Goal: Task Accomplishment & Management: Use online tool/utility

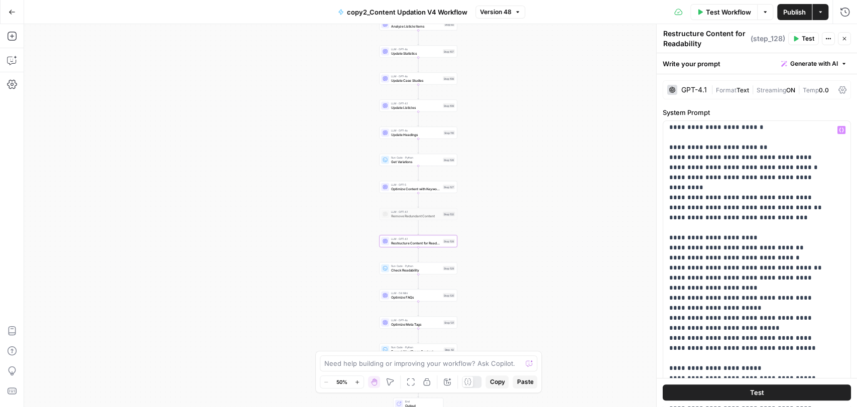
scroll to position [102, 0]
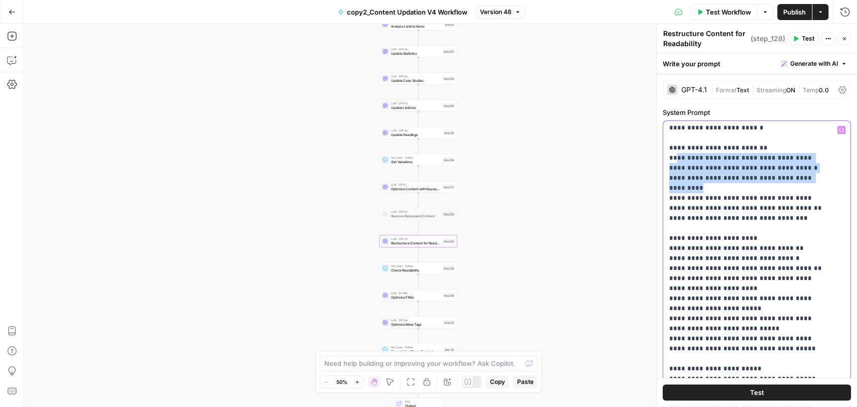
drag, startPoint x: 674, startPoint y: 150, endPoint x: 719, endPoint y: 177, distance: 51.8
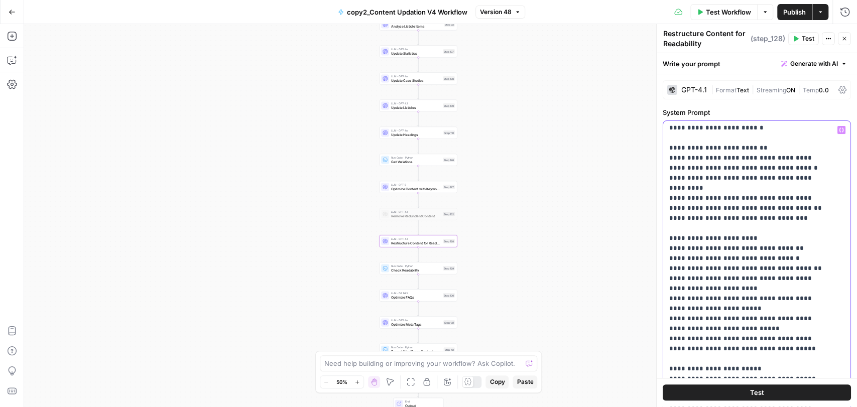
drag, startPoint x: 674, startPoint y: 188, endPoint x: 792, endPoint y: 186, distance: 118.5
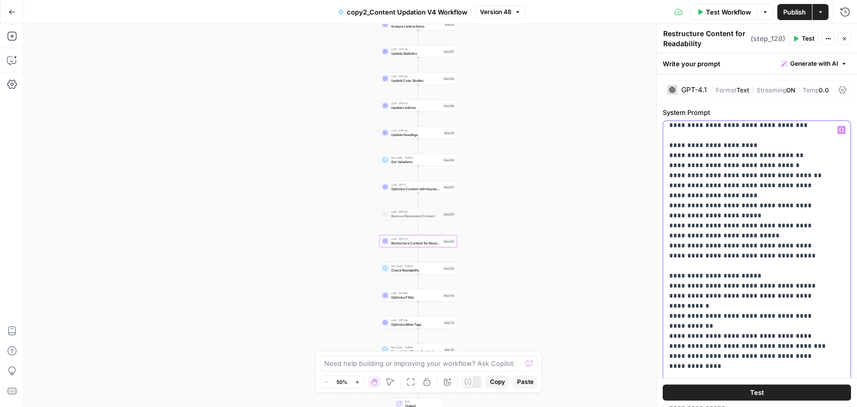
scroll to position [196, 0]
drag, startPoint x: 673, startPoint y: 144, endPoint x: 781, endPoint y: 142, distance: 107.9
drag, startPoint x: 674, startPoint y: 154, endPoint x: 772, endPoint y: 152, distance: 97.9
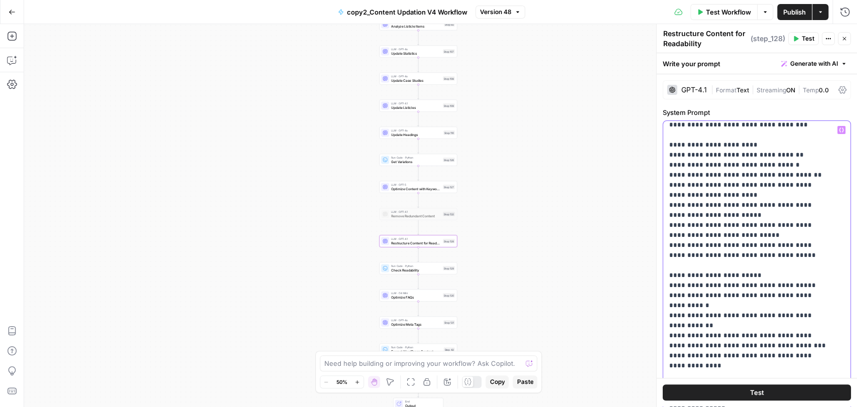
drag, startPoint x: 676, startPoint y: 164, endPoint x: 791, endPoint y: 161, distance: 115.0
drag, startPoint x: 672, startPoint y: 173, endPoint x: 784, endPoint y: 172, distance: 111.9
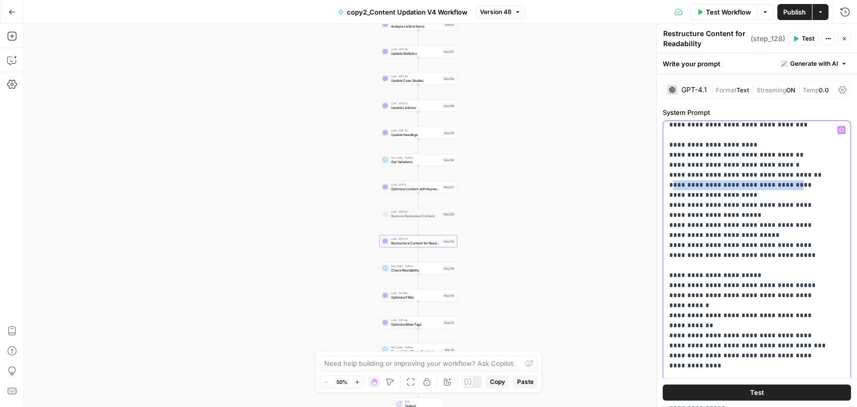
click at [666, 186] on div "**********" at bounding box center [752, 325] width 179 height 409
drag, startPoint x: 666, startPoint y: 186, endPoint x: 726, endPoint y: 187, distance: 59.7
click at [726, 187] on div "**********" at bounding box center [752, 325] width 179 height 409
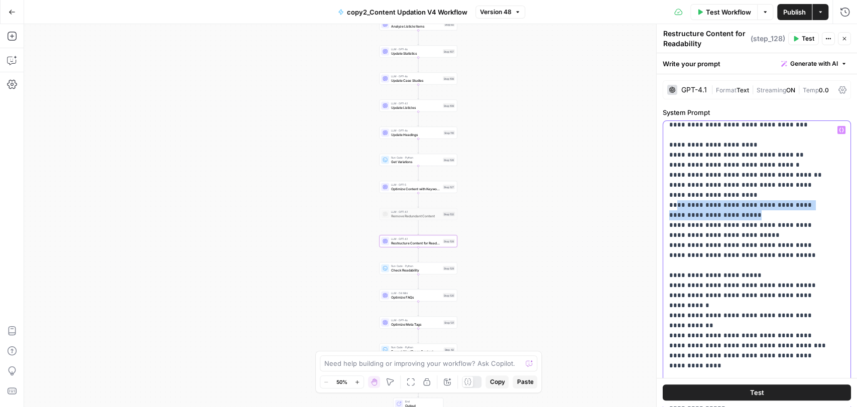
drag, startPoint x: 674, startPoint y: 196, endPoint x: 721, endPoint y: 203, distance: 46.7
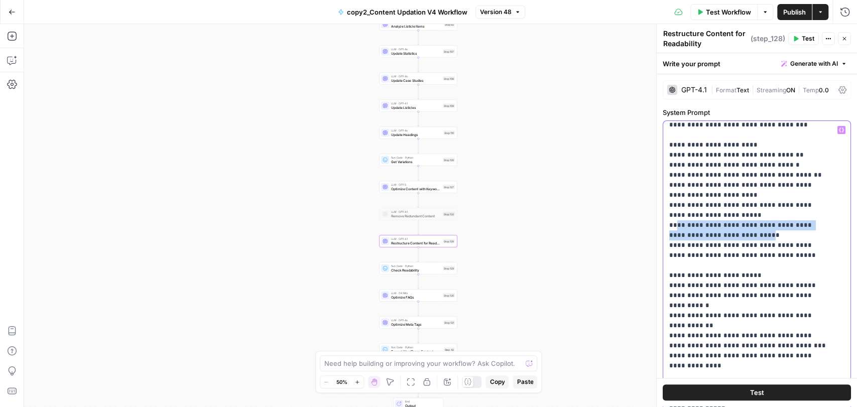
drag, startPoint x: 672, startPoint y: 216, endPoint x: 735, endPoint y: 222, distance: 62.5
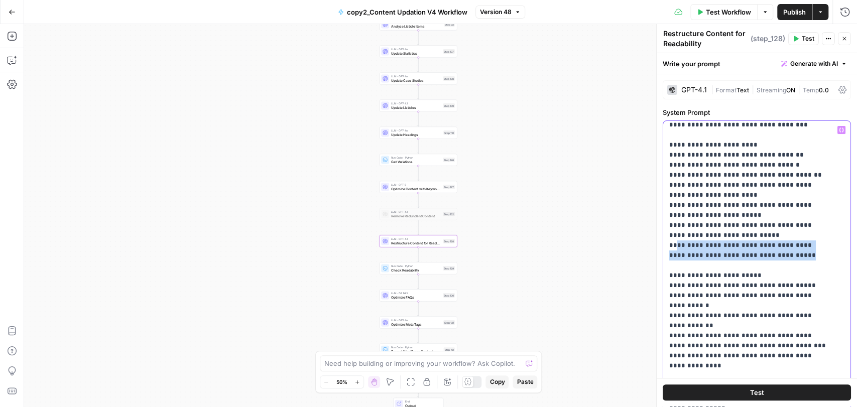
drag, startPoint x: 673, startPoint y: 234, endPoint x: 740, endPoint y: 240, distance: 67.5
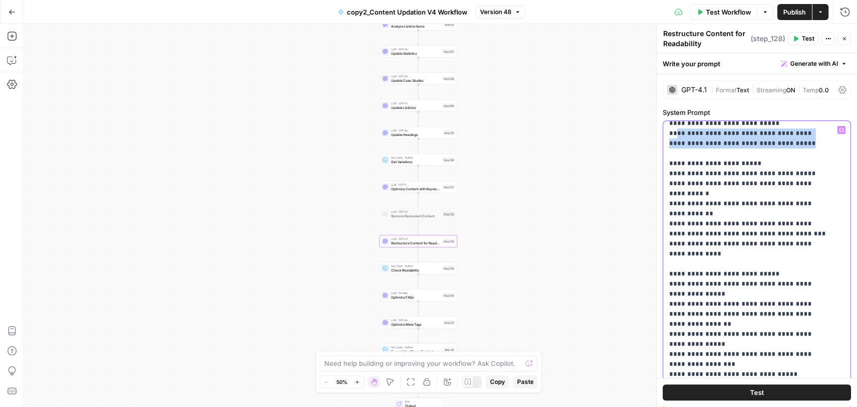
scroll to position [308, 0]
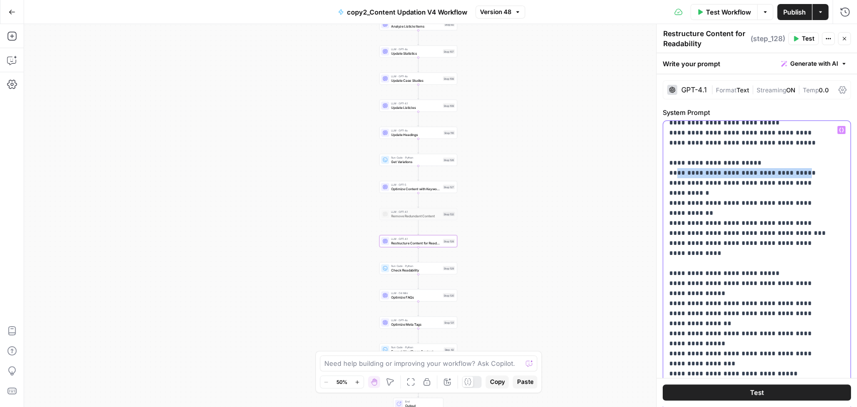
drag, startPoint x: 674, startPoint y: 163, endPoint x: 794, endPoint y: 159, distance: 120.0
click at [794, 159] on p "**********" at bounding box center [748, 314] width 159 height 994
drag, startPoint x: 671, startPoint y: 174, endPoint x: 693, endPoint y: 186, distance: 24.7
click at [693, 186] on p "**********" at bounding box center [748, 314] width 159 height 994
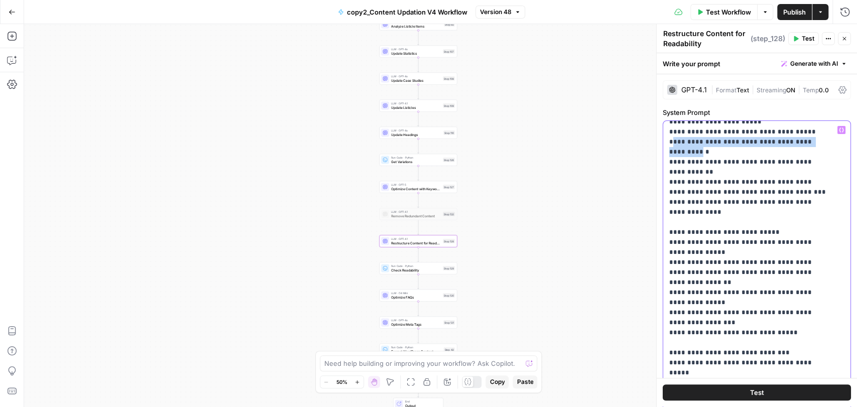
scroll to position [350, 0]
click at [672, 151] on p "**********" at bounding box center [748, 272] width 159 height 994
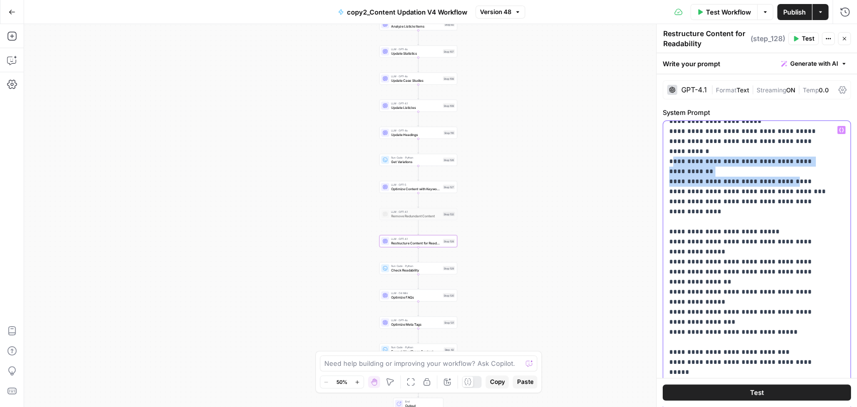
drag, startPoint x: 672, startPoint y: 151, endPoint x: 768, endPoint y: 162, distance: 96.5
click at [768, 162] on p "**********" at bounding box center [748, 272] width 159 height 994
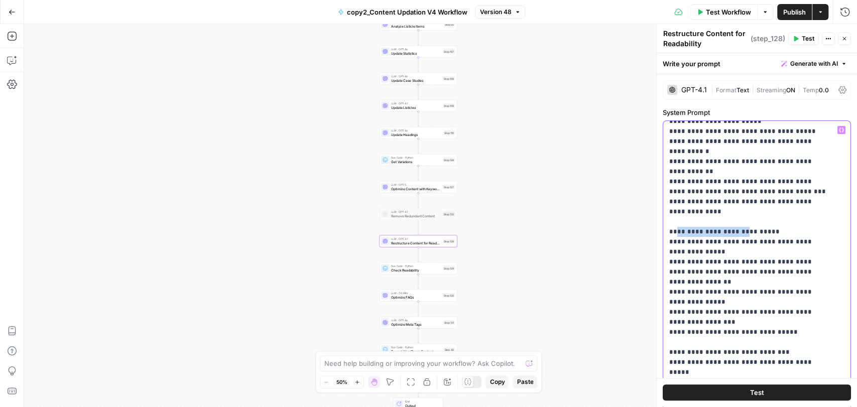
drag, startPoint x: 677, startPoint y: 210, endPoint x: 739, endPoint y: 210, distance: 61.2
click at [739, 210] on p "**********" at bounding box center [748, 272] width 159 height 994
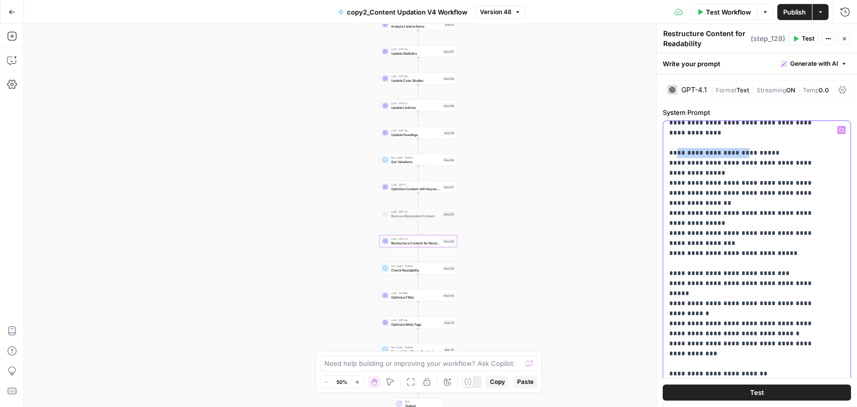
scroll to position [433, 0]
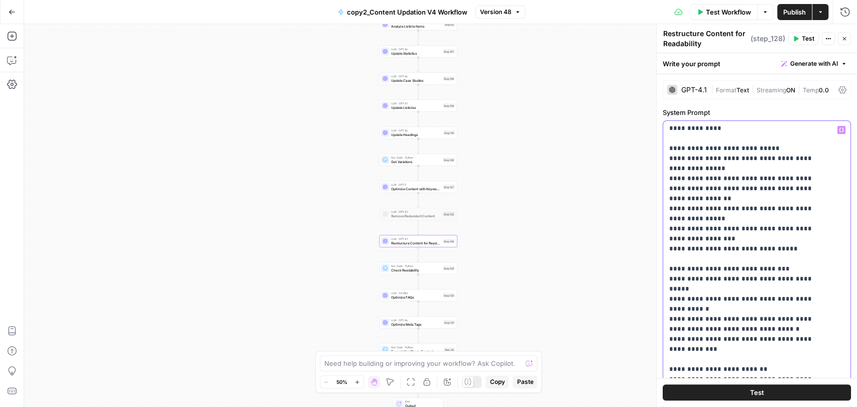
click at [675, 140] on p "**********" at bounding box center [748, 189] width 159 height 994
drag, startPoint x: 675, startPoint y: 140, endPoint x: 709, endPoint y: 142, distance: 33.7
click at [709, 142] on p "**********" at bounding box center [748, 189] width 159 height 994
drag, startPoint x: 672, startPoint y: 162, endPoint x: 744, endPoint y: 162, distance: 71.8
click at [744, 162] on p "**********" at bounding box center [748, 189] width 159 height 994
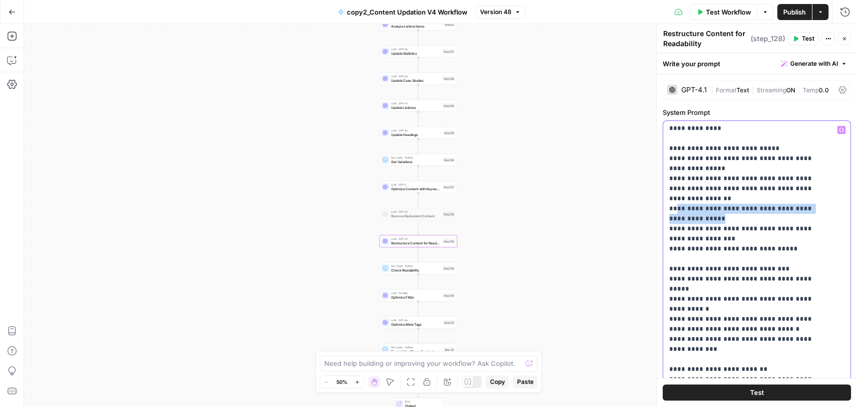
drag, startPoint x: 673, startPoint y: 191, endPoint x: 687, endPoint y: 199, distance: 15.7
click at [687, 199] on p "**********" at bounding box center [748, 189] width 159 height 994
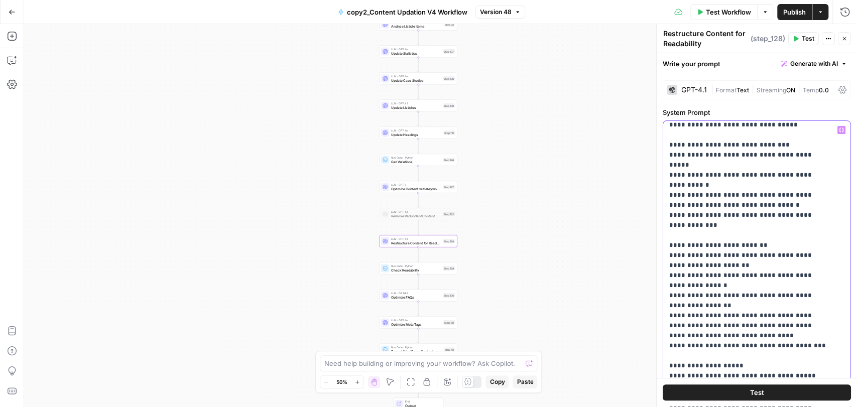
scroll to position [557, 0]
drag, startPoint x: 671, startPoint y: 138, endPoint x: 813, endPoint y: 133, distance: 141.6
click at [813, 133] on p "**********" at bounding box center [748, 65] width 159 height 994
drag, startPoint x: 677, startPoint y: 146, endPoint x: 809, endPoint y: 147, distance: 132.0
click at [809, 147] on p "**********" at bounding box center [748, 65] width 159 height 994
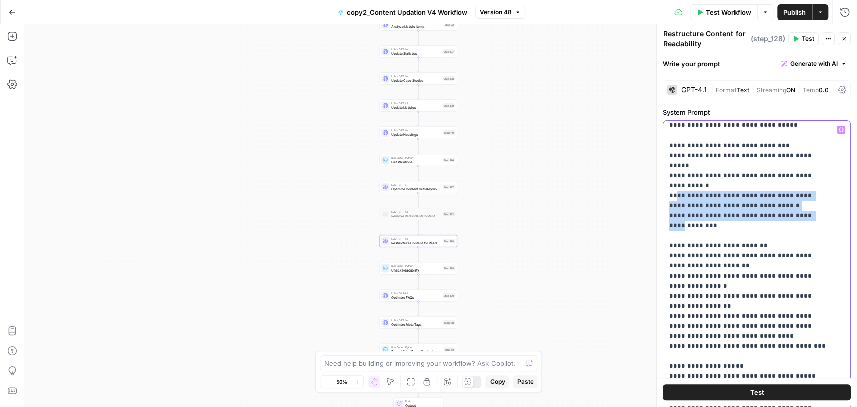
drag, startPoint x: 674, startPoint y: 158, endPoint x: 803, endPoint y: 172, distance: 129.2
click at [803, 172] on p "**********" at bounding box center [748, 65] width 159 height 994
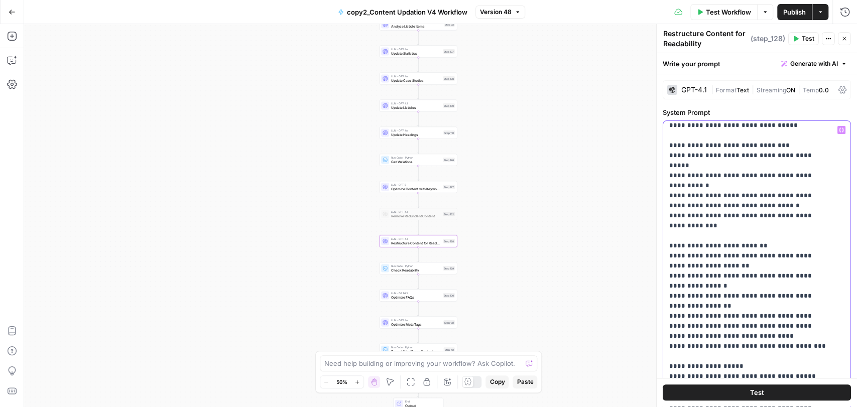
click at [699, 196] on p "**********" at bounding box center [748, 65] width 159 height 994
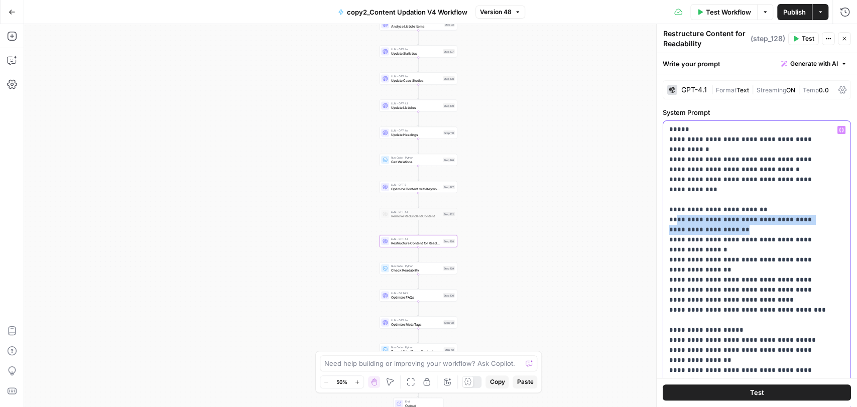
drag, startPoint x: 672, startPoint y: 177, endPoint x: 716, endPoint y: 187, distance: 44.7
click at [716, 187] on p "**********" at bounding box center [748, 29] width 159 height 994
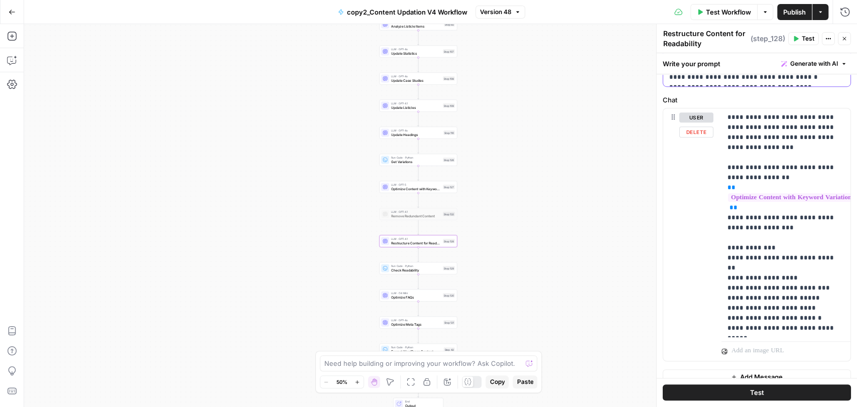
scroll to position [464, 0]
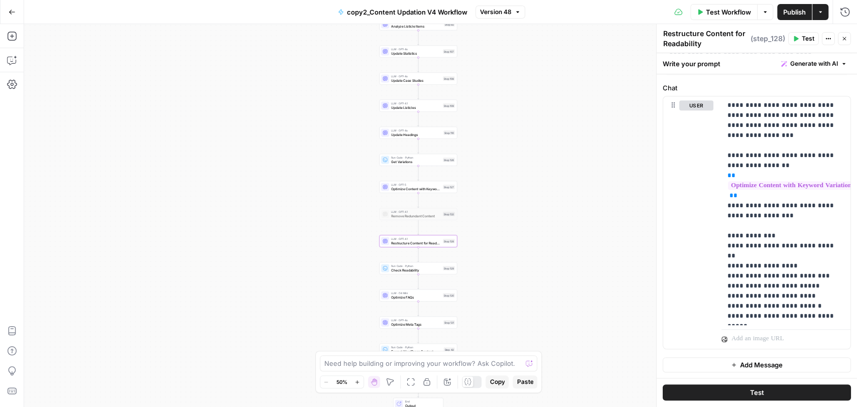
drag, startPoint x: 511, startPoint y: 294, endPoint x: 512, endPoint y: 213, distance: 80.8
click at [512, 213] on div "Workflow Set Inputs Inputs Run Code · Python Normalize Keywords Step 1 LLM · GP…" at bounding box center [440, 215] width 833 height 383
click at [425, 189] on span "Check Readability" at bounding box center [416, 189] width 50 height 5
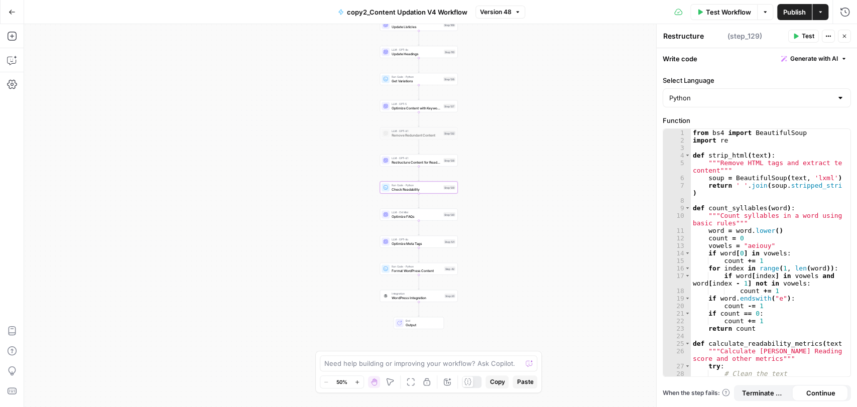
type textarea "Check Readability"
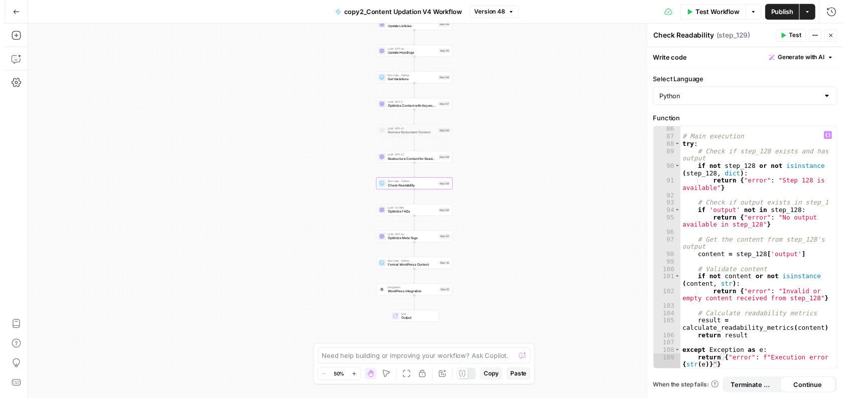
scroll to position [889, 0]
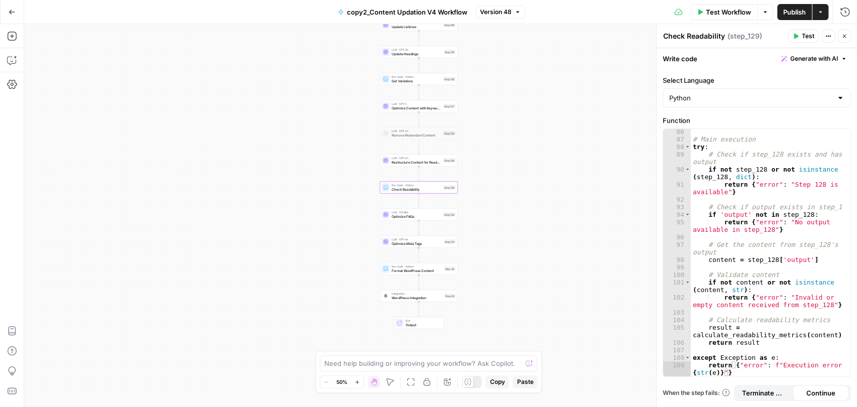
click at [843, 41] on button "Close" at bounding box center [844, 36] width 13 height 13
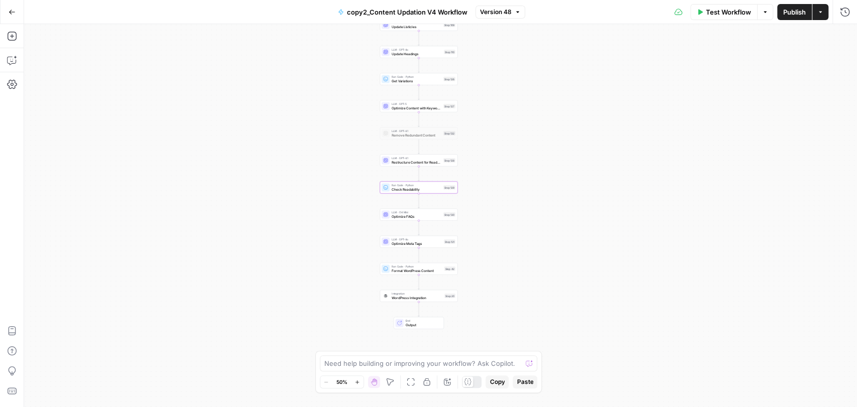
drag, startPoint x: 496, startPoint y: 224, endPoint x: 496, endPoint y: 186, distance: 38.1
click at [496, 186] on div "Workflow Set Inputs Inputs Run Code · Python Normalize Keywords Step 1 LLM · GP…" at bounding box center [440, 215] width 833 height 383
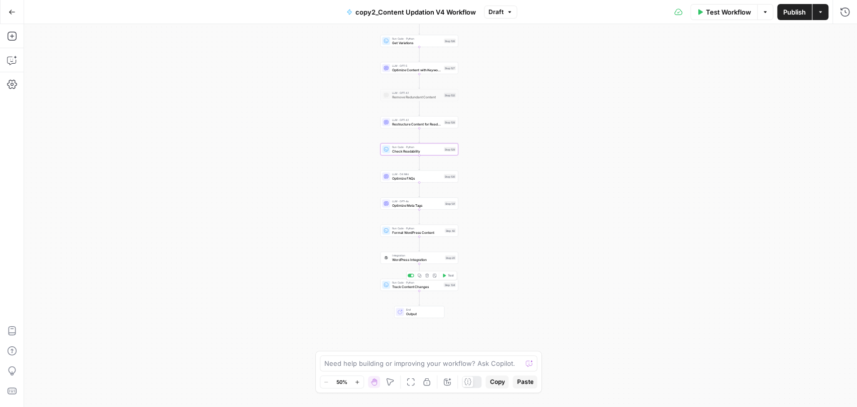
click at [446, 275] on icon "button" at bounding box center [444, 276] width 3 height 4
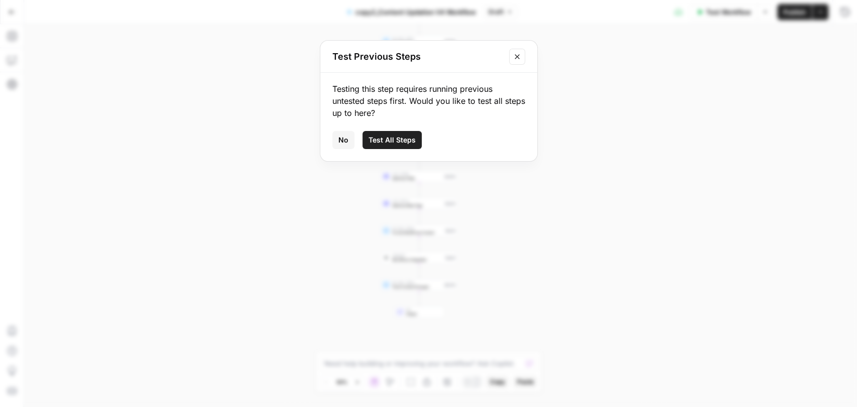
click at [394, 142] on span "Test All Steps" at bounding box center [391, 140] width 47 height 10
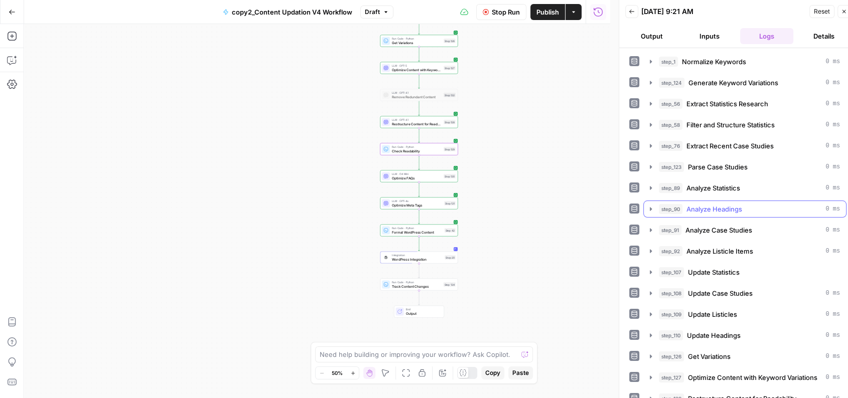
scroll to position [126, 0]
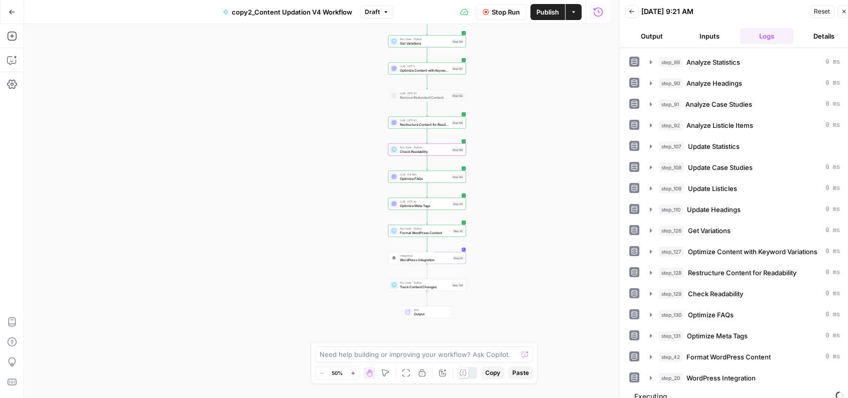
drag, startPoint x: 510, startPoint y: 153, endPoint x: 518, endPoint y: 155, distance: 8.2
click at [518, 155] on div "Workflow Set Inputs Inputs Run Code · Python Normalize Keywords Step 1 LLM · GP…" at bounding box center [317, 211] width 586 height 374
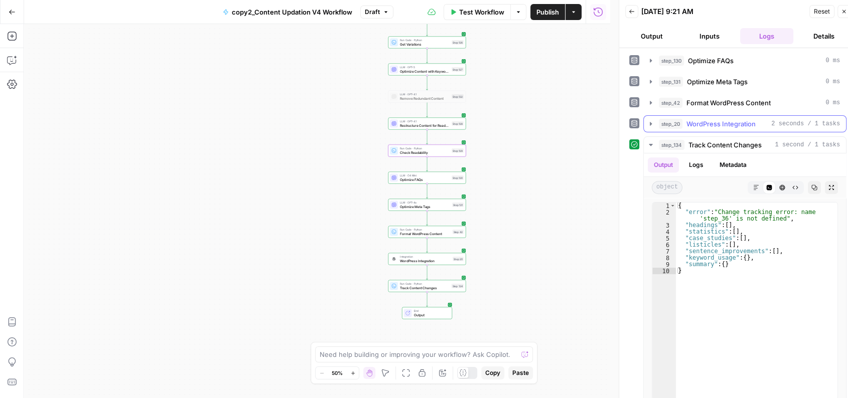
click at [727, 119] on span "WordPress Integration" at bounding box center [721, 124] width 69 height 10
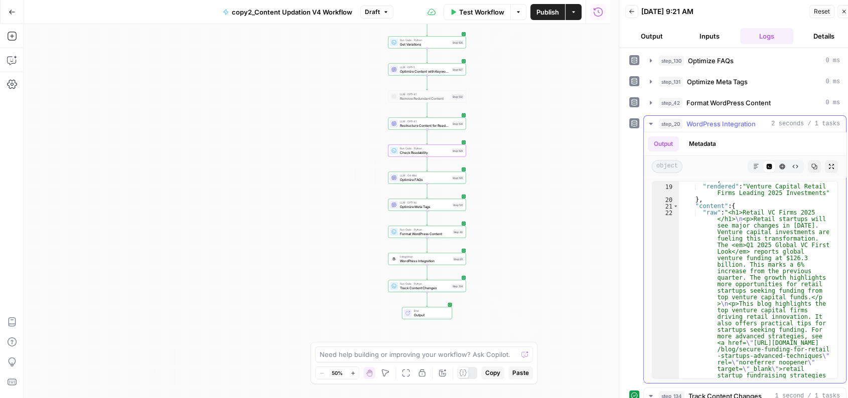
scroll to position [155, 0]
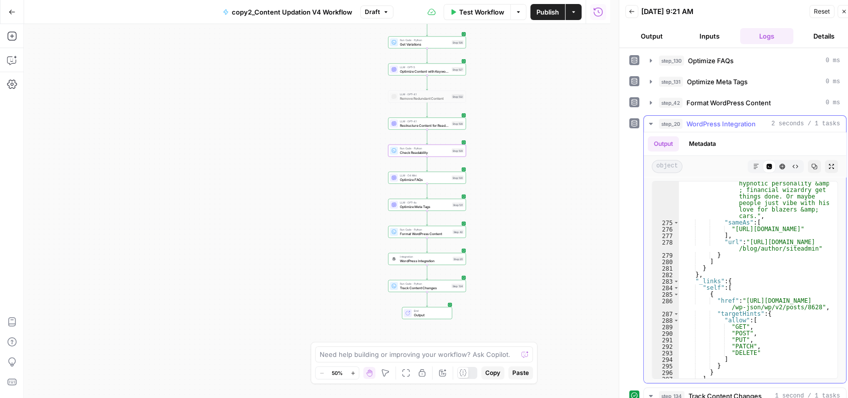
click at [765, 281] on div ""description" : "CA by degree, founder by nature. Vaibhav's the closer. His hyp…" at bounding box center [754, 292] width 150 height 262
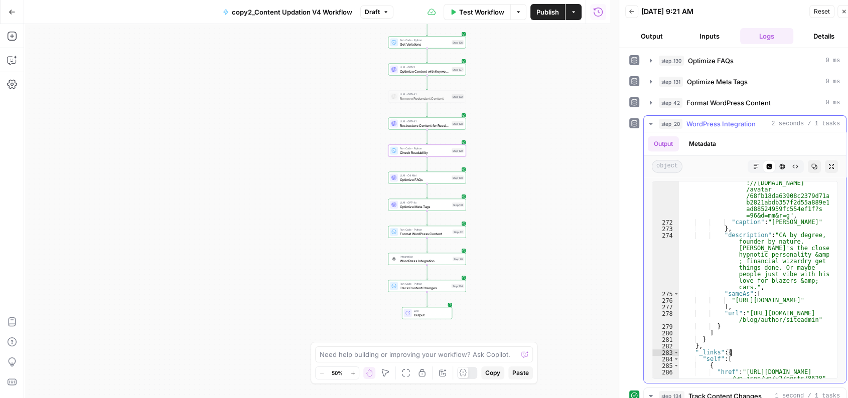
scroll to position [9373, 0]
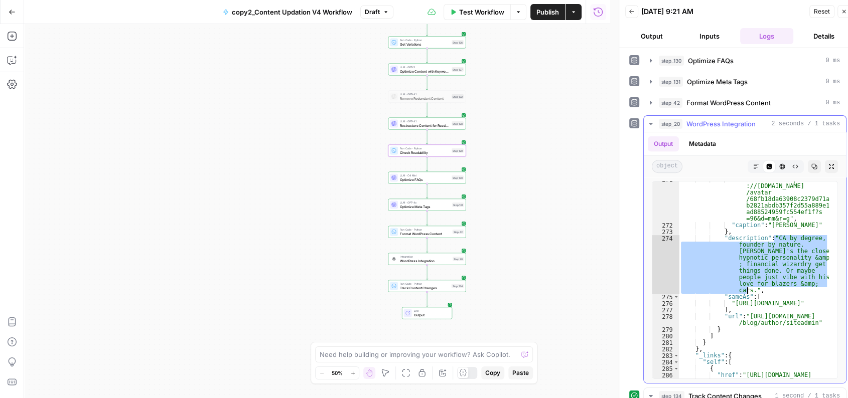
drag, startPoint x: 773, startPoint y: 233, endPoint x: 747, endPoint y: 288, distance: 60.2
click at [747, 288] on div ""contentUrl" : "https ://secure.gravatar.com /avatar /68fb18da63908c2379d71a b2…" at bounding box center [754, 305] width 150 height 256
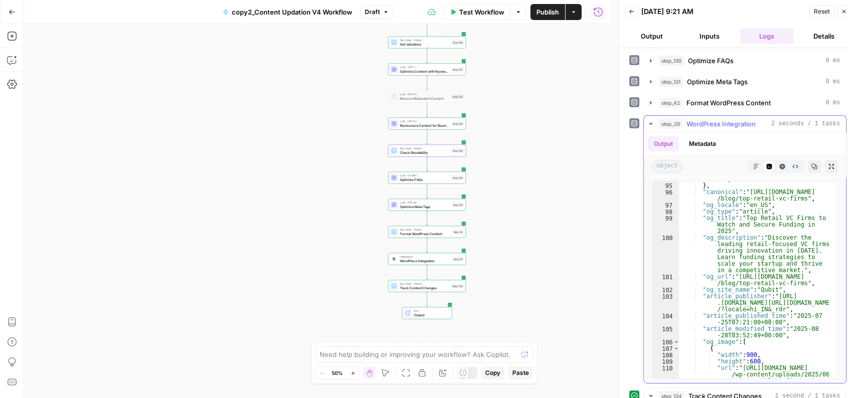
scroll to position [7309, 0]
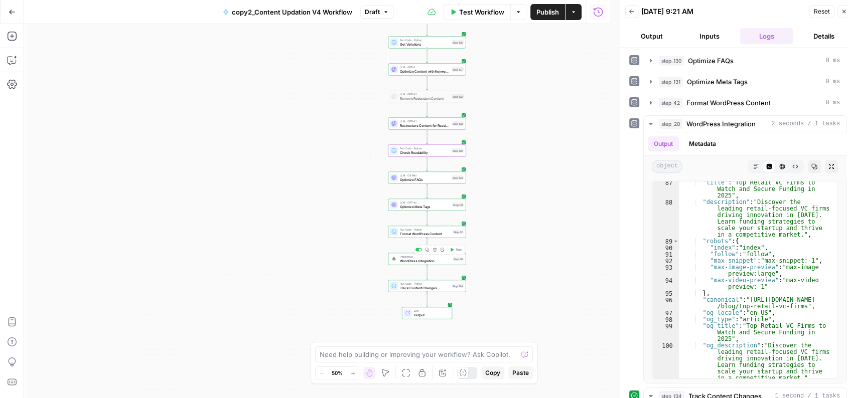
click at [422, 260] on span "WordPress Integration" at bounding box center [425, 260] width 51 height 5
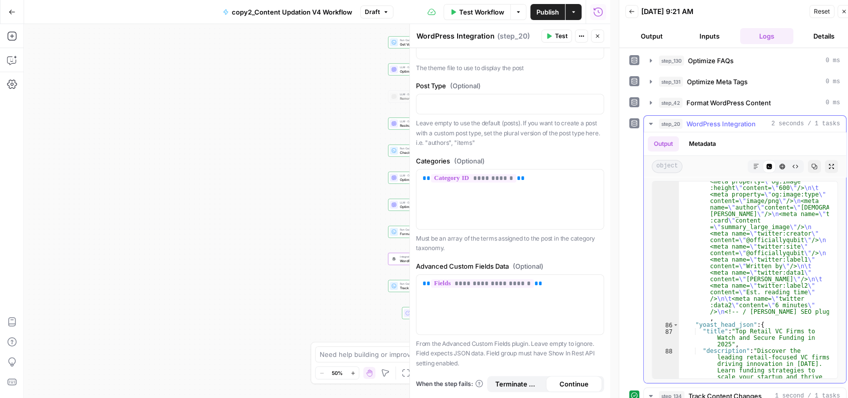
scroll to position [7165, 0]
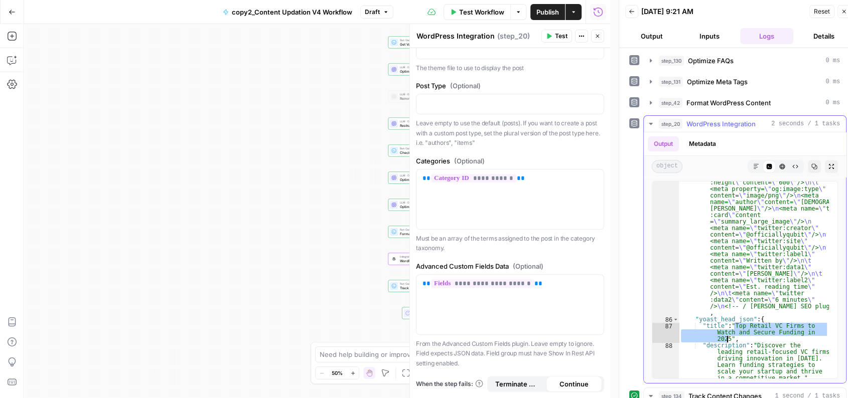
drag, startPoint x: 735, startPoint y: 325, endPoint x: 728, endPoint y: 335, distance: 11.6
click at [728, 335] on div ""yoast_head" : "<!-- This site is optimized with the Yoast SEO plugin v25.8 - h…" at bounding box center [754, 173] width 150 height 693
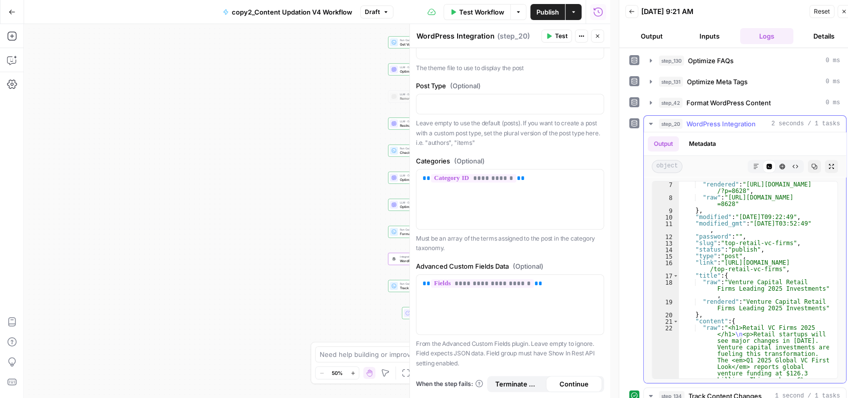
scroll to position [40, 0]
drag, startPoint x: 725, startPoint y: 260, endPoint x: 773, endPoint y: 265, distance: 48.4
type textarea "**********"
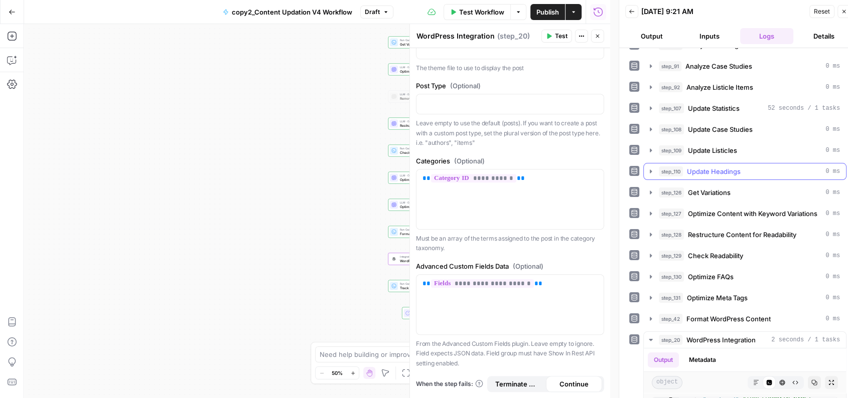
scroll to position [166, 0]
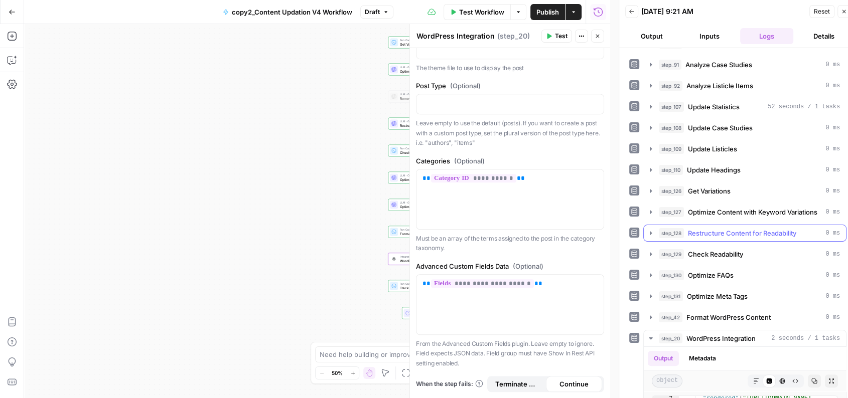
click at [715, 230] on span "Restructure Content for Readability" at bounding box center [742, 233] width 108 height 10
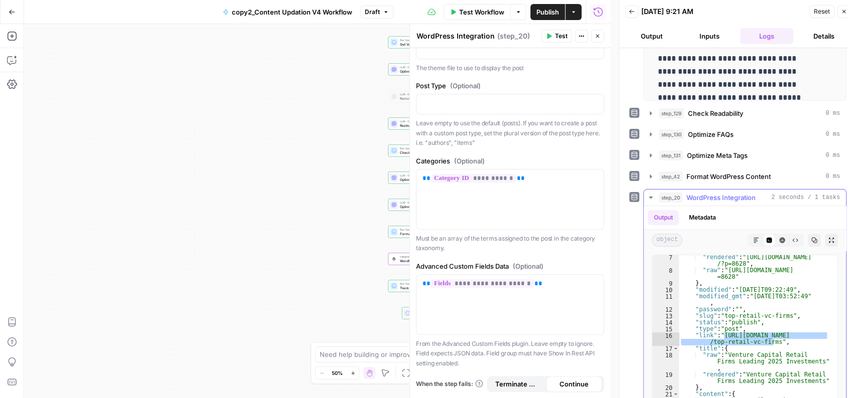
scroll to position [557, 0]
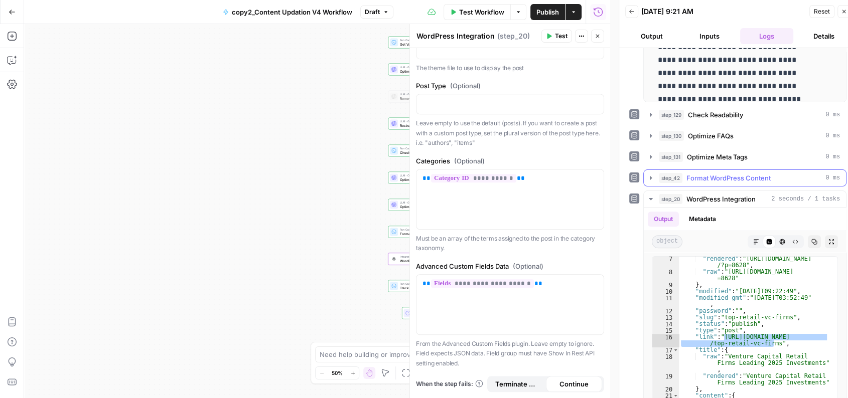
click at [729, 173] on span "Format WordPress Content" at bounding box center [729, 178] width 84 height 10
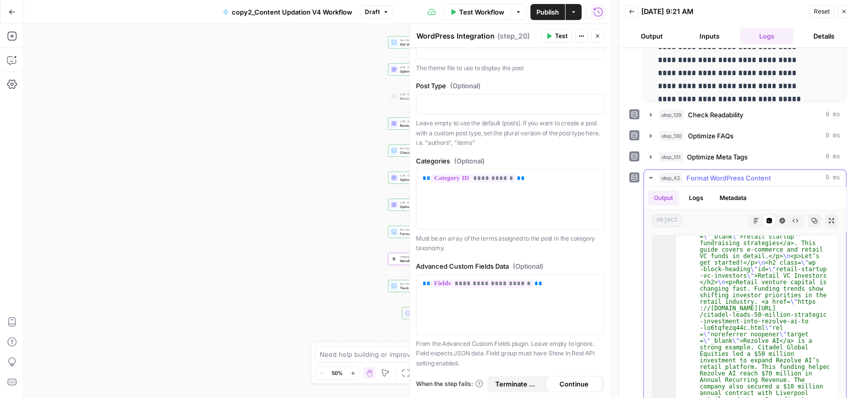
scroll to position [158, 0]
click at [829, 218] on icon "button" at bounding box center [831, 220] width 5 height 5
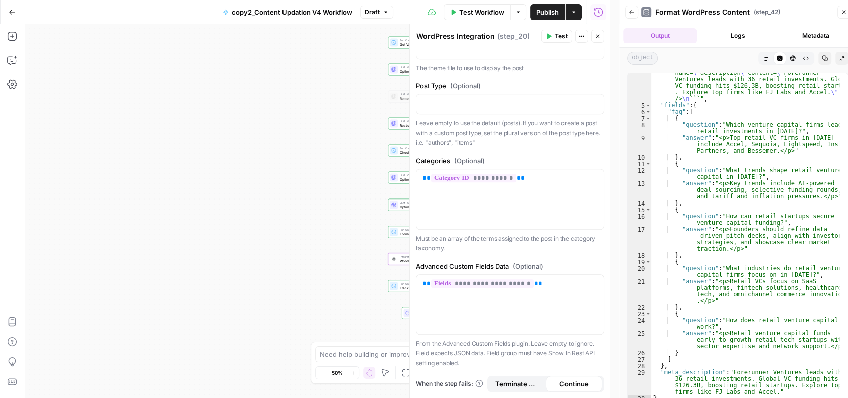
scroll to position [8, 0]
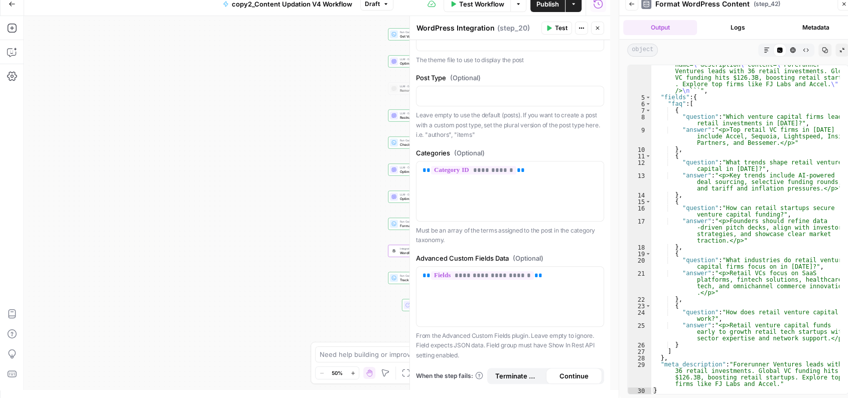
type textarea "**********"
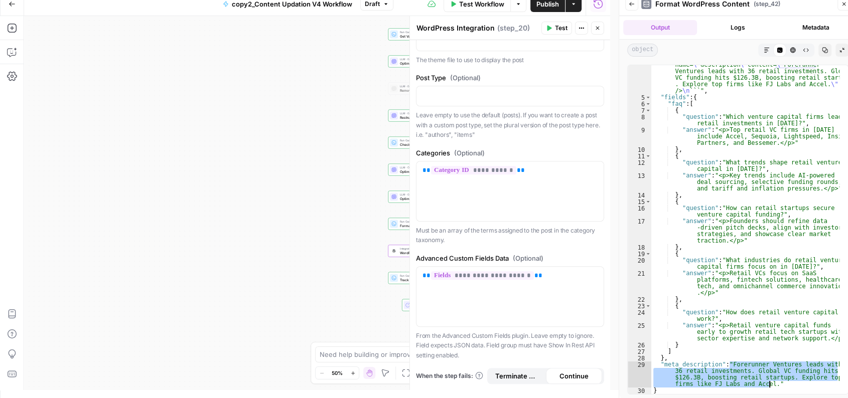
drag, startPoint x: 730, startPoint y: 365, endPoint x: 770, endPoint y: 382, distance: 43.8
click at [770, 382] on div ""meta_tags" : "```html \n <title>Venture Capital Retail Firms Leading 2025 Inve…" at bounding box center [745, 239] width 188 height 381
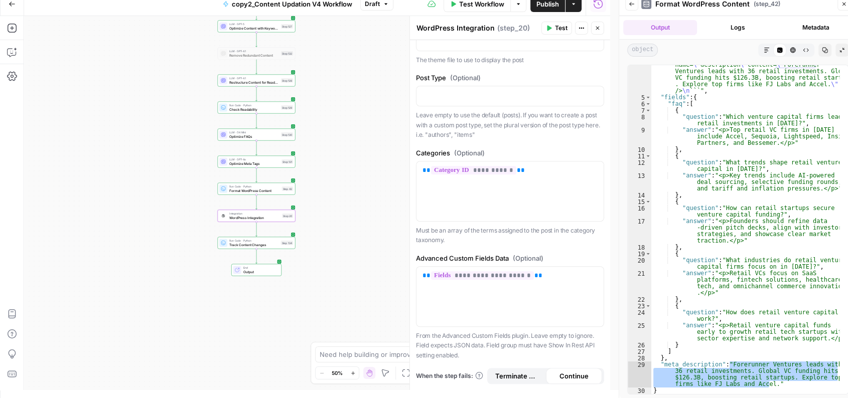
drag, startPoint x: 292, startPoint y: 224, endPoint x: 117, endPoint y: 189, distance: 178.0
click at [117, 189] on div "Workflow Set Inputs Inputs Run Code · Python Normalize Keywords Step 1 LLM · GP…" at bounding box center [317, 203] width 586 height 374
click at [245, 218] on span "WordPress Integration" at bounding box center [250, 218] width 51 height 5
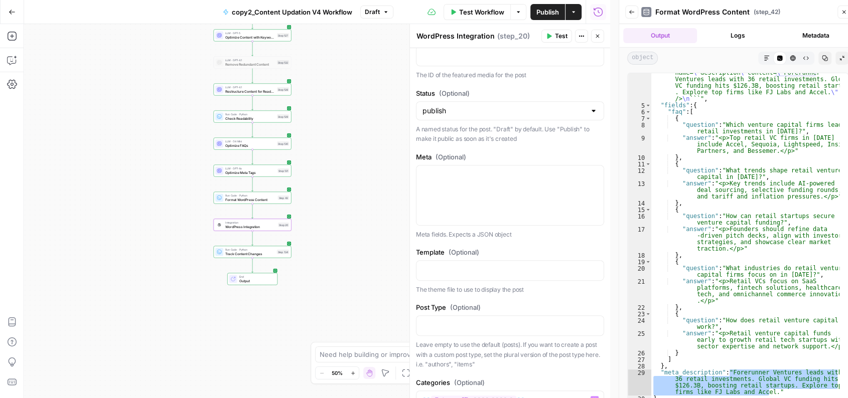
scroll to position [558, 0]
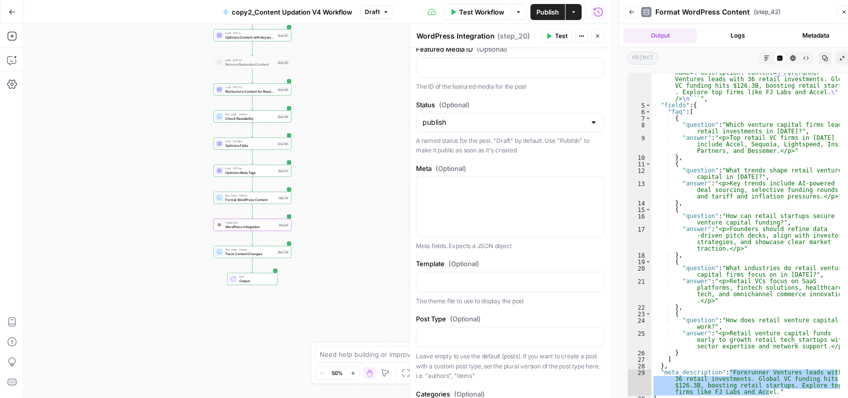
click at [470, 182] on div "Meta (Optional) Meta fields. Expects a JSON object" at bounding box center [510, 208] width 188 height 88
click at [470, 191] on p at bounding box center [510, 186] width 175 height 10
click at [592, 189] on icon "button" at bounding box center [594, 186] width 5 height 5
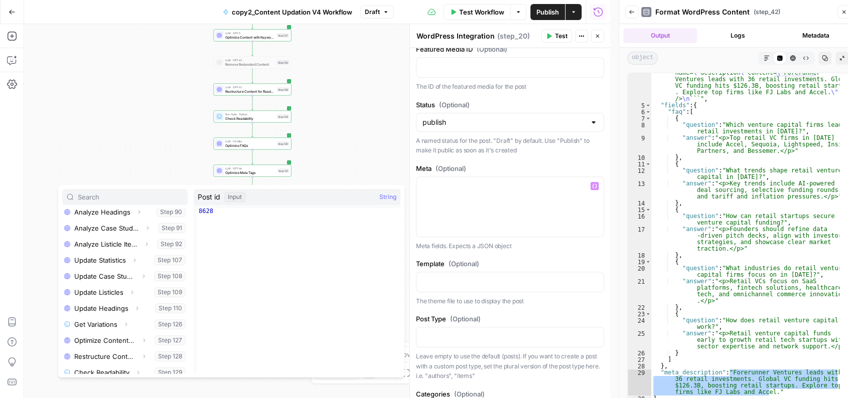
scroll to position [364, 0]
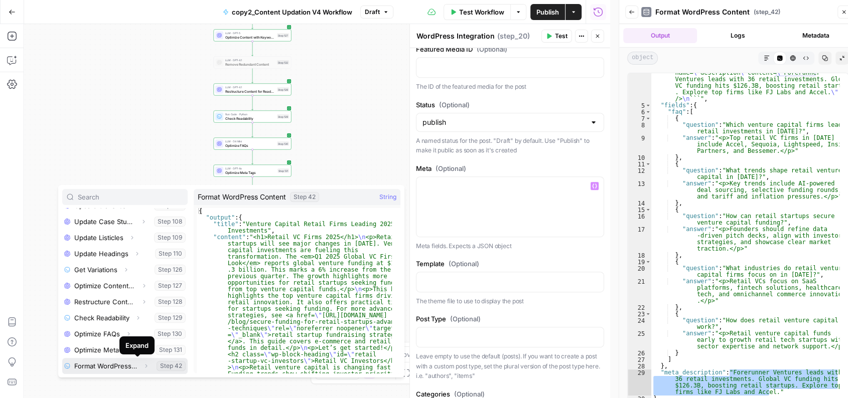
click at [143, 365] on icon "button" at bounding box center [146, 366] width 6 height 6
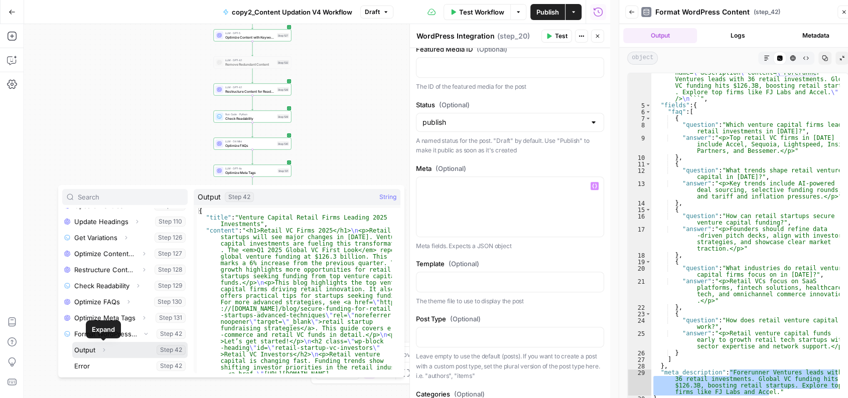
click at [101, 347] on icon "button" at bounding box center [104, 350] width 6 height 6
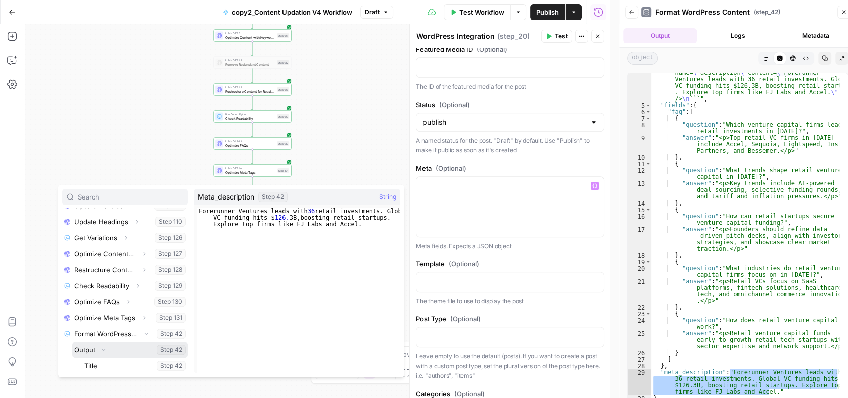
scroll to position [476, 0]
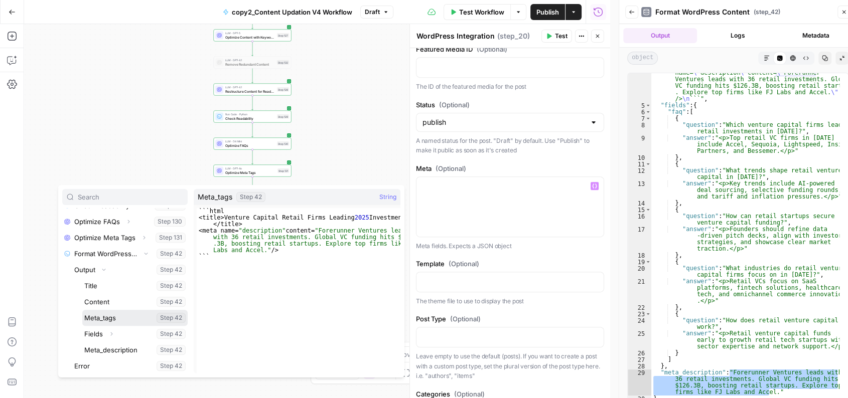
click at [108, 316] on button "Select variable Meta_tags" at bounding box center [134, 318] width 105 height 16
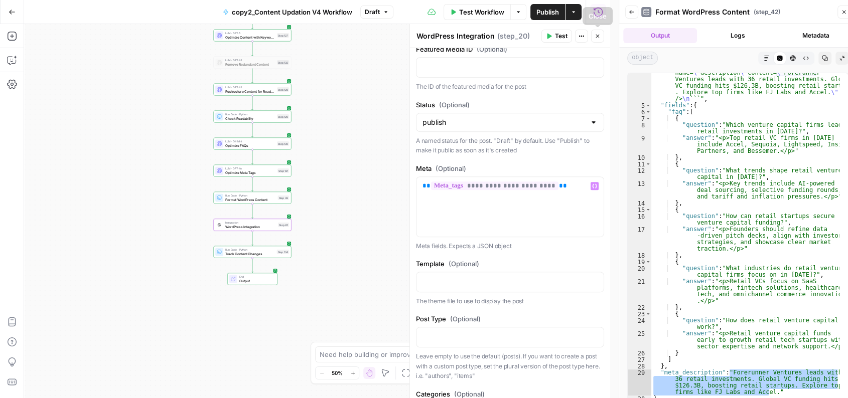
click at [598, 35] on icon "button" at bounding box center [598, 36] width 6 height 6
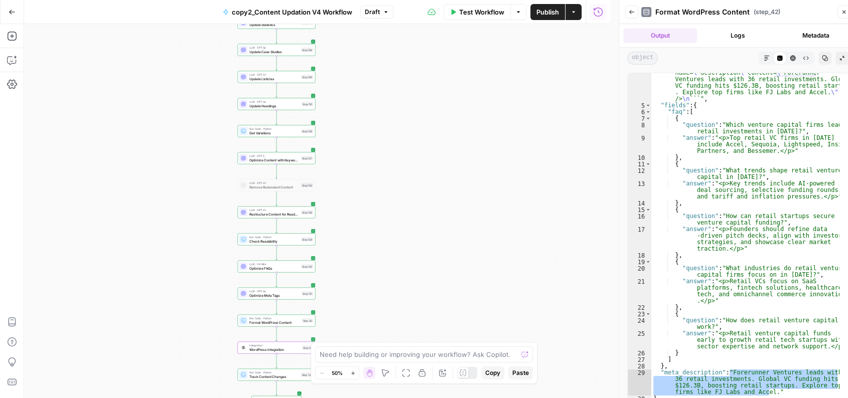
drag, startPoint x: 401, startPoint y: 126, endPoint x: 426, endPoint y: 253, distance: 129.2
click at [426, 253] on div "Workflow Set Inputs Inputs Run Code · Python Normalize Keywords Step 1 LLM · GP…" at bounding box center [317, 211] width 586 height 374
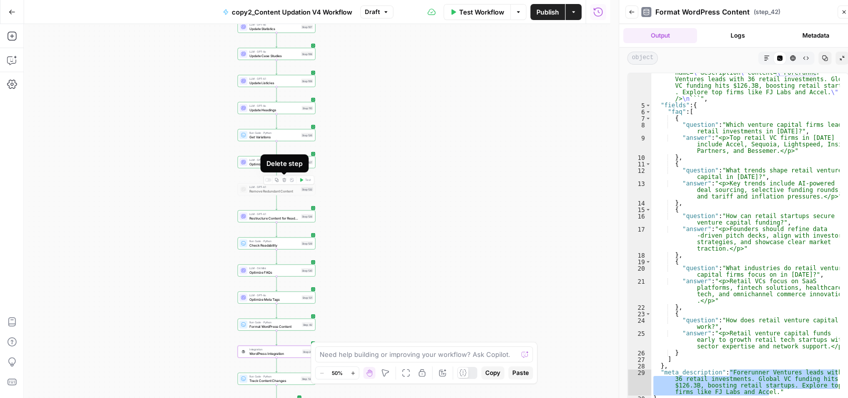
click at [281, 179] on button "Delete step" at bounding box center [284, 180] width 7 height 7
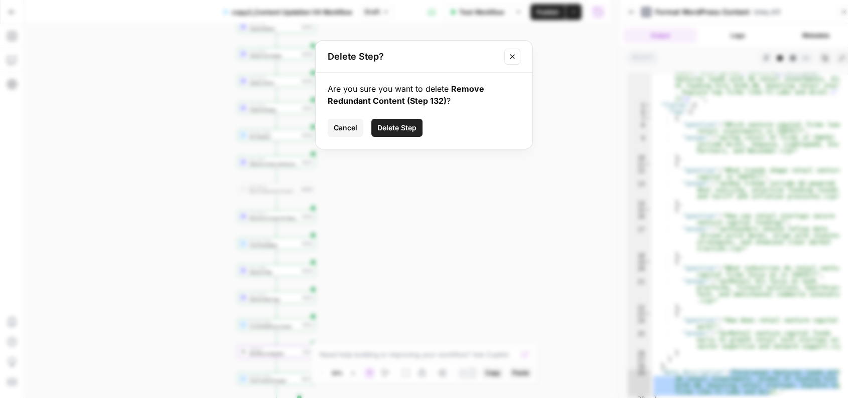
click at [400, 125] on span "Delete Step" at bounding box center [396, 128] width 39 height 10
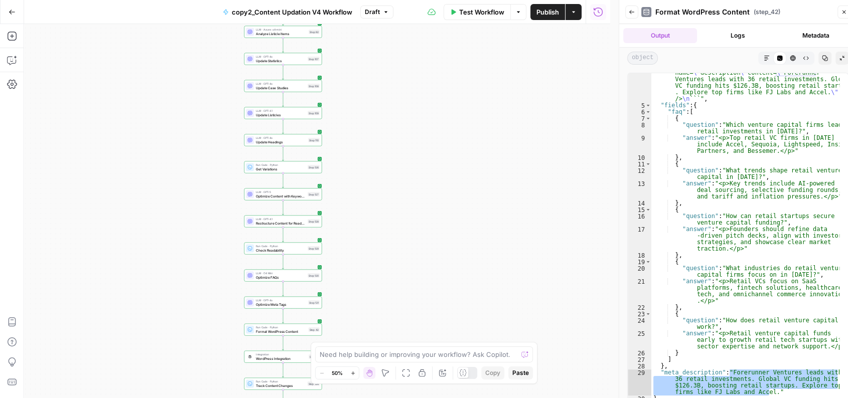
drag, startPoint x: 364, startPoint y: 204, endPoint x: 370, endPoint y: 235, distance: 32.3
click at [370, 235] on div "Workflow Set Inputs Inputs Run Code · Python Normalize Keywords Step 1 LLM · GP…" at bounding box center [317, 211] width 586 height 374
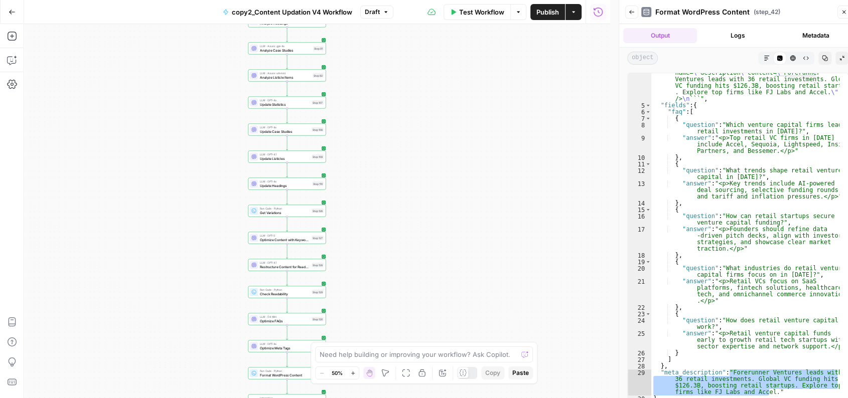
drag, startPoint x: 361, startPoint y: 221, endPoint x: 365, endPoint y: 266, distance: 44.9
click at [365, 266] on div "Workflow Set Inputs Inputs Run Code · Python Normalize Keywords Step 1 LLM · GP…" at bounding box center [317, 211] width 586 height 374
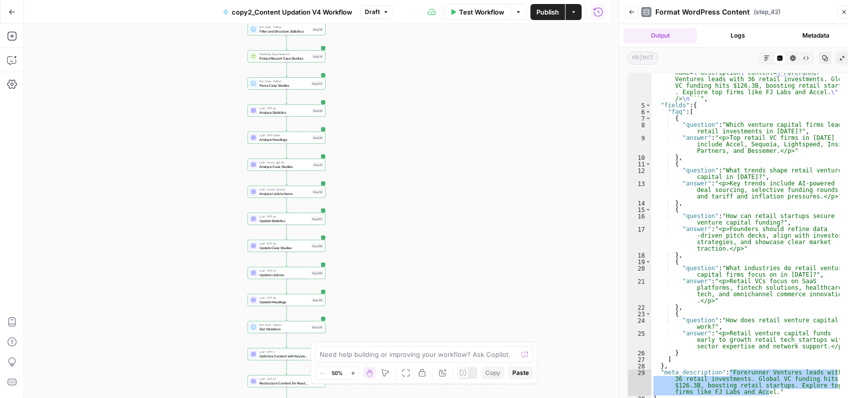
drag, startPoint x: 375, startPoint y: 180, endPoint x: 373, endPoint y: 298, distance: 117.9
click at [373, 298] on div "Workflow Set Inputs Inputs Run Code · Python Normalize Keywords Step 1 LLM · GP…" at bounding box center [317, 211] width 586 height 374
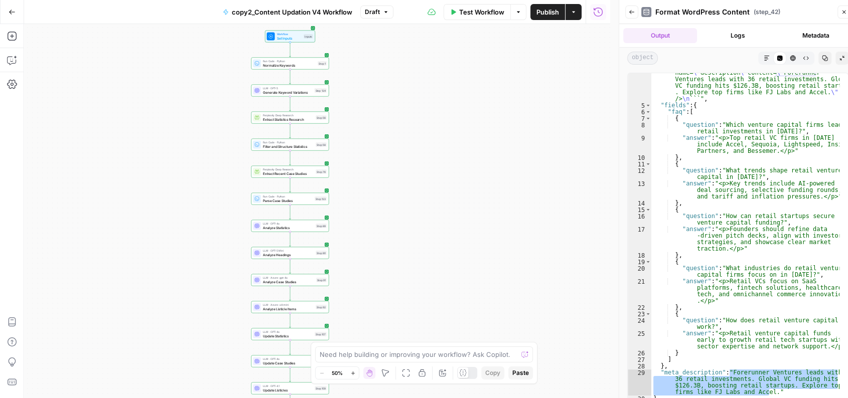
drag, startPoint x: 376, startPoint y: 183, endPoint x: 380, endPoint y: 296, distance: 113.0
click at [380, 296] on div "Workflow Set Inputs Inputs Run Code · Python Normalize Keywords Step 1 LLM · GP…" at bounding box center [317, 211] width 586 height 374
click at [843, 17] on button "Close" at bounding box center [844, 12] width 13 height 13
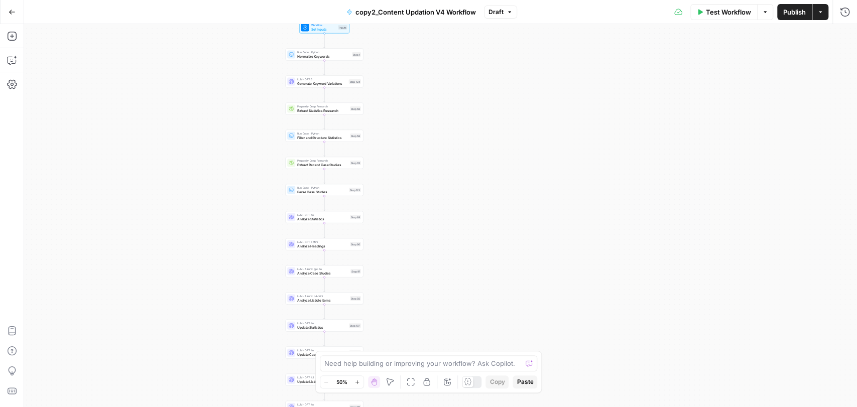
drag, startPoint x: 517, startPoint y: 138, endPoint x: 667, endPoint y: 85, distance: 159.5
click at [667, 85] on div "Workflow Set Inputs Inputs Run Code · Python Normalize Keywords Step 1 LLM · GP…" at bounding box center [440, 215] width 833 height 383
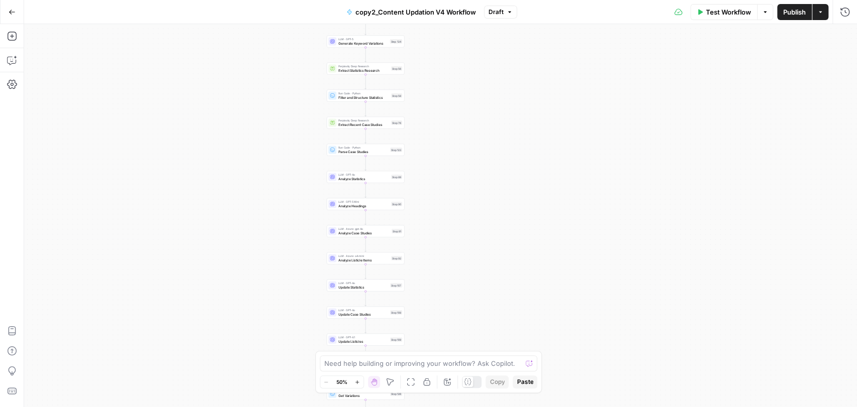
drag, startPoint x: 609, startPoint y: 121, endPoint x: 533, endPoint y: 124, distance: 75.9
click at [533, 124] on div "Workflow Set Inputs Inputs Run Code · Python Normalize Keywords Step 1 LLM · GP…" at bounding box center [440, 215] width 833 height 383
drag, startPoint x: 533, startPoint y: 124, endPoint x: 532, endPoint y: 181, distance: 56.2
click at [532, 181] on div "Workflow Set Inputs Inputs Run Code · Python Normalize Keywords Step 1 LLM · GP…" at bounding box center [440, 215] width 833 height 383
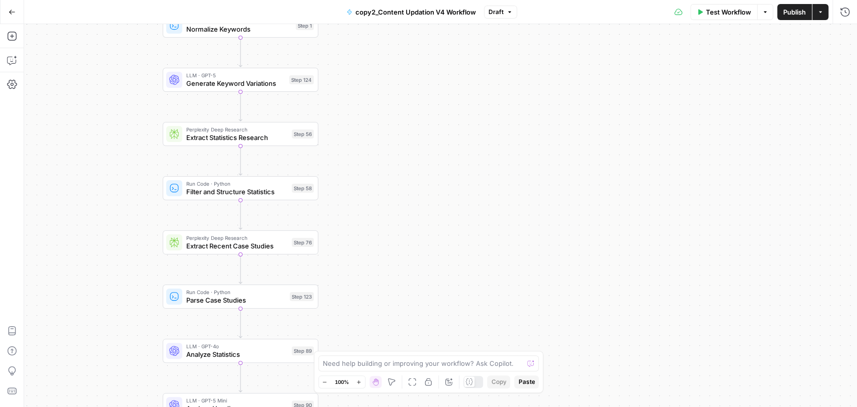
drag, startPoint x: 330, startPoint y: 162, endPoint x: 376, endPoint y: 227, distance: 79.6
click at [376, 227] on div "Workflow Set Inputs Inputs Run Code · Python Normalize Keywords Step 1 LLM · GP…" at bounding box center [440, 215] width 833 height 383
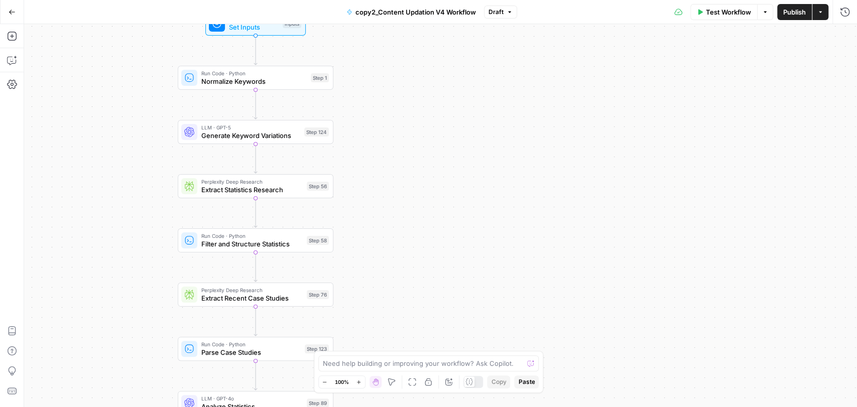
drag, startPoint x: 450, startPoint y: 133, endPoint x: 483, endPoint y: 232, distance: 104.3
click at [483, 232] on div "Workflow Set Inputs Inputs Run Code · Python Normalize Keywords Step 1 LLM · GP…" at bounding box center [440, 215] width 833 height 383
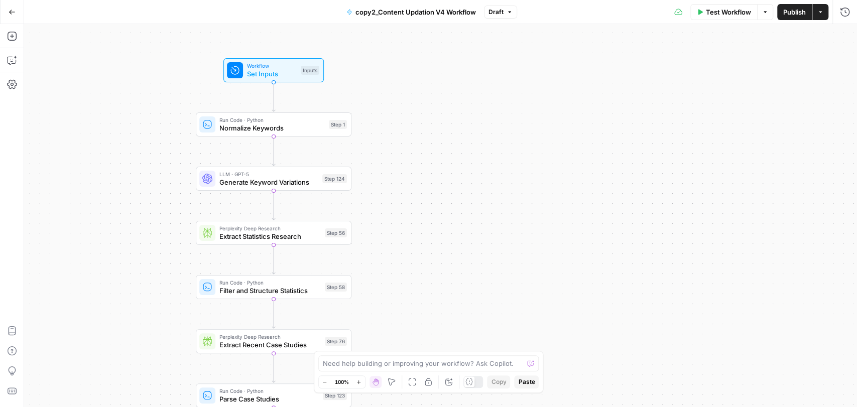
click at [289, 72] on span "Set Inputs" at bounding box center [272, 74] width 50 height 10
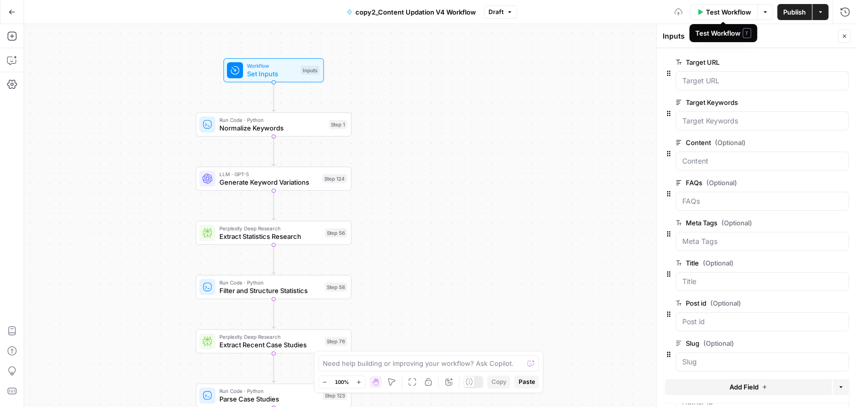
click at [723, 12] on span "Test Workflow" at bounding box center [728, 12] width 45 height 10
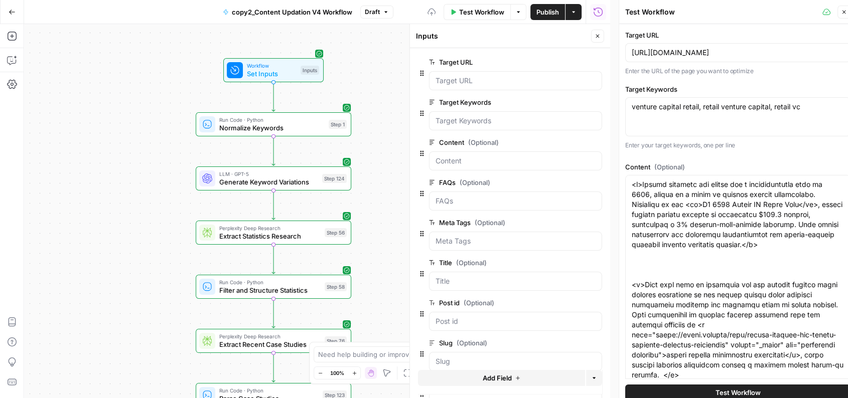
type input "---_acf_changed: false_yoast_wpseo_title: Top Retail VC Firms to Watch and Secu…"
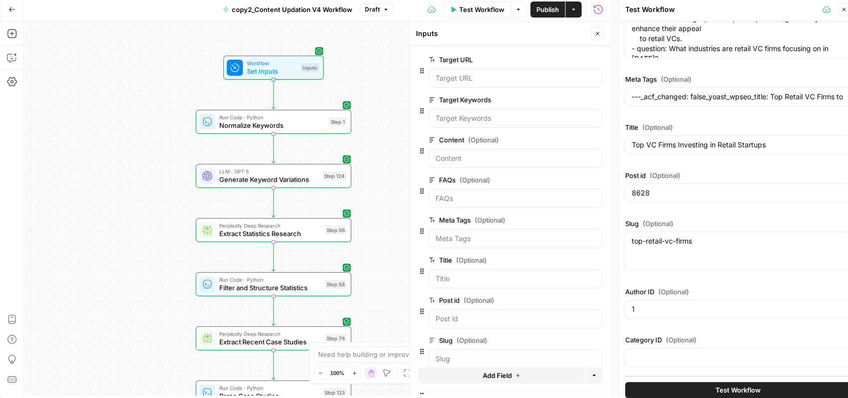
scroll to position [0, 0]
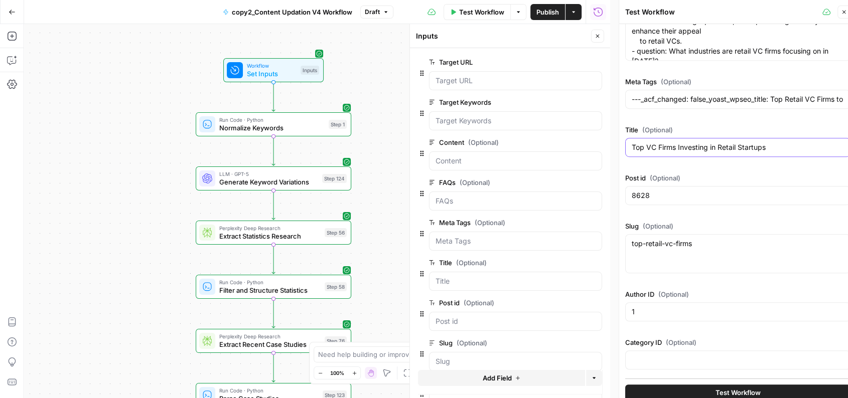
click at [713, 147] on input "Top VC Firms Investing in Retail Startups" at bounding box center [738, 148] width 212 height 10
paste input "How a Founder’s Fundraising Strategy Impacts Acquisition Potential"
type input "---_acf_changed: false_yoast_wpseo_title: Top Retail VC Firms to Watch and Secu…"
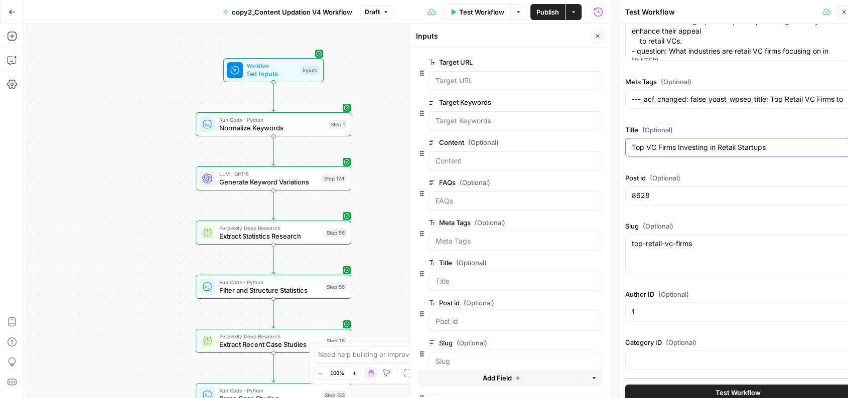
type input "How a Founder’s Fundraising Strategy Impacts Acquisition Potential"
type input "---_acf_changed: false_yoast_wpseo_title: Top Retail VC Firms to Watch and Secu…"
type input "How a Founder’s Fundraising Strategy Impacts Acquisition Potential"
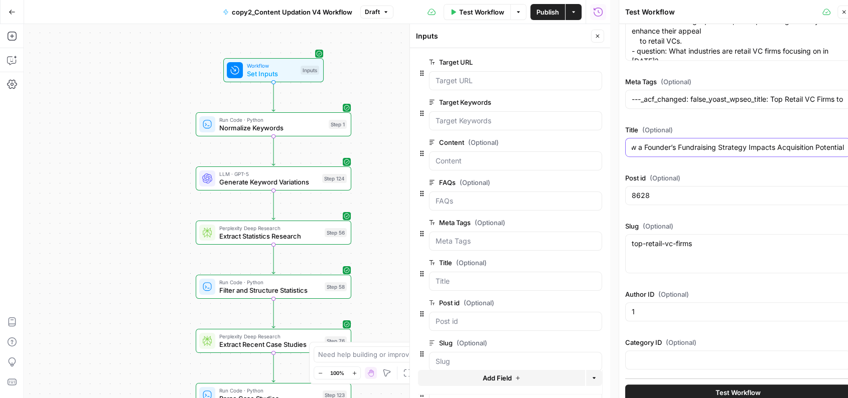
scroll to position [0, 0]
click at [658, 194] on input "8628" at bounding box center [738, 196] width 212 height 10
paste input "50921"
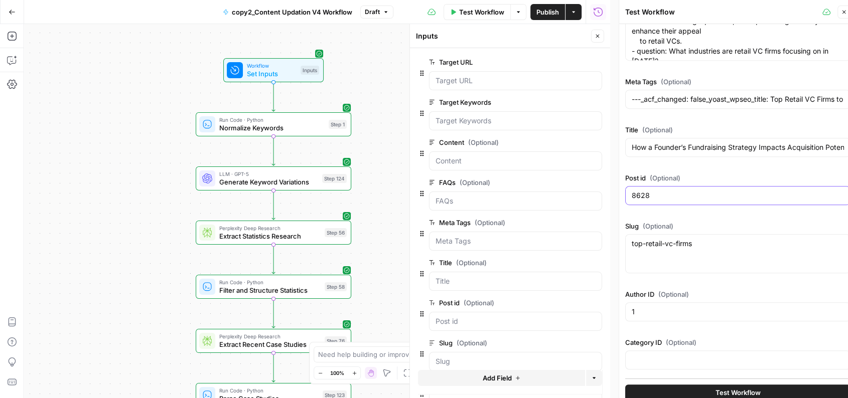
type input "---_acf_changed: false_yoast_wpseo_title: Top Retail VC Firms to Watch and Secu…"
type input "50921"
type input "---_acf_changed: false_yoast_wpseo_title: Top Retail VC Firms to Watch and Secu…"
type input "50921"
type input "---_acf_changed: false_yoast_wpseo_title: Top Retail VC Firms to Watch and Secu…"
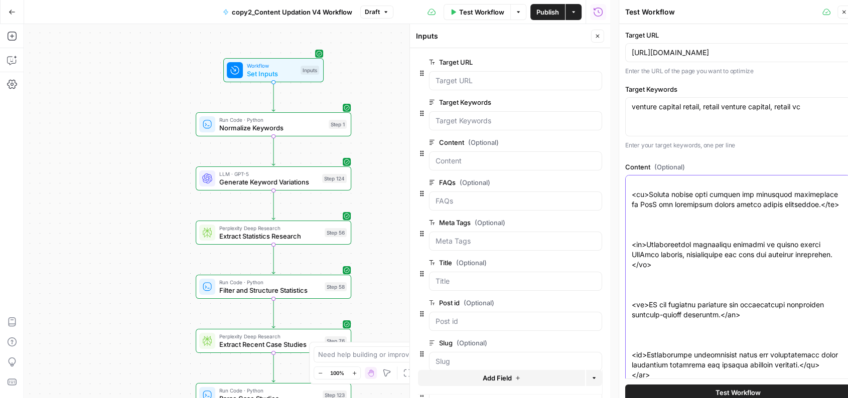
paste textarea "A founder’s approach to raising capital isn’t just about securing fuel for grow…"
type textarea "<l>I dolorsi’a consecte ad elitsed doeiusm tem’i utla etdol magnaali enim adm v…"
type input "---_acf_changed: false_yoast_wpseo_title: Top Retail VC Firms to Watch and Secu…"
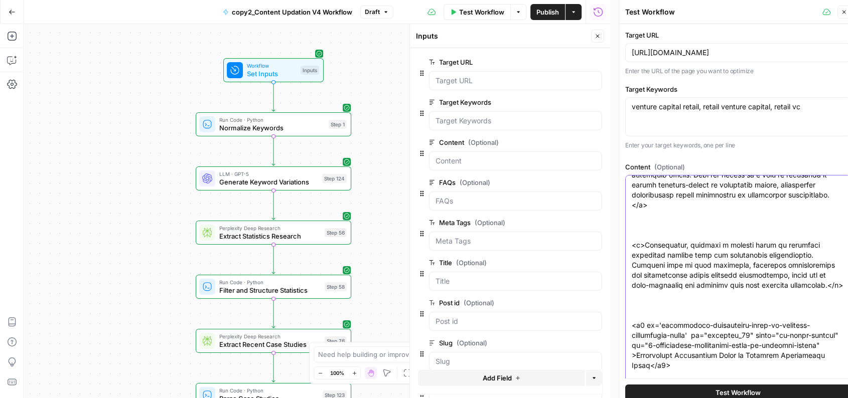
type input "---_acf_changed: false_yoast_wpseo_title: Top Retail VC Firms to Watch and Secu…"
type textarea "<l>I dolorsi’a consecte ad elitsed doeiusm tem’i utla etdol magnaali enim adm v…"
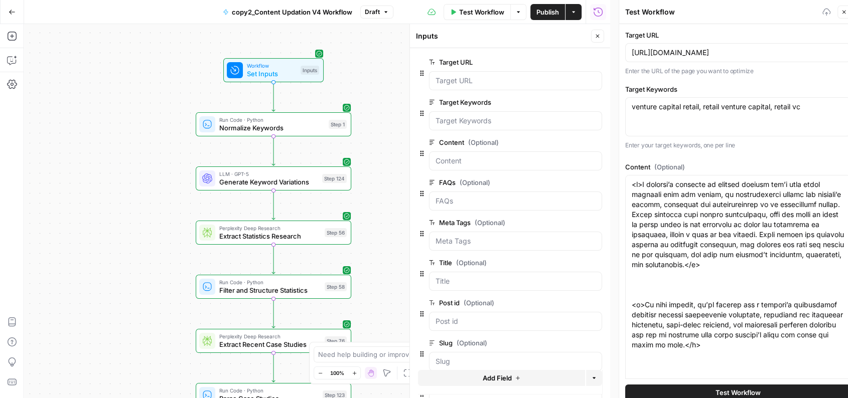
click at [689, 125] on div "venture capital retail, retail venture capital, retail vc venture capital retai…" at bounding box center [737, 116] width 225 height 39
type input "---_acf_changed: false_yoast_wpseo_title: Top Retail VC Firms to Watch and Secu…"
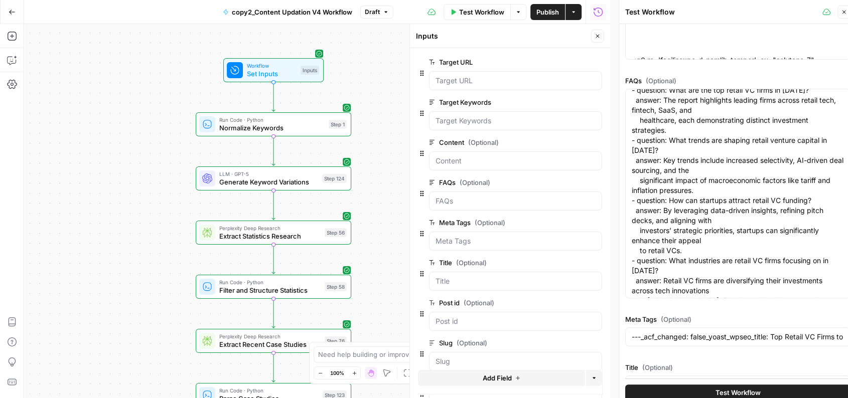
scroll to position [27, 0]
click at [705, 172] on textarea "--- faq: - question: What are the top retail VC firms in 2025? answer: The repo…" at bounding box center [738, 196] width 212 height 261
paste textarea "How much dilution is acceptable for a founder by the time of acquisition? answe…"
type textarea "--- lor: - ipsumdol: Sit amet consecte ad elitseddoe tem i utlabor et dol magn …"
type input "---_acf_changed: false_yoast_wpseo_title: Top Retail VC Firms to Watch and Secu…"
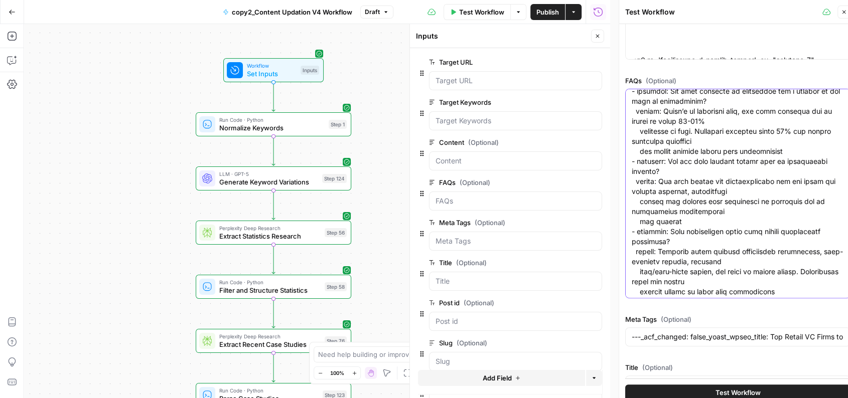
type input "---_acf_changed: false_yoast_wpseo_title: Top Retail VC Firms to Watch and Secu…"
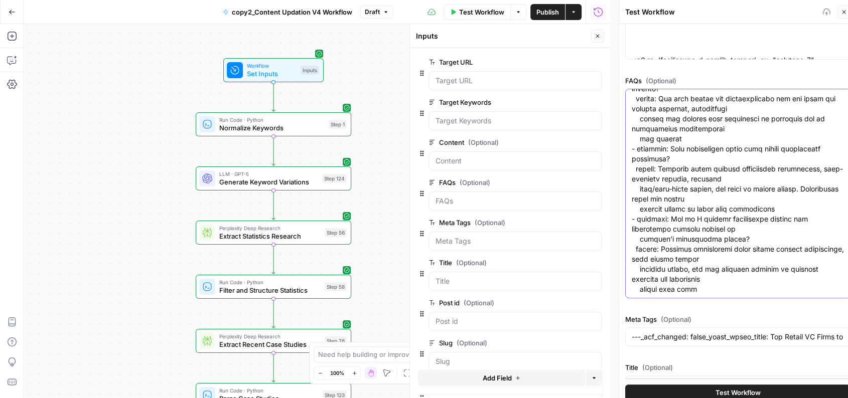
scroll to position [0, 0]
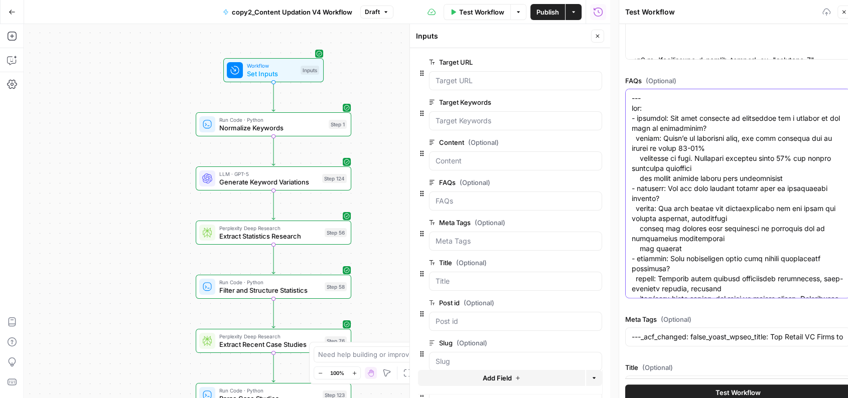
type textarea "--- lor: - ipsumdol: Sit amet consecte ad elitseddoe tem i utlabor et dol magn …"
click at [703, 83] on label "FAQs (Optional)" at bounding box center [737, 81] width 225 height 10
click at [703, 93] on textarea "FAQs (Optional)" at bounding box center [738, 248] width 212 height 311
type input "---_acf_changed: false_yoast_wpseo_title: Top Retail VC Firms to Watch and Secu…"
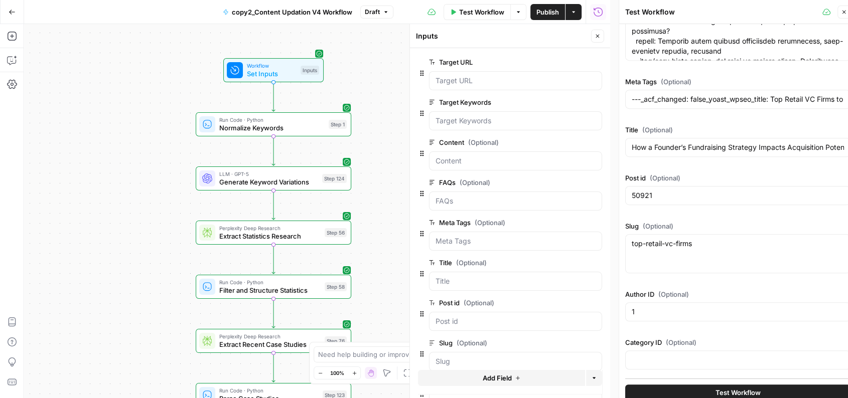
click at [687, 104] on div "---_acf_changed: false_yoast_wpseo_title: Top Retail VC Firms to Watch and Secu…" at bounding box center [737, 99] width 225 height 19
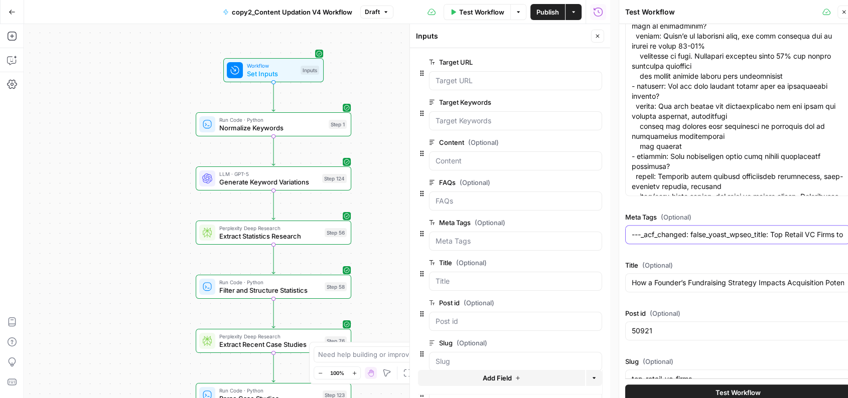
scroll to position [429, 0]
click at [676, 226] on div "---_acf_changed: false_yoast_wpseo_title: Top Retail VC Firms to Watch and Secu…" at bounding box center [737, 233] width 225 height 19
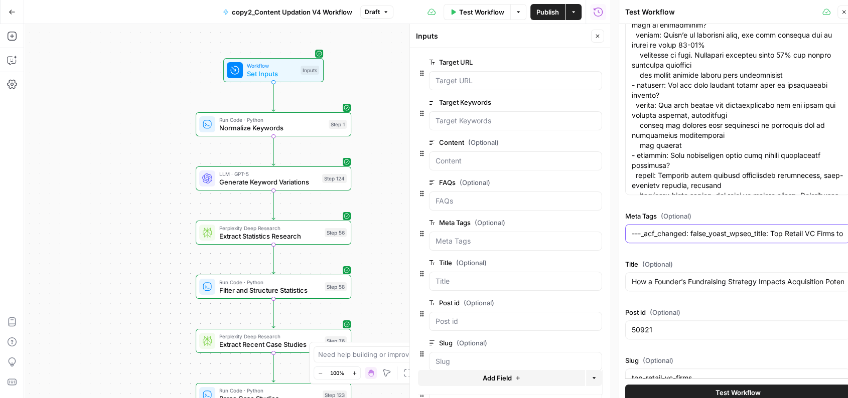
scroll to position [0, 764]
click at [678, 236] on input "---_acf_changed: false_yoast_wpseo_title: Top Retail VC Firms to Watch and Secu…" at bounding box center [738, 234] width 212 height 10
paste input "_acf_changed: false _yoast_wpseo_title: How a Founder’s Fundraising Strategy Im…"
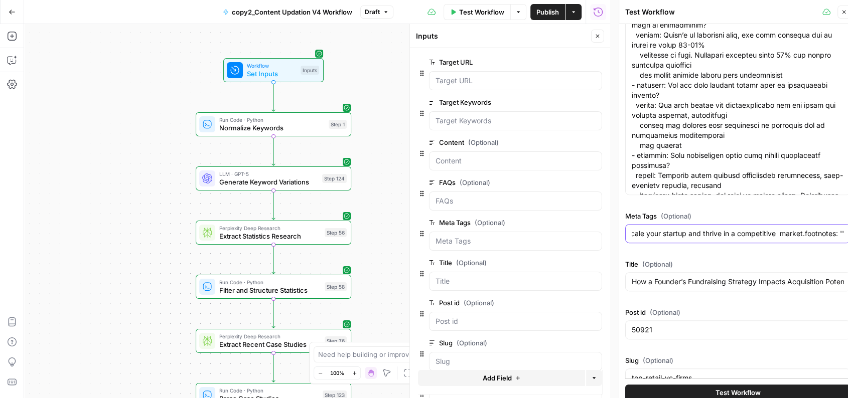
type input "--- _acf_changed: false _yoast_wpseo_title: How a Founder’s Fundraising Strateg…"
click at [689, 287] on div "How a Founder’s Fundraising Strategy Impacts Acquisition Potential" at bounding box center [737, 281] width 225 height 19
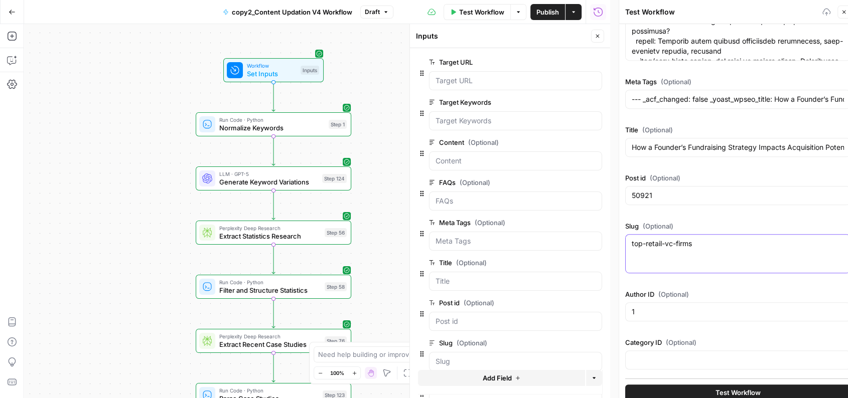
click at [647, 245] on textarea "top-retail-vc-firms" at bounding box center [738, 244] width 212 height 10
paste textarea "fundraising-affects-startup-acquisition"
type textarea "fundraising-affects-startup-acquisition"
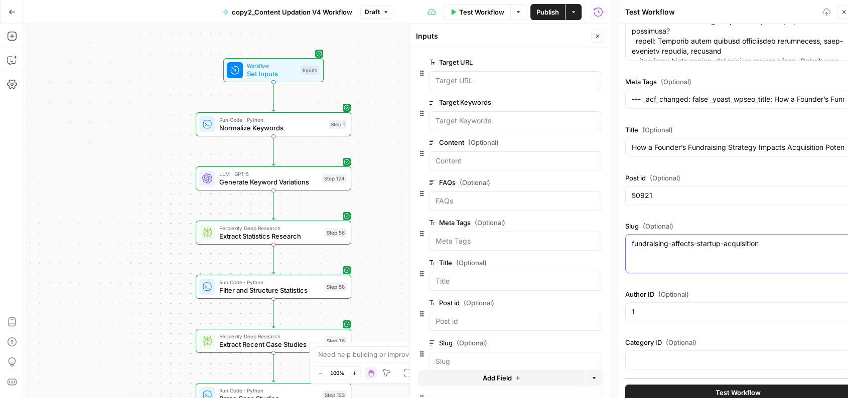
scroll to position [8, 0]
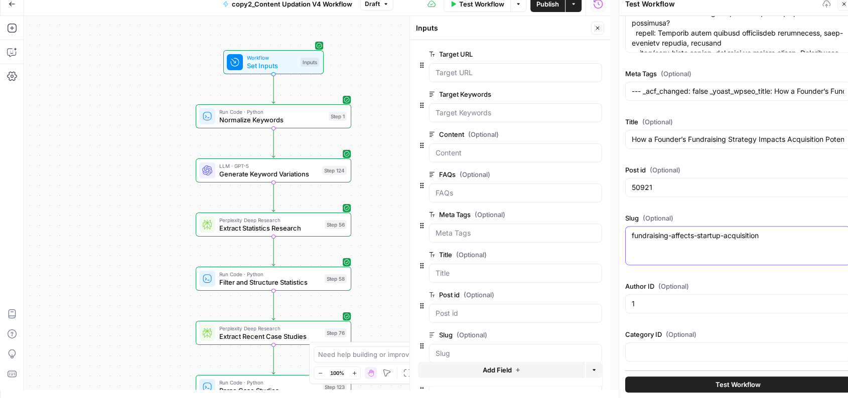
type textarea "fundraising-affects-startup-acquisition"
click at [667, 347] on input "Category ID (Optional)" at bounding box center [738, 352] width 212 height 10
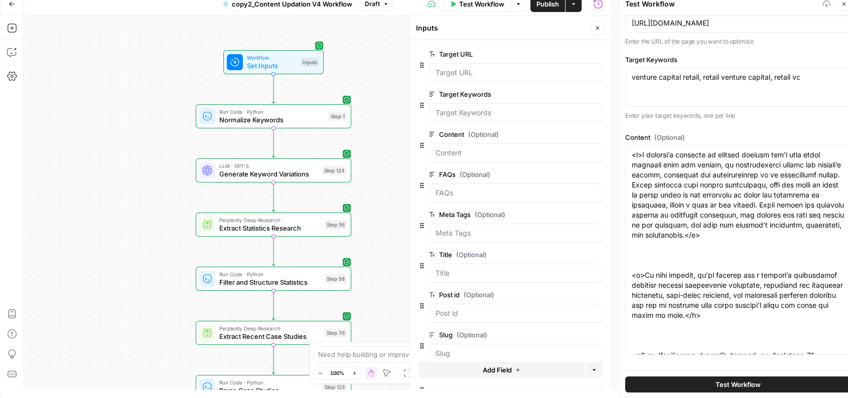
scroll to position [0, 0]
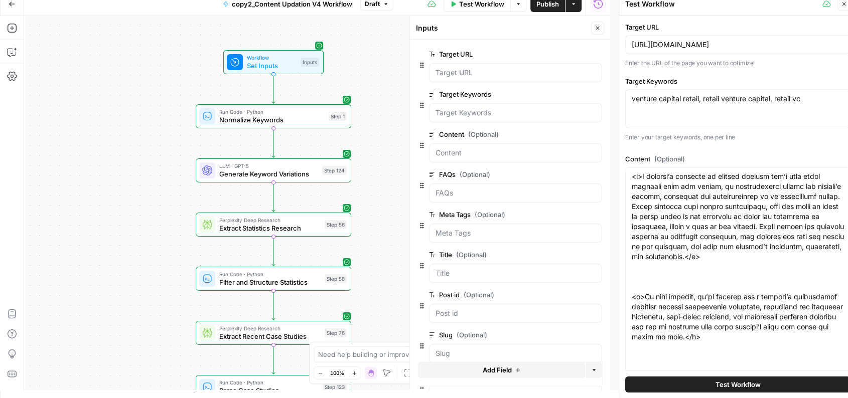
type input "19"
click at [678, 40] on input "https://qubit.capital/blog/top-retail-vc-firms" at bounding box center [738, 45] width 212 height 10
paste input "fundraising-affects-startup-acquisition"
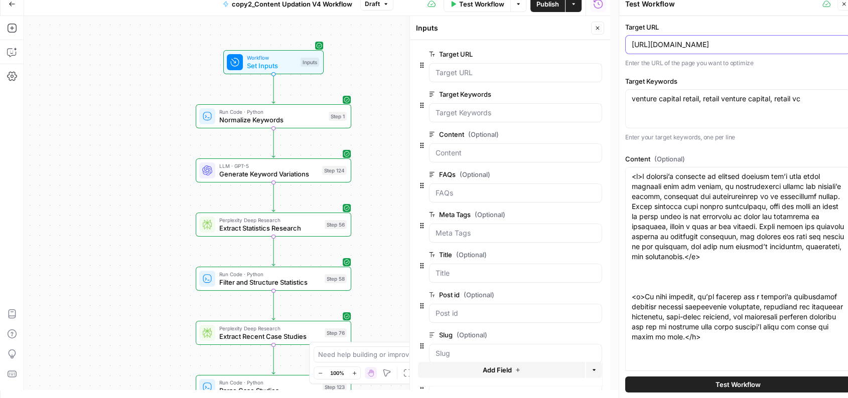
scroll to position [0, 9]
type input "[URL][DOMAIN_NAME]"
click at [652, 49] on div "[URL][DOMAIN_NAME]" at bounding box center [737, 44] width 225 height 19
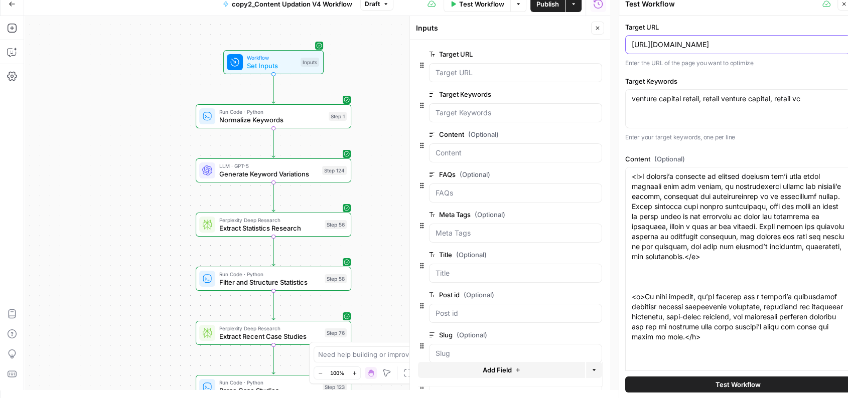
click at [670, 42] on input "[URL][DOMAIN_NAME]" at bounding box center [738, 45] width 212 height 10
click at [655, 101] on textarea "venture capital retail, retail venture capital, retail vc" at bounding box center [738, 99] width 212 height 10
click at [698, 95] on textarea "venture capital retail, retail venture capital, retail vc" at bounding box center [738, 99] width 212 height 10
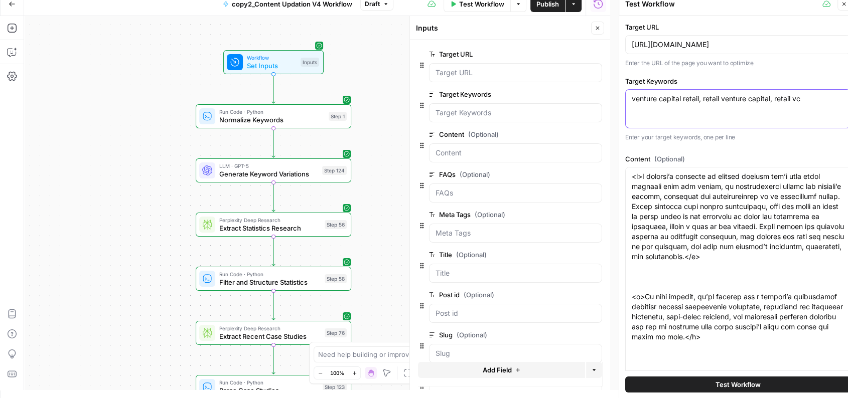
click at [698, 95] on textarea "venture capital retail, retail venture capital, retail vc" at bounding box center [738, 99] width 212 height 10
click at [689, 101] on textarea "startup acquisition, fundraising acquisition, acquisition in fundraising, acqui…" at bounding box center [738, 104] width 212 height 20
type textarea "startup acquisition, fundraising acquisition, acquisition in fundraising, acqui…"
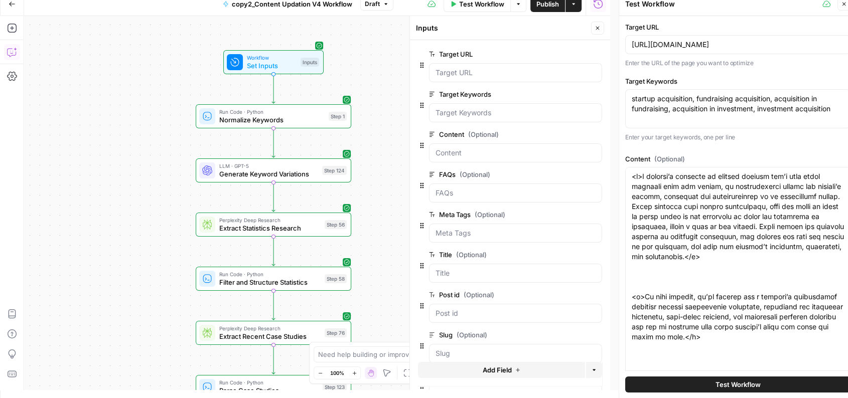
click at [5, 55] on button "Copilot" at bounding box center [12, 52] width 16 height 16
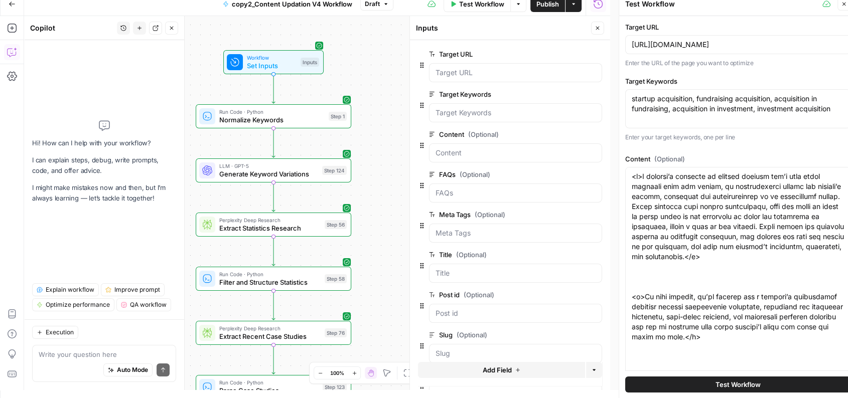
drag, startPoint x: 385, startPoint y: 188, endPoint x: 401, endPoint y: 52, distance: 137.5
click at [401, 52] on div "Workflow Set Inputs Inputs Run Code · Python Normalize Keywords Step 1 LLM · GP…" at bounding box center [317, 203] width 586 height 374
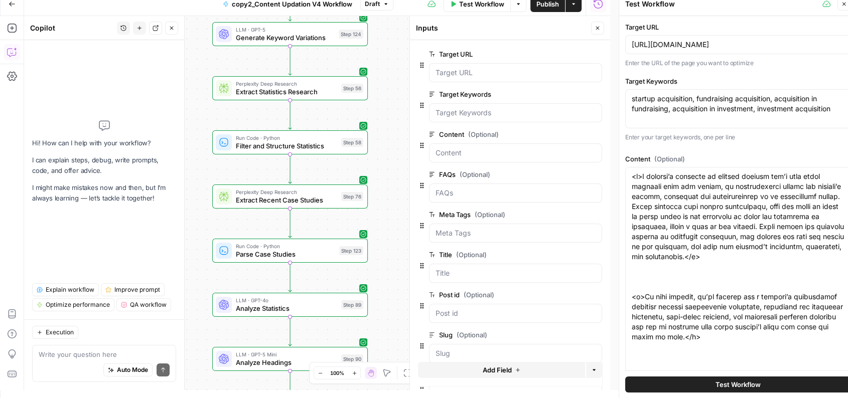
drag, startPoint x: 379, startPoint y: 231, endPoint x: 374, endPoint y: 88, distance: 143.1
click at [374, 88] on div "Workflow Set Inputs Inputs Run Code · Python Normalize Keywords Step 1 LLM · GP…" at bounding box center [317, 203] width 586 height 374
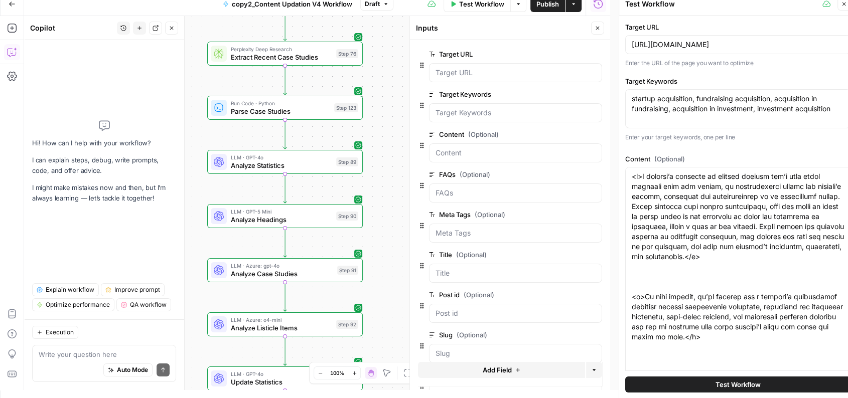
drag, startPoint x: 377, startPoint y: 326, endPoint x: 371, endPoint y: 42, distance: 284.1
click at [371, 42] on div "Workflow Set Inputs Inputs Run Code · Python Normalize Keywords Step 1 LLM · GP…" at bounding box center [317, 203] width 586 height 374
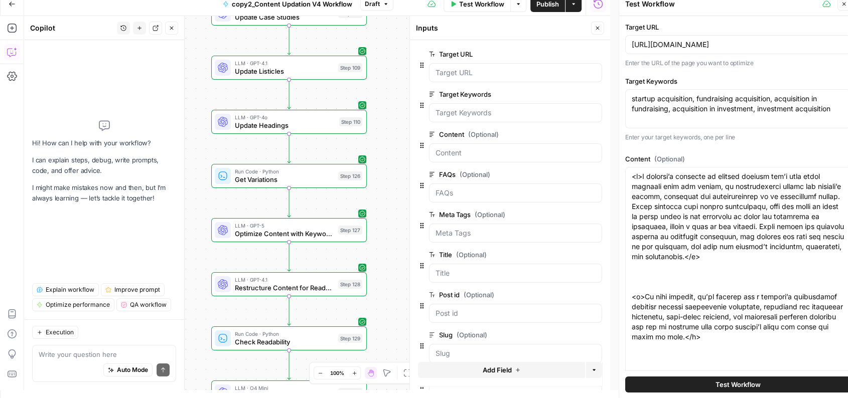
drag, startPoint x: 392, startPoint y: 226, endPoint x: 403, endPoint y: 89, distance: 137.4
click at [403, 89] on div "Workflow Set Inputs Inputs Run Code · Python Normalize Keywords Step 1 LLM · GP…" at bounding box center [317, 203] width 586 height 374
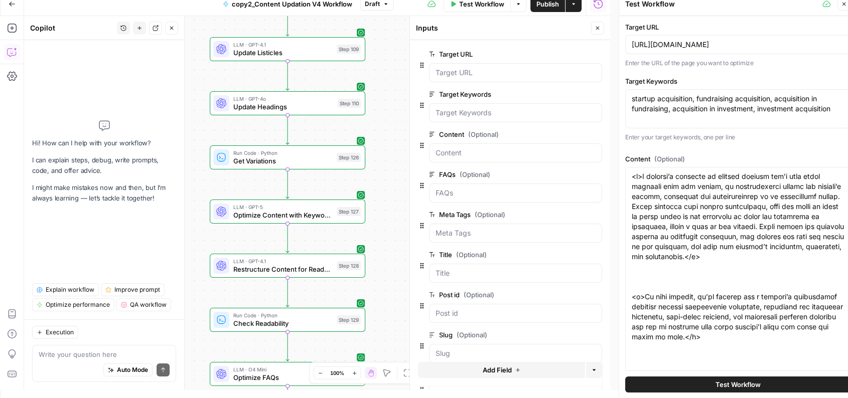
drag, startPoint x: 395, startPoint y: 224, endPoint x: 389, endPoint y: 184, distance: 41.1
click at [389, 184] on div "Workflow Set Inputs Inputs Run Code · Python Normalize Keywords Step 1 LLM · GP…" at bounding box center [317, 203] width 586 height 374
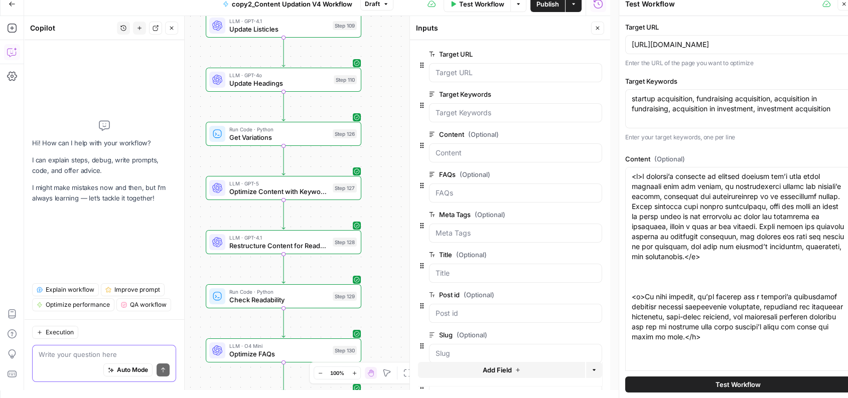
click at [60, 353] on textarea at bounding box center [104, 355] width 131 height 10
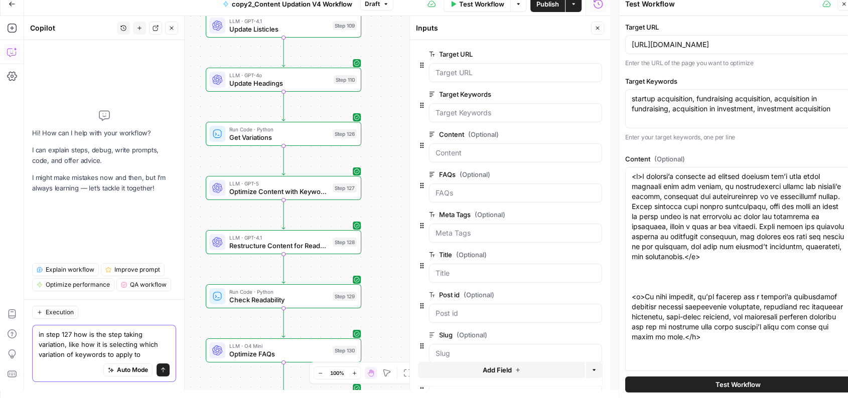
type textarea "in step 127 how is the step taking variation, like how it is selecting which va…"
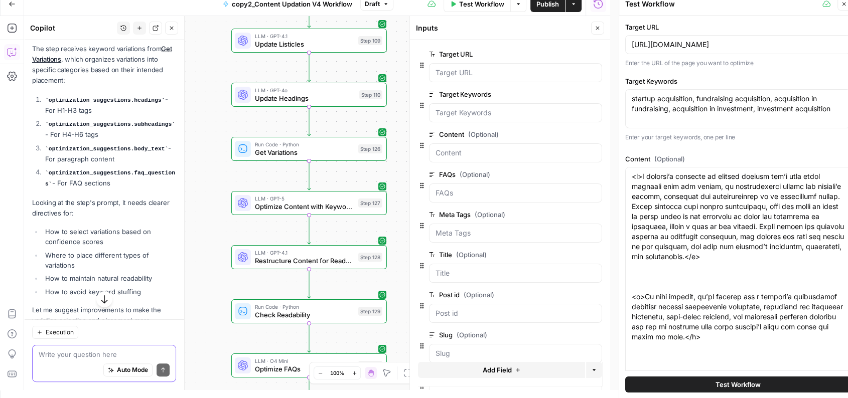
scroll to position [171, 0]
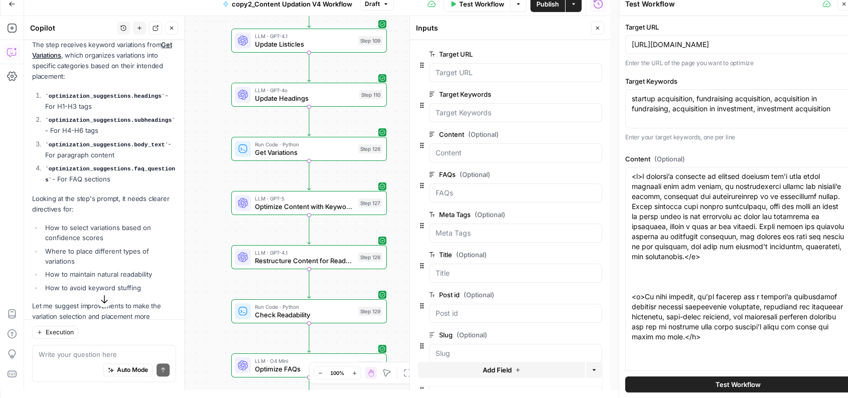
drag, startPoint x: 45, startPoint y: 224, endPoint x: 109, endPoint y: 235, distance: 65.1
click at [109, 235] on li "How to select variations based on confidence scores" at bounding box center [109, 233] width 133 height 20
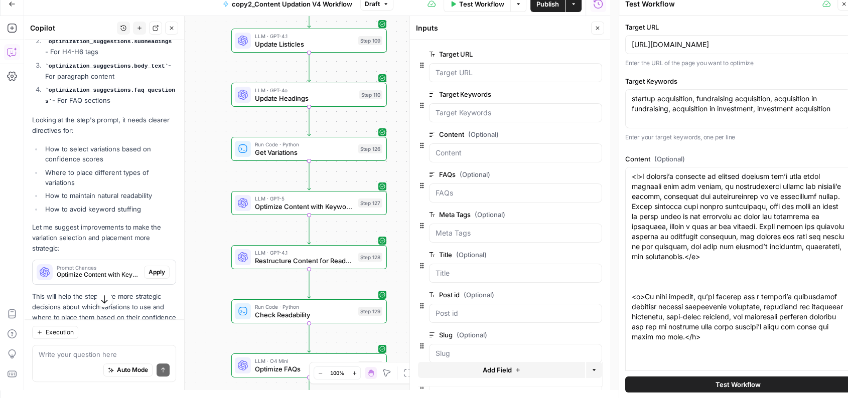
scroll to position [251, 0]
click at [44, 167] on li "Where to place different types of variations" at bounding box center [109, 176] width 133 height 20
drag, startPoint x: 45, startPoint y: 167, endPoint x: 95, endPoint y: 174, distance: 50.6
click at [95, 174] on li "Where to place different types of variations" at bounding box center [109, 176] width 133 height 20
click at [44, 189] on li "How to maintain natural readability" at bounding box center [109, 194] width 133 height 10
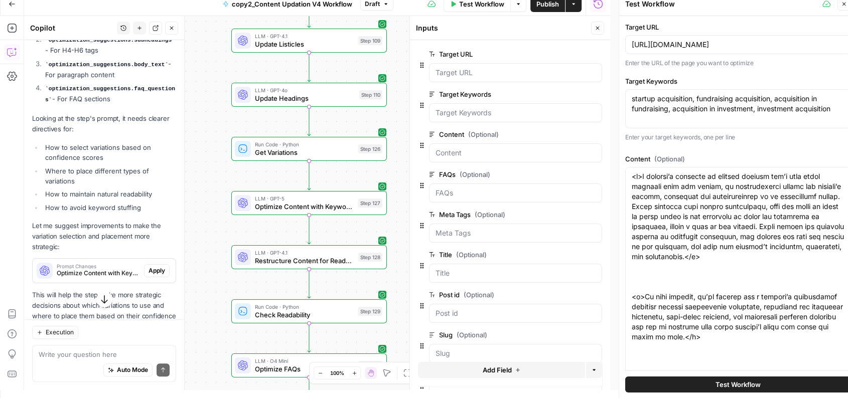
drag, startPoint x: 44, startPoint y: 192, endPoint x: 158, endPoint y: 195, distance: 113.9
click at [158, 195] on li "How to maintain natural readability" at bounding box center [109, 194] width 133 height 10
click at [44, 203] on li "How to avoid keyword stuffing" at bounding box center [109, 208] width 133 height 10
drag, startPoint x: 44, startPoint y: 200, endPoint x: 137, endPoint y: 209, distance: 93.3
click at [137, 209] on div "Let me analyze how Optimize Content with Keyword Variations processes and appli…" at bounding box center [104, 127] width 144 height 412
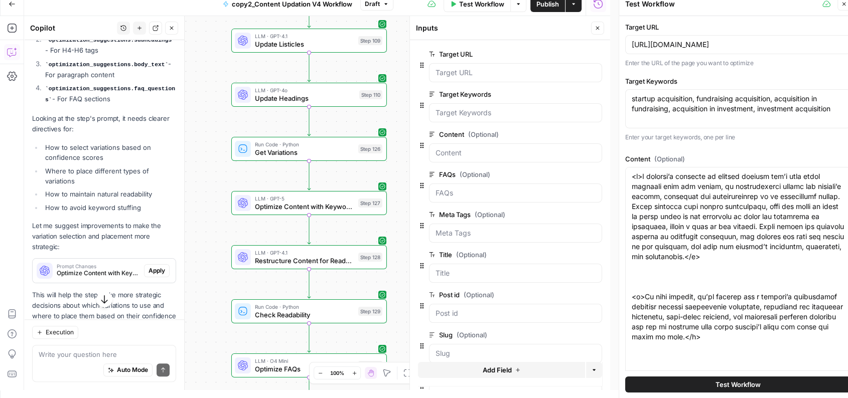
click at [108, 214] on div "Let me analyze how Optimize Content with Keyword Variations processes and appli…" at bounding box center [104, 127] width 144 height 412
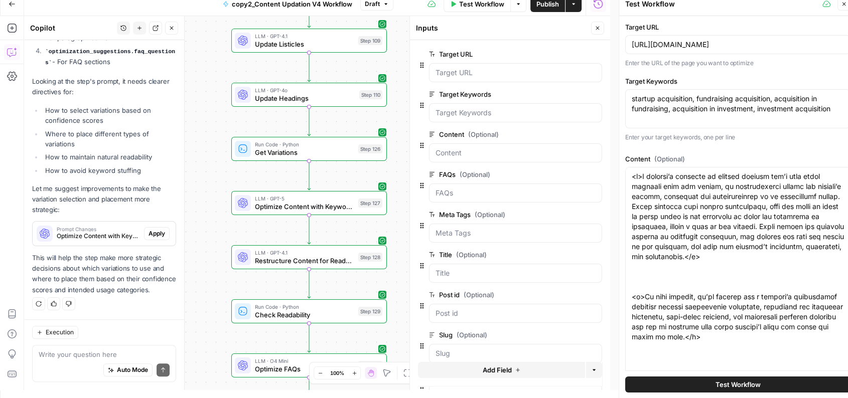
click at [66, 361] on div "Auto Mode Send" at bounding box center [104, 371] width 131 height 22
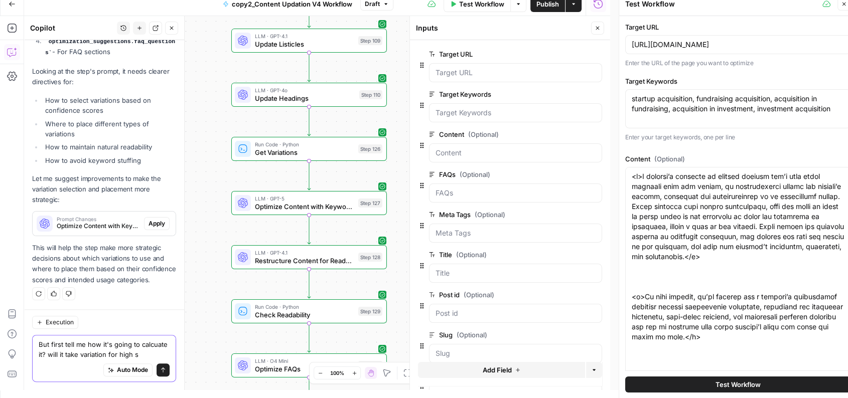
scroll to position [316, 0]
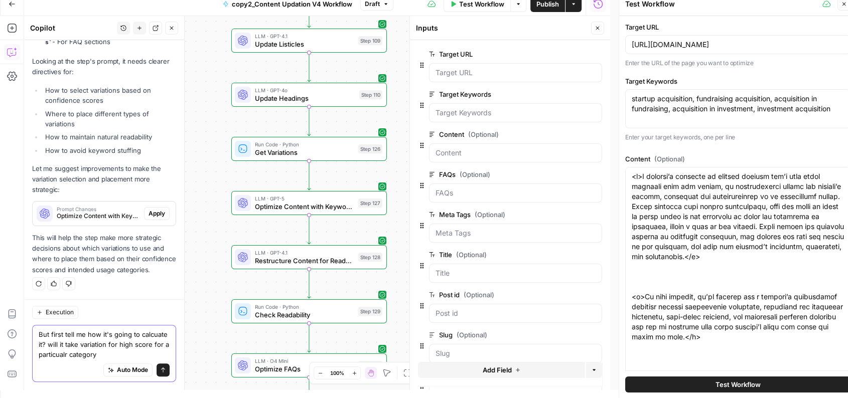
type textarea "But first tell me how it's going to calcuate it? will it take variation for hig…"
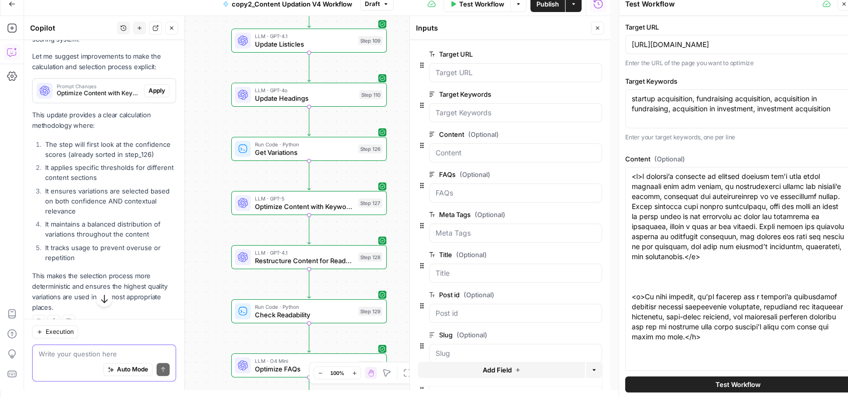
scroll to position [712, 0]
drag, startPoint x: 44, startPoint y: 157, endPoint x: 101, endPoint y: 165, distance: 57.8
click at [101, 158] on li "The step will first look at the confidence scores (already sorted in step_126)" at bounding box center [109, 148] width 133 height 20
click at [43, 181] on li "It applies specific thresholds for different content sections" at bounding box center [109, 171] width 133 height 20
drag, startPoint x: 44, startPoint y: 194, endPoint x: 130, endPoint y: 203, distance: 86.7
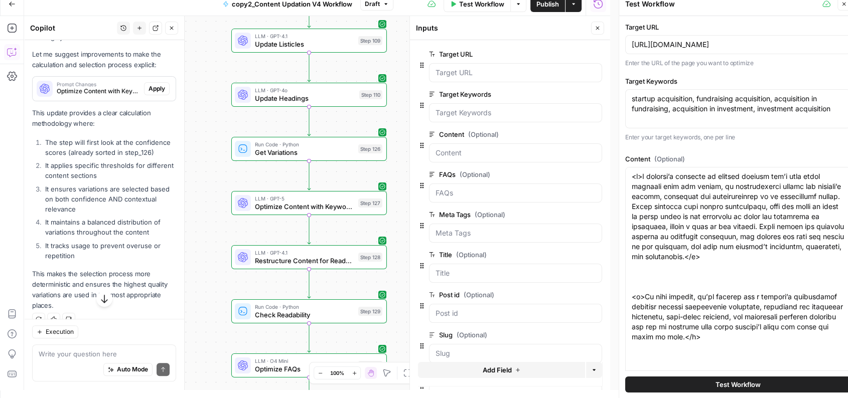
click at [130, 181] on li "It applies specific thresholds for different content sections" at bounding box center [109, 171] width 133 height 20
click at [43, 214] on li "It ensures variations are selected based on both confidence AND contextual rele…" at bounding box center [109, 199] width 133 height 30
drag, startPoint x: 40, startPoint y: 216, endPoint x: 110, endPoint y: 235, distance: 72.3
click at [110, 214] on li "It ensures variations are selected based on both confidence AND contextual rele…" at bounding box center [109, 199] width 133 height 30
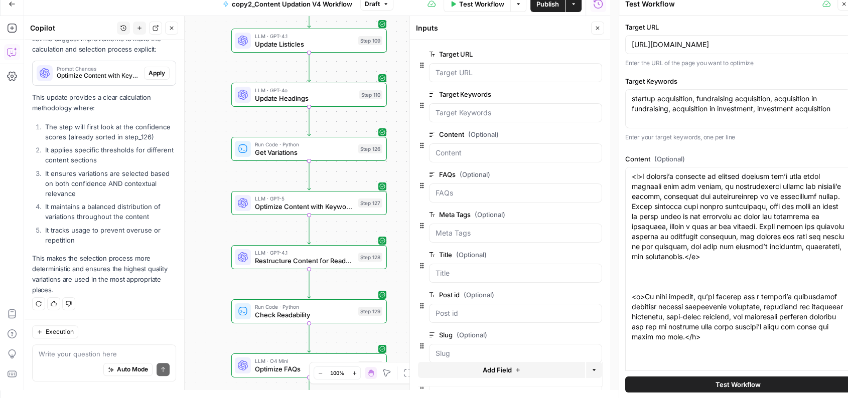
click at [45, 206] on li "It maintains a balanced distribution of variations throughout the content" at bounding box center [109, 212] width 133 height 20
drag, startPoint x: 45, startPoint y: 206, endPoint x: 156, endPoint y: 214, distance: 110.7
click at [156, 214] on li "It maintains a balanced distribution of variations throughout the content" at bounding box center [109, 212] width 133 height 20
click at [43, 227] on li "It tracks usage to prevent overuse or repetition" at bounding box center [109, 235] width 133 height 20
drag, startPoint x: 38, startPoint y: 227, endPoint x: 95, endPoint y: 237, distance: 57.6
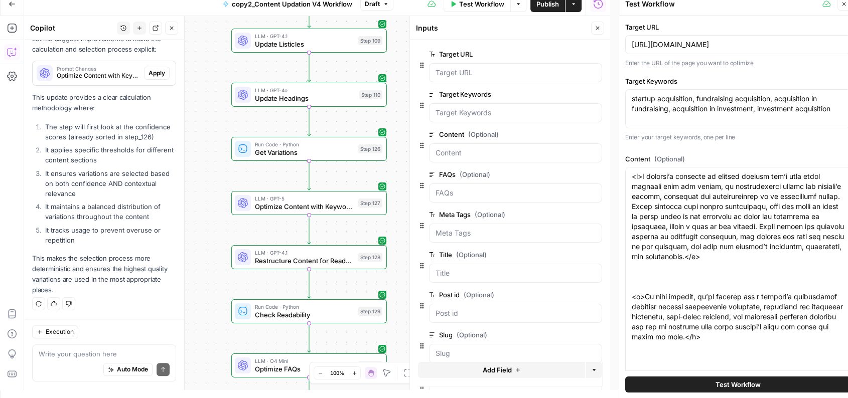
click at [95, 237] on li "It tracks usage to prevent overuse or repetition" at bounding box center [109, 235] width 133 height 20
click at [597, 31] on button "Close" at bounding box center [597, 28] width 13 height 13
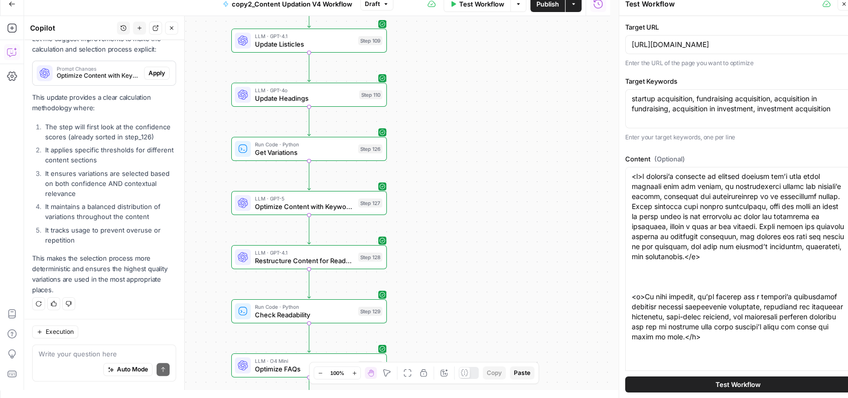
drag, startPoint x: 455, startPoint y: 96, endPoint x: 461, endPoint y: 96, distance: 6.0
click at [461, 96] on div "Workflow Set Inputs Inputs Run Code · Python Normalize Keywords Step 1 LLM · GP…" at bounding box center [317, 203] width 586 height 374
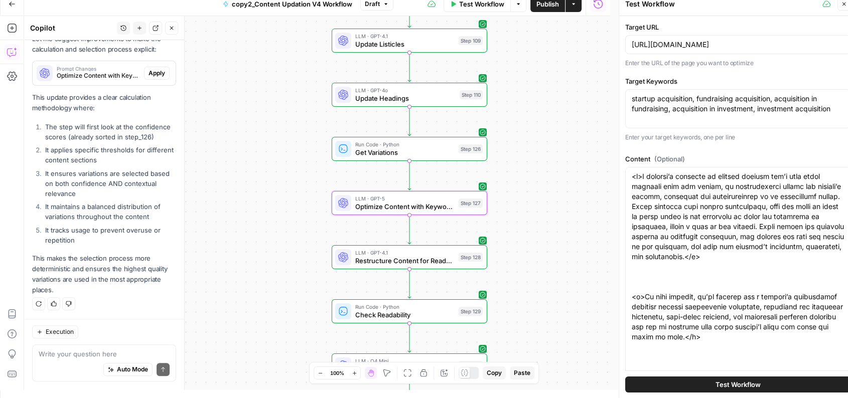
click at [149, 69] on span "Apply" at bounding box center [157, 73] width 17 height 9
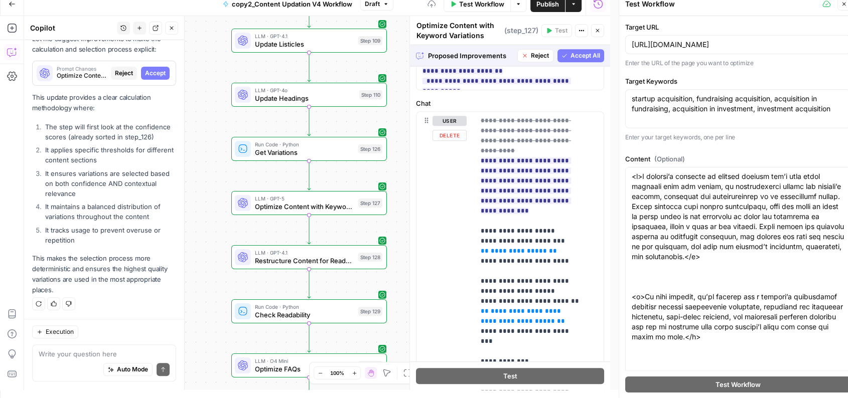
scroll to position [711, 0]
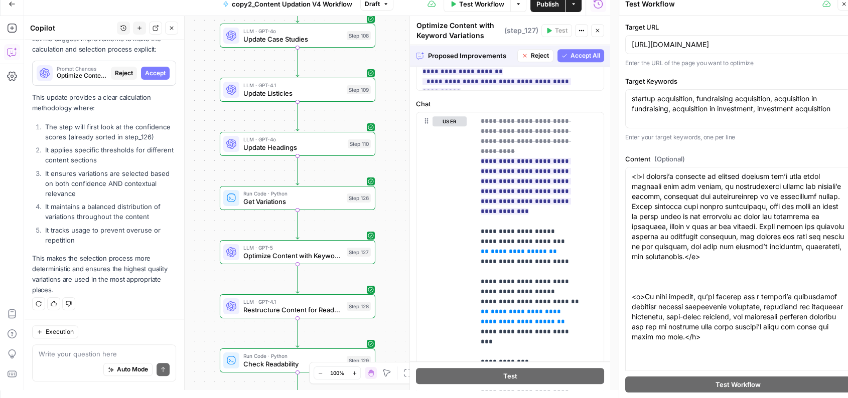
drag, startPoint x: 402, startPoint y: 205, endPoint x: 390, endPoint y: 263, distance: 59.1
click at [390, 263] on div "Workflow Set Inputs Inputs Run Code · Python Normalize Keywords Step 1 LLM · GP…" at bounding box center [317, 203] width 586 height 374
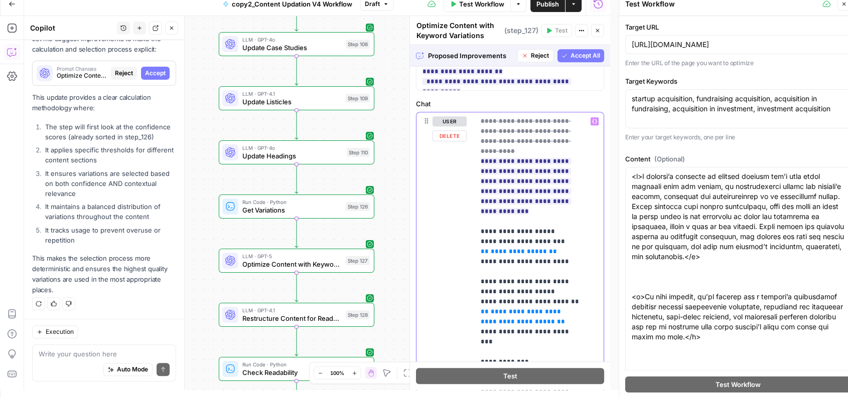
click at [511, 248] on span "**********" at bounding box center [519, 251] width 56 height 7
click at [518, 309] on span "**********" at bounding box center [522, 317] width 82 height 17
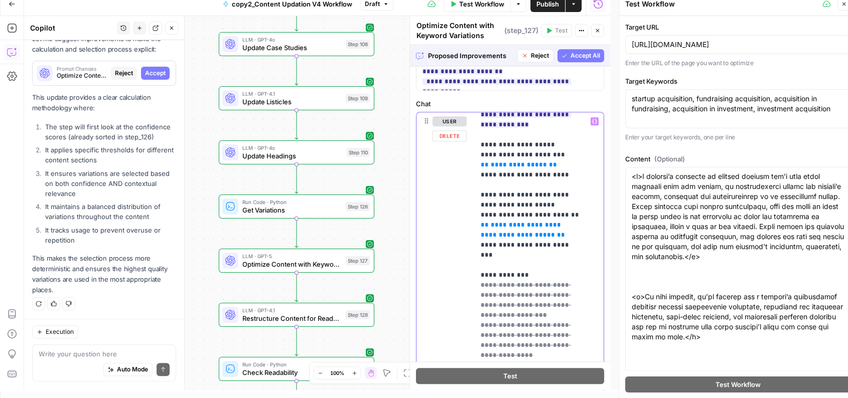
click at [506, 222] on span "**********" at bounding box center [522, 230] width 82 height 17
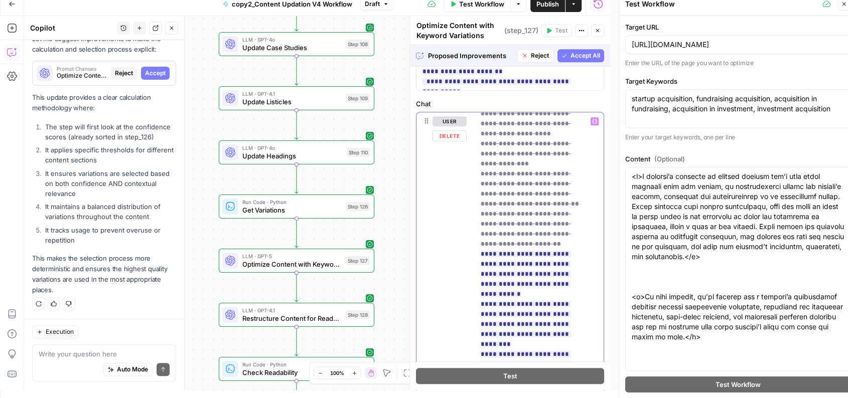
scroll to position [501, 0]
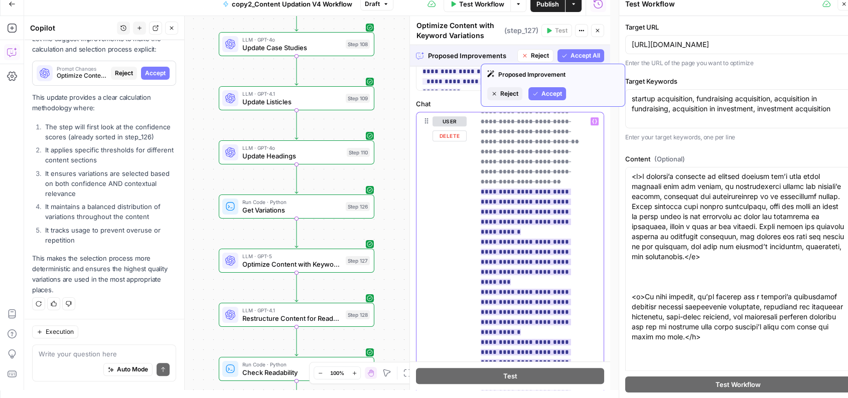
drag, startPoint x: 487, startPoint y: 172, endPoint x: 557, endPoint y: 206, distance: 78.1
click at [557, 206] on span "**********" at bounding box center [530, 252] width 98 height 775
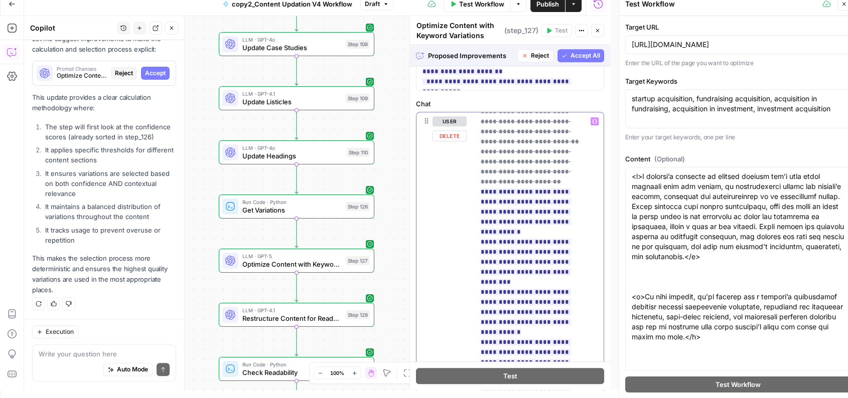
drag, startPoint x: 526, startPoint y: 220, endPoint x: 577, endPoint y: 219, distance: 51.2
click at [577, 219] on p "**********" at bounding box center [531, 86] width 100 height 943
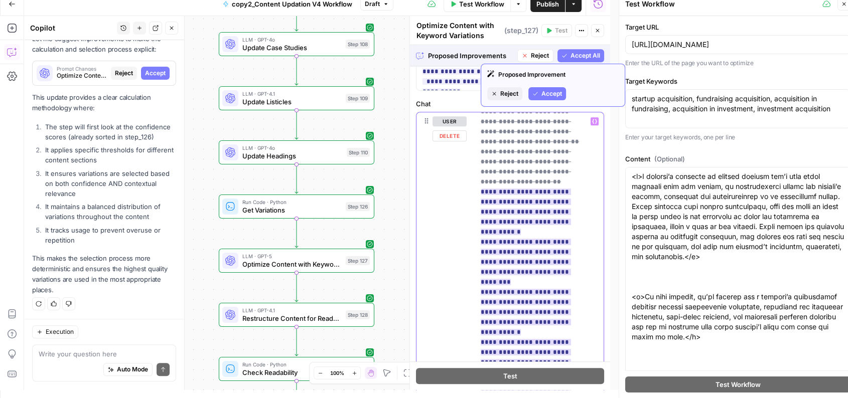
scroll to position [542, 0]
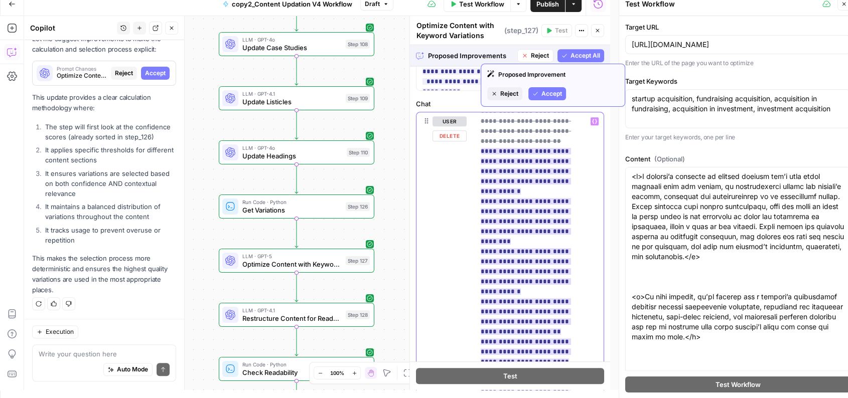
drag, startPoint x: 489, startPoint y: 210, endPoint x: 552, endPoint y: 223, distance: 63.5
click at [552, 223] on span "**********" at bounding box center [530, 211] width 98 height 775
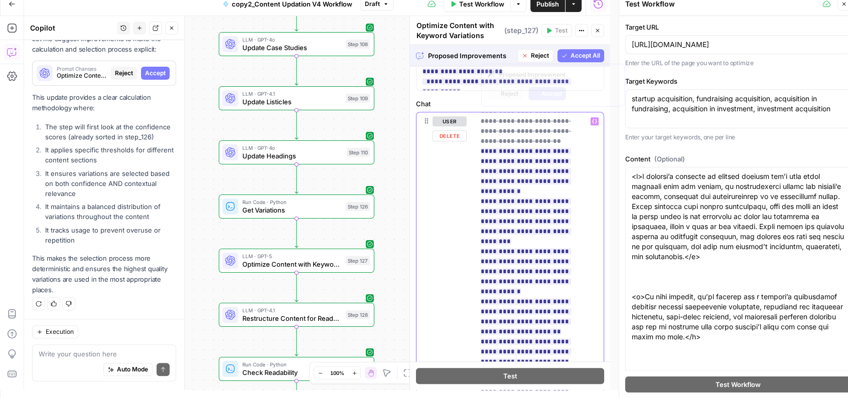
drag, startPoint x: 550, startPoint y: 230, endPoint x: 550, endPoint y: 238, distance: 8.0
click at [550, 238] on p "**********" at bounding box center [531, 45] width 100 height 943
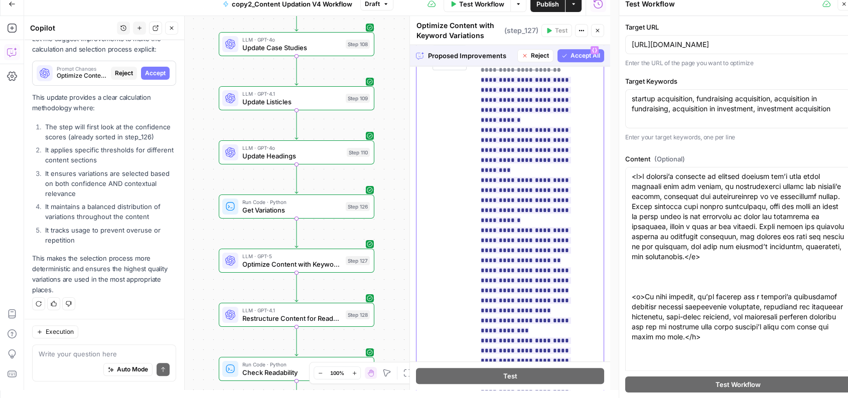
scroll to position [786, 0]
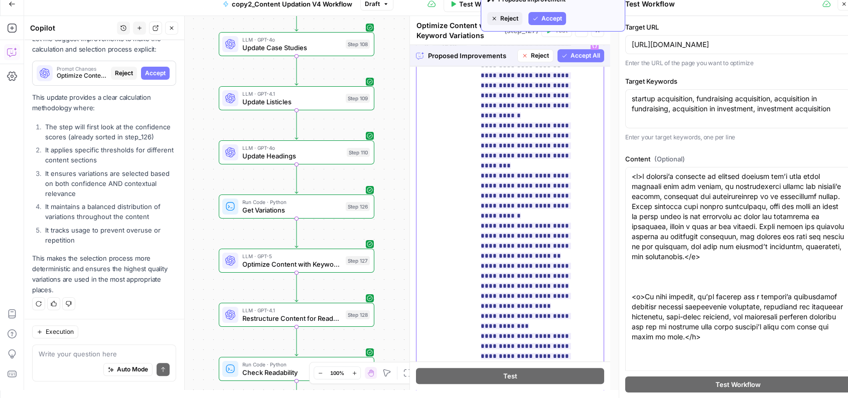
drag, startPoint x: 486, startPoint y: 174, endPoint x: 546, endPoint y: 216, distance: 73.1
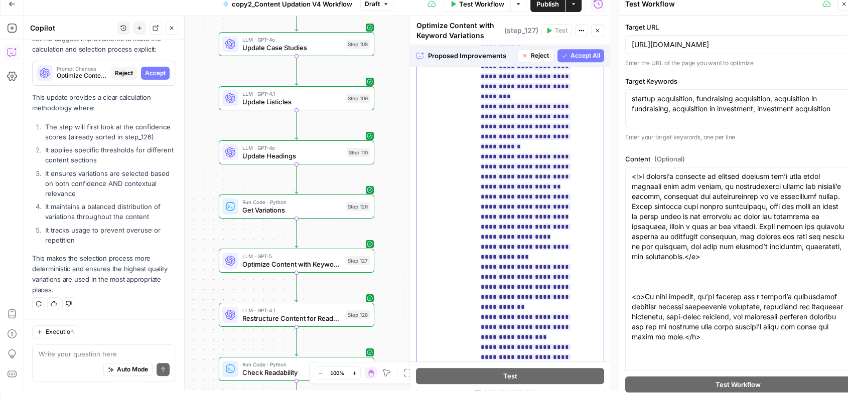
scroll to position [858, 0]
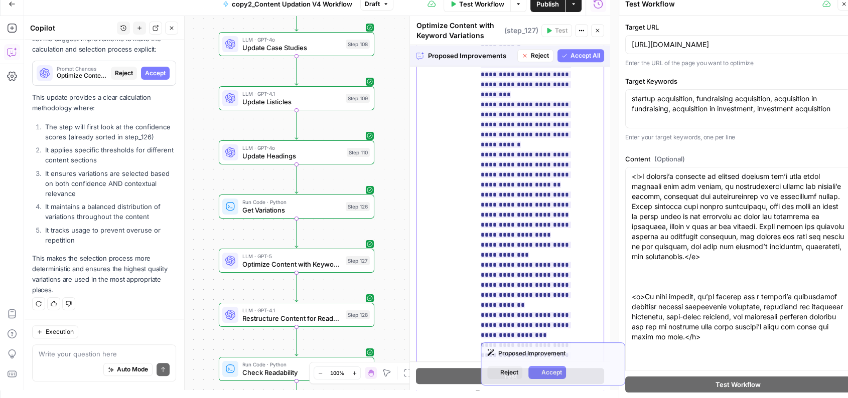
drag, startPoint x: 487, startPoint y: 152, endPoint x: 531, endPoint y: 162, distance: 45.7
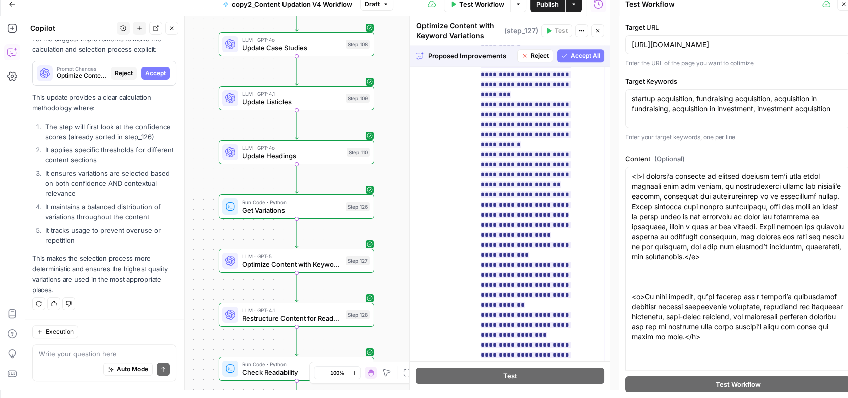
scroll to position [922, 0]
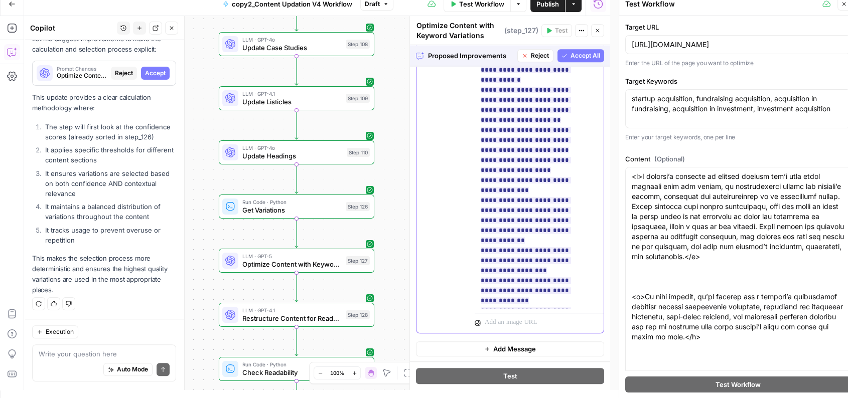
drag, startPoint x: 489, startPoint y: 110, endPoint x: 573, endPoint y: 140, distance: 88.2
click at [587, 55] on span "Accept All" at bounding box center [586, 55] width 30 height 9
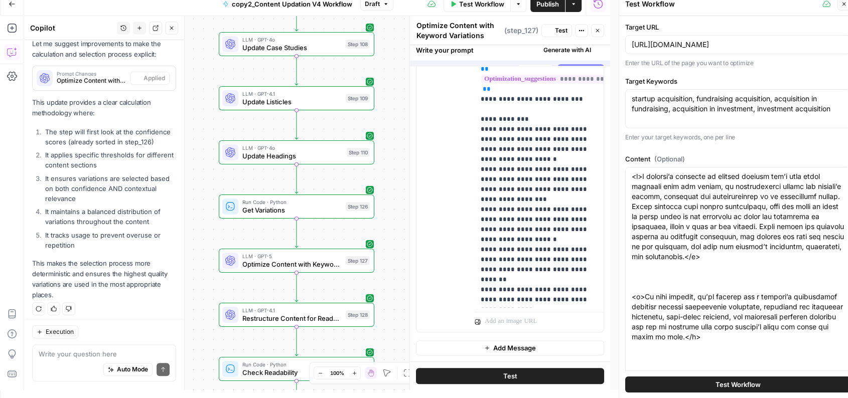
scroll to position [787, 0]
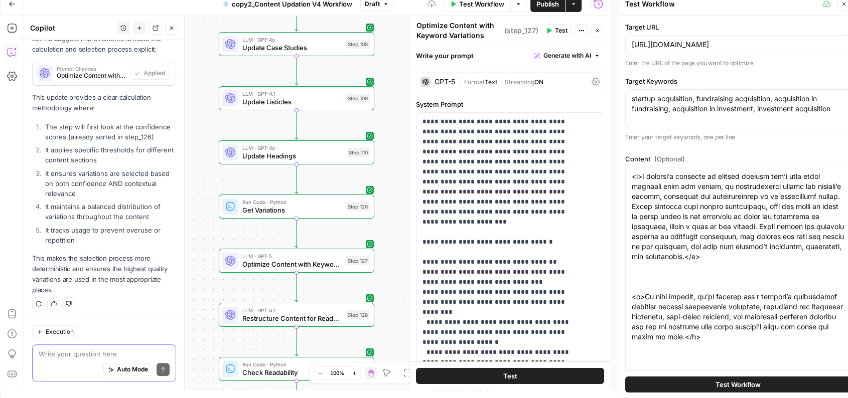
click at [90, 355] on textarea at bounding box center [104, 355] width 131 height 10
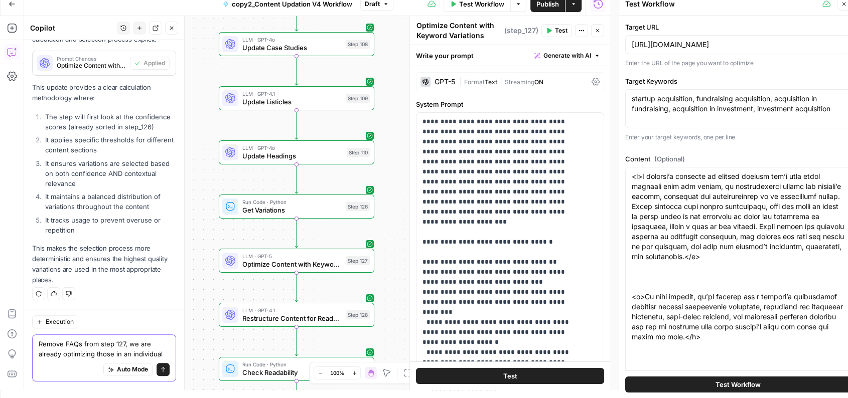
scroll to position [807, 0]
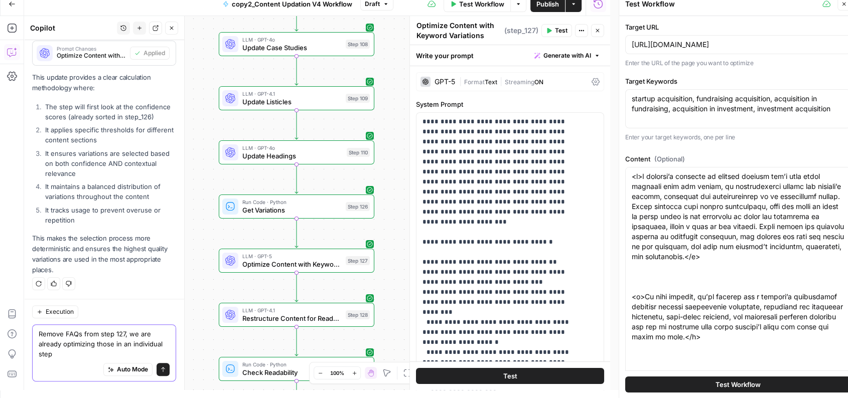
type textarea "Remove FAQs from step 127, we are already optimizing those in an individual step"
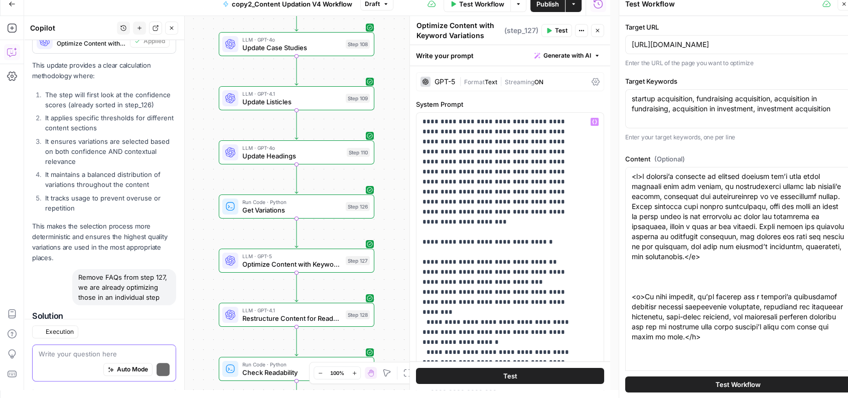
scroll to position [1009, 0]
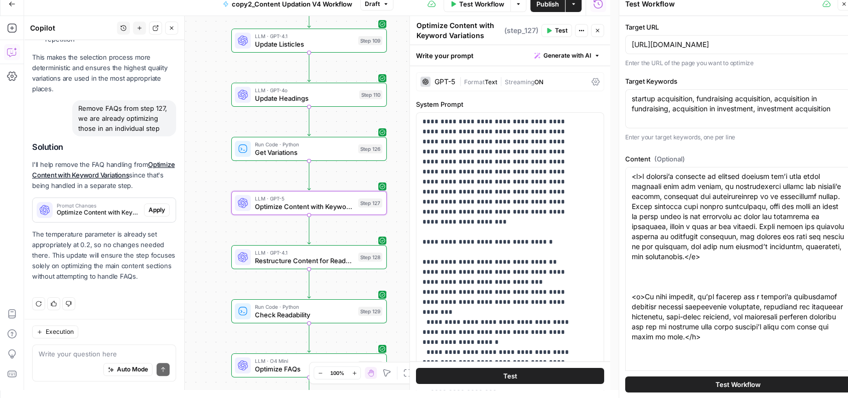
click at [153, 204] on button "Apply" at bounding box center [157, 210] width 26 height 13
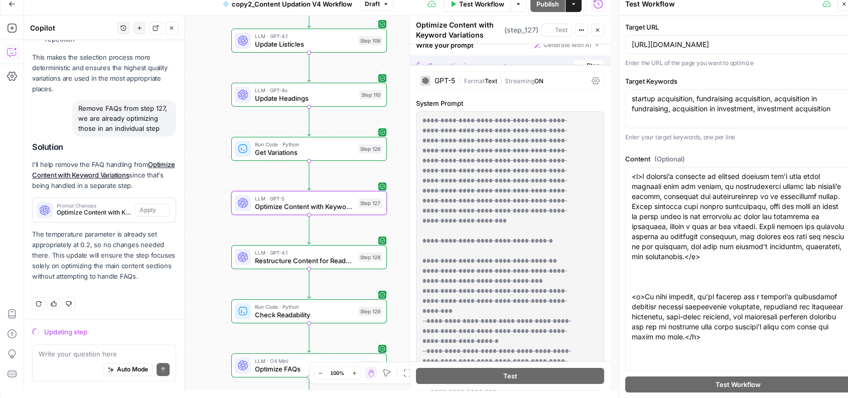
scroll to position [977, 0]
click at [446, 78] on div "GPT-5" at bounding box center [445, 80] width 21 height 7
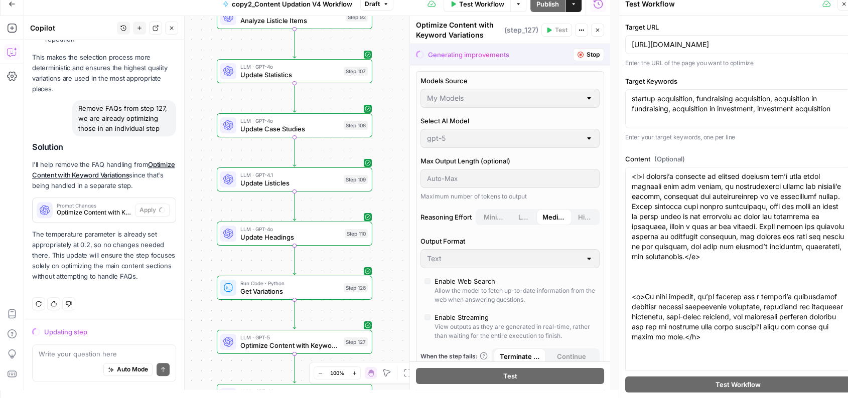
drag, startPoint x: 397, startPoint y: 115, endPoint x: 382, endPoint y: 259, distance: 145.4
click at [382, 259] on div "Workflow Set Inputs Inputs Run Code · Python Normalize Keywords Step 1 LLM · GP…" at bounding box center [317, 203] width 586 height 374
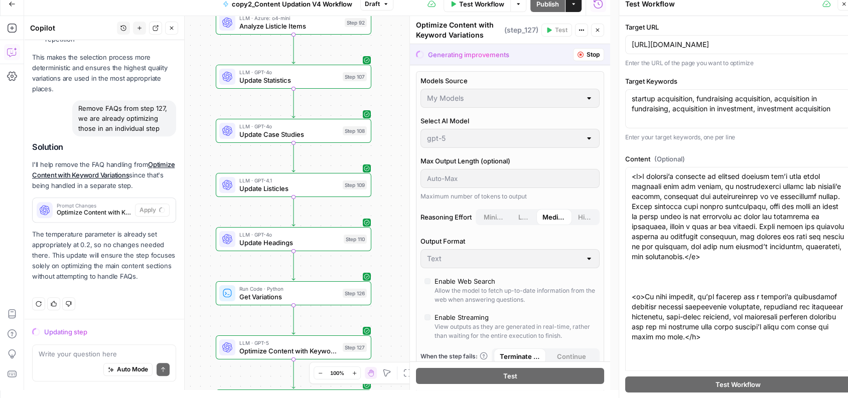
drag, startPoint x: 393, startPoint y: 101, endPoint x: 387, endPoint y: 210, distance: 108.5
click at [387, 210] on div "Workflow Set Inputs Inputs Run Code · Python Normalize Keywords Step 1 LLM · GP…" at bounding box center [317, 203] width 586 height 374
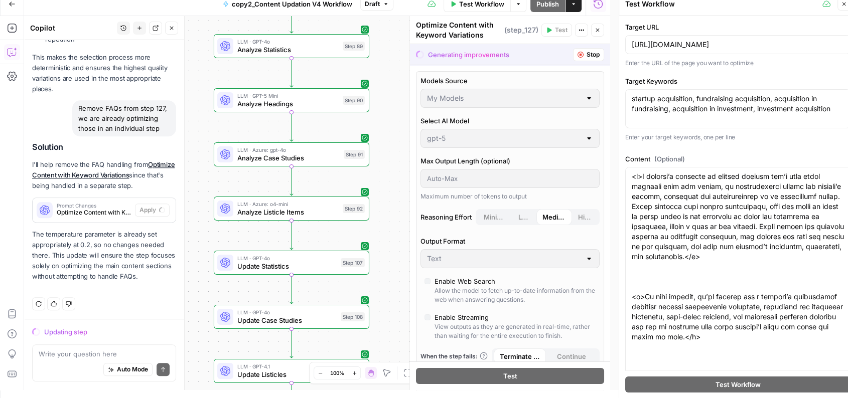
drag, startPoint x: 388, startPoint y: 114, endPoint x: 393, endPoint y: 210, distance: 96.0
click at [393, 210] on div "Workflow Set Inputs Inputs Run Code · Python Normalize Keywords Step 1 LLM · GP…" at bounding box center [317, 203] width 586 height 374
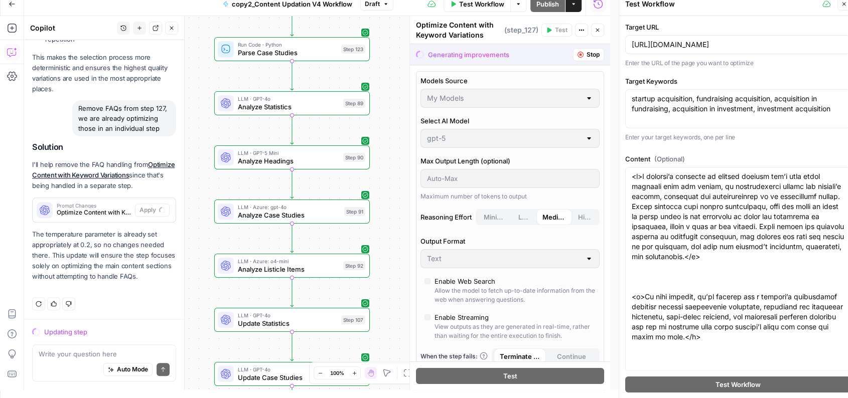
drag, startPoint x: 396, startPoint y: 133, endPoint x: 402, endPoint y: 244, distance: 111.1
click at [402, 244] on div "Workflow Set Inputs Inputs Run Code · Python Normalize Keywords Step 1 LLM · GP…" at bounding box center [317, 203] width 586 height 374
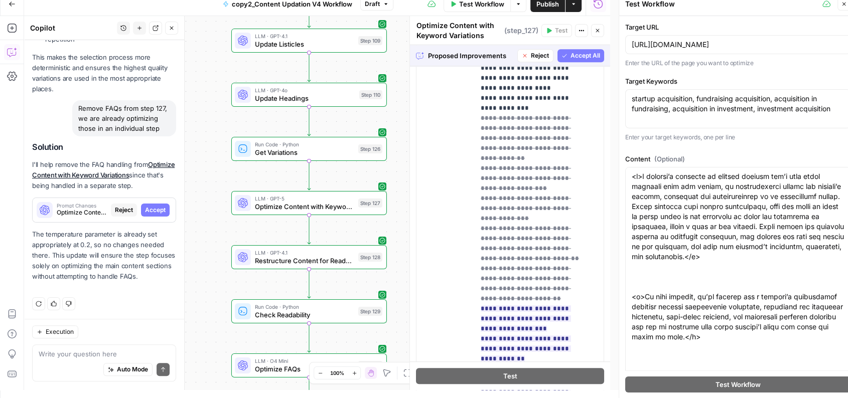
scroll to position [946, 0]
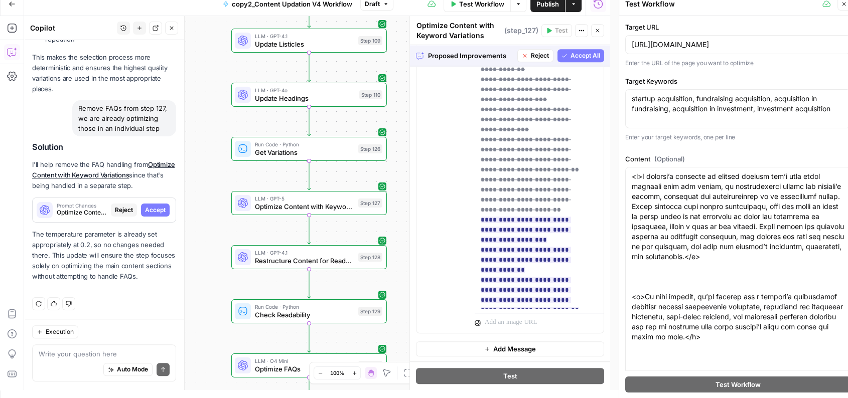
click at [573, 56] on span "Accept All" at bounding box center [586, 55] width 30 height 9
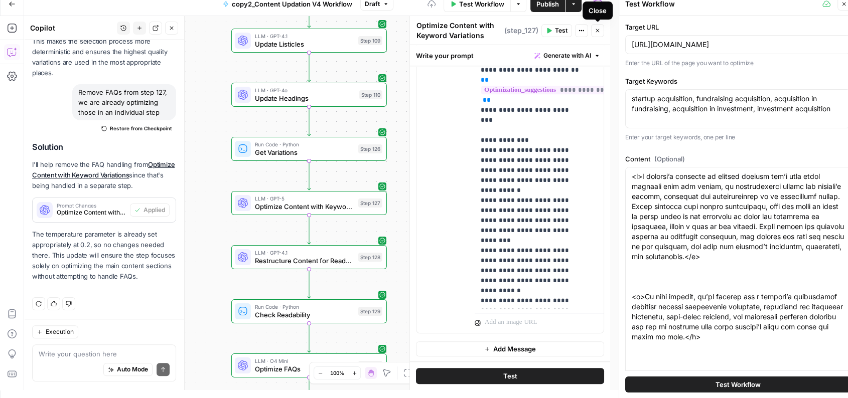
click at [597, 32] on icon "button" at bounding box center [598, 31] width 6 height 6
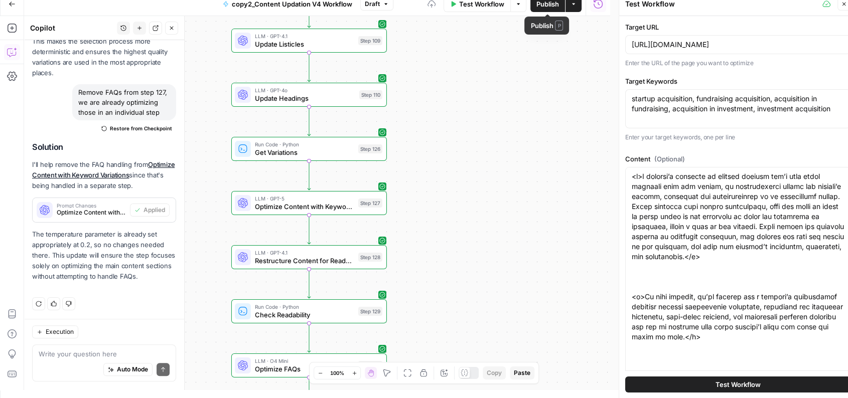
click at [549, 6] on span "Publish" at bounding box center [547, 4] width 23 height 10
drag, startPoint x: 483, startPoint y: 140, endPoint x: 515, endPoint y: 11, distance: 132.9
click at [515, 11] on div "Go Back copy2_Content Updation V4 Workflow Draft Test Workflow Options Publish …" at bounding box center [305, 191] width 610 height 398
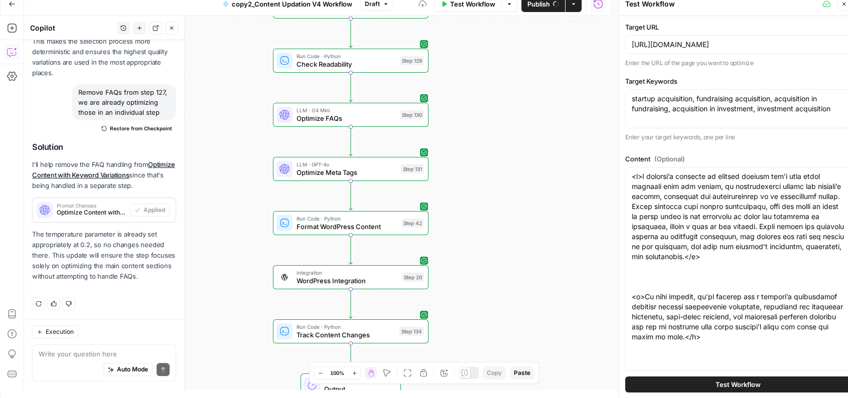
drag, startPoint x: 461, startPoint y: 241, endPoint x: 471, endPoint y: 119, distance: 122.3
click at [471, 119] on div "Workflow Set Inputs Inputs Run Code · Python Normalize Keywords Step 1 LLM · GP…" at bounding box center [317, 203] width 586 height 374
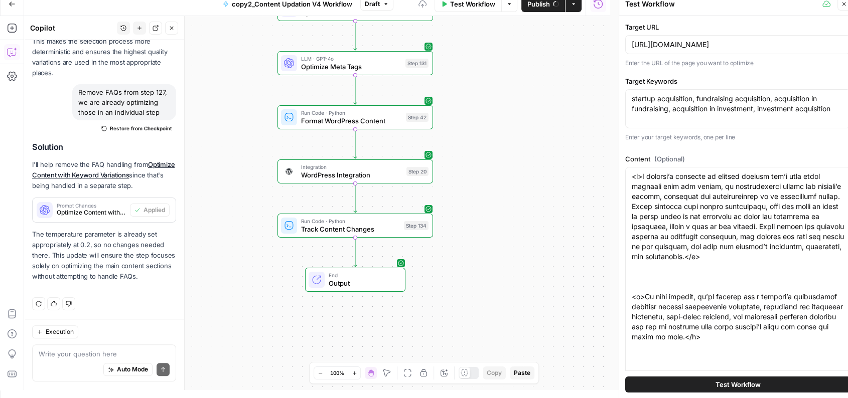
drag, startPoint x: 461, startPoint y: 236, endPoint x: 465, endPoint y: 126, distance: 110.0
click at [465, 126] on div "Workflow Set Inputs Inputs Run Code · Python Normalize Keywords Step 1 LLM · GP…" at bounding box center [317, 203] width 586 height 374
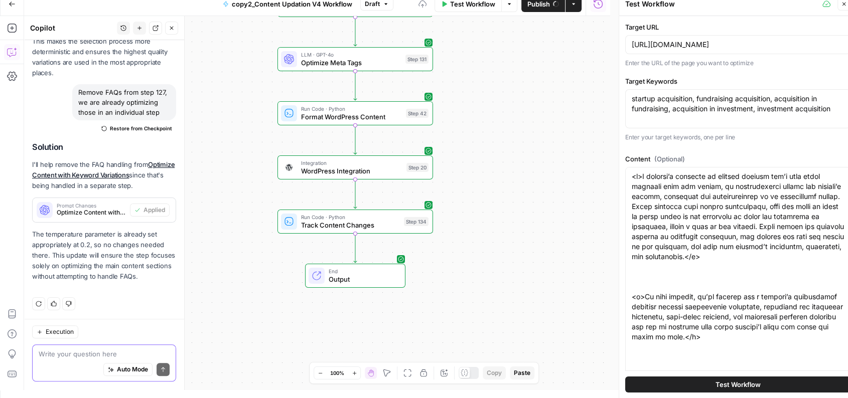
click at [97, 354] on textarea at bounding box center [104, 355] width 131 height 10
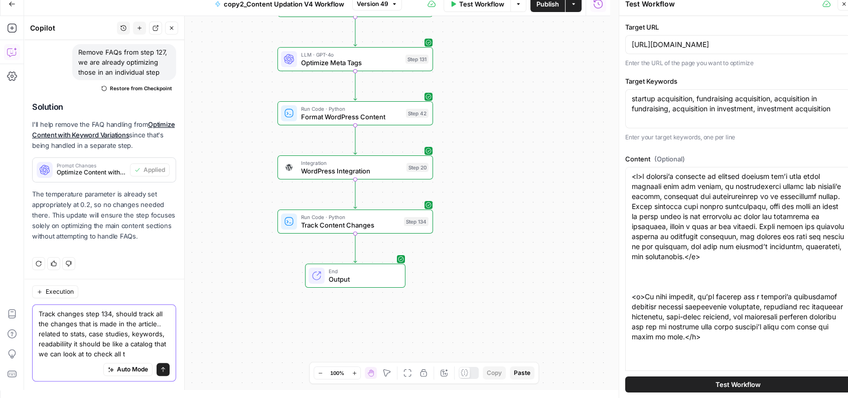
scroll to position [1075, 0]
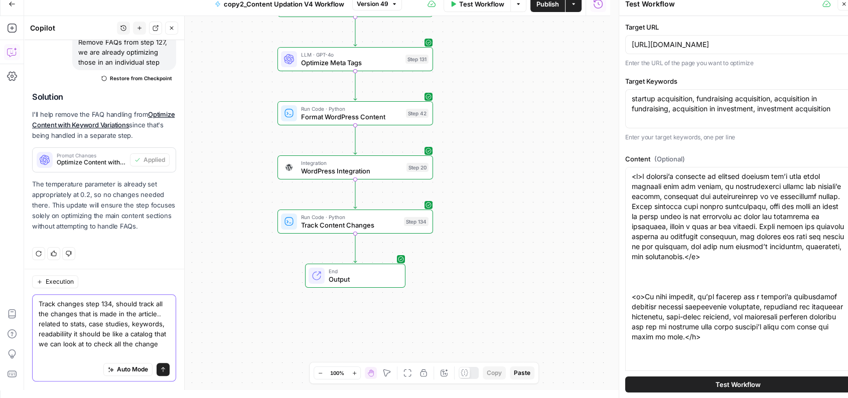
type textarea "Track changes step 134, should track all the changes that is made in the articl…"
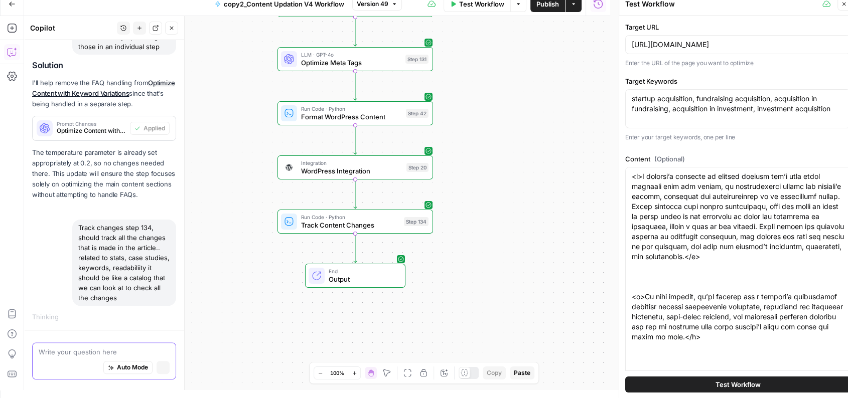
scroll to position [1066, 0]
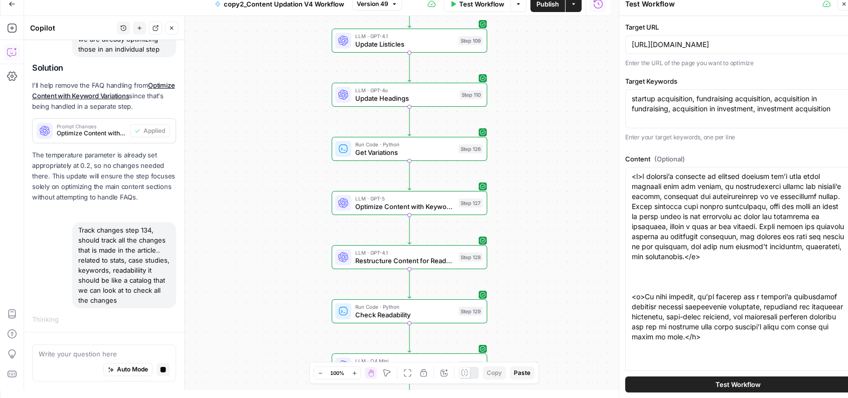
drag, startPoint x: 575, startPoint y: 100, endPoint x: 547, endPoint y: 106, distance: 28.1
click at [547, 106] on div "Workflow Set Inputs Inputs Run Code · Python Normalize Keywords Step 1 LLM · GP…" at bounding box center [317, 203] width 586 height 374
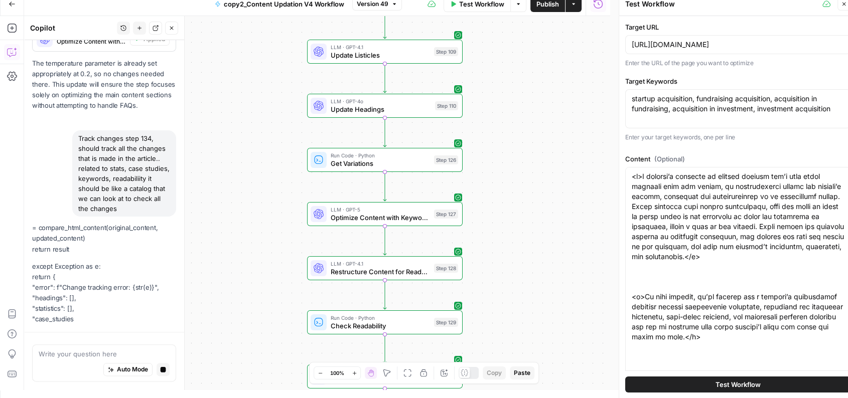
drag, startPoint x: 547, startPoint y: 106, endPoint x: 550, endPoint y: 112, distance: 7.2
click at [550, 112] on div "Workflow Set Inputs Inputs Run Code · Python Normalize Keywords Step 1 LLM · GP…" at bounding box center [317, 203] width 586 height 374
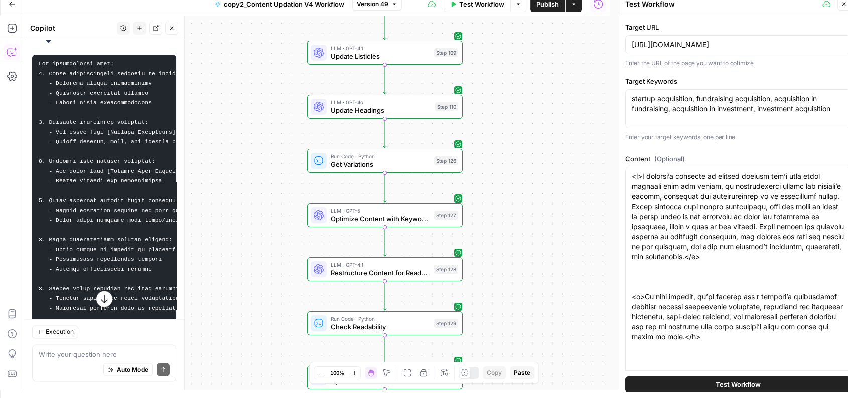
scroll to position [1713, 0]
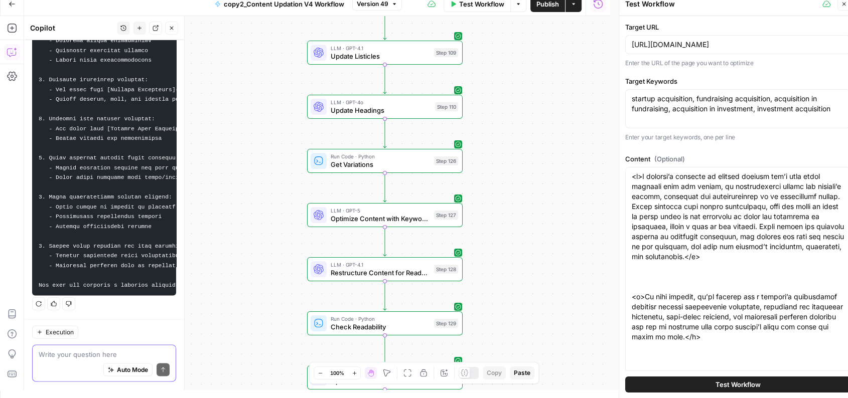
click at [68, 352] on textarea at bounding box center [104, 355] width 131 height 10
type textarea "?"
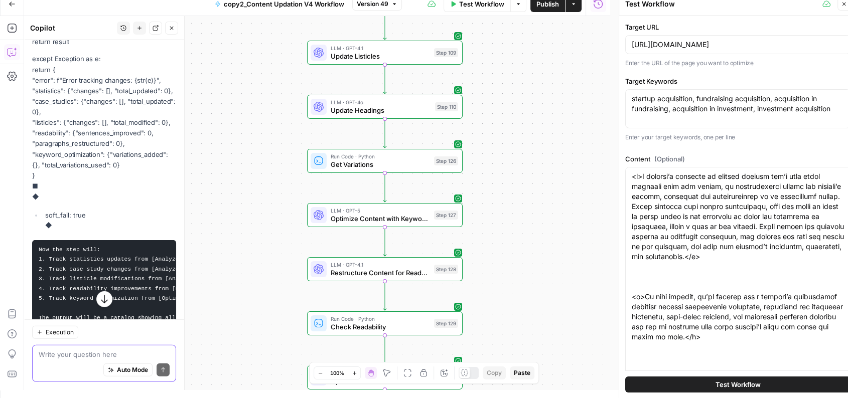
scroll to position [2708, 0]
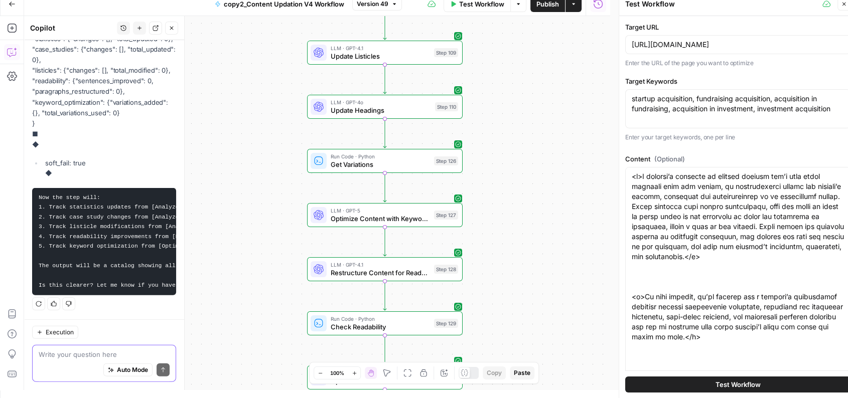
click at [77, 351] on textarea at bounding box center [104, 355] width 131 height 10
type textarea "I can't apply changes"
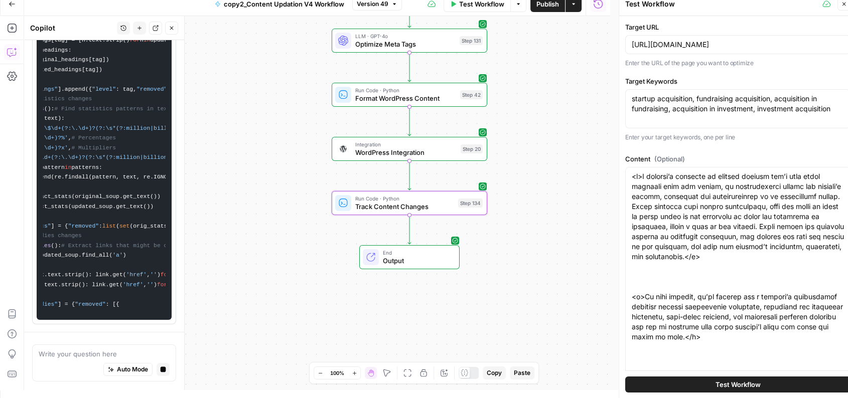
scroll to position [0, 110]
drag, startPoint x: 47, startPoint y: 92, endPoint x: 133, endPoint y: 298, distance: 223.3
click at [133, 298] on code "from bs4 import BeautifulSoup import re import json from typing import Dict , L…" at bounding box center [104, 104] width 122 height 423
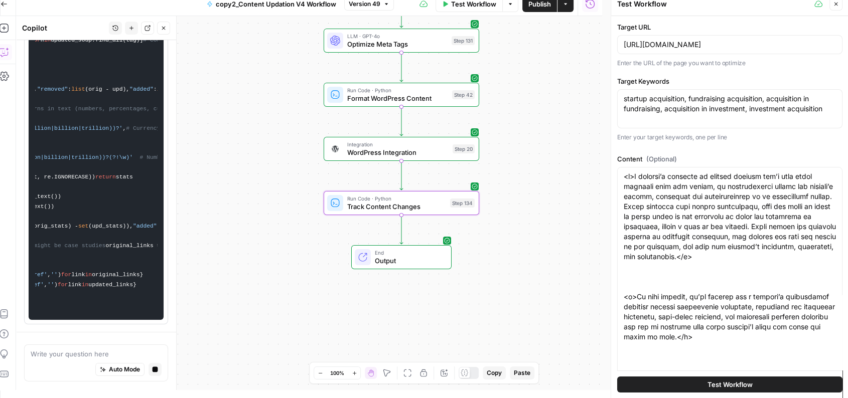
scroll to position [0, 0]
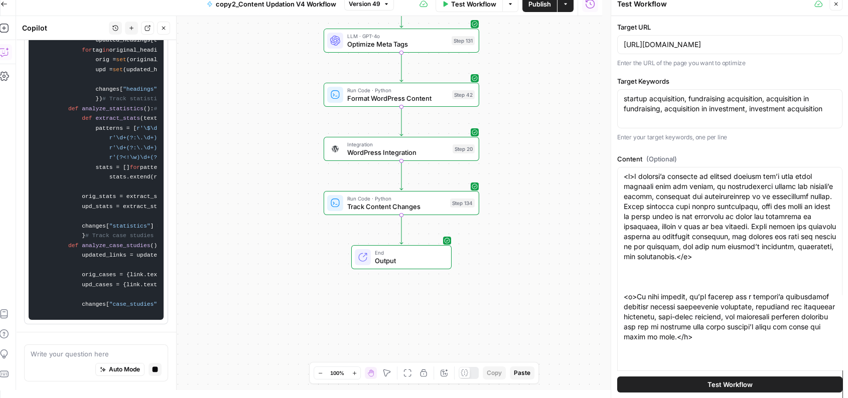
click at [72, 361] on div "Auto Mode Stop generating" at bounding box center [96, 371] width 131 height 22
type textarea "A"
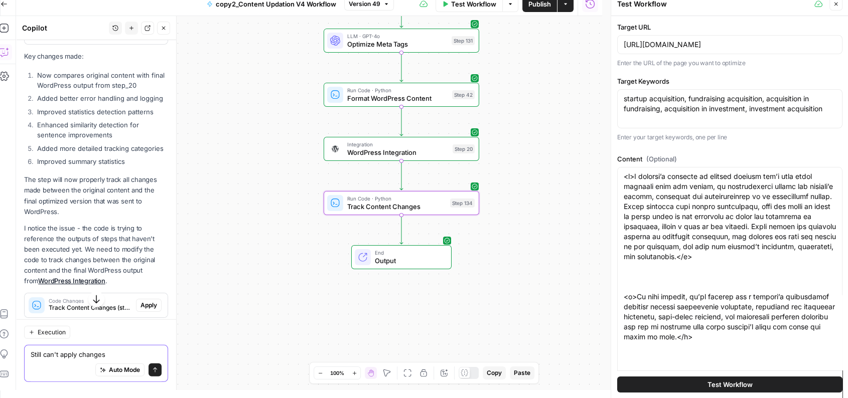
scroll to position [2948, 0]
type textarea "Still can't apply changes"
click at [143, 36] on span "Apply" at bounding box center [149, 31] width 17 height 9
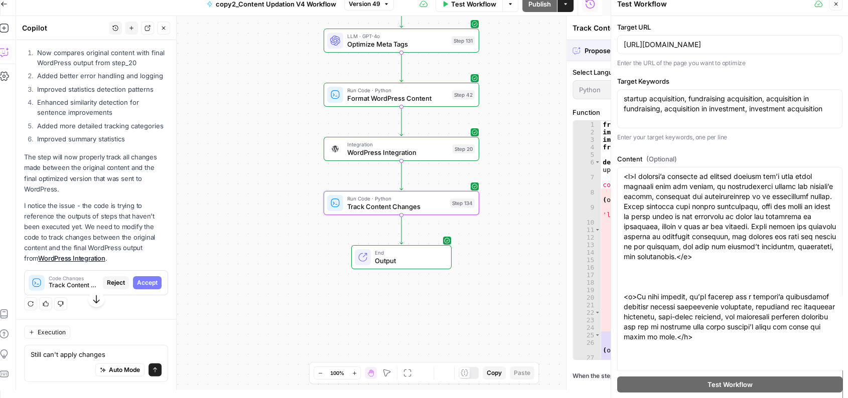
scroll to position [2900, 0]
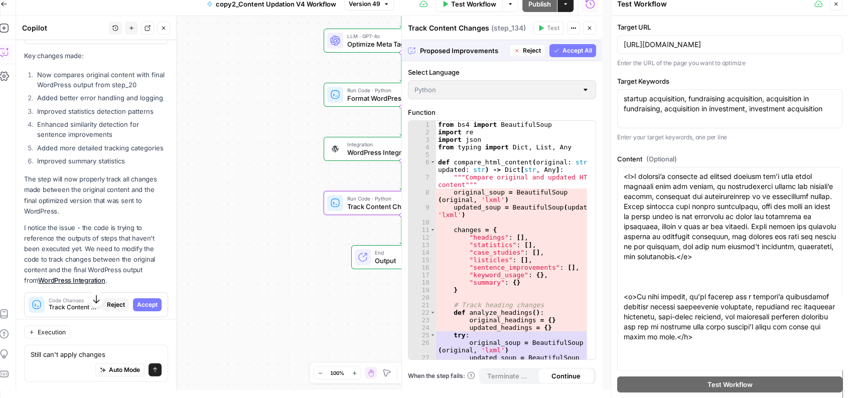
click at [143, 36] on span "Accept" at bounding box center [147, 31] width 21 height 9
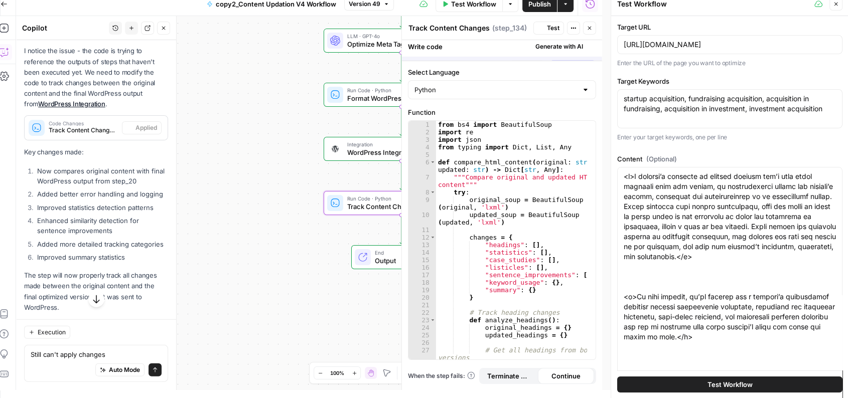
scroll to position [2980, 0]
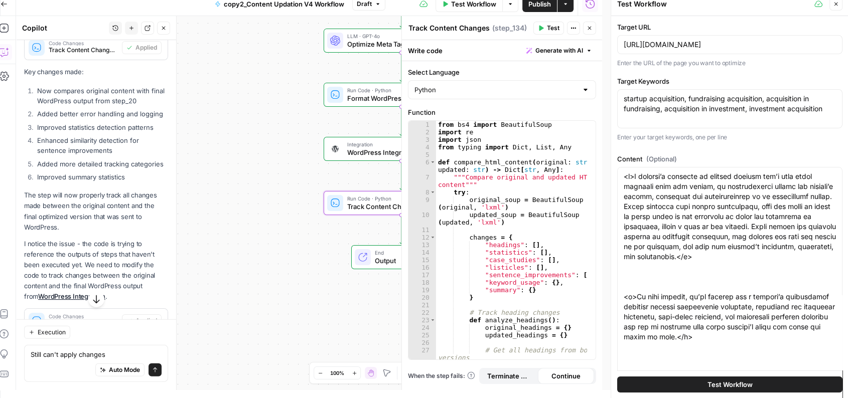
click at [537, 3] on span "Publish" at bounding box center [539, 4] width 23 height 10
click at [588, 22] on button "Close" at bounding box center [589, 28] width 13 height 13
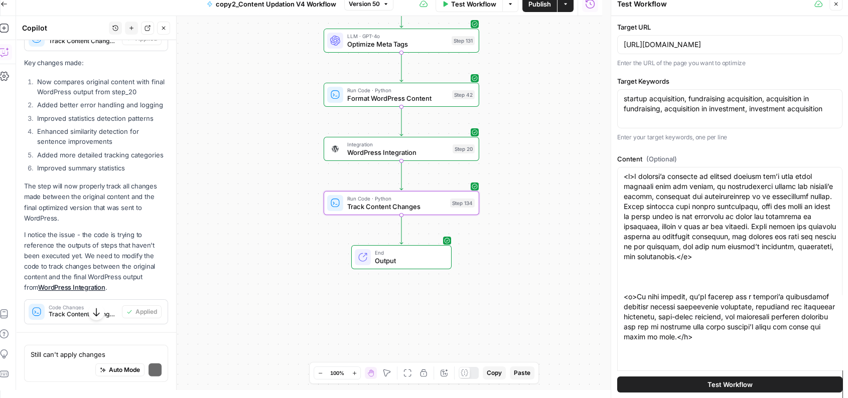
scroll to position [2900, 0]
click at [726, 380] on span "Test Workflow" at bounding box center [730, 385] width 45 height 10
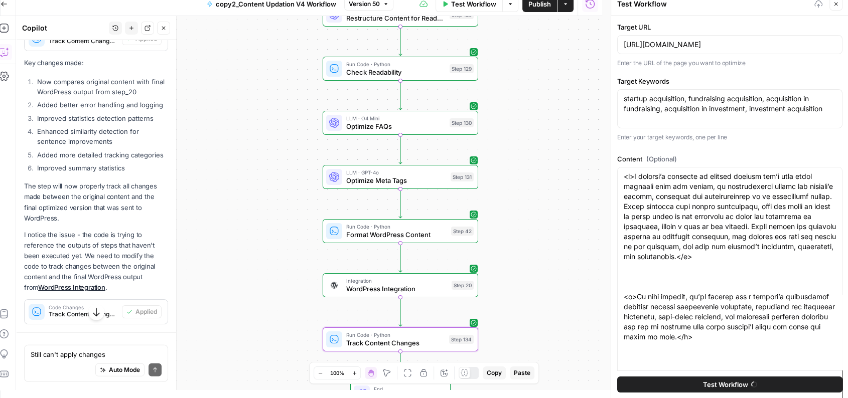
drag, startPoint x: 532, startPoint y: 172, endPoint x: 531, endPoint y: 310, distance: 138.0
click at [531, 310] on div "Workflow Set Inputs Inputs Run Code · Python Normalize Keywords Step 1 LLM · GP…" at bounding box center [309, 203] width 586 height 374
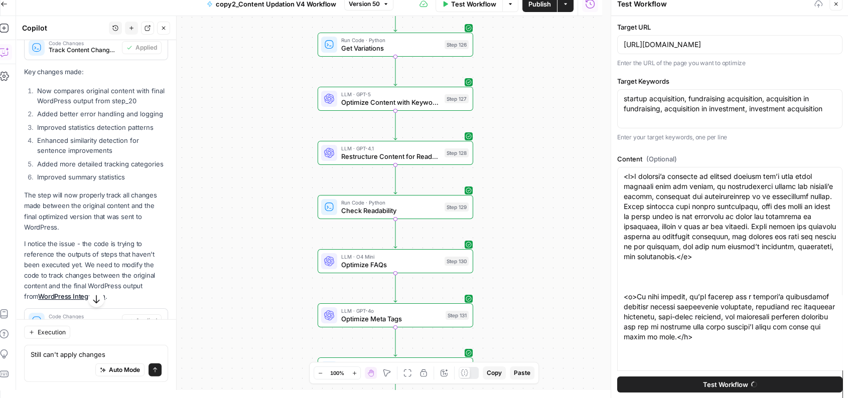
drag, startPoint x: 530, startPoint y: 154, endPoint x: 525, endPoint y: 291, distance: 137.1
click at [525, 291] on div "Workflow Set Inputs Inputs Run Code · Python Normalize Keywords Step 1 LLM · GP…" at bounding box center [309, 203] width 586 height 374
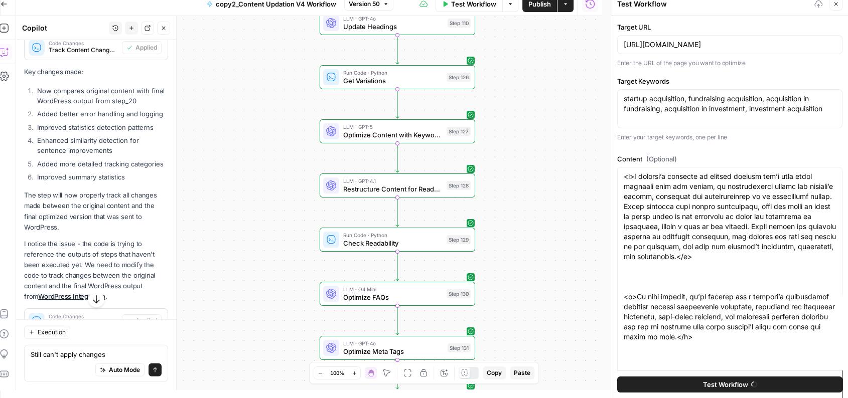
drag, startPoint x: 541, startPoint y: 127, endPoint x: 546, endPoint y: 187, distance: 59.9
click at [546, 187] on div "Workflow Set Inputs Inputs Run Code · Python Normalize Keywords Step 1 LLM · GP…" at bounding box center [309, 203] width 586 height 374
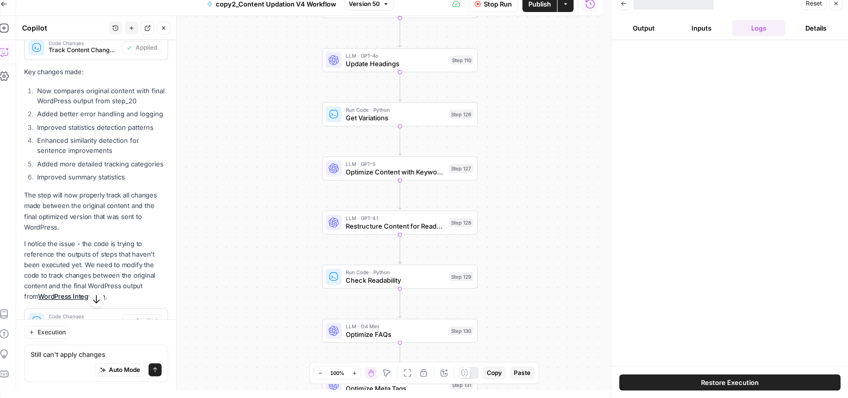
drag, startPoint x: 522, startPoint y: 158, endPoint x: 522, endPoint y: 171, distance: 13.5
click at [522, 171] on div "Workflow Set Inputs Inputs Run Code · Python Normalize Keywords Step 1 LLM · GP…" at bounding box center [309, 203] width 586 height 374
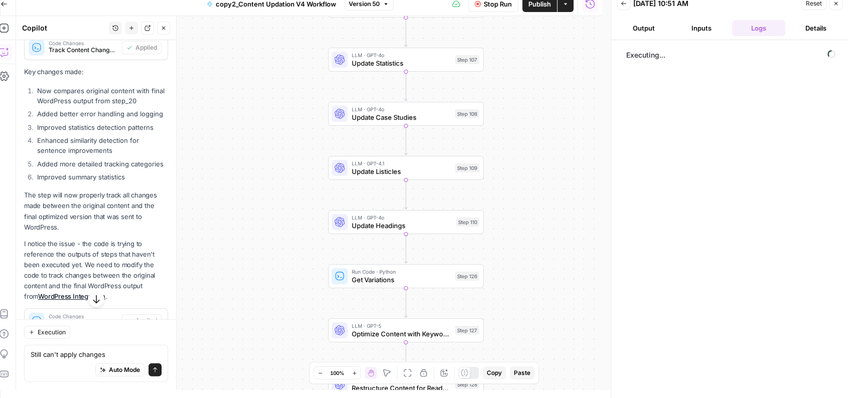
drag, startPoint x: 523, startPoint y: 99, endPoint x: 529, endPoint y: 272, distance: 172.7
click at [529, 272] on div "Workflow Set Inputs Inputs Run Code · Python Normalize Keywords Step 1 LLM · GP…" at bounding box center [309, 203] width 586 height 374
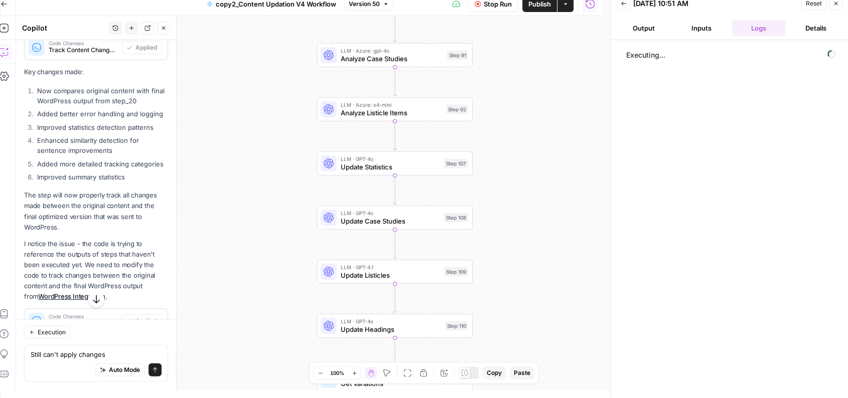
drag, startPoint x: 543, startPoint y: 120, endPoint x: 529, endPoint y: 243, distance: 123.8
click at [529, 243] on div "Workflow Set Inputs Inputs Run Code · Python Normalize Keywords Step 1 LLM · GP…" at bounding box center [309, 203] width 586 height 374
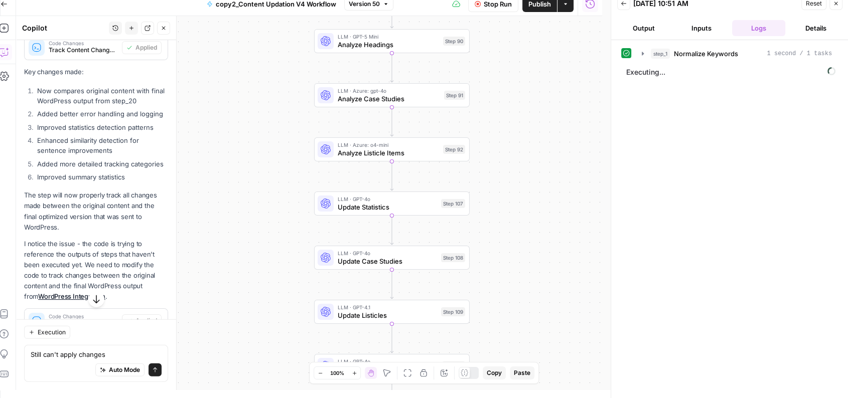
drag, startPoint x: 525, startPoint y: 120, endPoint x: 536, endPoint y: 234, distance: 114.5
click at [536, 234] on div "Workflow Set Inputs Inputs Run Code · Python Normalize Keywords Step 1 LLM · GP…" at bounding box center [309, 203] width 586 height 374
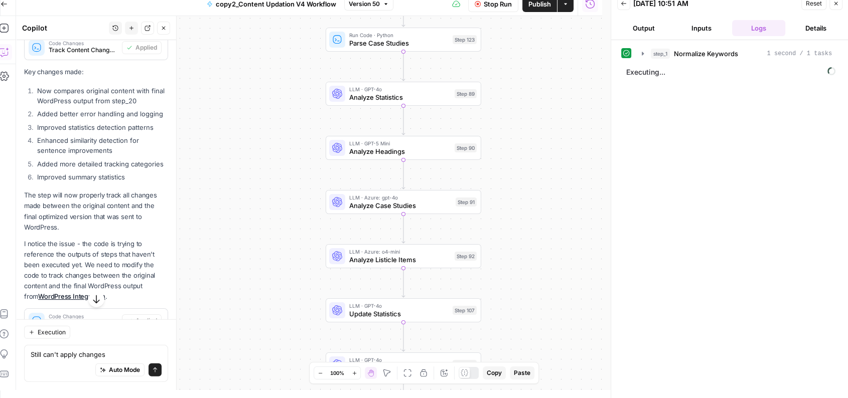
drag, startPoint x: 519, startPoint y: 168, endPoint x: 513, endPoint y: 282, distance: 114.1
click at [513, 282] on div "Workflow Set Inputs Inputs Run Code · Python Normalize Keywords Step 1 LLM · GP…" at bounding box center [309, 203] width 586 height 374
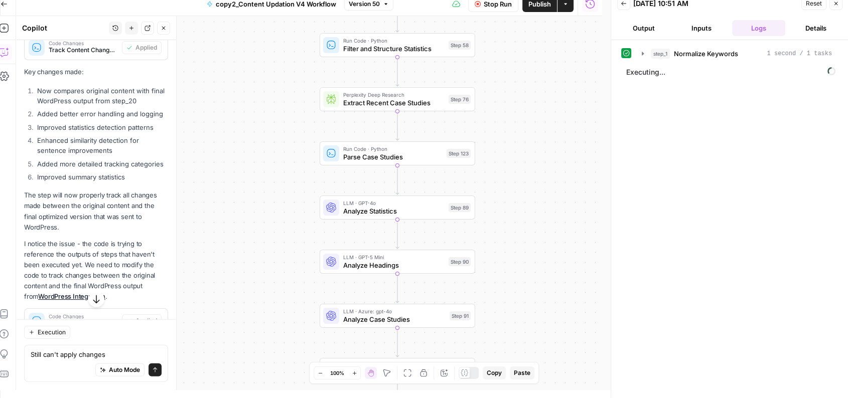
drag, startPoint x: 525, startPoint y: 126, endPoint x: 530, endPoint y: 266, distance: 139.6
click at [530, 266] on div "Workflow Set Inputs Inputs Run Code · Python Normalize Keywords Step 1 LLM · GP…" at bounding box center [309, 203] width 586 height 374
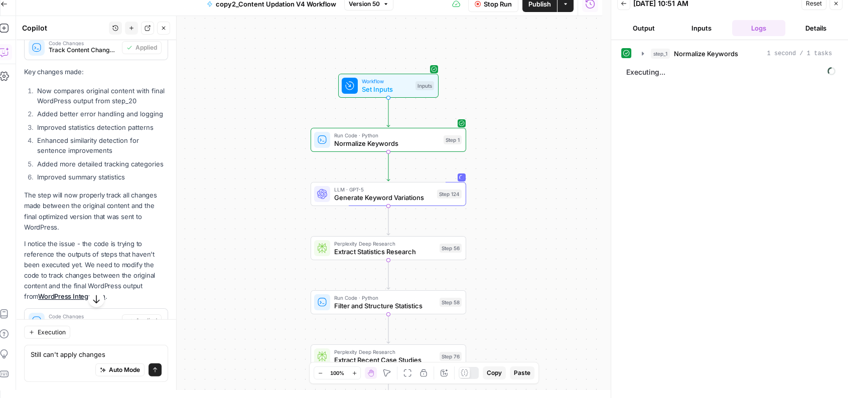
drag, startPoint x: 560, startPoint y: 111, endPoint x: 546, endPoint y: 237, distance: 126.2
click at [546, 237] on div "Workflow Set Inputs Inputs Run Code · Python Normalize Keywords Step 1 LLM · GP…" at bounding box center [309, 203] width 586 height 374
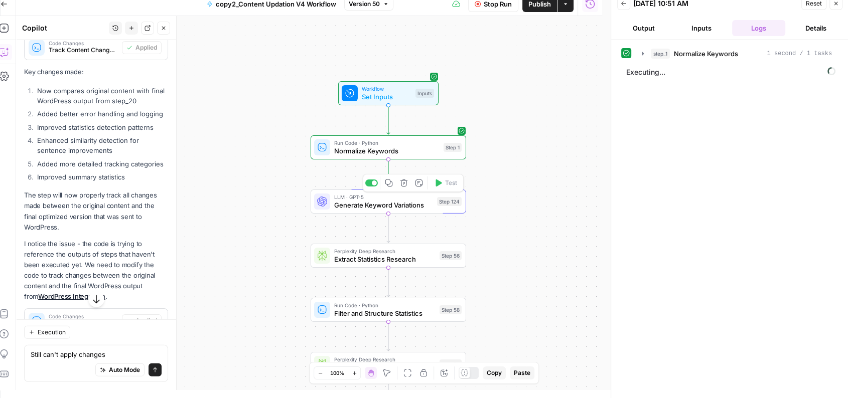
click at [415, 202] on span "Generate Keyword Variations" at bounding box center [383, 205] width 99 height 10
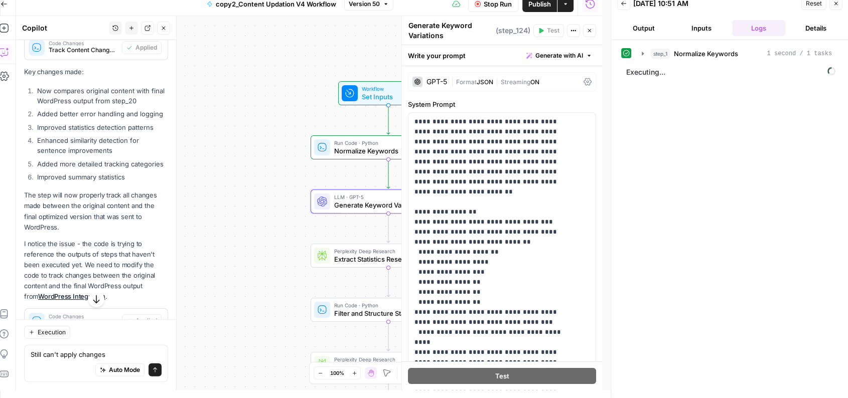
click at [438, 80] on div "GPT-5" at bounding box center [437, 81] width 21 height 7
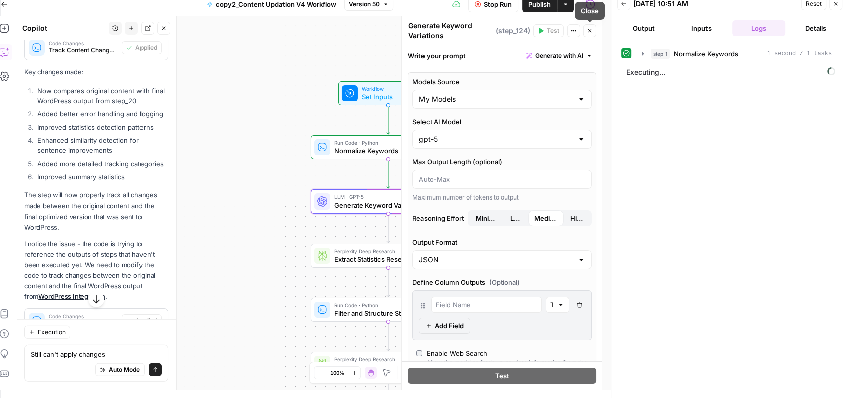
click at [588, 33] on button "Close" at bounding box center [589, 30] width 13 height 13
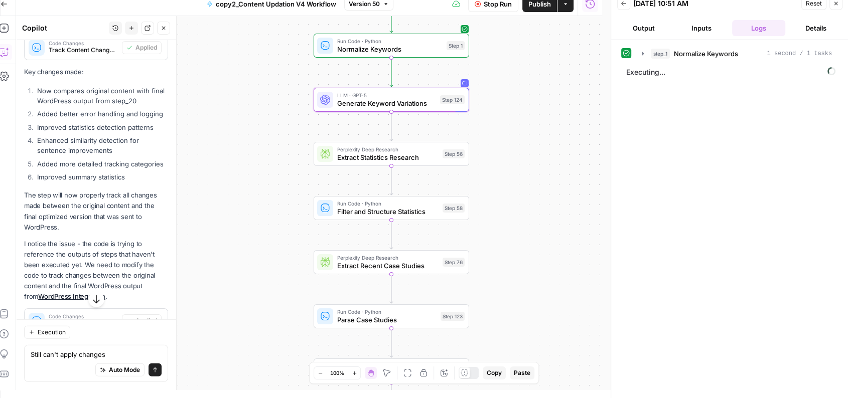
drag, startPoint x: 513, startPoint y: 263, endPoint x: 518, endPoint y: 139, distance: 124.5
click at [518, 139] on div "Workflow Set Inputs Inputs Run Code · Python Normalize Keywords Step 1 LLM · GP…" at bounding box center [309, 203] width 586 height 374
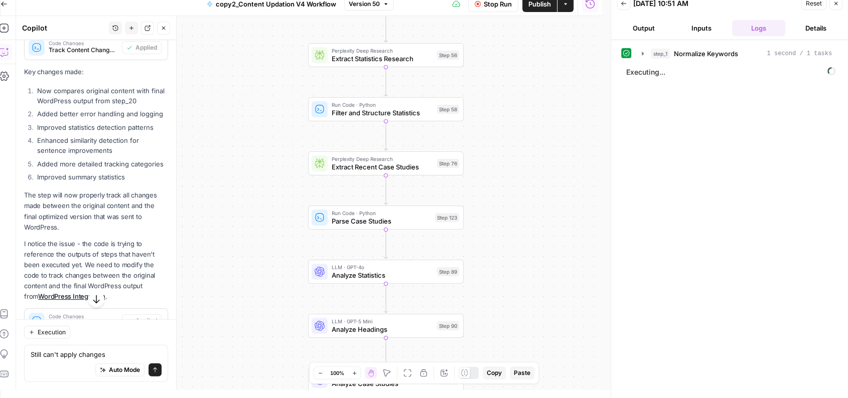
drag, startPoint x: 511, startPoint y: 196, endPoint x: 505, endPoint y: 118, distance: 78.0
click at [505, 118] on div "Workflow Set Inputs Inputs Run Code · Python Normalize Keywords Step 1 LLM · GP…" at bounding box center [309, 203] width 586 height 374
click at [397, 271] on span "Analyze Statistics" at bounding box center [383, 274] width 101 height 10
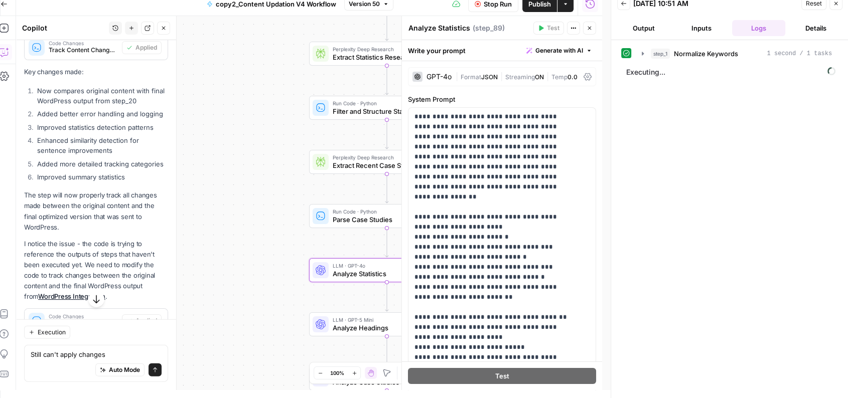
click at [435, 68] on div "GPT-4o | Format JSON | Streaming ON | Temp 0.0" at bounding box center [502, 76] width 188 height 19
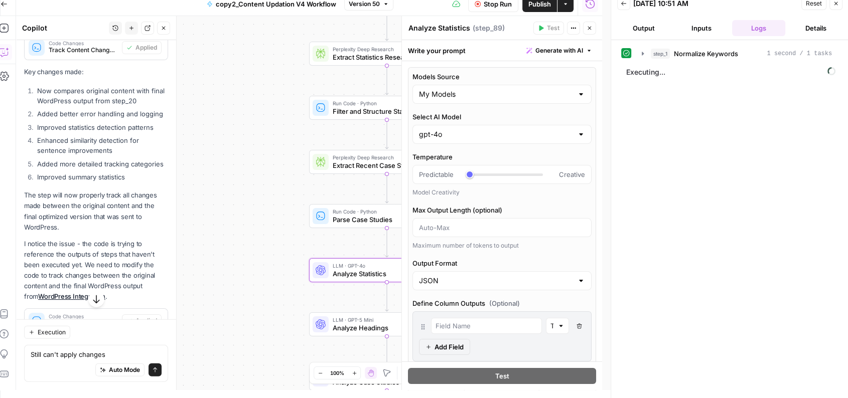
click at [589, 29] on icon "button" at bounding box center [590, 28] width 6 height 6
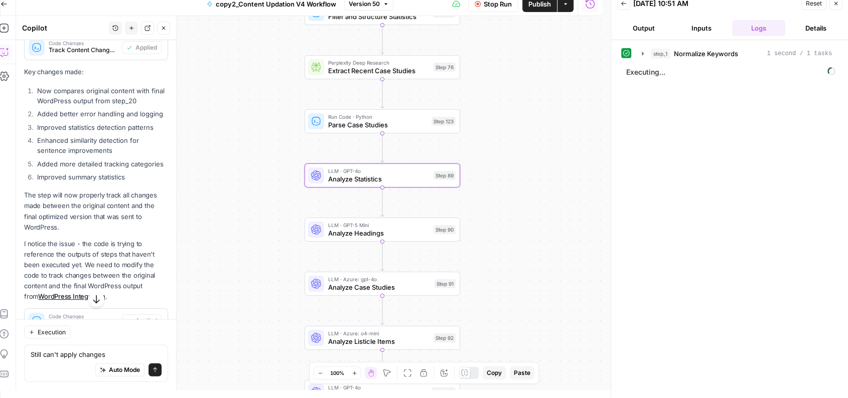
drag, startPoint x: 502, startPoint y: 240, endPoint x: 502, endPoint y: 123, distance: 116.4
click at [502, 123] on div "Workflow Set Inputs Inputs Run Code · Python Normalize Keywords Step 1 LLM · GP…" at bounding box center [309, 203] width 586 height 374
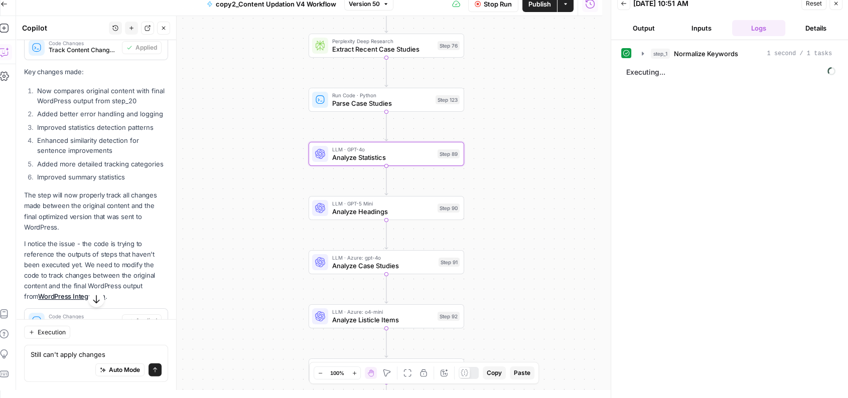
click at [384, 210] on span "Analyze Headings" at bounding box center [382, 212] width 101 height 10
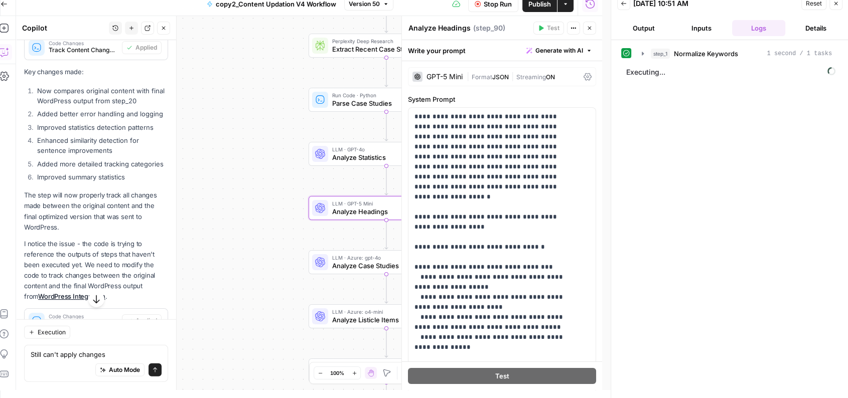
click at [430, 69] on div "GPT-5 Mini | Format JSON | Streaming ON" at bounding box center [502, 76] width 188 height 19
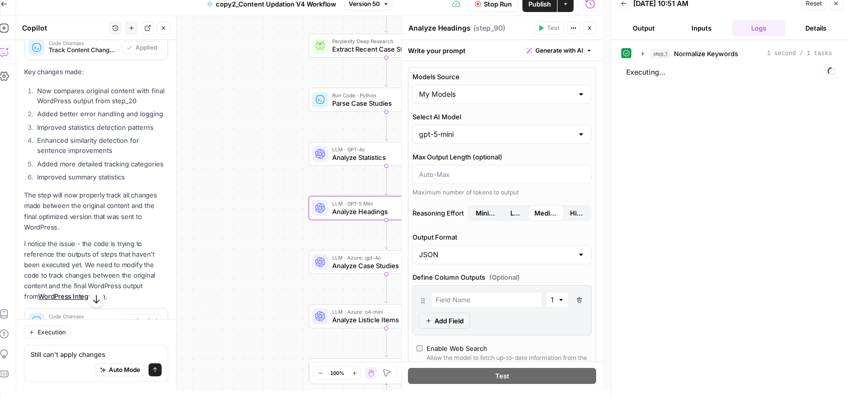
click at [587, 29] on icon "button" at bounding box center [590, 28] width 6 height 6
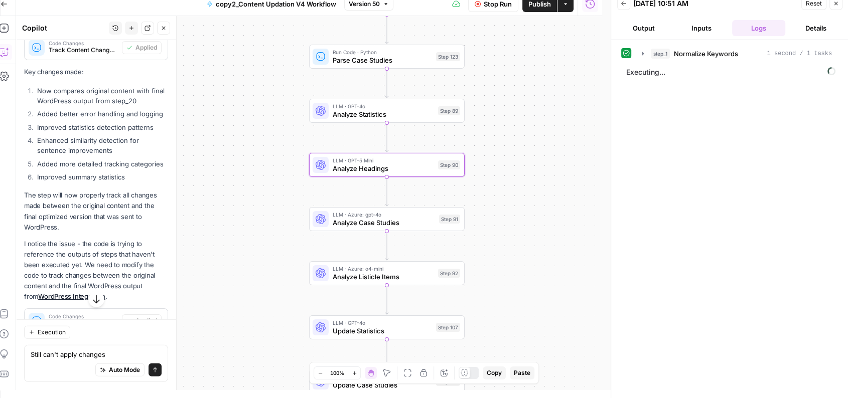
drag, startPoint x: 512, startPoint y: 174, endPoint x: 516, endPoint y: 93, distance: 80.4
click at [516, 93] on div "Workflow Set Inputs Inputs Run Code · Python Normalize Keywords Step 1 LLM · GP…" at bounding box center [309, 203] width 586 height 374
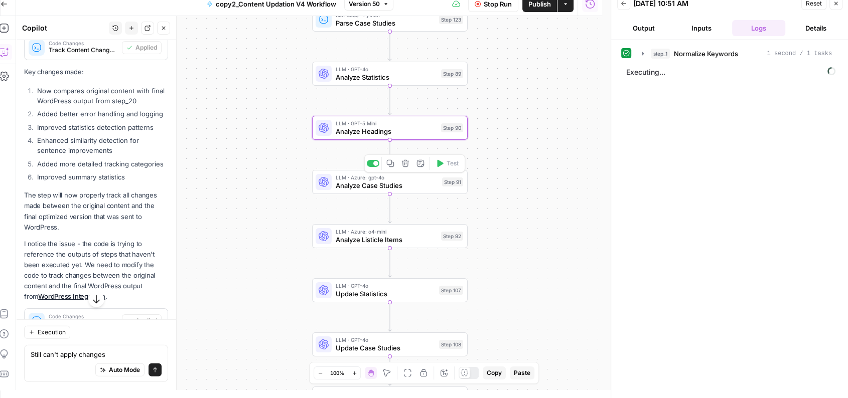
click at [391, 190] on div "LLM · Azure: gpt-4o Analyze Case Studies Step 91 Copy step Delete step Add Note…" at bounding box center [390, 182] width 156 height 24
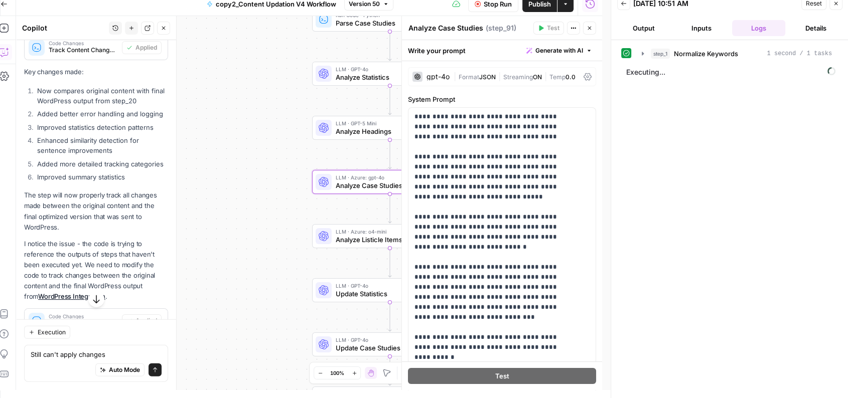
click at [434, 75] on div "gpt-4o" at bounding box center [438, 76] width 23 height 7
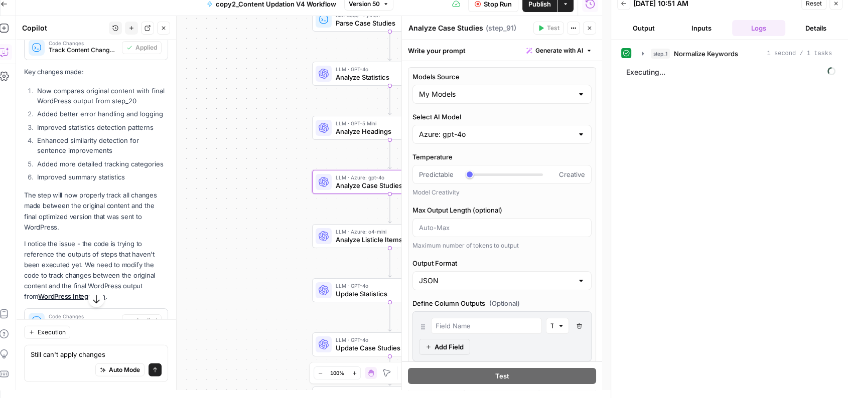
click at [590, 28] on icon "button" at bounding box center [590, 28] width 6 height 6
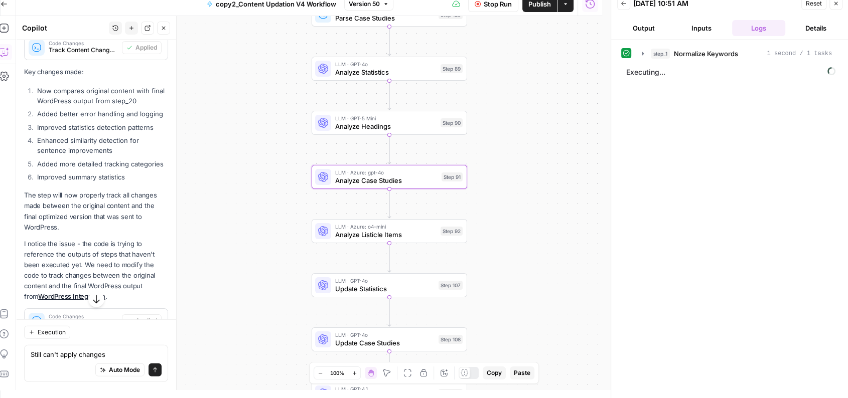
drag, startPoint x: 509, startPoint y: 194, endPoint x: 509, endPoint y: 120, distance: 73.3
click at [509, 120] on div "Workflow Set Inputs Inputs Run Code · Python Normalize Keywords Step 1 LLM · GP…" at bounding box center [309, 203] width 586 height 374
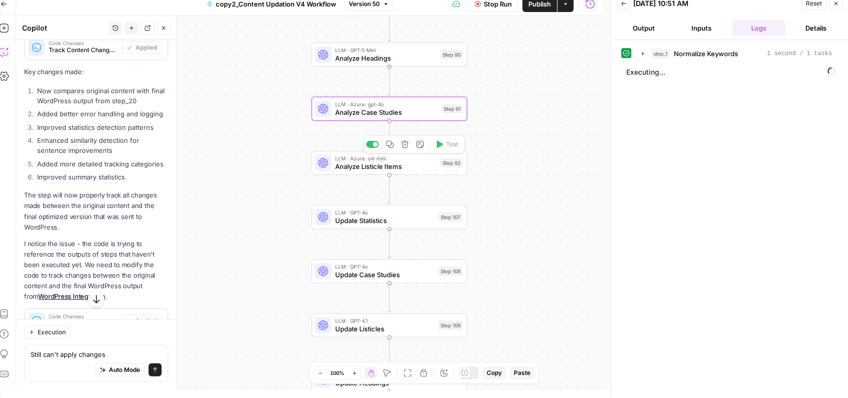
click at [407, 167] on span "Analyze Listicle Items" at bounding box center [385, 167] width 101 height 10
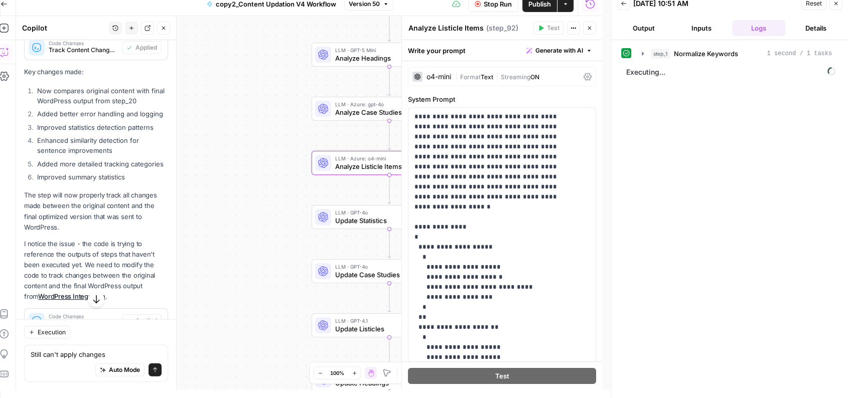
click at [427, 76] on div "o4-mini" at bounding box center [439, 76] width 25 height 7
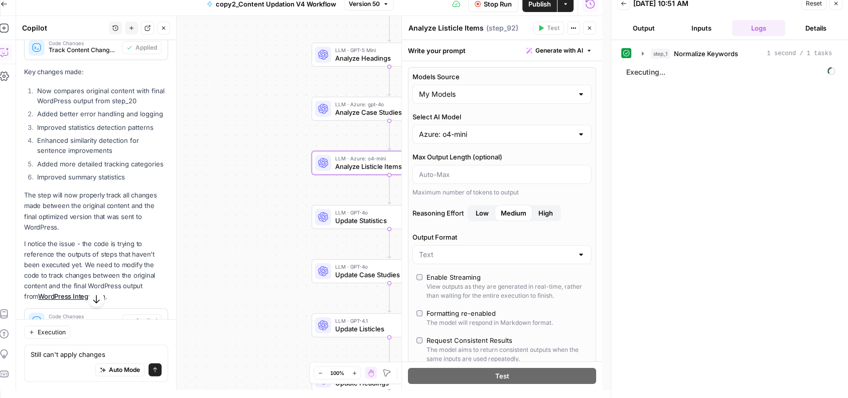
click at [587, 29] on icon "button" at bounding box center [590, 28] width 6 height 6
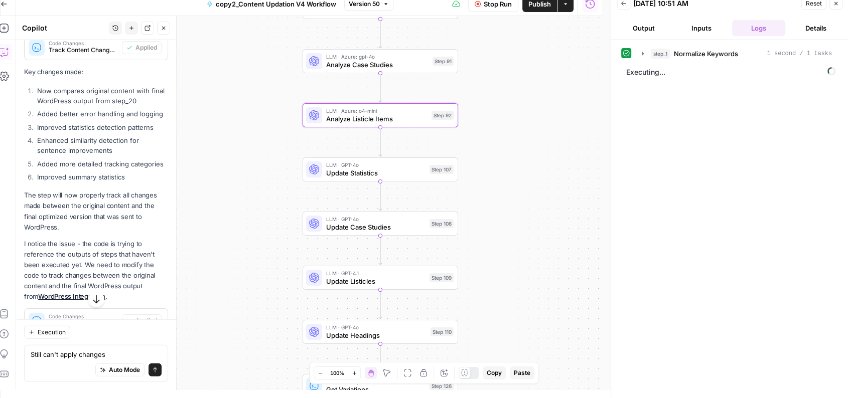
drag, startPoint x: 543, startPoint y: 185, endPoint x: 534, endPoint y: 114, distance: 71.4
click at [534, 114] on div "Workflow Set Inputs Inputs Run Code · Python Normalize Keywords Step 1 LLM · GP…" at bounding box center [309, 203] width 586 height 374
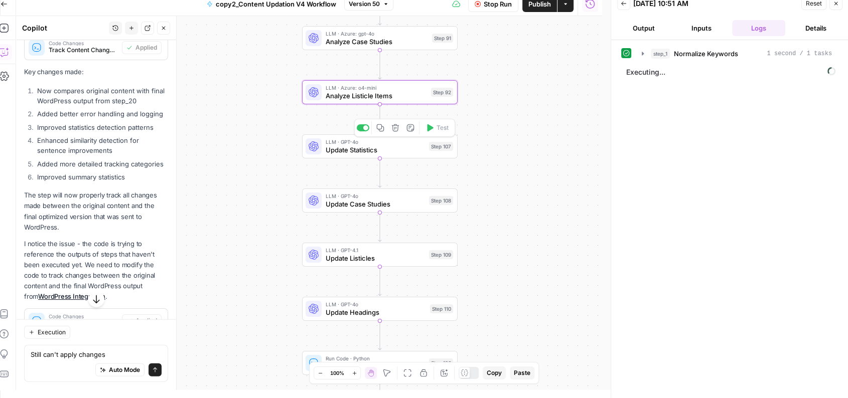
click at [389, 155] on div "LLM · GPT-4o Update Statistics Step 107 Copy step Delete step Add Note Test" at bounding box center [380, 146] width 156 height 24
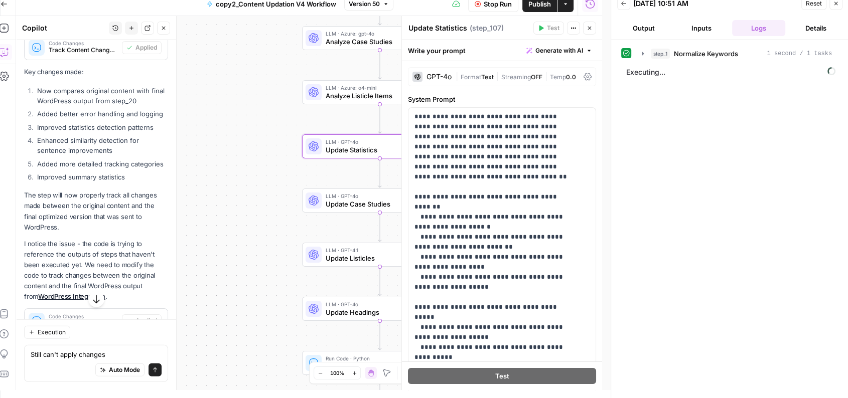
click at [436, 68] on div "GPT-4o | Format Text | Streaming OFF | Temp 0.0" at bounding box center [502, 76] width 188 height 19
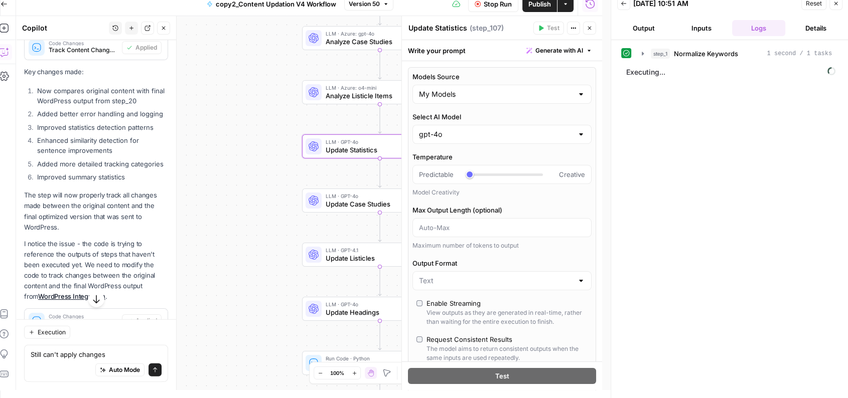
click at [589, 28] on icon "button" at bounding box center [590, 29] width 4 height 4
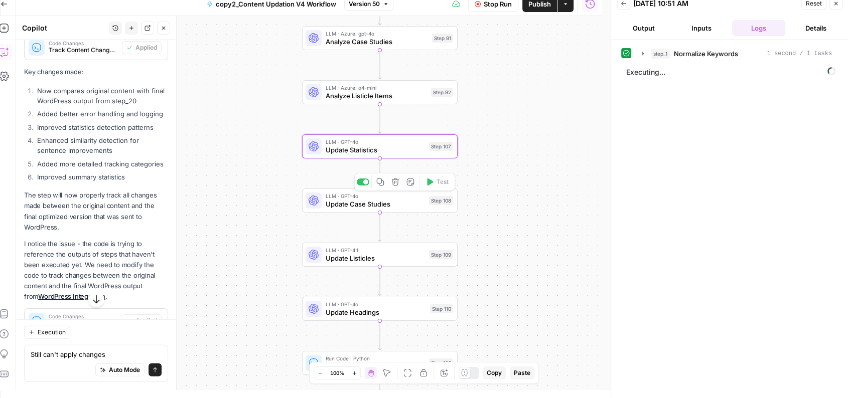
click at [390, 194] on span "LLM · GPT-4o" at bounding box center [375, 196] width 99 height 8
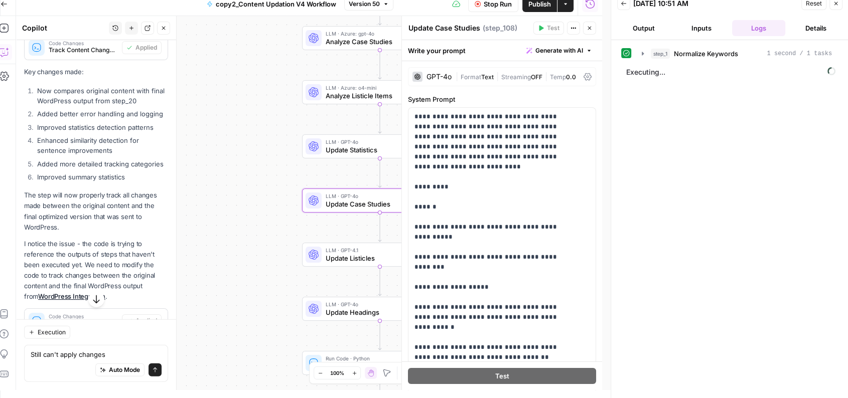
click at [427, 77] on div "GPT-4o" at bounding box center [439, 76] width 25 height 7
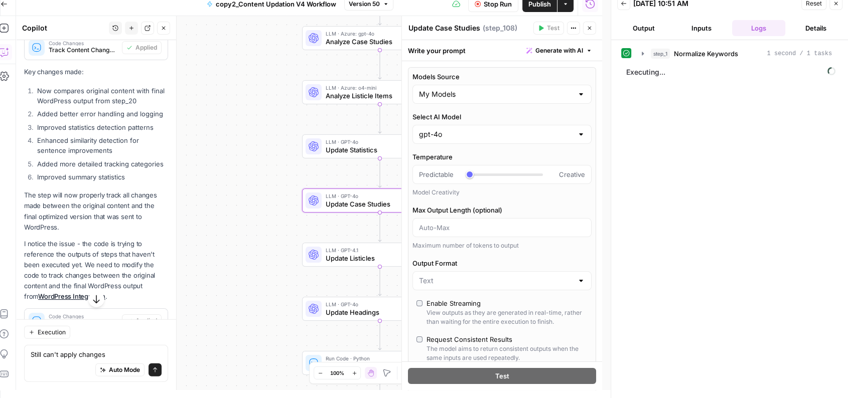
click at [587, 25] on icon "button" at bounding box center [590, 28] width 6 height 6
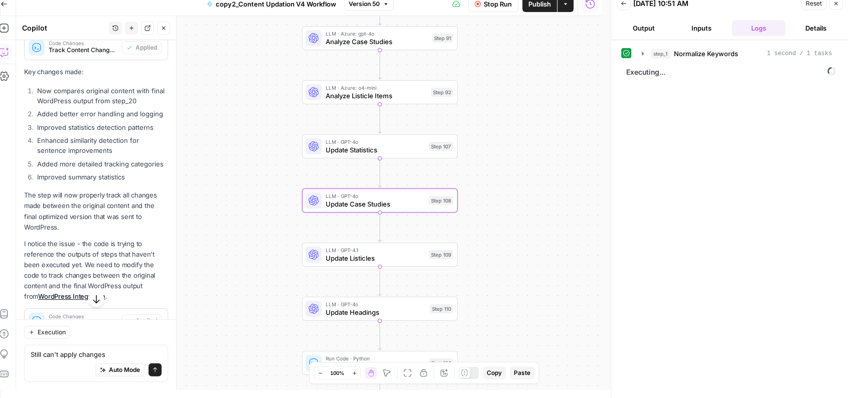
click at [405, 250] on span "LLM · GPT-4.1" at bounding box center [375, 250] width 99 height 8
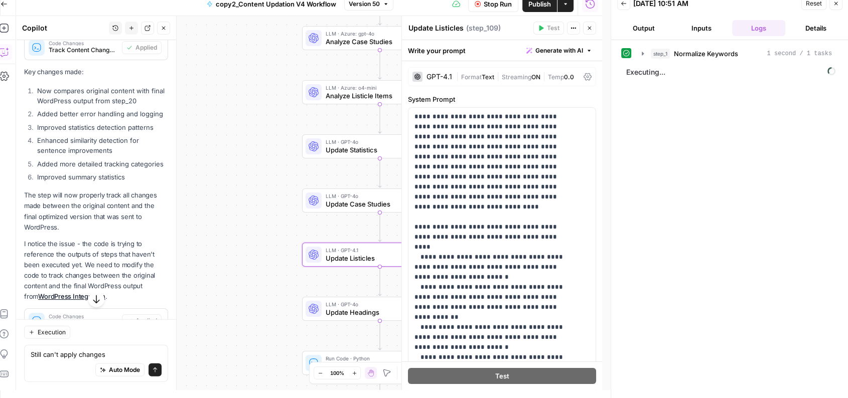
click at [439, 72] on div "GPT-4.1" at bounding box center [433, 77] width 40 height 10
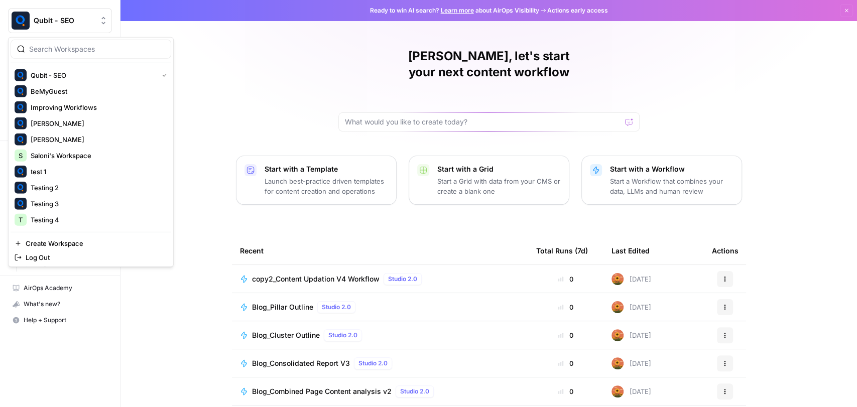
click at [54, 19] on span "Qubit - SEO" at bounding box center [64, 21] width 61 height 10
click at [48, 221] on span "Testing 4" at bounding box center [97, 220] width 132 height 10
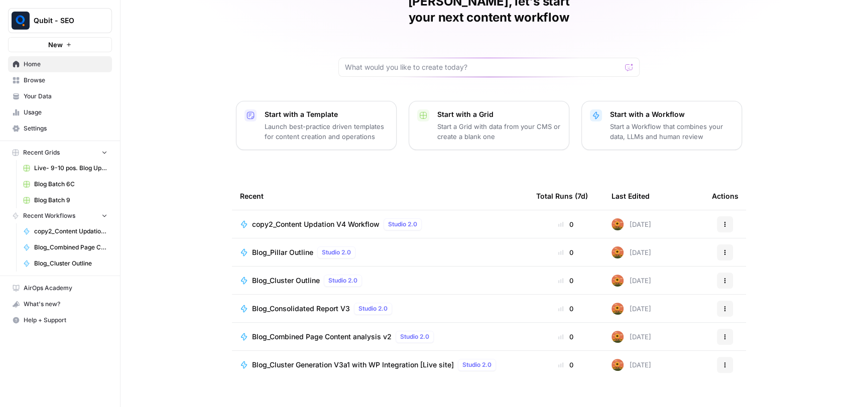
scroll to position [54, 0]
click at [55, 168] on span "Live- 9-10 pos. Blog Updates Grid" at bounding box center [70, 168] width 73 height 9
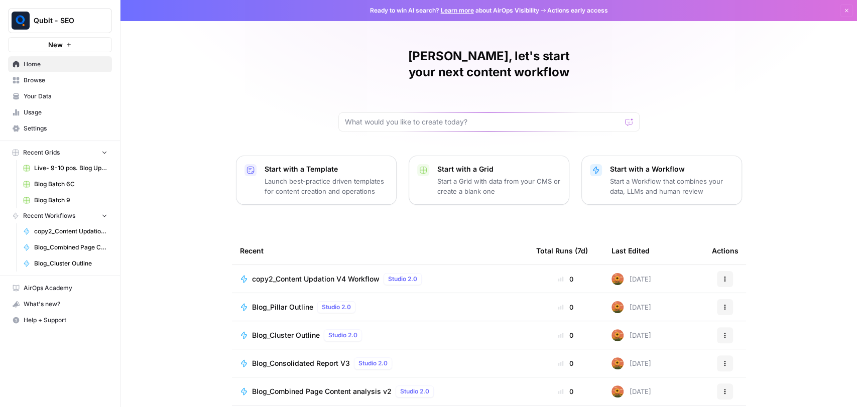
click at [61, 82] on span "Browse" at bounding box center [66, 80] width 84 height 9
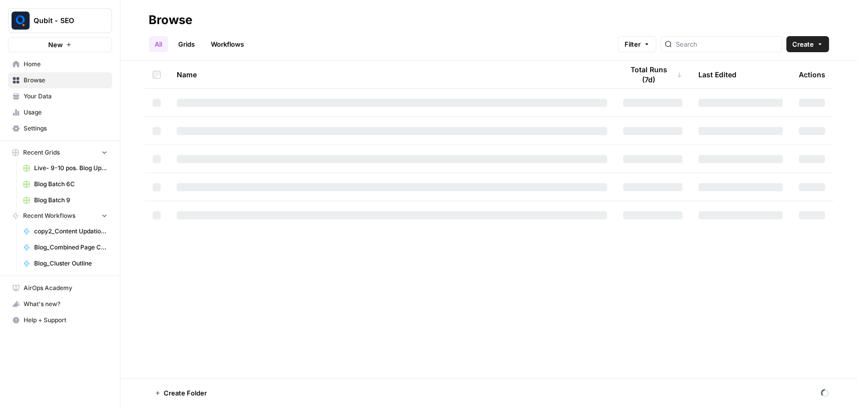
click at [192, 40] on link "Grids" at bounding box center [186, 44] width 29 height 16
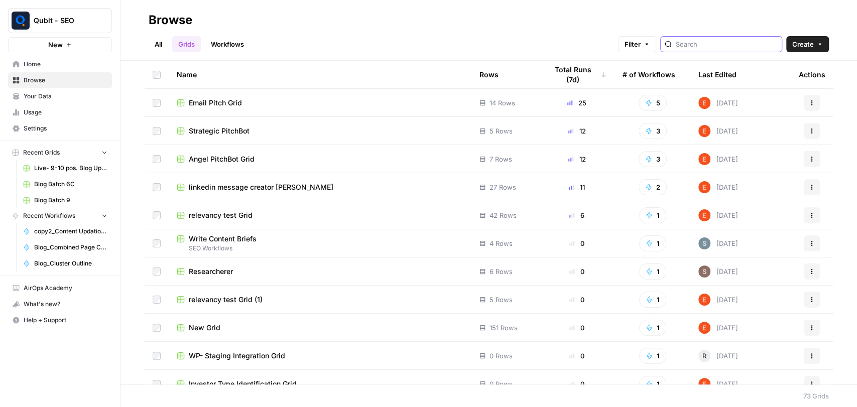
click at [709, 41] on input "search" at bounding box center [726, 44] width 102 height 10
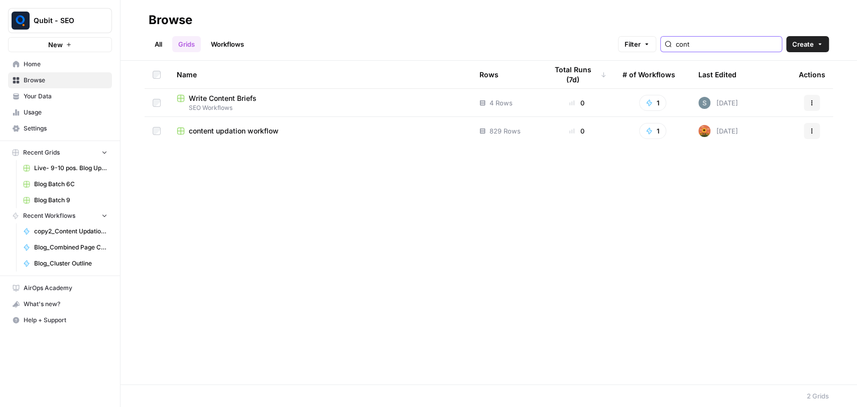
type input "cont"
click at [431, 138] on td "content updation workflow" at bounding box center [320, 131] width 303 height 28
click at [254, 129] on span "content updation workflow" at bounding box center [234, 131] width 90 height 10
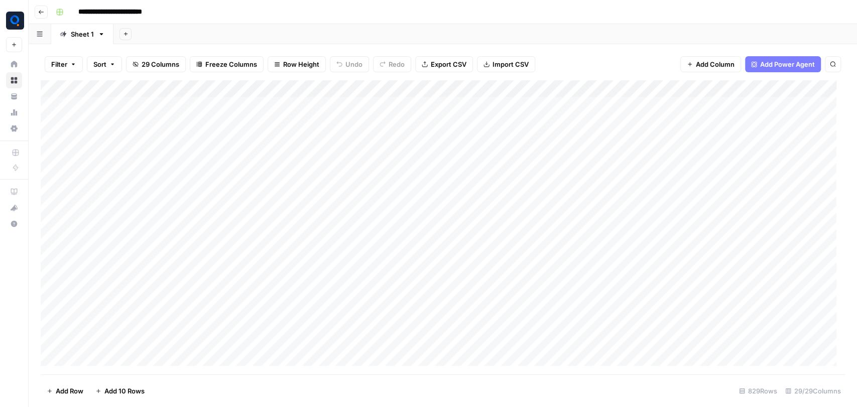
click at [320, 140] on div "Add Column" at bounding box center [443, 227] width 804 height 294
click at [320, 140] on textarea "**********" at bounding box center [356, 145] width 201 height 24
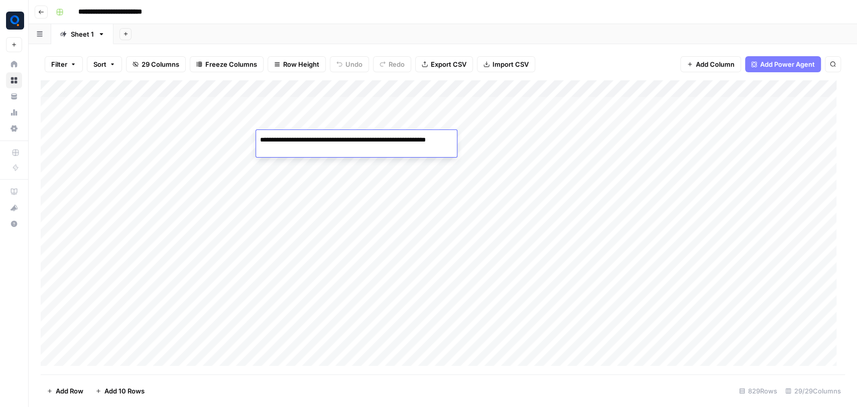
click at [320, 140] on textarea "**********" at bounding box center [356, 145] width 201 height 24
click at [228, 145] on div "Add Column" at bounding box center [443, 227] width 804 height 294
click at [221, 136] on div "Add Column" at bounding box center [443, 227] width 804 height 294
click at [425, 139] on div "Add Column" at bounding box center [443, 227] width 804 height 294
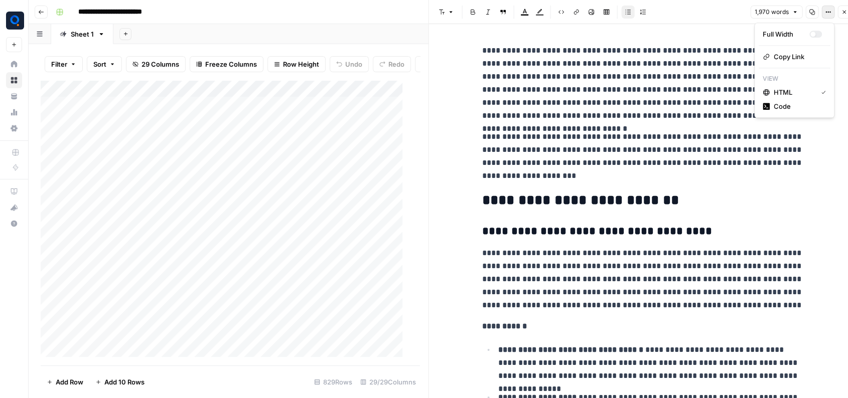
click at [827, 16] on button "Options" at bounding box center [828, 12] width 13 height 13
click at [791, 106] on span "Code" at bounding box center [798, 106] width 48 height 10
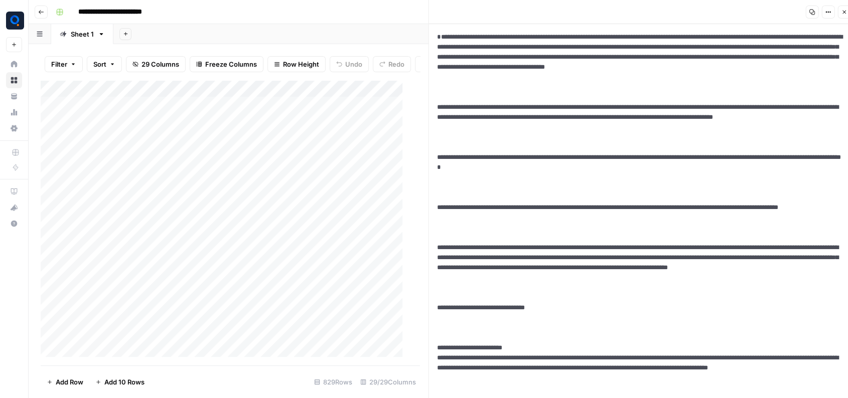
click at [811, 15] on icon "button" at bounding box center [812, 12] width 6 height 6
click at [281, 148] on div "Add Column" at bounding box center [226, 223] width 370 height 286
click at [189, 146] on div "Add Column" at bounding box center [226, 223] width 370 height 286
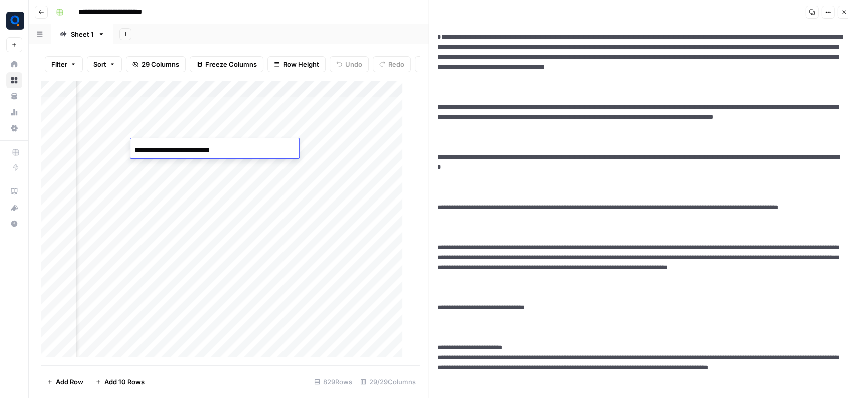
click at [189, 146] on input "**********" at bounding box center [214, 151] width 161 height 12
click at [116, 151] on div "Add Column" at bounding box center [226, 223] width 370 height 286
click at [242, 148] on div "Add Column" at bounding box center [226, 223] width 370 height 286
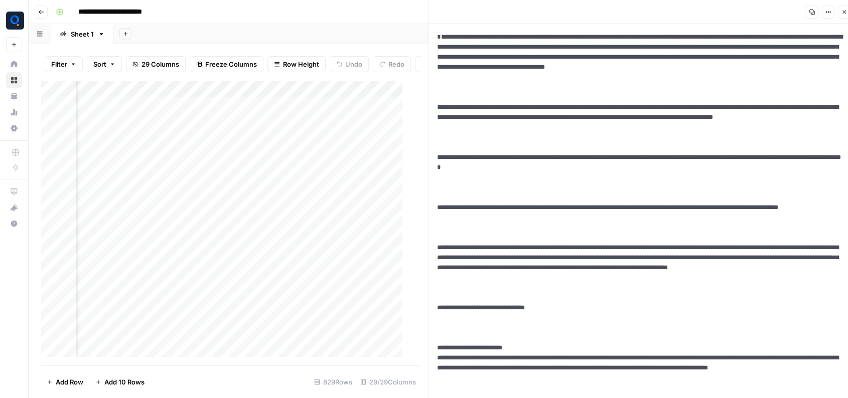
click at [293, 142] on div "Add Column" at bounding box center [226, 223] width 370 height 286
click at [261, 150] on div "Add Column" at bounding box center [226, 223] width 370 height 286
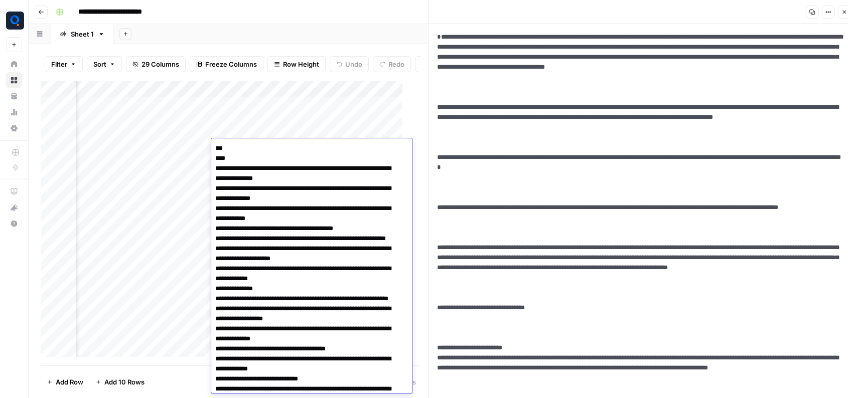
scroll to position [65, 0]
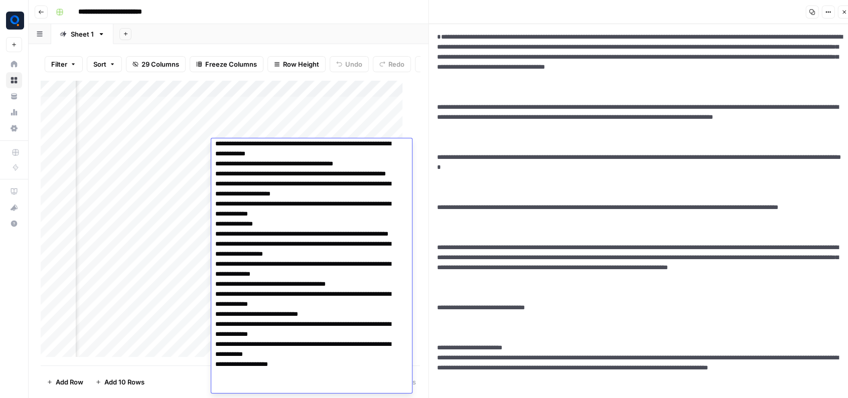
click at [261, 150] on textarea at bounding box center [307, 239] width 192 height 325
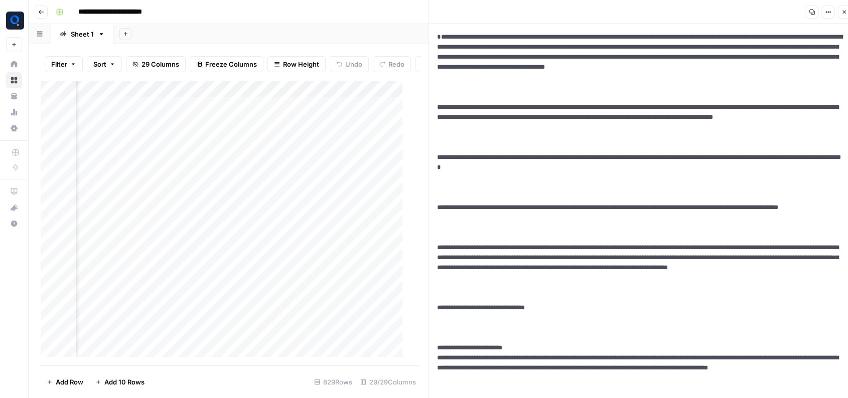
click at [184, 156] on div "Add Column" at bounding box center [226, 223] width 370 height 286
click at [339, 150] on div "Add Column" at bounding box center [226, 223] width 370 height 286
click at [141, 146] on div "Add Column" at bounding box center [226, 223] width 370 height 286
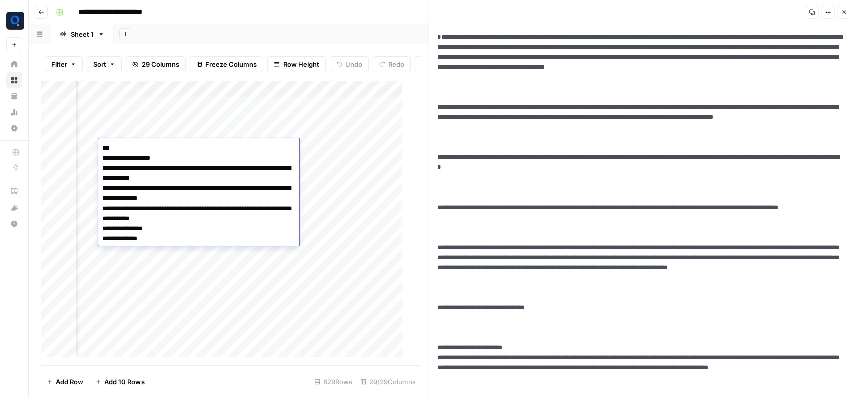
click at [141, 146] on textarea "**********" at bounding box center [198, 199] width 201 height 114
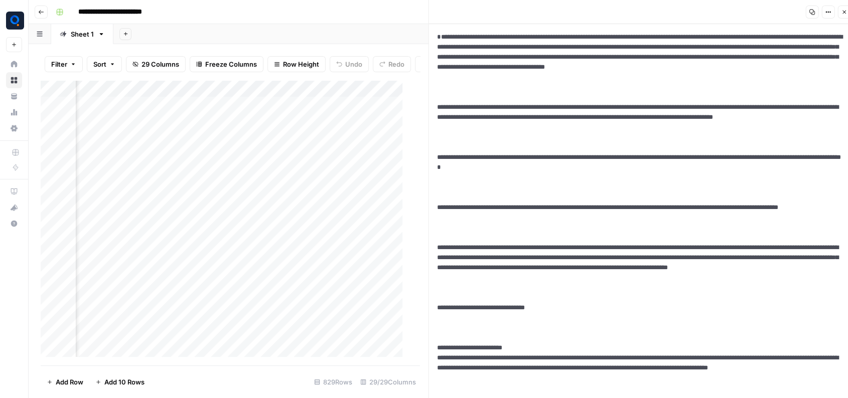
click at [346, 146] on div "Add Column" at bounding box center [226, 223] width 370 height 286
click at [188, 144] on div "Add Column" at bounding box center [226, 223] width 370 height 286
click at [307, 150] on div "Add Column" at bounding box center [226, 223] width 370 height 286
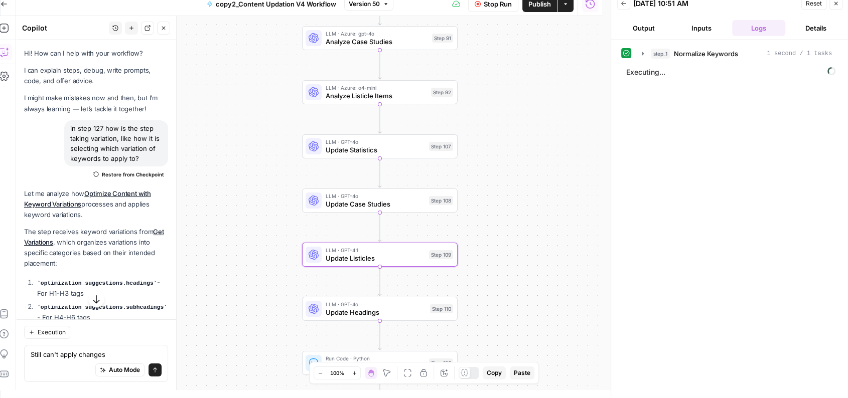
scroll to position [2980, 0]
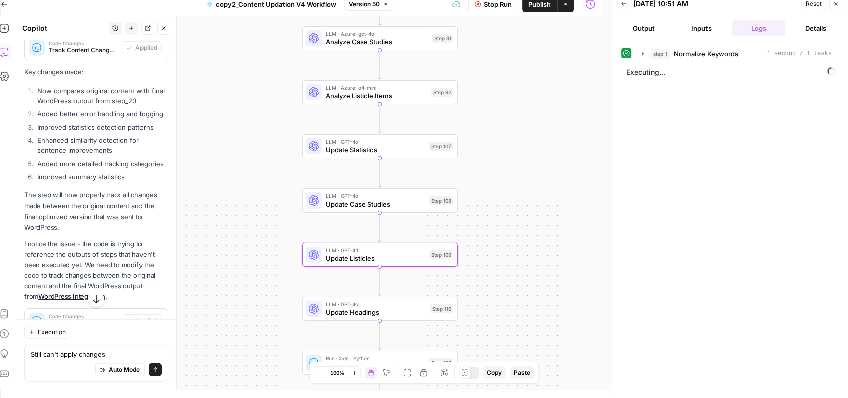
drag, startPoint x: 0, startPoint y: 0, endPoint x: 487, endPoint y: 91, distance: 495.2
click at [487, 91] on div "Workflow Set Inputs Inputs Run Code · Python Normalize Keywords Step 1 LLM · GP…" at bounding box center [309, 203] width 586 height 374
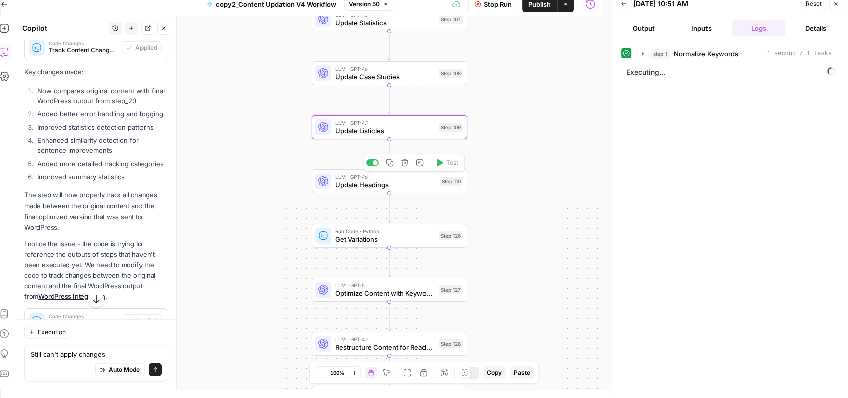
click at [377, 186] on span "Update Headings" at bounding box center [385, 185] width 100 height 10
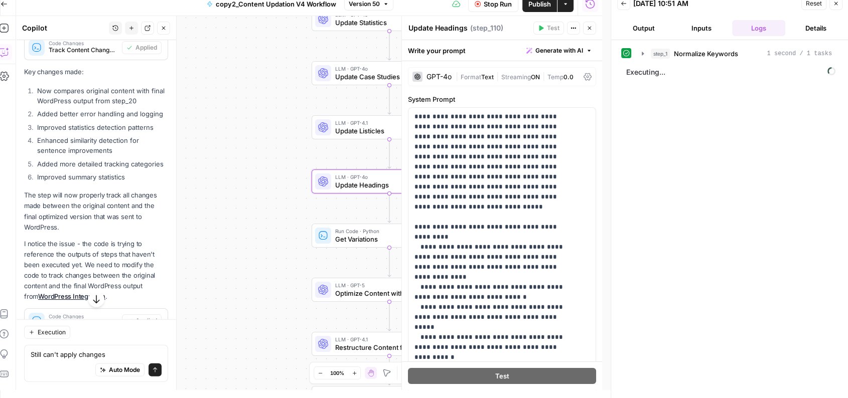
click at [429, 73] on div "GPT-4o" at bounding box center [439, 76] width 25 height 7
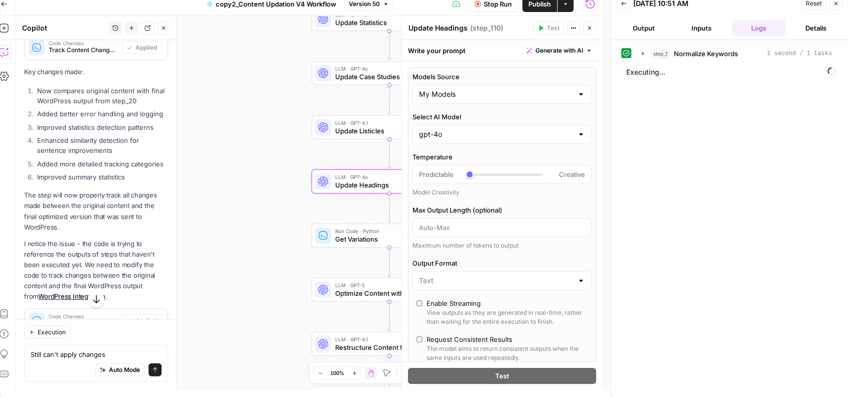
click at [588, 29] on icon "button" at bounding box center [590, 29] width 4 height 4
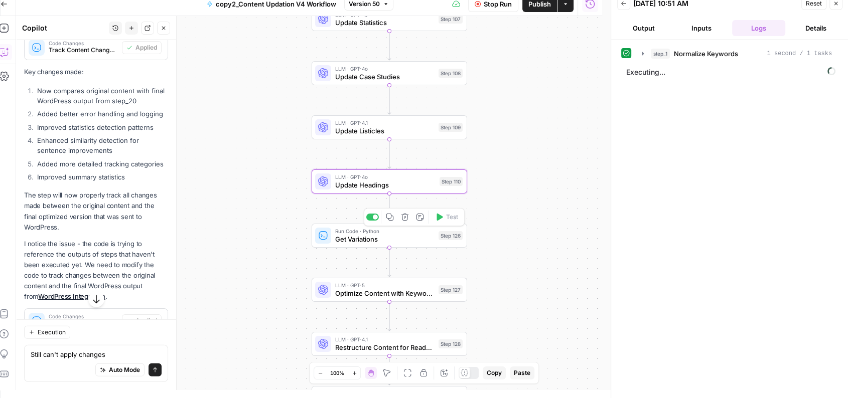
click at [360, 230] on span "Run Code · Python" at bounding box center [384, 231] width 99 height 8
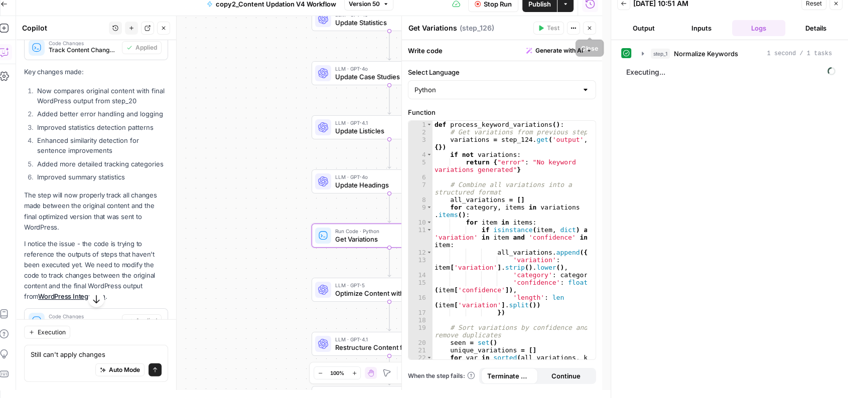
click at [589, 29] on icon "button" at bounding box center [590, 28] width 6 height 6
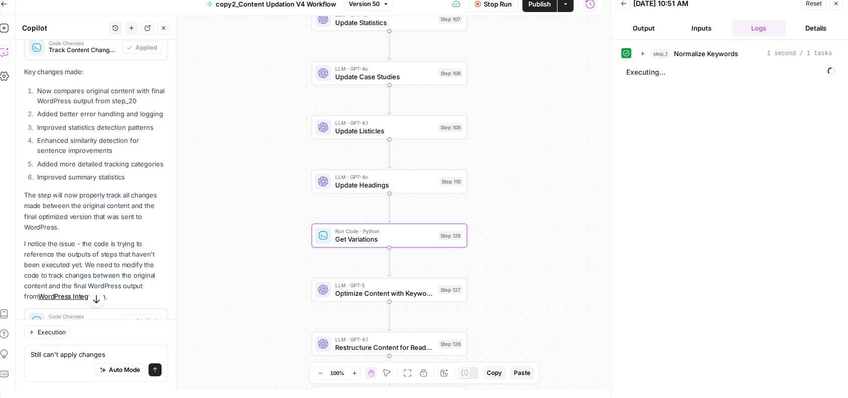
drag, startPoint x: 536, startPoint y: 187, endPoint x: 534, endPoint y: 69, distance: 117.9
click at [534, 69] on div "Workflow Set Inputs Inputs Run Code · Python Normalize Keywords Step 1 LLM · GP…" at bounding box center [309, 203] width 586 height 374
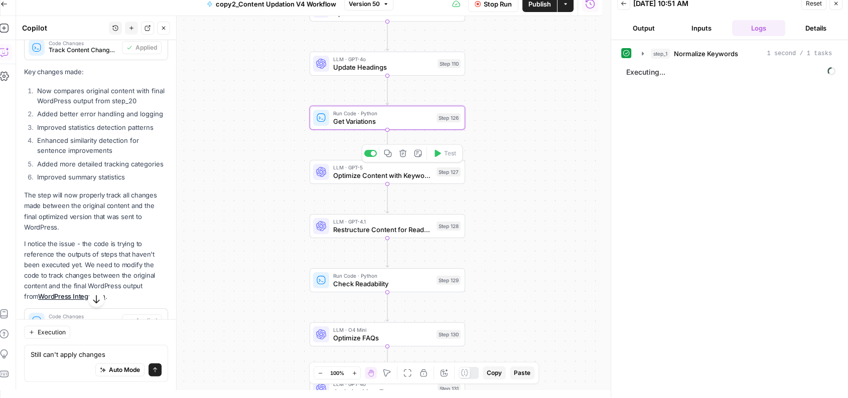
click at [385, 166] on span "LLM · GPT-5" at bounding box center [382, 168] width 99 height 8
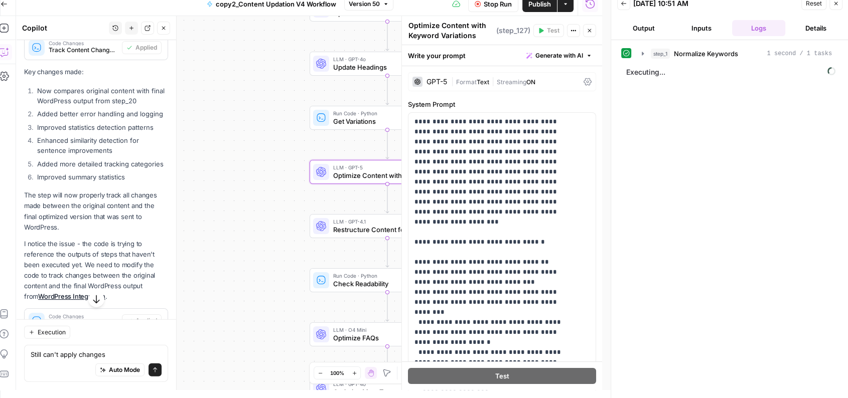
click at [430, 81] on div "GPT-5" at bounding box center [437, 81] width 21 height 7
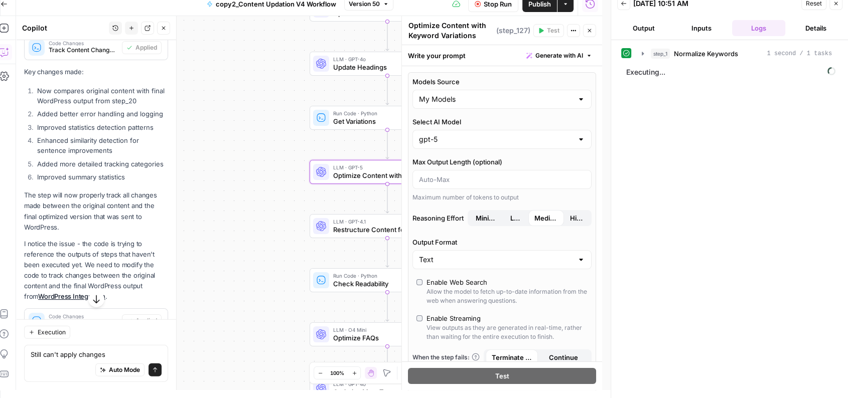
click at [583, 31] on button "Close" at bounding box center [589, 30] width 13 height 13
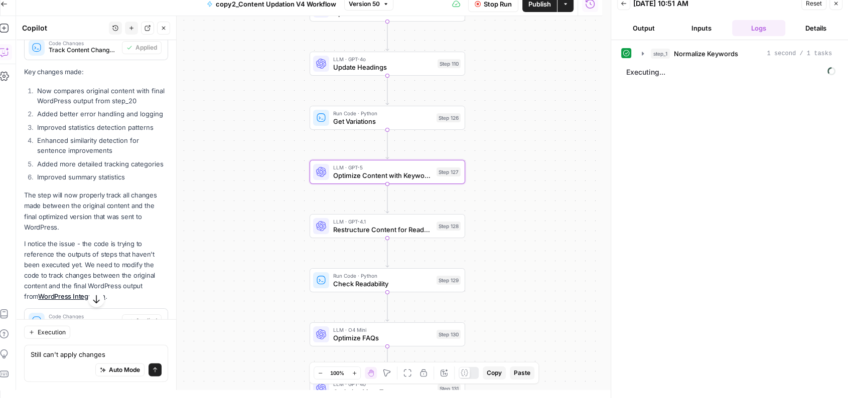
drag, startPoint x: 487, startPoint y: 185, endPoint x: 486, endPoint y: 121, distance: 63.2
click at [486, 121] on div "Workflow Set Inputs Inputs Run Code · Python Normalize Keywords Step 1 LLM · GP…" at bounding box center [309, 203] width 586 height 374
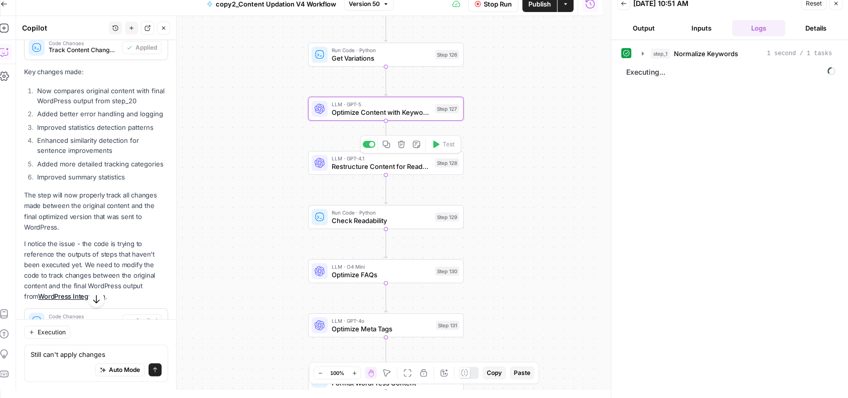
click at [395, 162] on span "Restructure Content for Readability" at bounding box center [381, 167] width 99 height 10
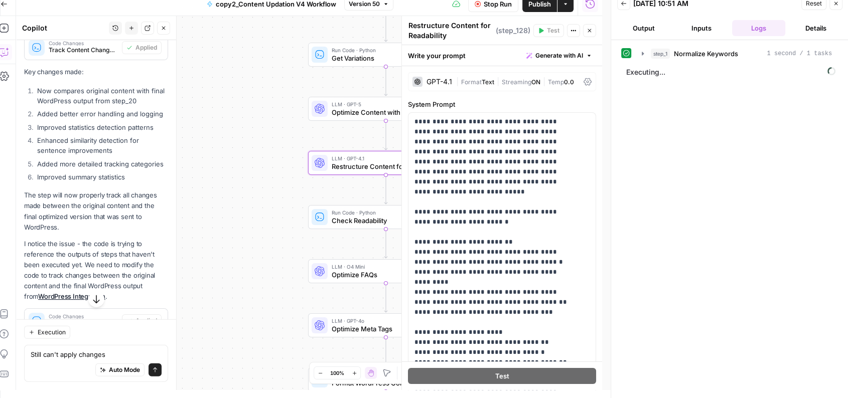
click at [428, 81] on div "GPT-4.1" at bounding box center [440, 81] width 26 height 7
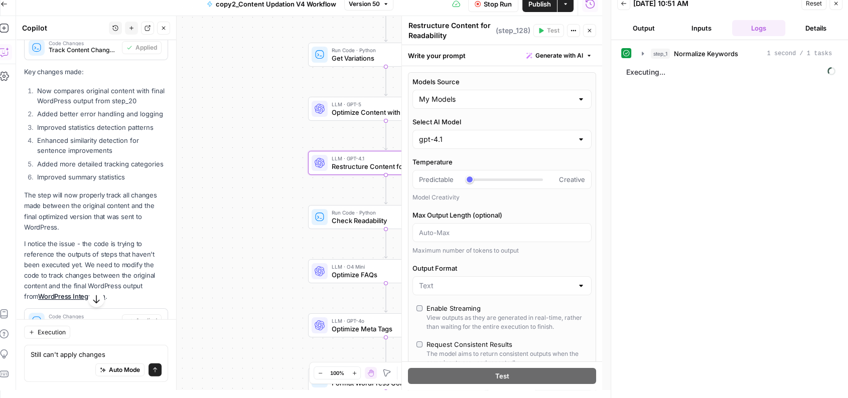
click at [587, 29] on icon "button" at bounding box center [590, 31] width 6 height 6
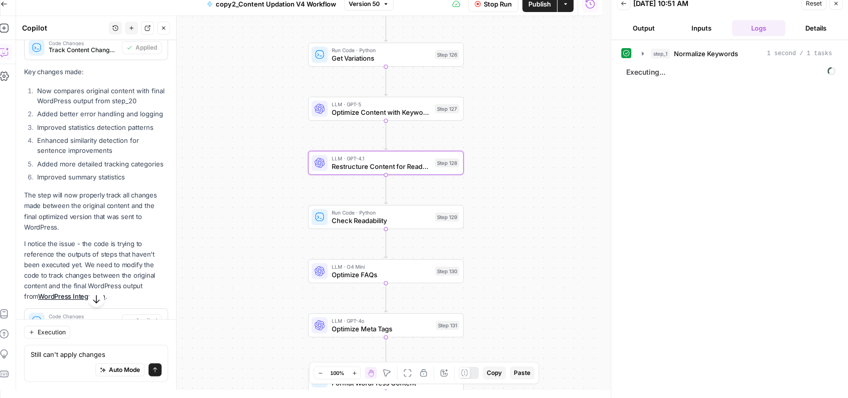
drag, startPoint x: 517, startPoint y: 224, endPoint x: 515, endPoint y: 146, distance: 78.3
click at [515, 146] on div "Workflow Set Inputs Inputs Run Code · Python Normalize Keywords Step 1 LLM · GP…" at bounding box center [309, 203] width 586 height 374
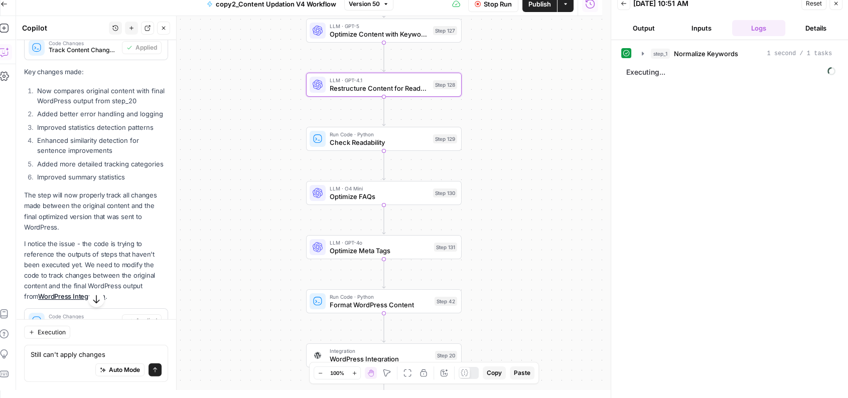
click at [388, 194] on span "Optimize FAQs" at bounding box center [379, 197] width 99 height 10
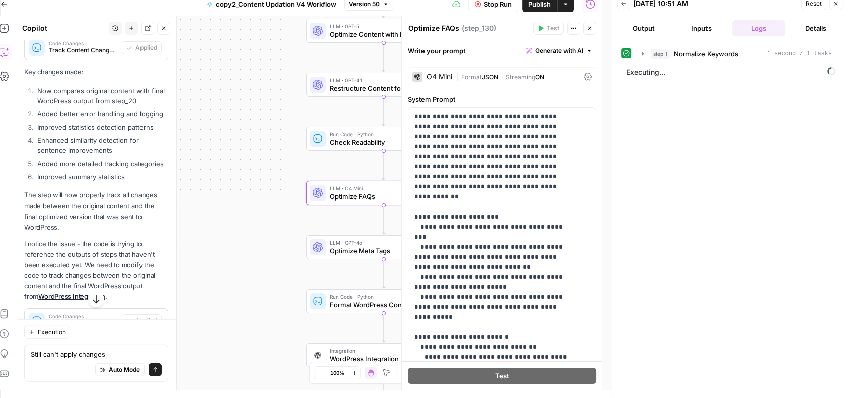
click at [438, 74] on div "O4 Mini" at bounding box center [440, 76] width 26 height 7
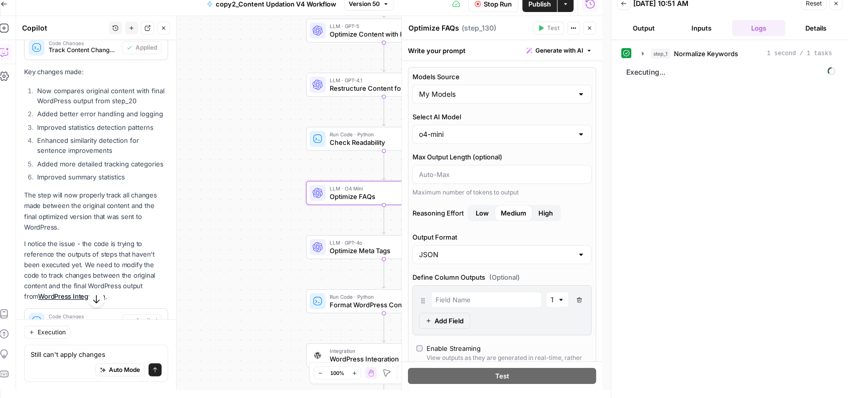
click at [594, 29] on button "Close" at bounding box center [589, 28] width 13 height 13
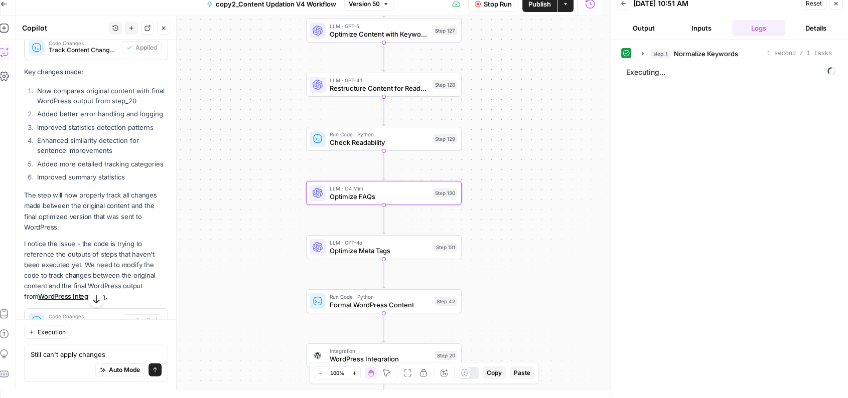
click at [372, 252] on span "Optimize Meta Tags" at bounding box center [380, 251] width 100 height 10
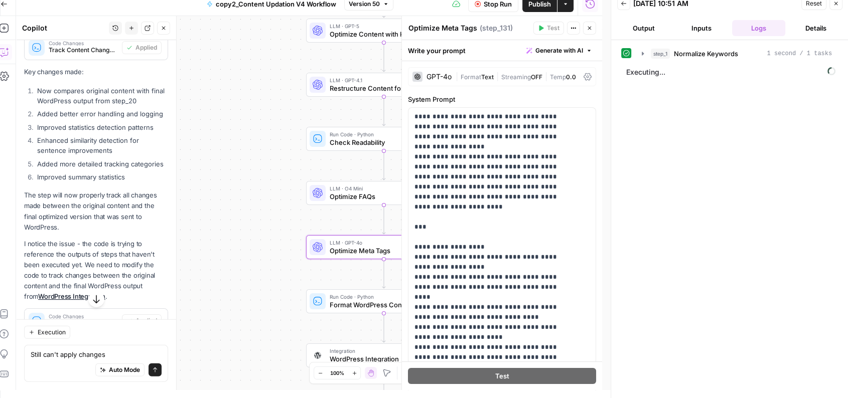
click at [429, 73] on div "GPT-4o" at bounding box center [439, 76] width 25 height 7
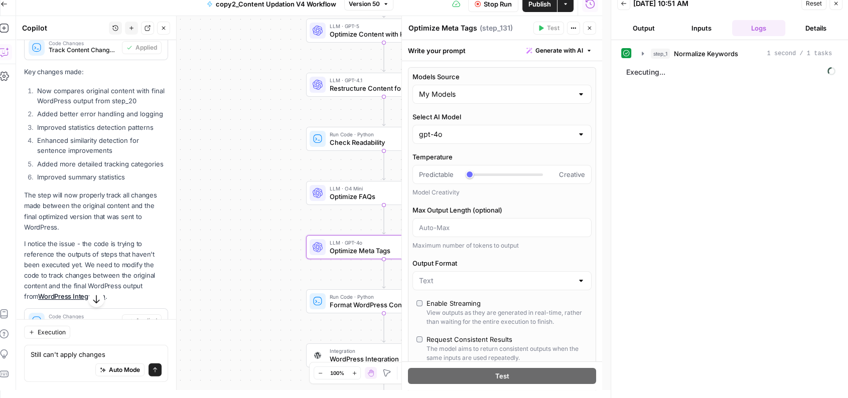
click at [587, 27] on icon "button" at bounding box center [590, 28] width 6 height 6
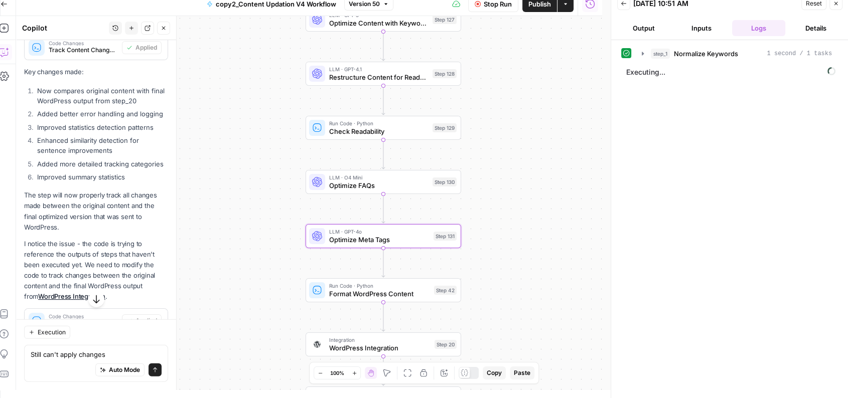
drag, startPoint x: 488, startPoint y: 225, endPoint x: 492, endPoint y: 53, distance: 171.7
click at [492, 53] on div "Workflow Set Inputs Inputs Run Code · Python Normalize Keywords Step 1 LLM · GP…" at bounding box center [309, 203] width 586 height 374
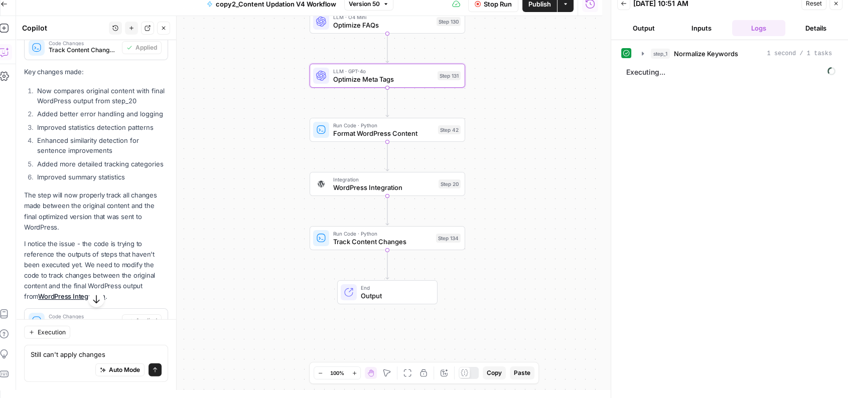
drag, startPoint x: 532, startPoint y: 200, endPoint x: 538, endPoint y: 279, distance: 78.6
click at [538, 279] on div "Workflow Set Inputs Inputs Run Code · Python Normalize Keywords Step 1 LLM · GP…" at bounding box center [309, 203] width 586 height 374
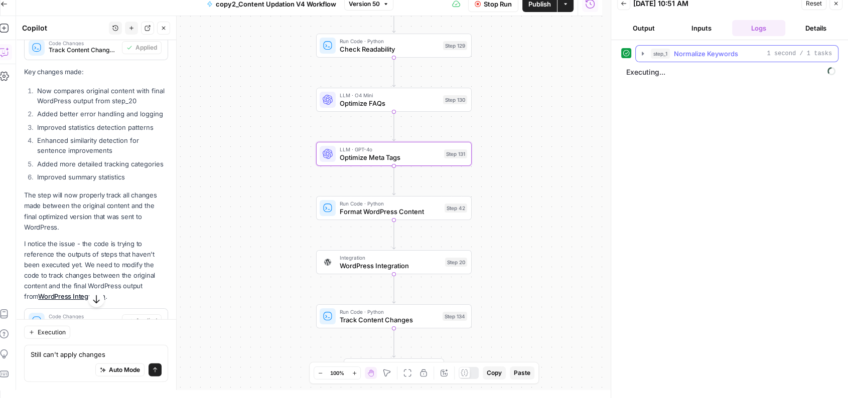
click at [736, 51] on span "Normalize Keywords" at bounding box center [706, 54] width 64 height 10
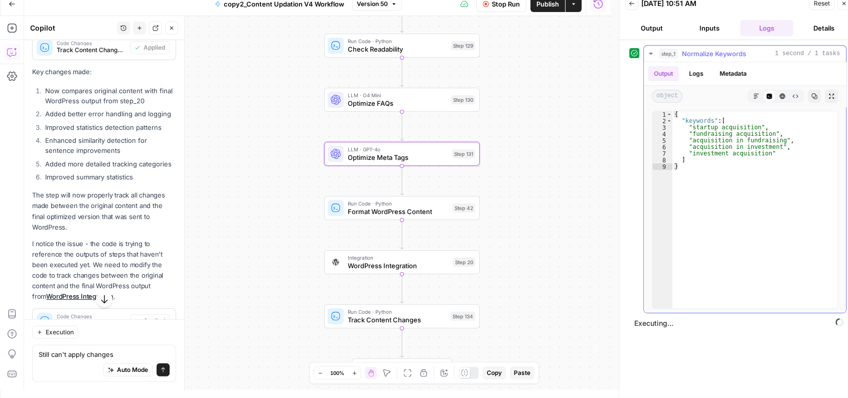
click at [736, 51] on span "Normalize Keywords" at bounding box center [714, 54] width 64 height 10
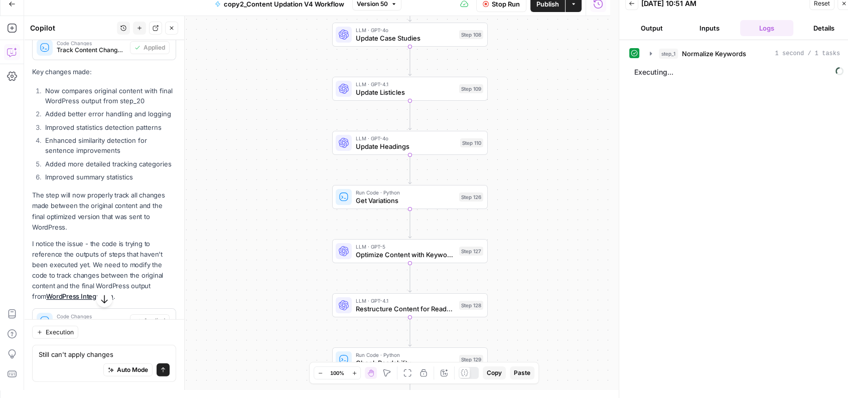
drag, startPoint x: 523, startPoint y: 105, endPoint x: 531, endPoint y: 420, distance: 314.3
click at [531, 390] on html "Qubit - SEO New Home Browse Your Data Usage Settings Recent Grids Live- 9-10 po…" at bounding box center [424, 191] width 848 height 398
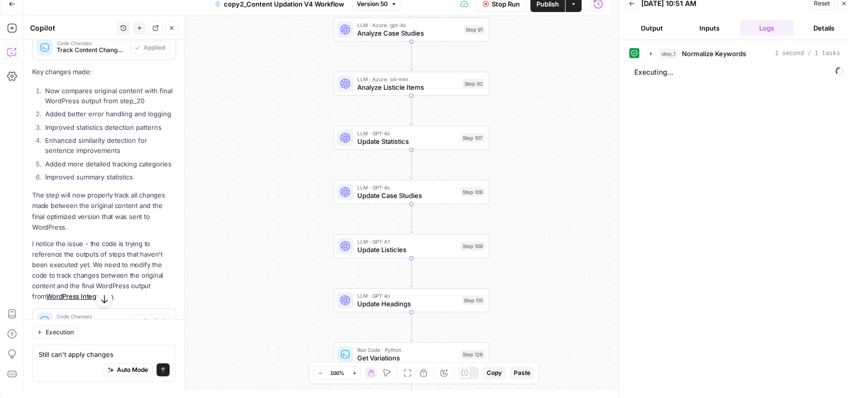
drag, startPoint x: 543, startPoint y: 220, endPoint x: 545, endPoint y: 378, distance: 158.6
click at [545, 378] on div "Workflow Set Inputs Inputs Run Code · Python Normalize Keywords Step 1 LLM · GP…" at bounding box center [317, 203] width 586 height 374
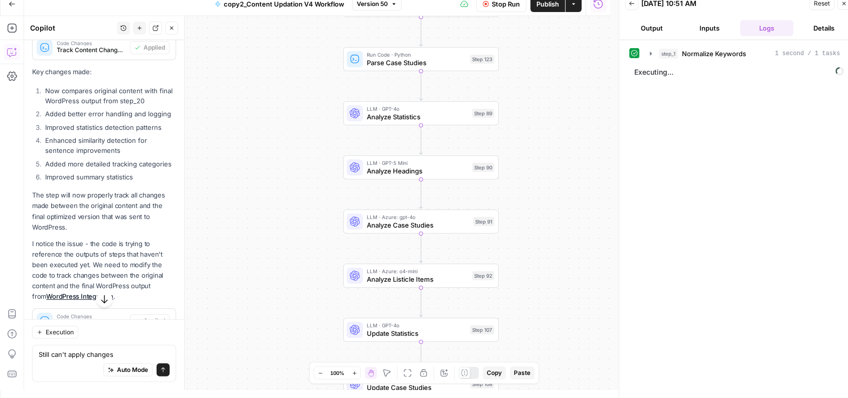
drag, startPoint x: 546, startPoint y: 127, endPoint x: 554, endPoint y: 326, distance: 199.4
click at [554, 326] on div "Workflow Set Inputs Inputs Run Code · Python Normalize Keywords Step 1 LLM · GP…" at bounding box center [317, 203] width 586 height 374
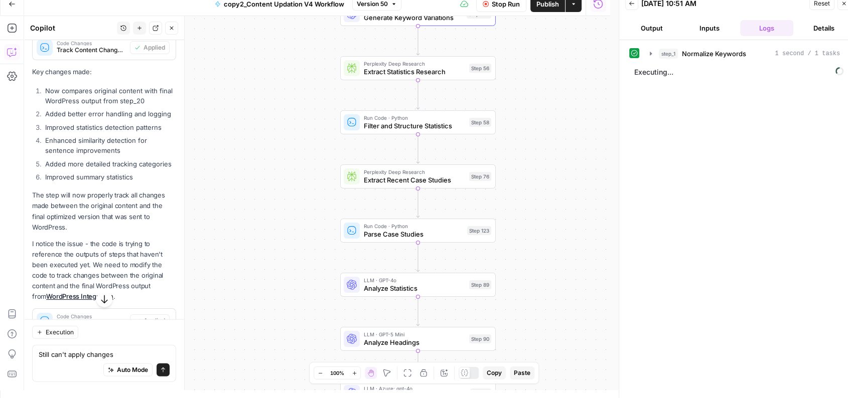
drag, startPoint x: 551, startPoint y: 122, endPoint x: 550, endPoint y: 287, distance: 164.1
click at [550, 287] on div "Workflow Set Inputs Inputs Run Code · Python Normalize Keywords Step 1 LLM · GP…" at bounding box center [317, 203] width 586 height 374
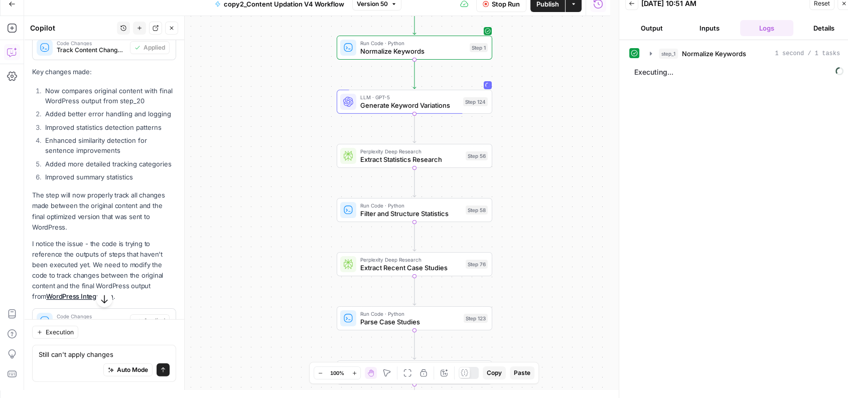
drag, startPoint x: 538, startPoint y: 114, endPoint x: 534, endPoint y: 207, distance: 92.4
click at [534, 207] on div "Workflow Set Inputs Inputs Run Code · Python Normalize Keywords Step 1 LLM · GP…" at bounding box center [317, 203] width 586 height 374
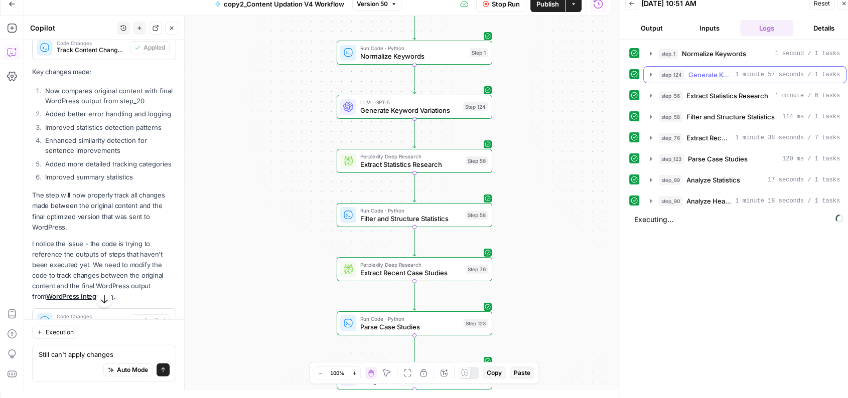
click at [720, 72] on span "Generate Keyword Variations" at bounding box center [710, 75] width 43 height 10
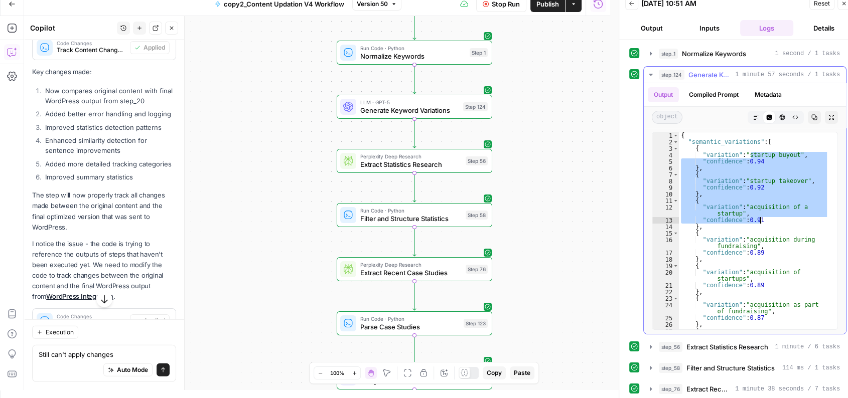
drag, startPoint x: 749, startPoint y: 158, endPoint x: 763, endPoint y: 229, distance: 72.5
click at [763, 229] on div "{ "semantic_variations" : [ { "variation" : "startup buyout" , "confidence" : 0…" at bounding box center [754, 240] width 150 height 217
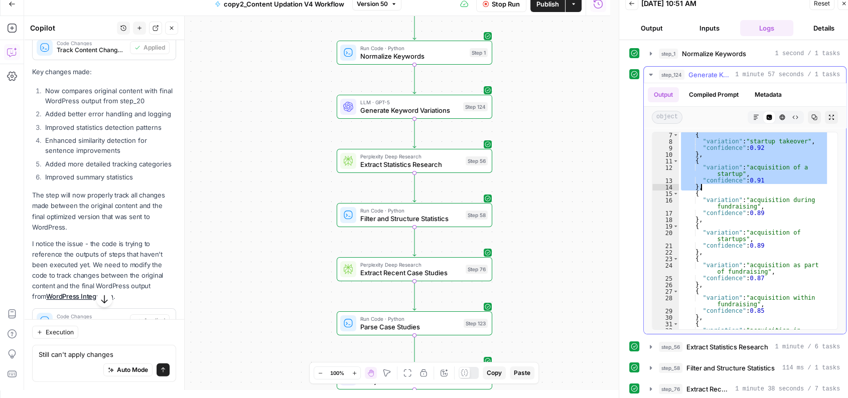
scroll to position [40, 0]
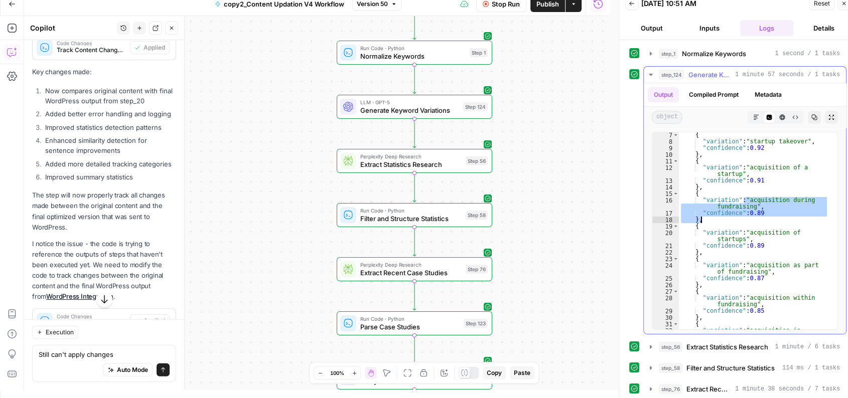
drag, startPoint x: 744, startPoint y: 201, endPoint x: 754, endPoint y: 217, distance: 19.2
click at [754, 217] on div "{ "variation" : "startup takeover" , "confidence" : 0.92 } , { "variation" : "a…" at bounding box center [754, 240] width 150 height 217
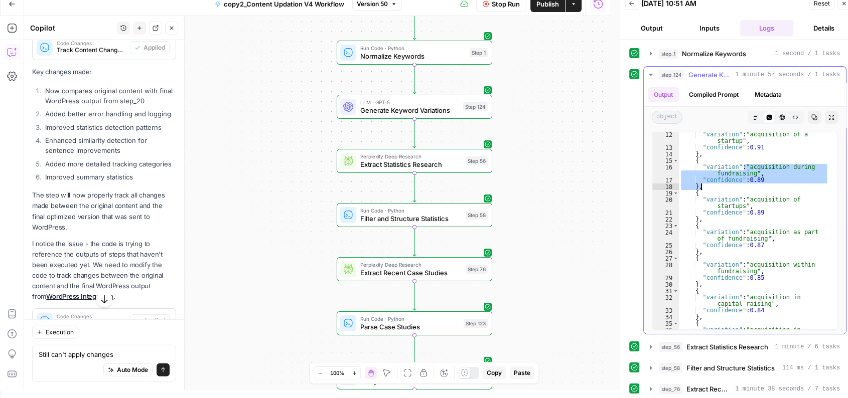
scroll to position [73, 0]
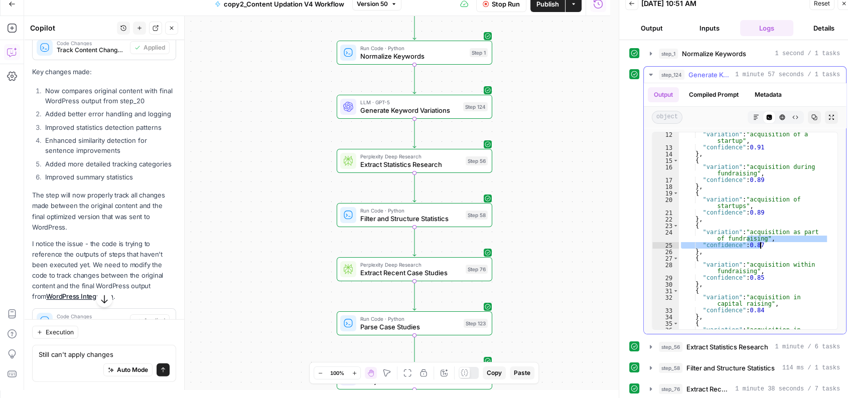
drag, startPoint x: 746, startPoint y: 238, endPoint x: 773, endPoint y: 247, distance: 28.6
click at [773, 247] on div ""variation" : "acquisition of a startup" , "confidence" : 0.91 } , { "variation…" at bounding box center [754, 242] width 150 height 223
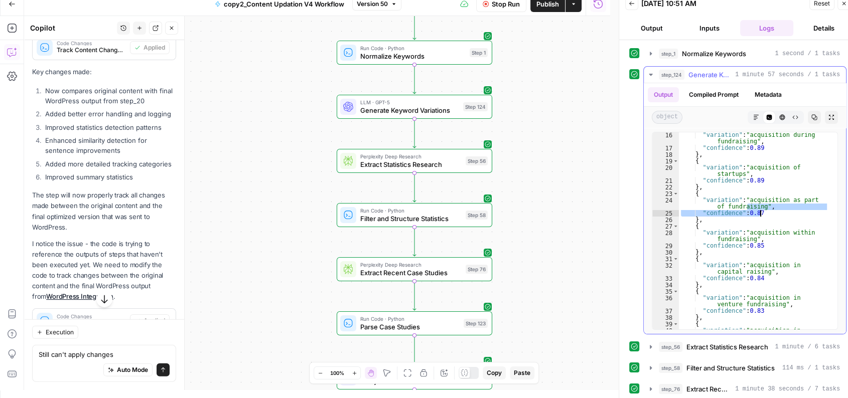
scroll to position [105, 0]
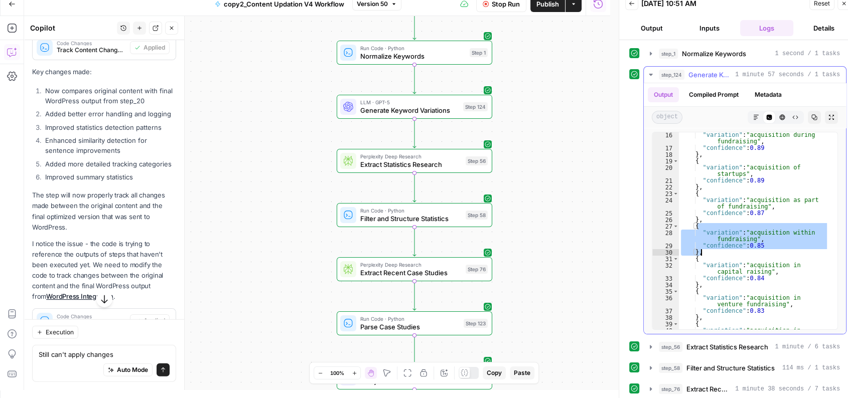
drag, startPoint x: 747, startPoint y: 226, endPoint x: 765, endPoint y: 249, distance: 29.3
click at [765, 249] on div ""variation" : "acquisition during fundraising" , "confidence" : 0.89 } , { "var…" at bounding box center [754, 243] width 150 height 223
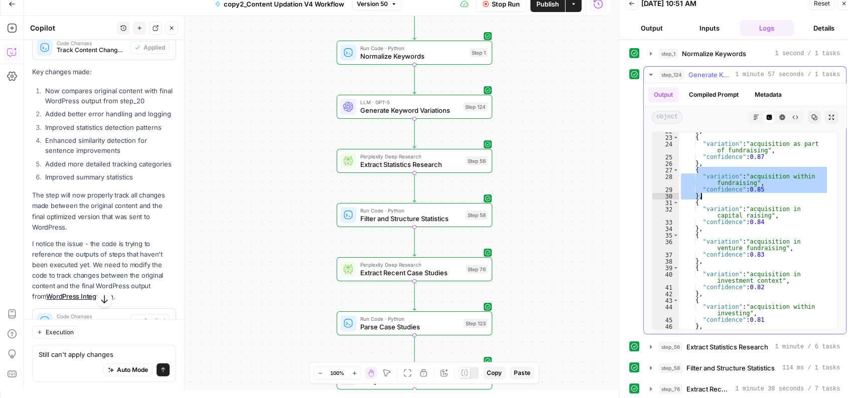
scroll to position [161, 0]
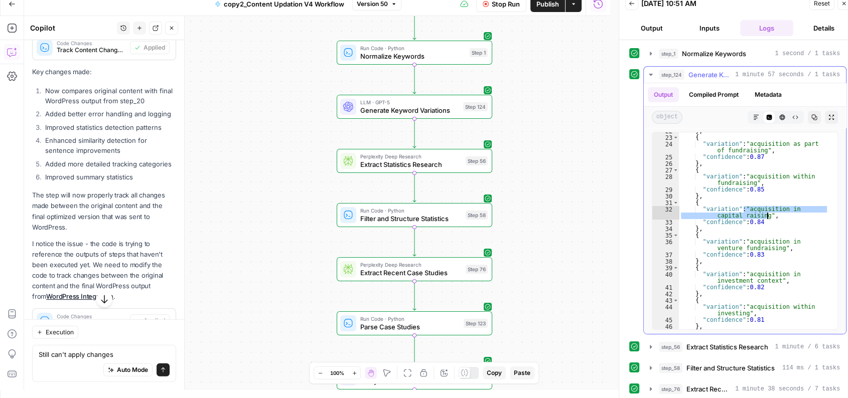
drag, startPoint x: 745, startPoint y: 207, endPoint x: 768, endPoint y: 215, distance: 24.3
click at [768, 215] on div "} , { "variation" : "acquisition as part of fundraising" , "confidence" : 0.87 …" at bounding box center [754, 233] width 150 height 210
type textarea "**********"
click at [759, 74] on span "1 minute 57 seconds / 1 tasks" at bounding box center [787, 74] width 105 height 9
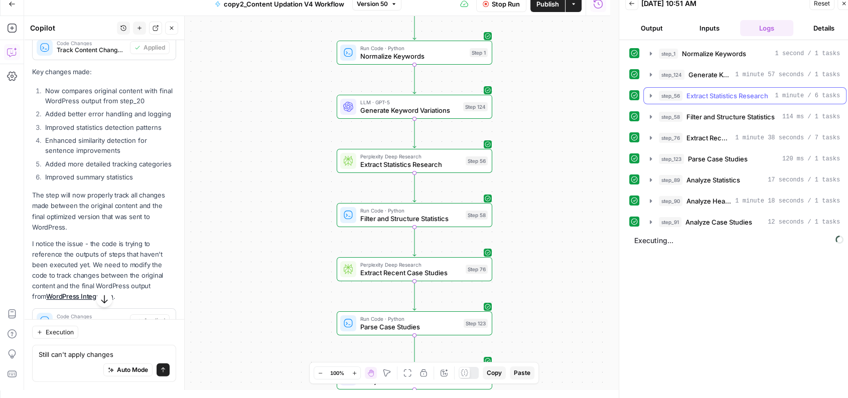
click at [738, 102] on button "step_56 Extract Statistics Research 1 minute / 6 tasks" at bounding box center [745, 96] width 202 height 16
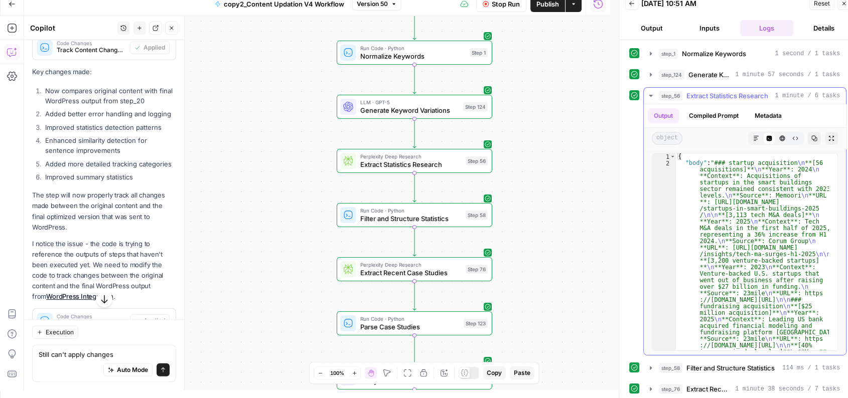
click at [738, 104] on hr at bounding box center [745, 104] width 202 height 1
click at [743, 99] on span "Extract Statistics Research" at bounding box center [728, 96] width 82 height 10
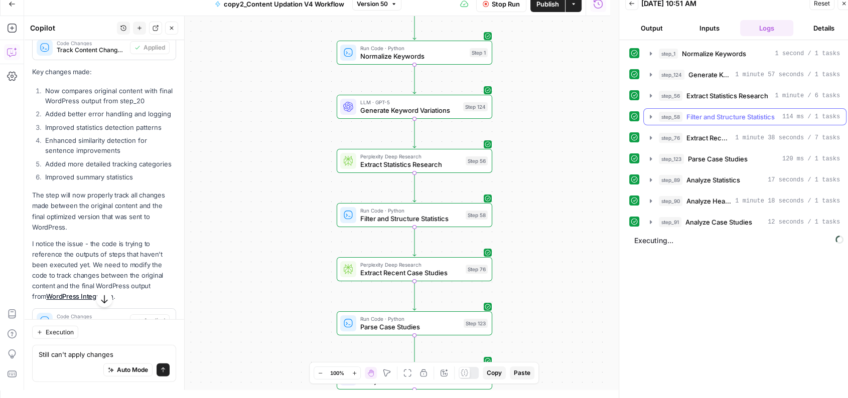
click at [732, 120] on span "Filter and Structure Statistics" at bounding box center [731, 117] width 88 height 10
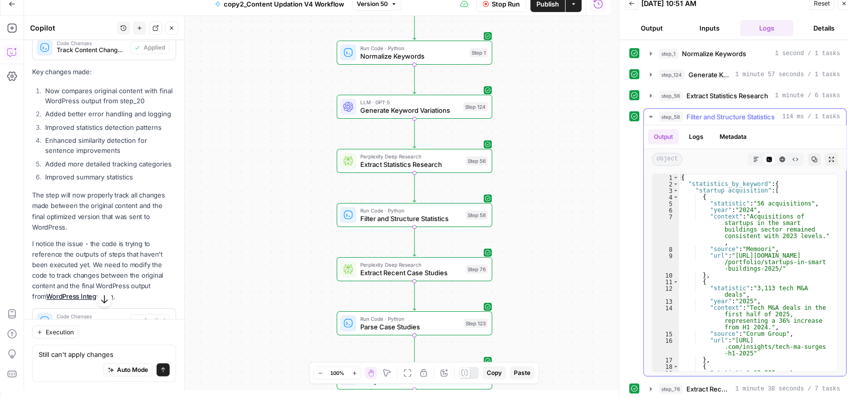
click at [732, 120] on span "Filter and Structure Statistics" at bounding box center [731, 117] width 88 height 10
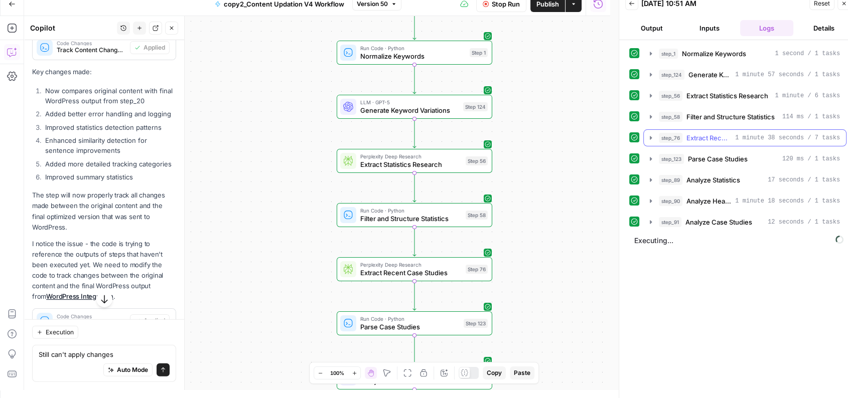
click at [726, 139] on span "Extract Recent Case Studies" at bounding box center [709, 138] width 45 height 10
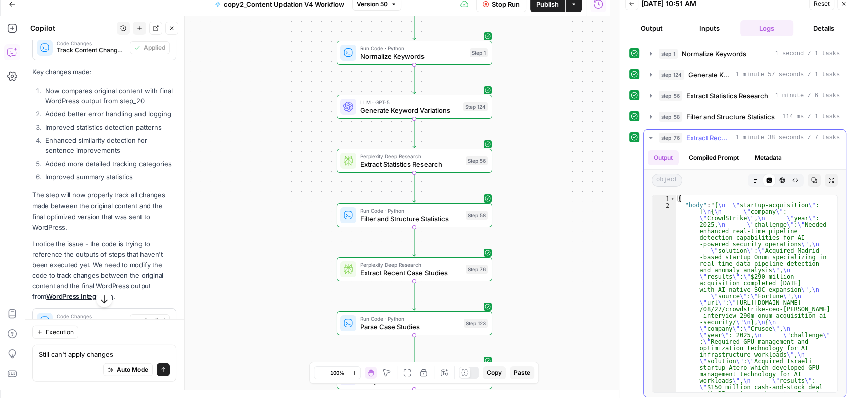
click at [726, 139] on span "Extract Recent Case Studies" at bounding box center [709, 138] width 45 height 10
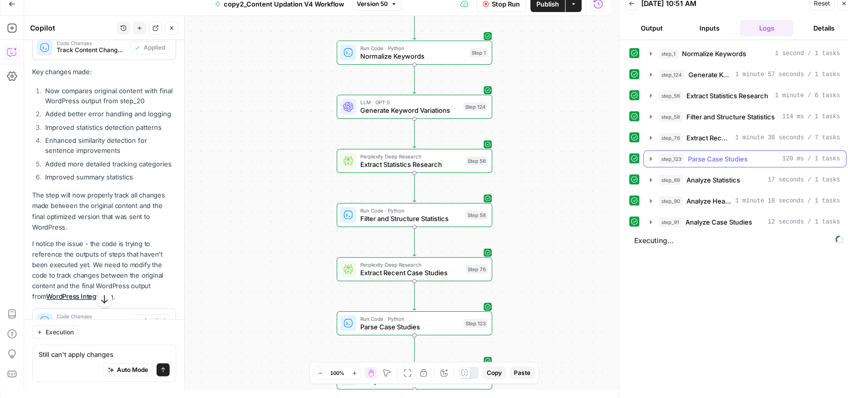
click at [731, 158] on span "Parse Case Studies" at bounding box center [718, 159] width 60 height 10
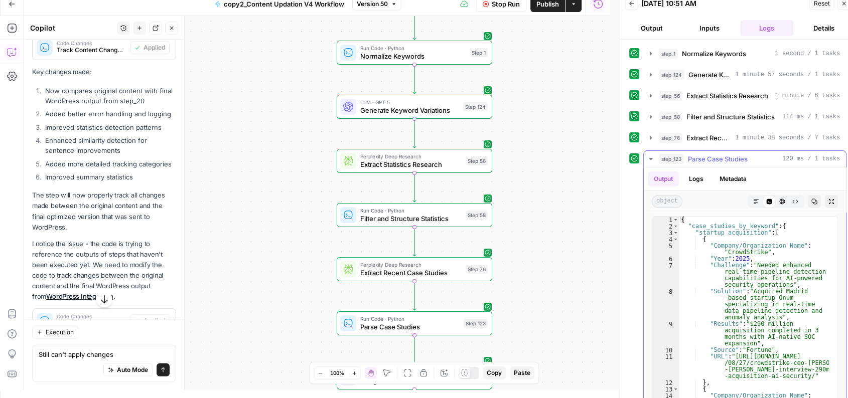
click at [731, 158] on span "Parse Case Studies" at bounding box center [718, 159] width 60 height 10
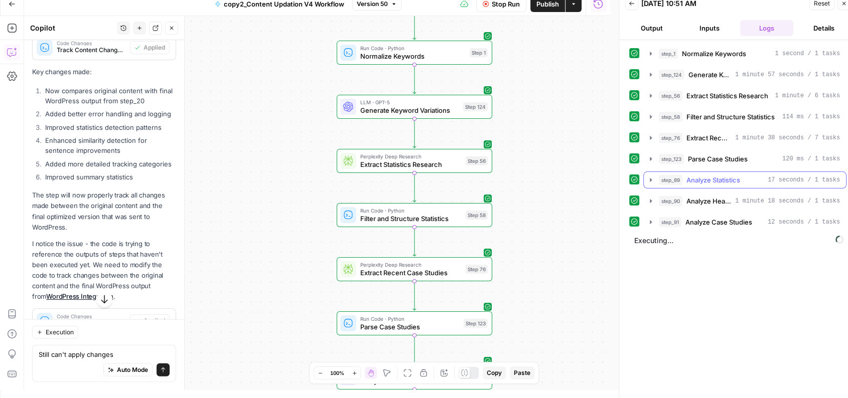
click at [730, 178] on span "Analyze Statistics" at bounding box center [714, 180] width 54 height 10
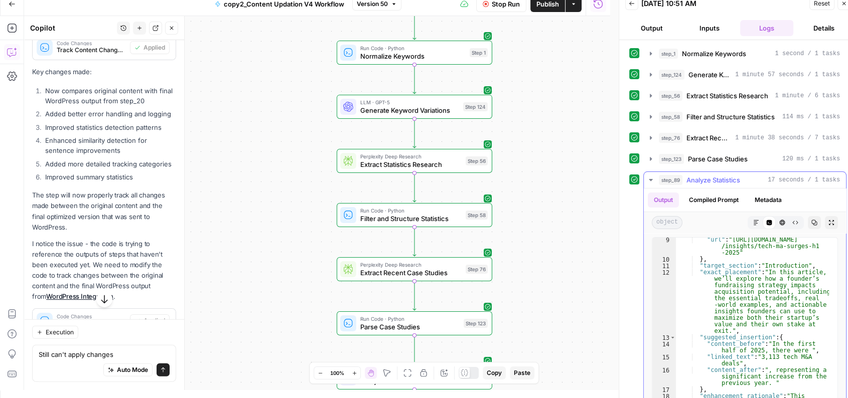
scroll to position [75, 0]
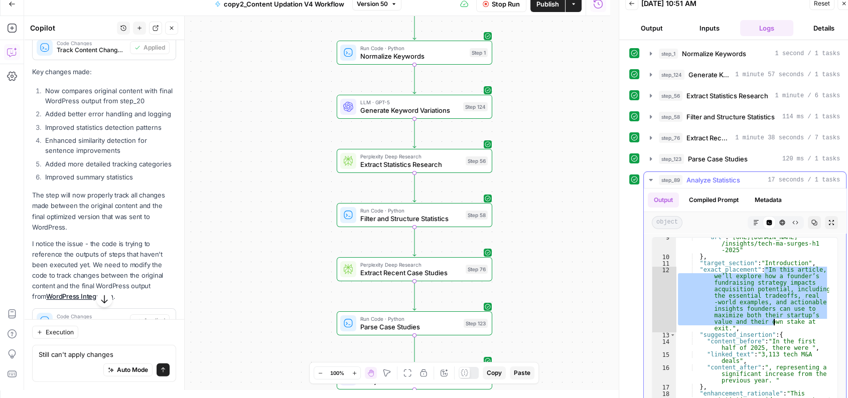
drag, startPoint x: 764, startPoint y: 268, endPoint x: 776, endPoint y: 327, distance: 59.9
click at [776, 327] on div ""url" : "https://www.corumgroup.com /insights/tech-ma-surges-h1 -2025" } , "tar…" at bounding box center [752, 345] width 153 height 223
click at [776, 327] on div ""url" : "https://www.corumgroup.com /insights/tech-ma-surges-h1 -2025" } , "tar…" at bounding box center [752, 336] width 153 height 197
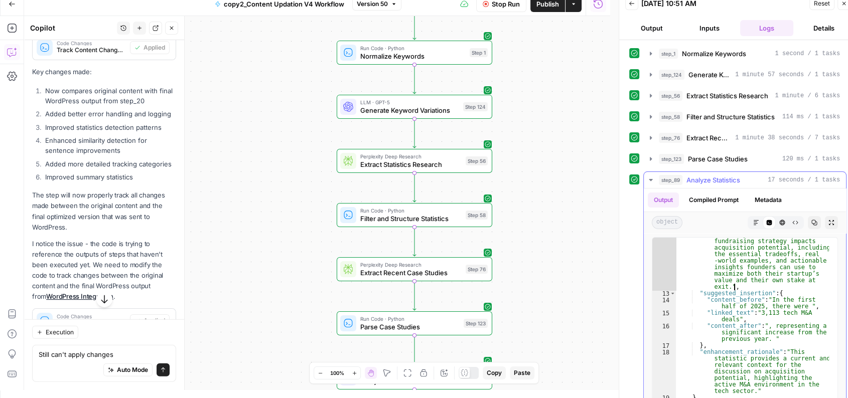
scroll to position [116, 0]
drag, startPoint x: 764, startPoint y: 302, endPoint x: 799, endPoint y: 306, distance: 34.9
click at [799, 306] on div ""exact_placement" : "In this article, we’ll explore how a founder’s fundraising…" at bounding box center [752, 366] width 153 height 282
type textarea "**********"
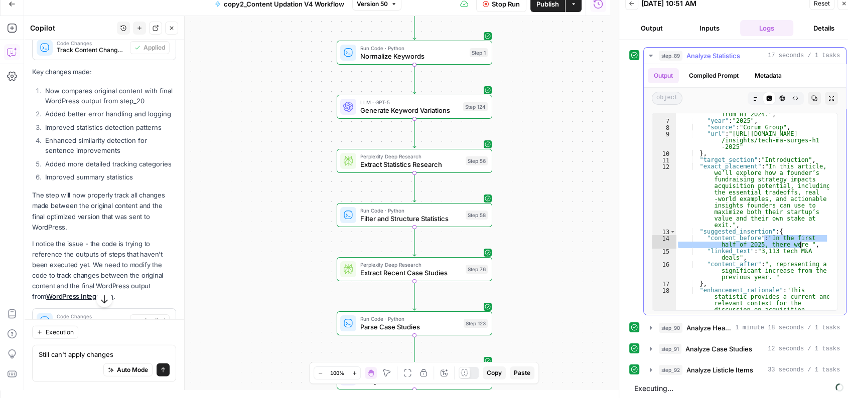
scroll to position [47, 0]
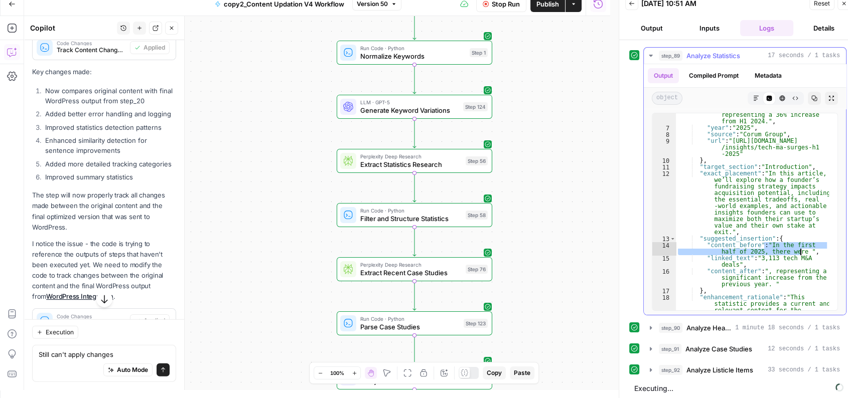
click at [744, 55] on div "step_89 Analyze Statistics 17 seconds / 1 tasks" at bounding box center [749, 56] width 181 height 10
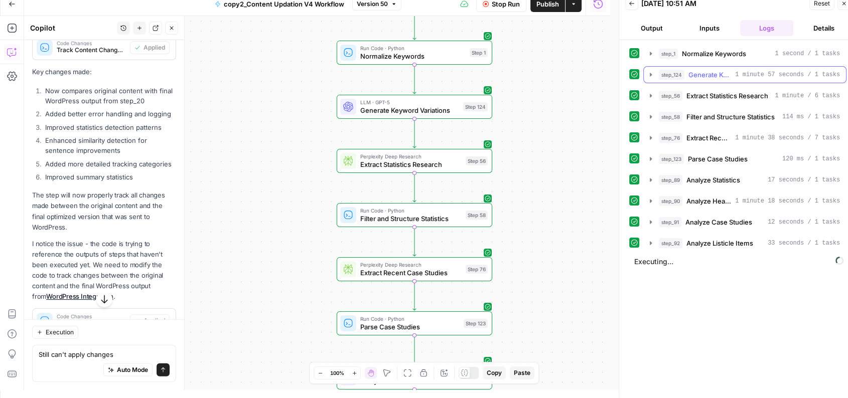
scroll to position [0, 0]
click at [719, 196] on span "Analyze Headings" at bounding box center [709, 201] width 45 height 10
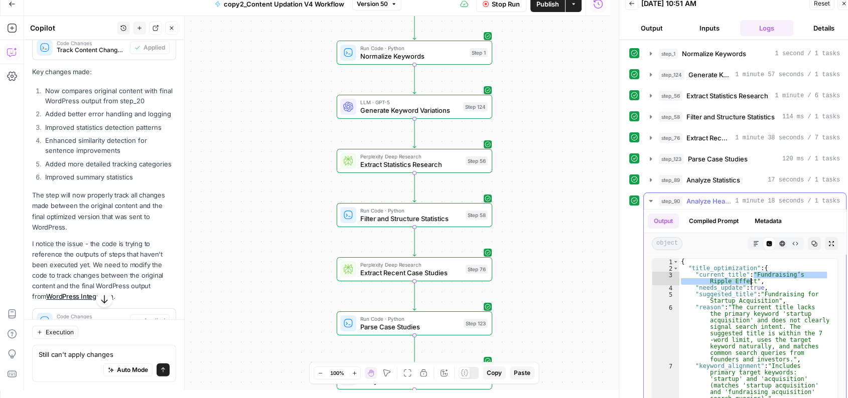
drag, startPoint x: 753, startPoint y: 274, endPoint x: 750, endPoint y: 278, distance: 5.3
click at [750, 278] on div "{ "title_optimization" : { "current_title" : "Fundraising’s Ripple Effect" , "n…" at bounding box center [754, 364] width 150 height 210
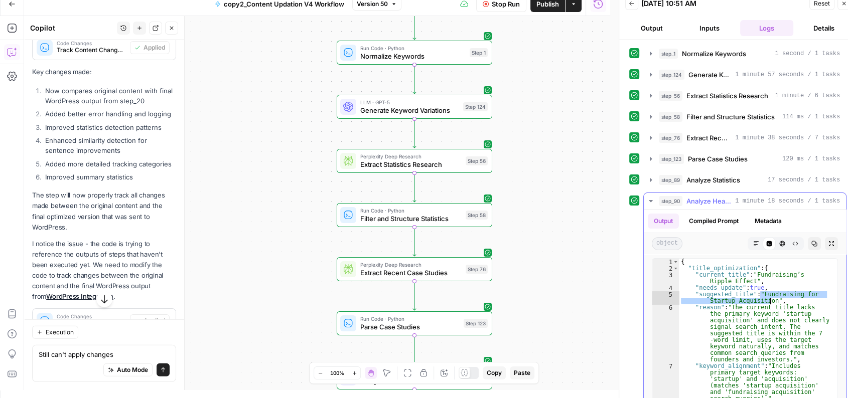
drag, startPoint x: 762, startPoint y: 293, endPoint x: 770, endPoint y: 298, distance: 9.9
click at [770, 298] on div "{ "title_optimization" : { "current_title" : "Fundraising’s Ripple Effect" , "n…" at bounding box center [754, 364] width 150 height 210
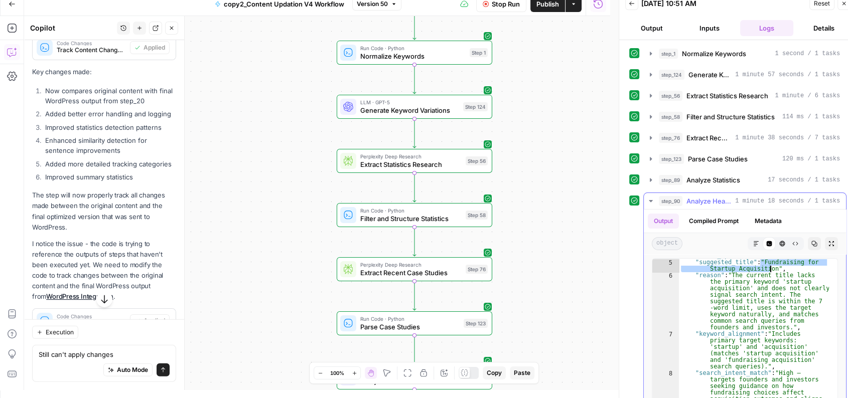
scroll to position [32, 0]
click at [729, 275] on div ""needs_update" : true , "suggested_title" : "Fundraising for Startup Acquisitio…" at bounding box center [754, 361] width 150 height 217
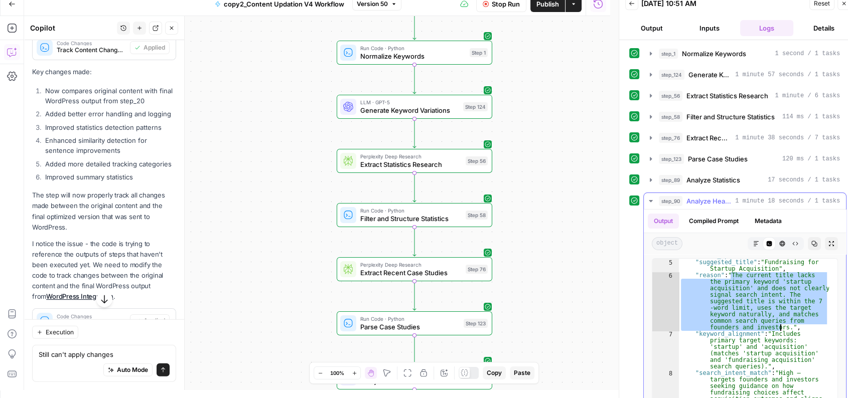
drag, startPoint x: 731, startPoint y: 275, endPoint x: 781, endPoint y: 326, distance: 72.4
click at [781, 326] on div ""needs_update" : true , "suggested_title" : "Fundraising for Startup Acquisitio…" at bounding box center [754, 361] width 150 height 217
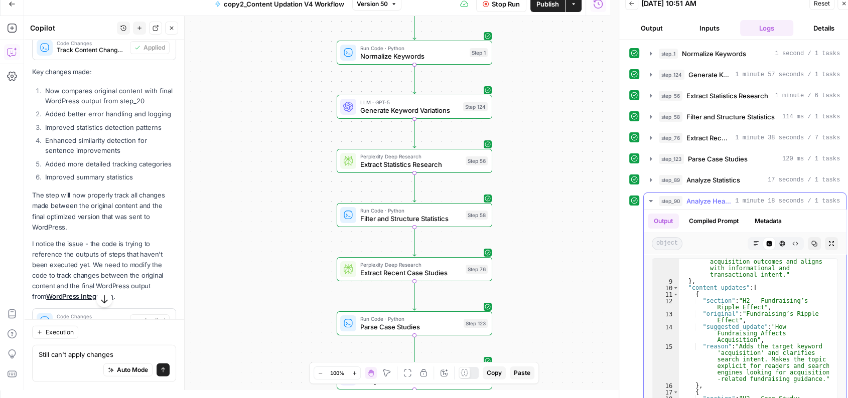
scroll to position [169, 0]
click at [759, 306] on div ""search_intent_match" : "High — targets founders and investors seeking guidance…" at bounding box center [754, 374] width 150 height 282
type textarea "**********"
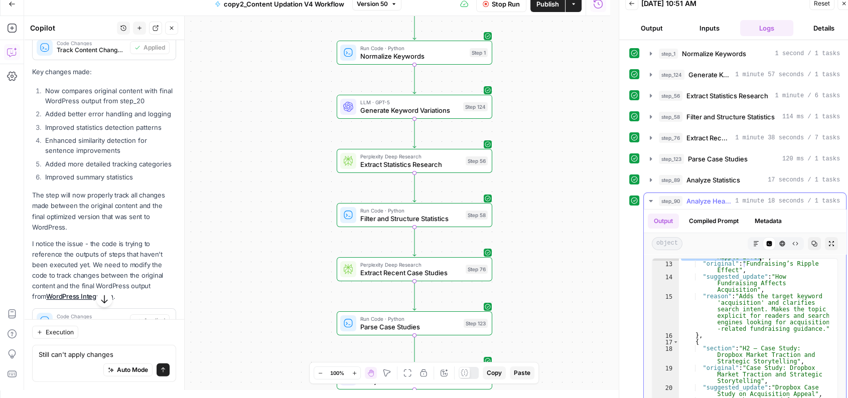
scroll to position [217, 0]
click at [758, 198] on span "1 minute 18 seconds / 1 tasks" at bounding box center [787, 201] width 105 height 9
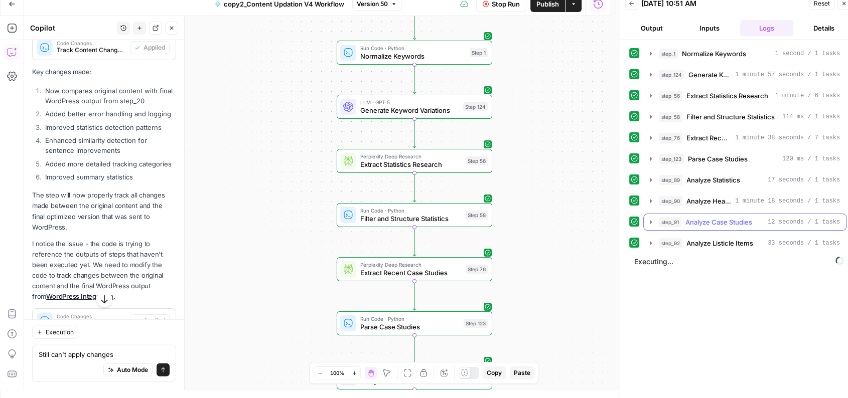
click at [745, 222] on span "Analyze Case Studies" at bounding box center [719, 222] width 67 height 10
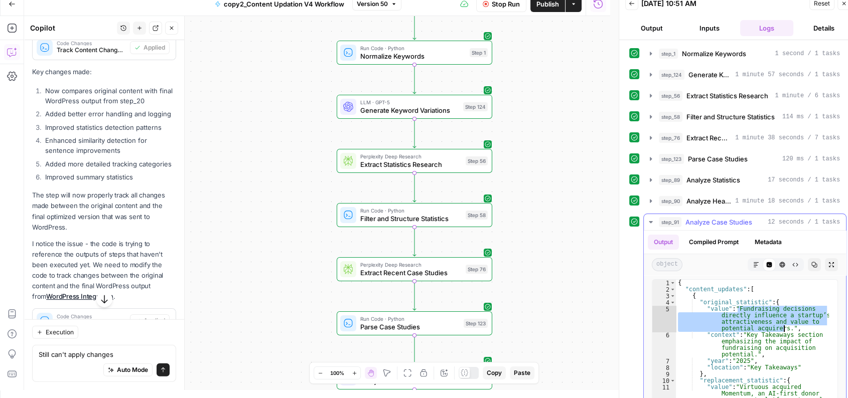
drag, startPoint x: 738, startPoint y: 306, endPoint x: 784, endPoint y: 328, distance: 50.5
click at [784, 328] on div "{ "content_updates" : [ { "original_statistic" : { "value" : "Fundraising decis…" at bounding box center [752, 385] width 153 height 210
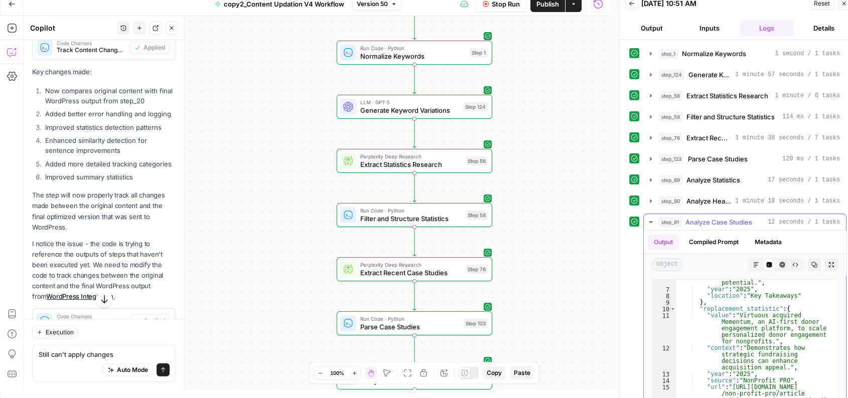
scroll to position [78, 0]
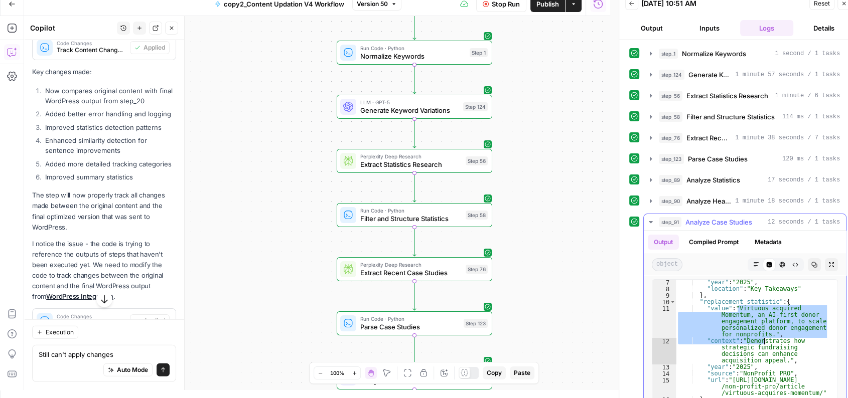
drag, startPoint x: 737, startPoint y: 310, endPoint x: 763, endPoint y: 337, distance: 38.0
type textarea "**********"
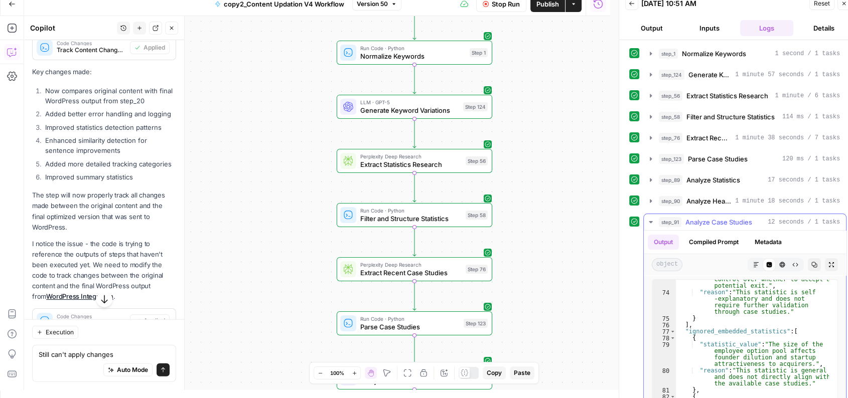
scroll to position [1257, 0]
click at [756, 219] on div "step_91 Analyze Case Studies 12 seconds / 1 tasks" at bounding box center [749, 222] width 181 height 10
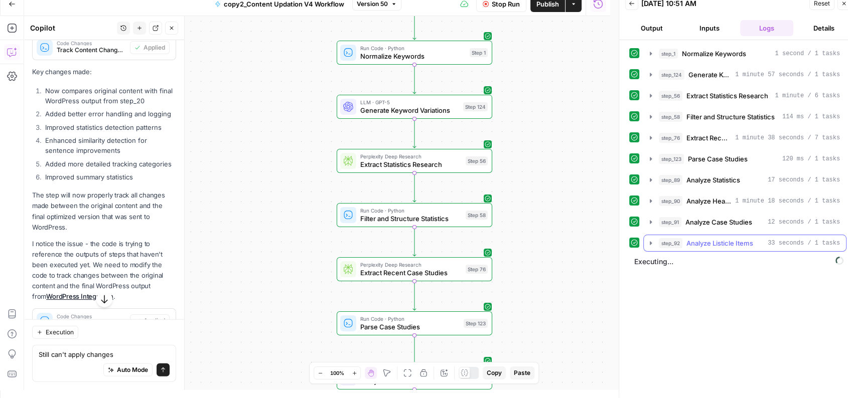
click at [752, 236] on button "step_92 Analyze Listicle Items 33 seconds / 1 tasks" at bounding box center [745, 243] width 202 height 16
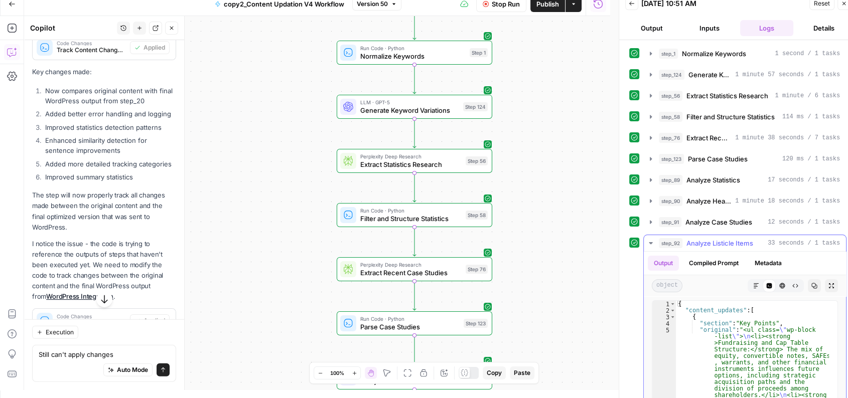
scroll to position [126, 0]
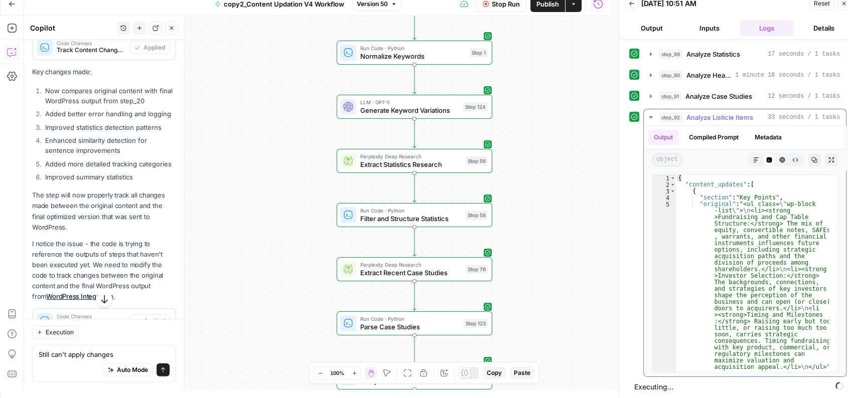
type textarea "**********"
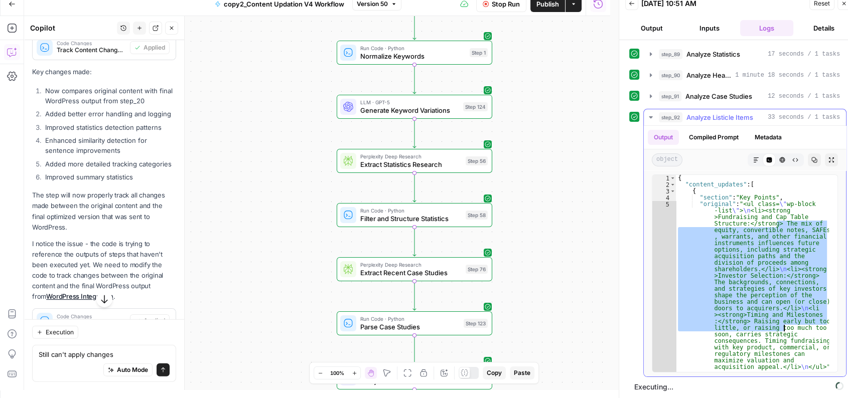
drag, startPoint x: 776, startPoint y: 222, endPoint x: 776, endPoint y: 349, distance: 127.0
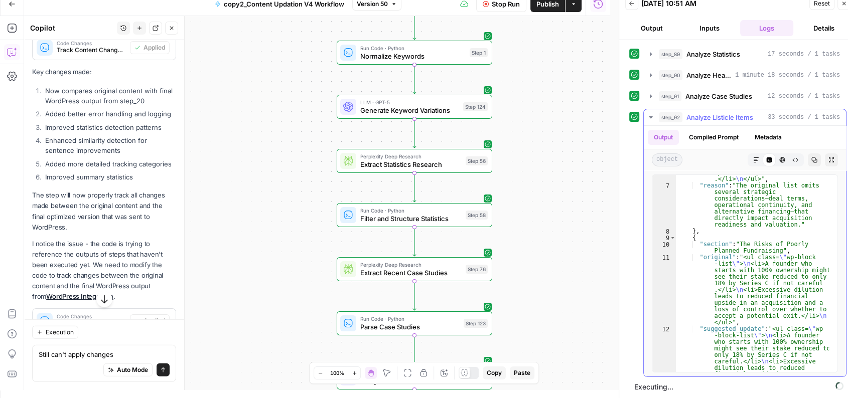
scroll to position [488, 0]
click at [776, 117] on span "33 seconds / 1 tasks" at bounding box center [804, 117] width 72 height 9
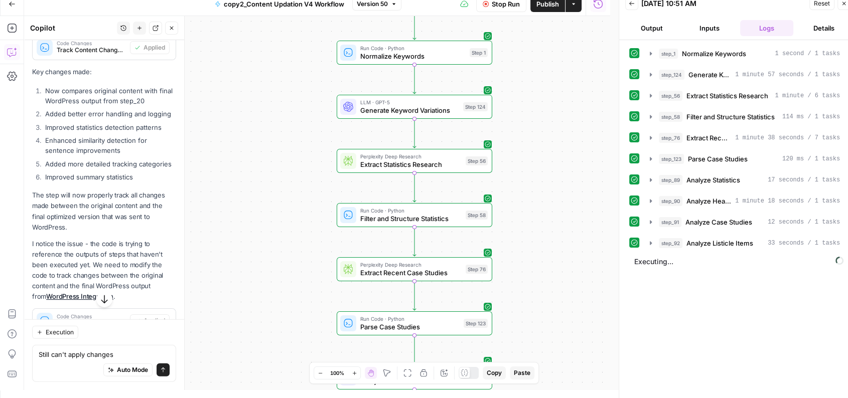
scroll to position [0, 0]
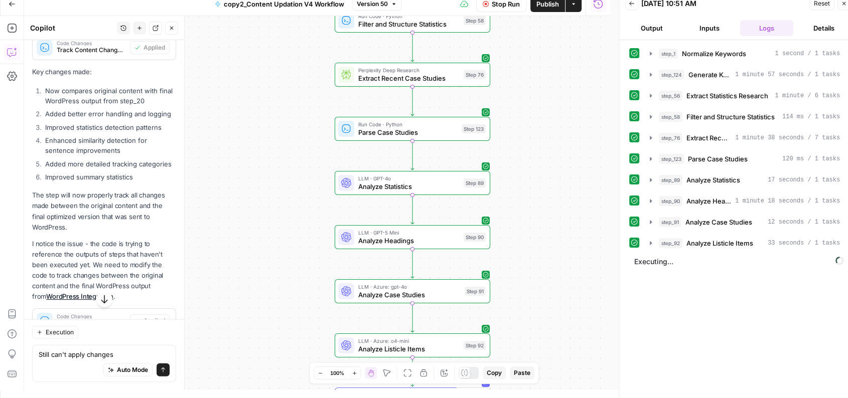
drag, startPoint x: 587, startPoint y: 254, endPoint x: 585, endPoint y: 59, distance: 194.7
click at [585, 59] on div "Workflow Set Inputs Inputs Run Code · Python Normalize Keywords Step 1 LLM · GP…" at bounding box center [317, 203] width 586 height 374
drag, startPoint x: 571, startPoint y: 239, endPoint x: 548, endPoint y: 84, distance: 156.8
click at [548, 84] on div "Workflow Set Inputs Inputs Run Code · Python Normalize Keywords Step 1 LLM · GP…" at bounding box center [317, 203] width 586 height 374
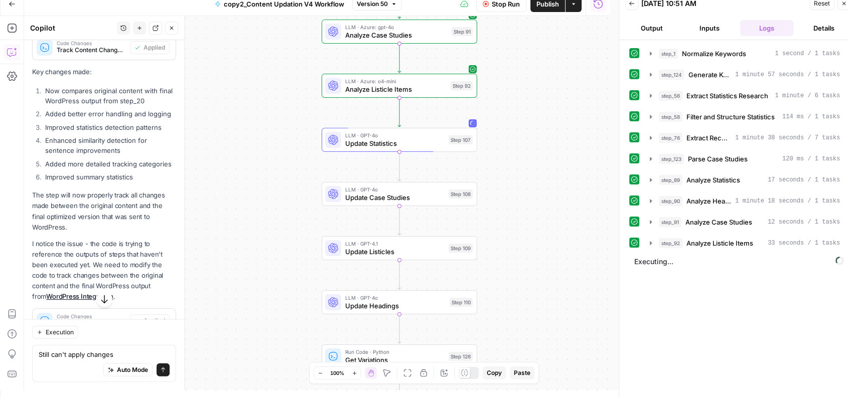
drag, startPoint x: 516, startPoint y: 221, endPoint x: 527, endPoint y: 102, distance: 118.9
click at [527, 102] on div "Workflow Set Inputs Inputs Run Code · Python Normalize Keywords Step 1 LLM · GP…" at bounding box center [317, 203] width 586 height 374
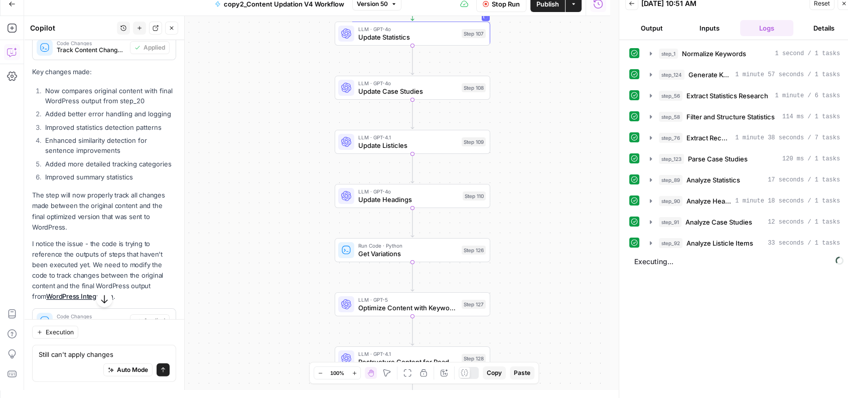
drag, startPoint x: 508, startPoint y: 241, endPoint x: 523, endPoint y: 125, distance: 116.4
click at [523, 125] on div "Workflow Set Inputs Inputs Run Code · Python Normalize Keywords Step 1 LLM · GP…" at bounding box center [317, 203] width 586 height 374
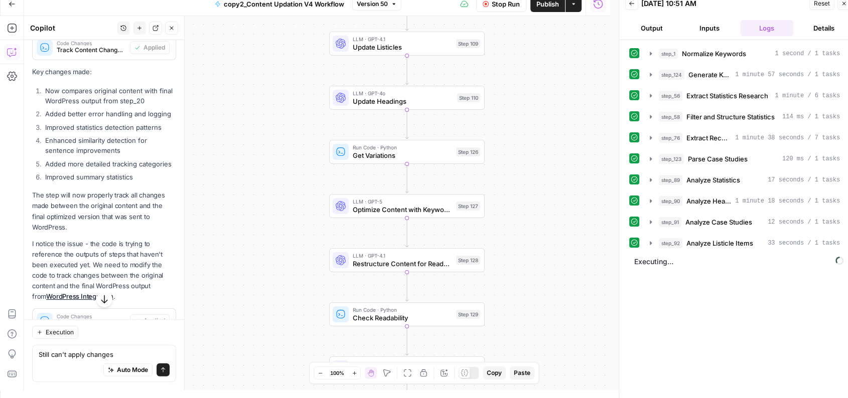
drag, startPoint x: 519, startPoint y: 225, endPoint x: 503, endPoint y: 111, distance: 115.0
click at [503, 111] on div "Workflow Set Inputs Inputs Run Code · Python Normalize Keywords Step 1 LLM · GP…" at bounding box center [317, 203] width 586 height 374
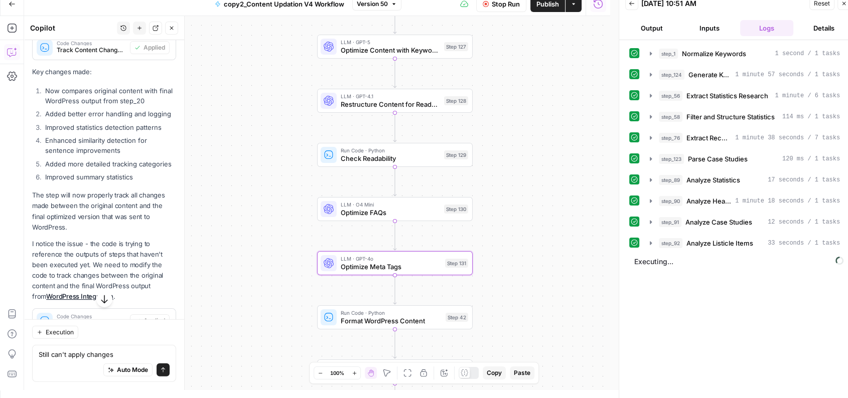
drag, startPoint x: 512, startPoint y: 239, endPoint x: 510, endPoint y: 108, distance: 131.5
click at [510, 108] on div "Workflow Set Inputs Inputs Run Code · Python Normalize Keywords Step 1 LLM · GP…" at bounding box center [317, 203] width 586 height 374
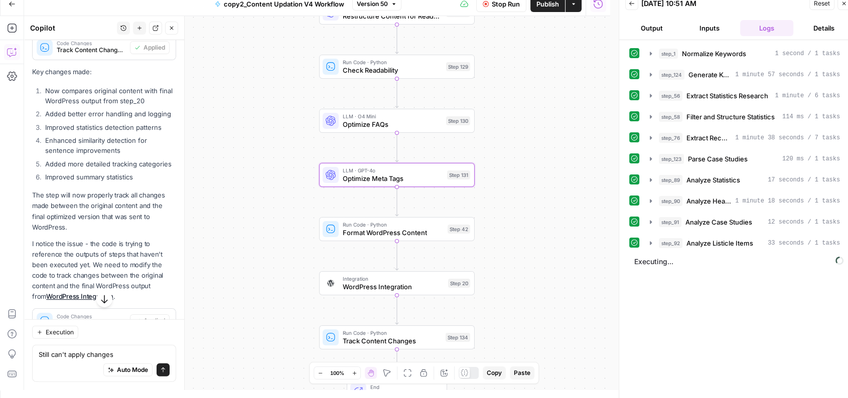
drag, startPoint x: 491, startPoint y: 254, endPoint x: 491, endPoint y: 150, distance: 104.4
click at [491, 150] on div "Workflow Set Inputs Inputs Run Code · Python Normalize Keywords Step 1 LLM · GP…" at bounding box center [317, 203] width 586 height 374
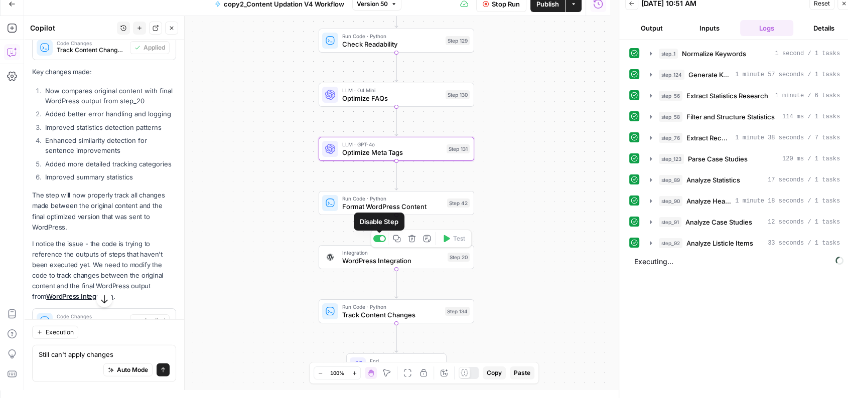
click at [380, 237] on div at bounding box center [382, 238] width 5 height 5
click at [727, 241] on span "Analyze Listicle Items" at bounding box center [720, 243] width 67 height 10
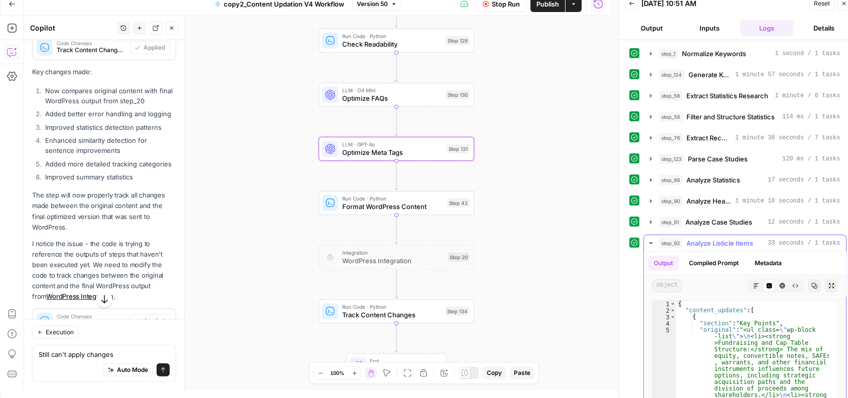
click at [727, 241] on span "Analyze Listicle Items" at bounding box center [720, 243] width 67 height 10
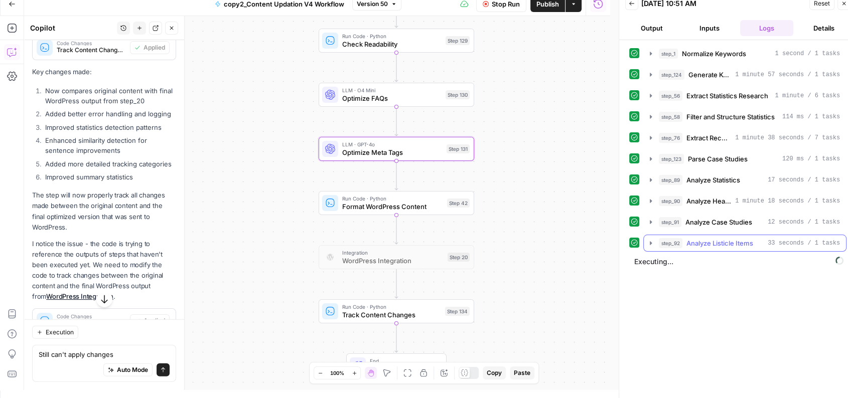
click at [727, 241] on span "Analyze Listicle Items" at bounding box center [720, 243] width 67 height 10
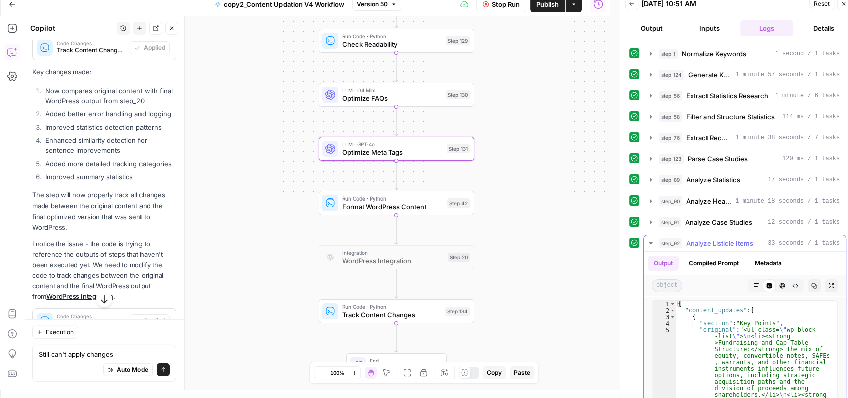
click at [825, 280] on button "Expand Output" at bounding box center [831, 286] width 13 height 13
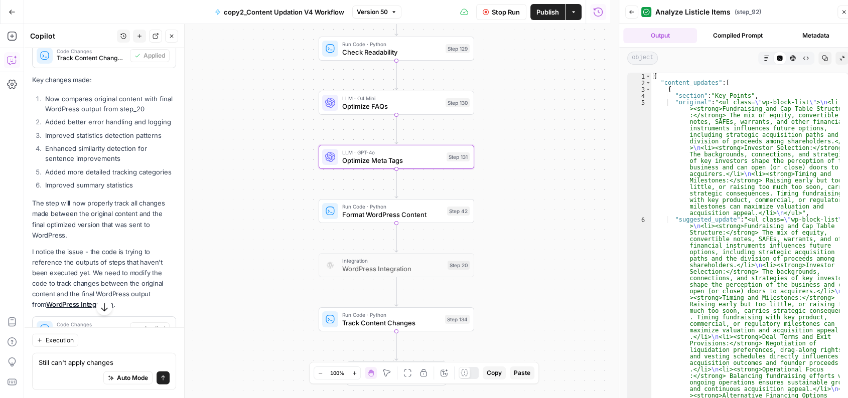
click at [836, 57] on button "Collapse Output" at bounding box center [842, 58] width 13 height 13
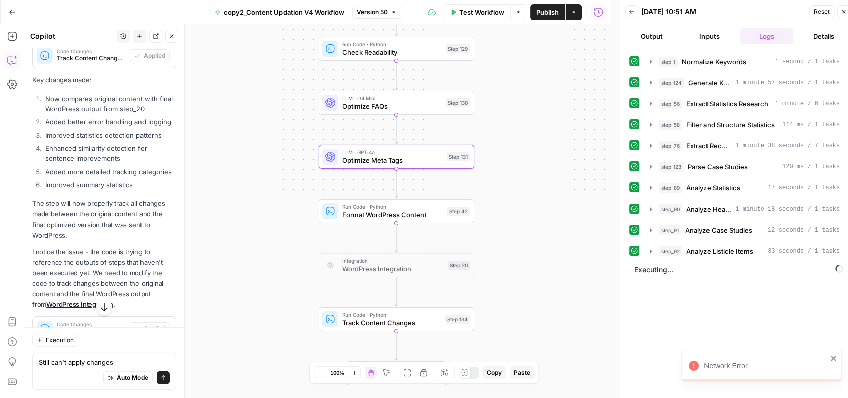
click at [833, 360] on icon "close" at bounding box center [834, 359] width 7 height 8
click at [571, 233] on div "Workflow Set Inputs Inputs Run Code · Python Normalize Keywords Step 1 LLM · GP…" at bounding box center [317, 211] width 586 height 374
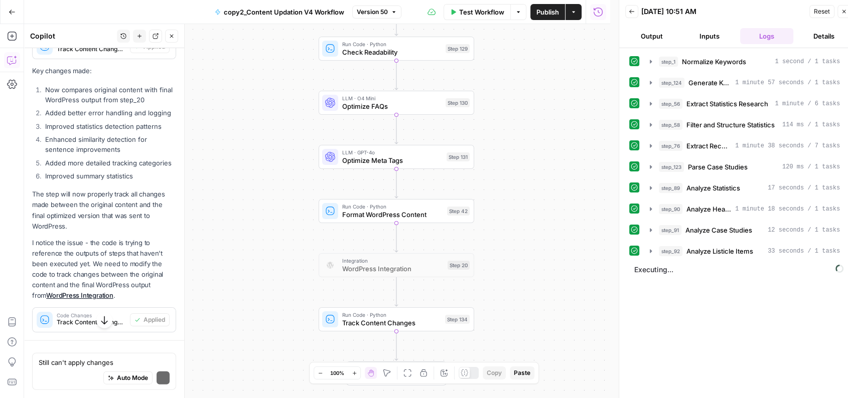
scroll to position [2900, 0]
click at [699, 246] on span "Analyze Listicle Items" at bounding box center [720, 251] width 67 height 10
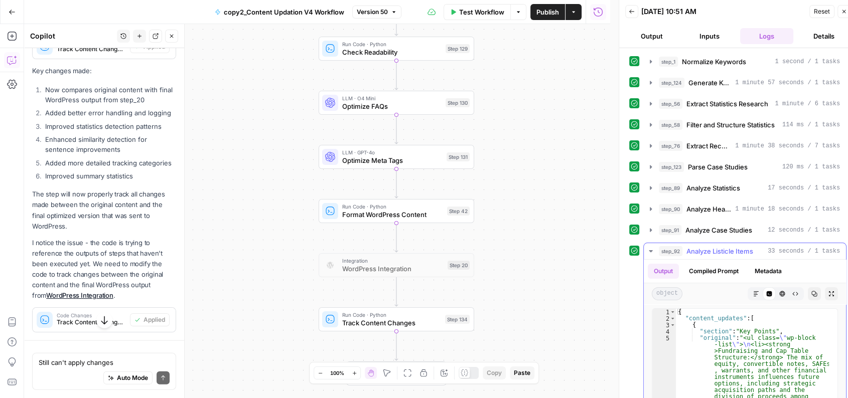
click at [699, 246] on span "Analyze Listicle Items" at bounding box center [720, 251] width 67 height 10
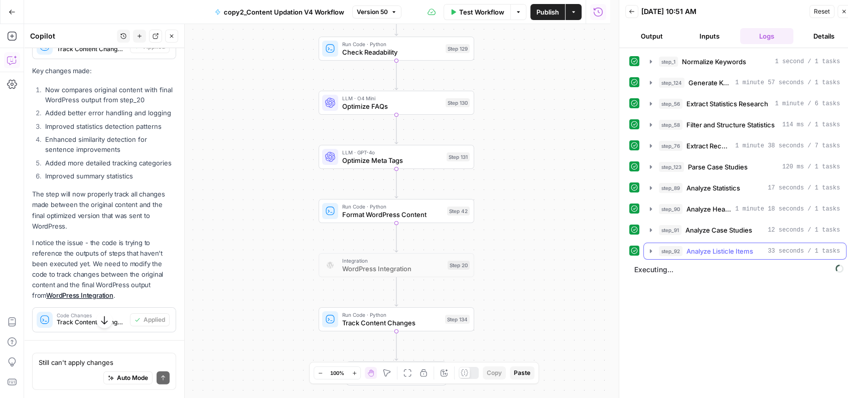
click at [739, 252] on span "Analyze Listicle Items" at bounding box center [720, 251] width 67 height 10
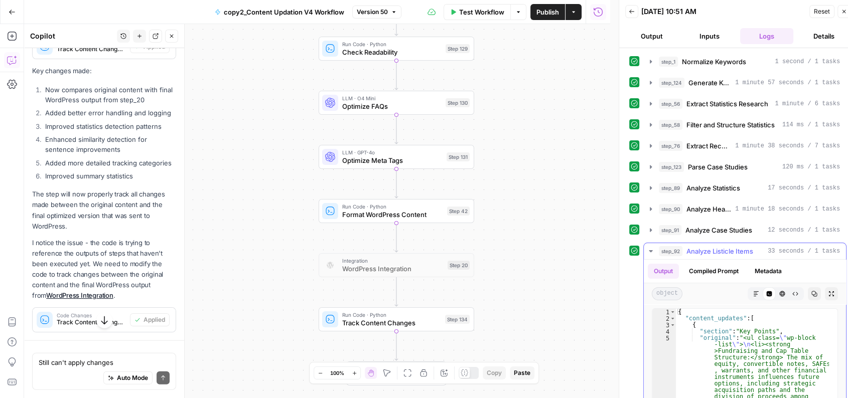
click at [739, 252] on span "Analyze Listicle Items" at bounding box center [720, 251] width 67 height 10
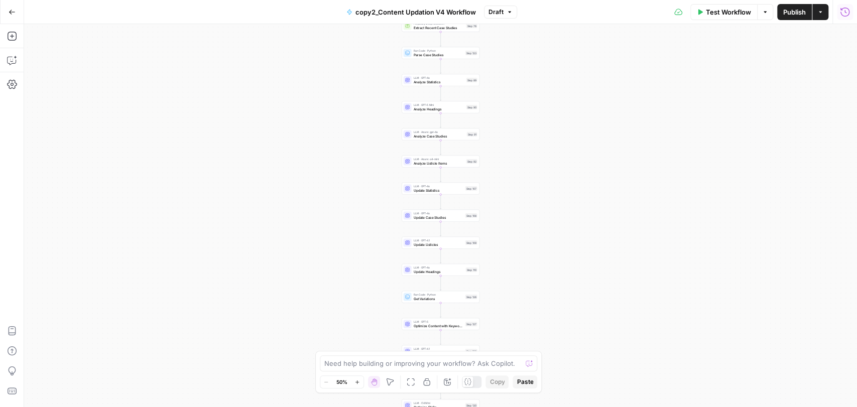
click at [770, 18] on button "Run History" at bounding box center [845, 12] width 16 height 16
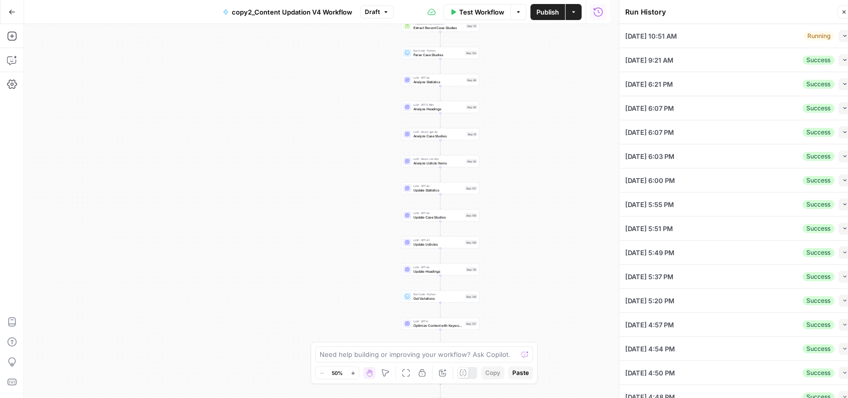
click at [770, 39] on button "Collapse" at bounding box center [845, 36] width 12 height 12
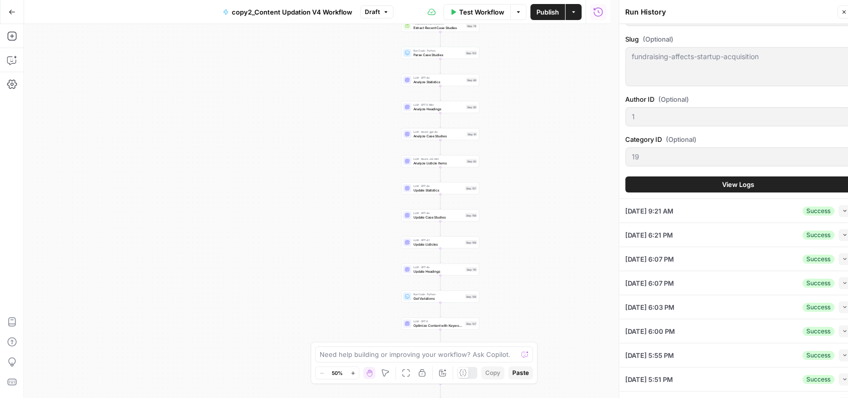
scroll to position [720, 0]
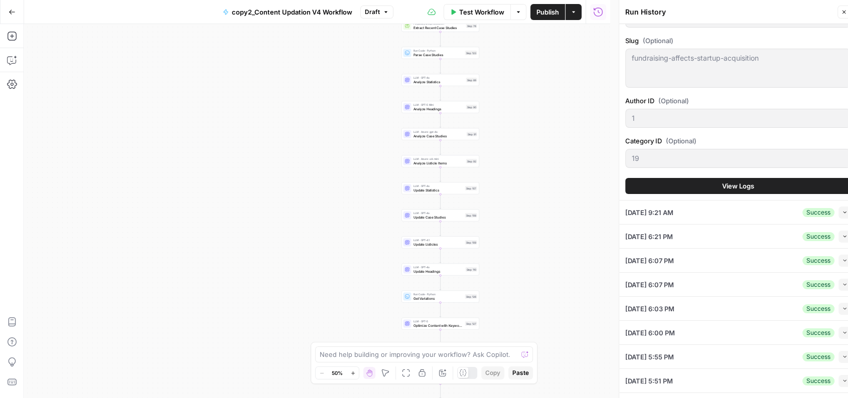
click at [734, 182] on span "View Logs" at bounding box center [738, 186] width 32 height 10
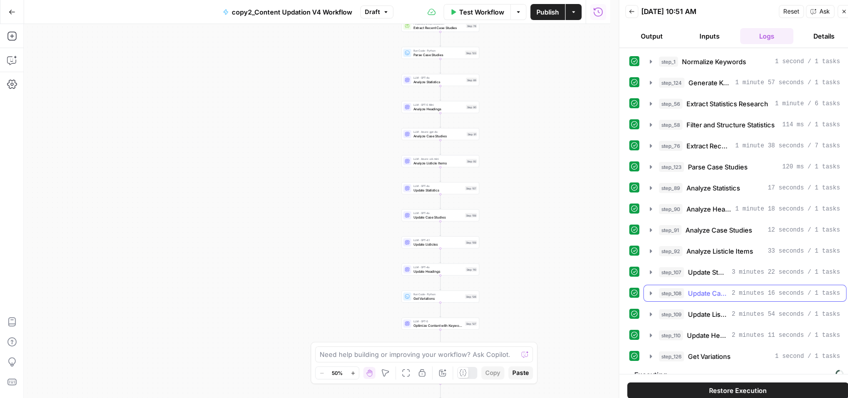
scroll to position [12, 0]
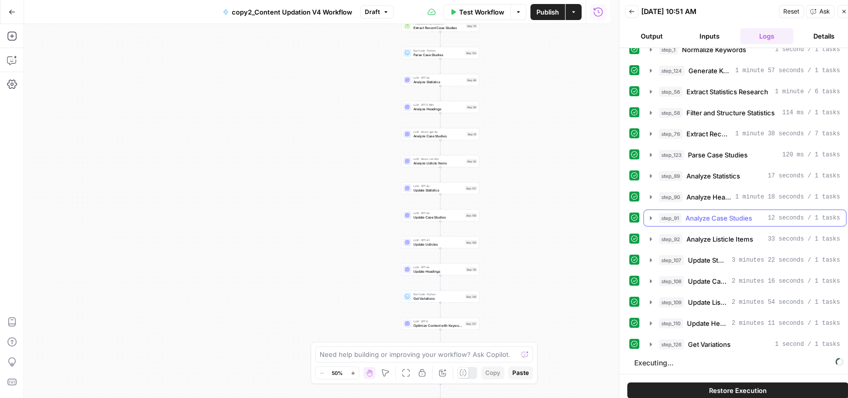
click at [764, 224] on button "step_91 Analyze Case Studies 12 seconds / 1 tasks" at bounding box center [745, 218] width 202 height 16
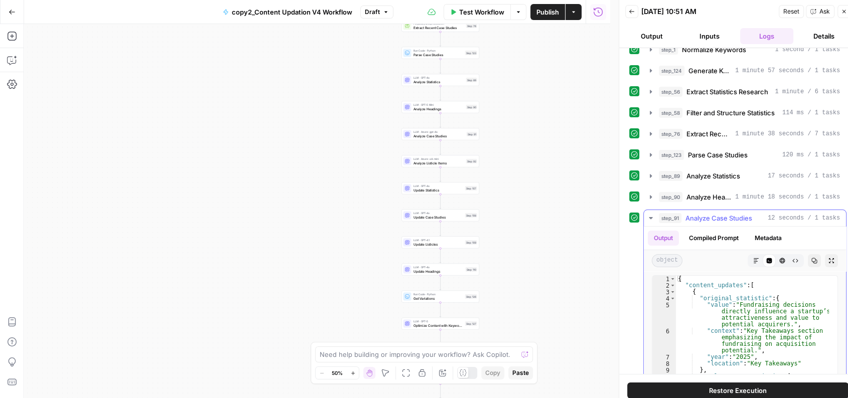
click at [764, 224] on button "step_91 Analyze Case Studies 12 seconds / 1 tasks" at bounding box center [745, 218] width 202 height 16
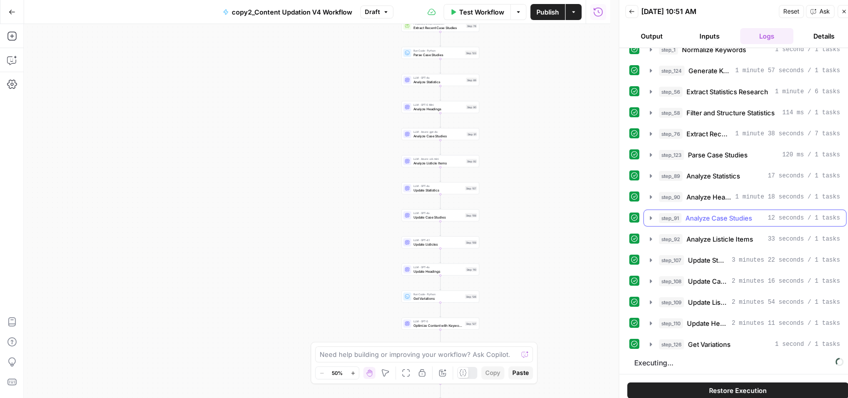
click at [764, 224] on button "step_91 Analyze Case Studies 12 seconds / 1 tasks" at bounding box center [745, 218] width 202 height 16
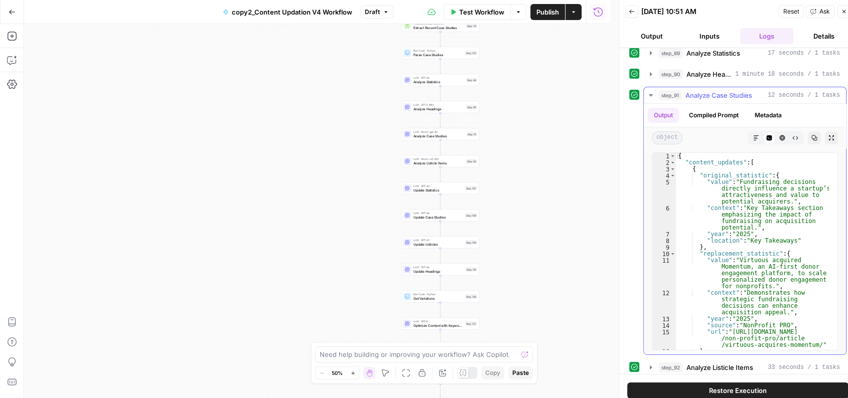
scroll to position [175, 0]
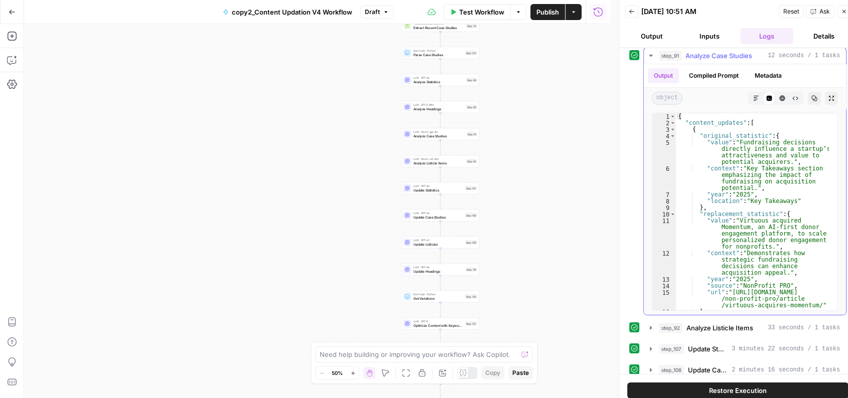
click at [770, 56] on span "12 seconds / 1 tasks" at bounding box center [804, 55] width 72 height 9
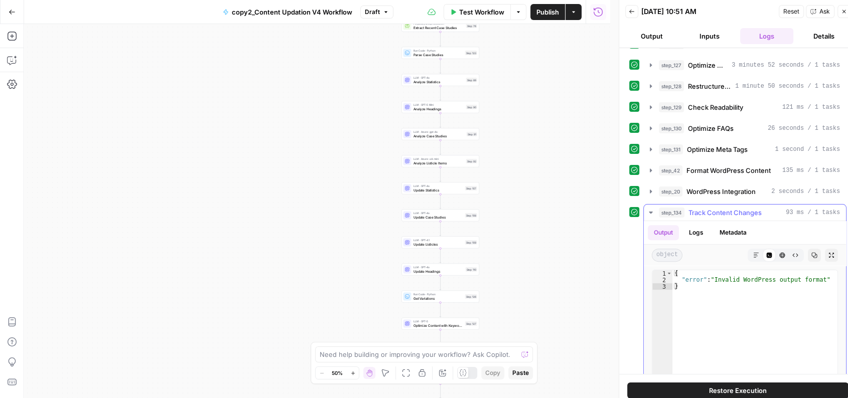
scroll to position [329, 0]
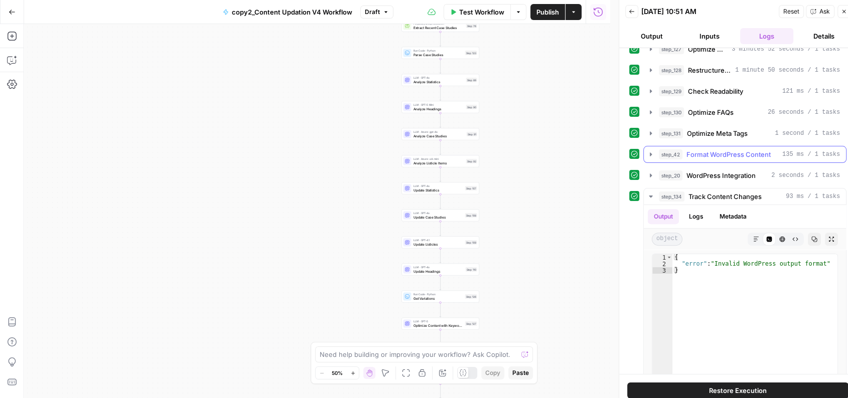
click at [735, 156] on span "Format WordPress Content" at bounding box center [729, 155] width 84 height 10
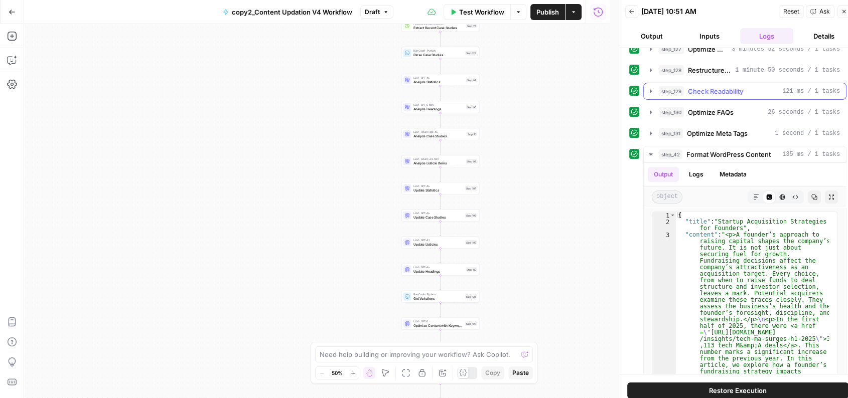
click at [735, 94] on button "step_129 Check Readability 121 ms / 1 tasks" at bounding box center [745, 91] width 202 height 16
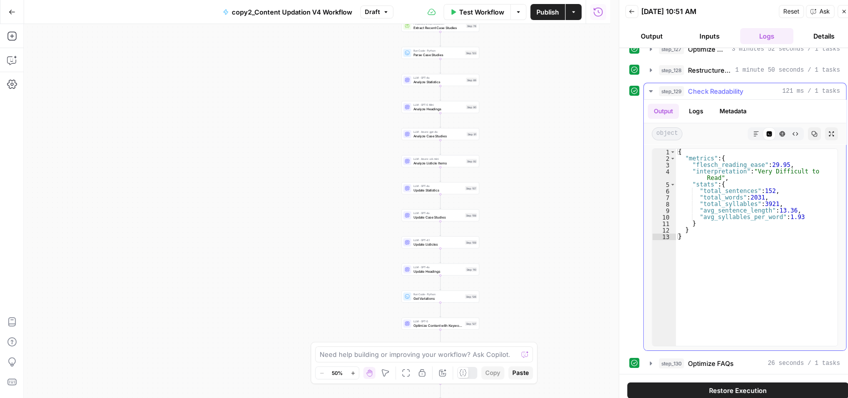
type textarea "**********"
drag, startPoint x: 766, startPoint y: 161, endPoint x: 783, endPoint y: 164, distance: 17.2
click at [770, 164] on div "{ "metrics" : { "flesch_reading_ease" : 29.95 , "interpretation" : "Very Diffic…" at bounding box center [757, 254] width 162 height 210
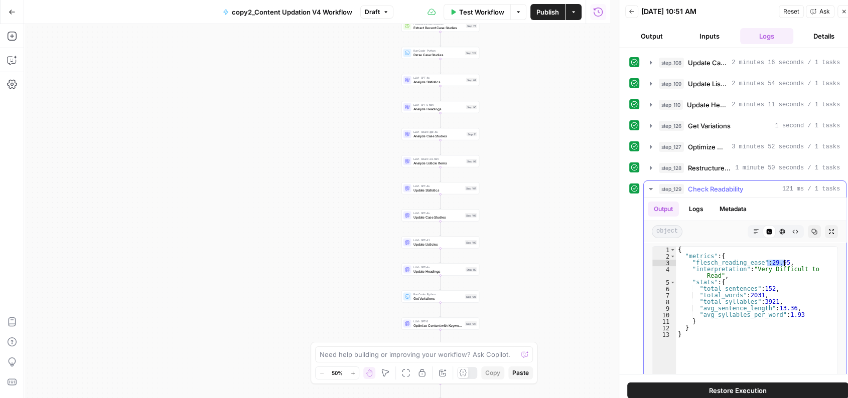
scroll to position [230, 0]
click at [748, 164] on span "1 minute 50 seconds / 1 tasks" at bounding box center [787, 168] width 105 height 9
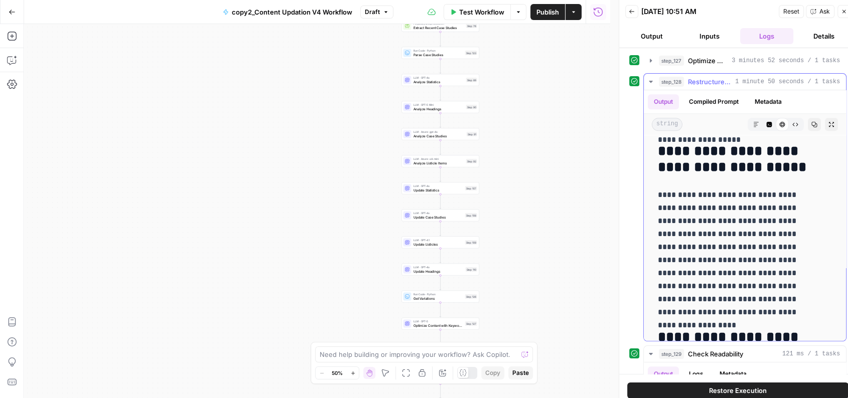
scroll to position [1224, 0]
drag, startPoint x: 706, startPoint y: 236, endPoint x: 733, endPoint y: 278, distance: 49.7
click at [733, 278] on p "**********" at bounding box center [737, 254] width 158 height 130
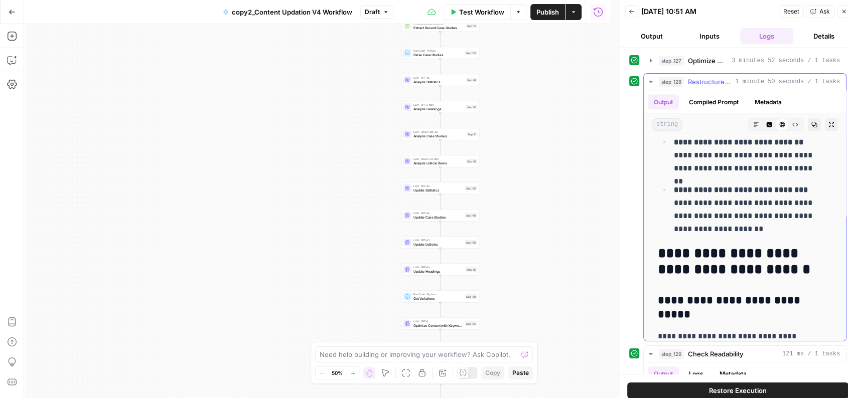
scroll to position [2171, 0]
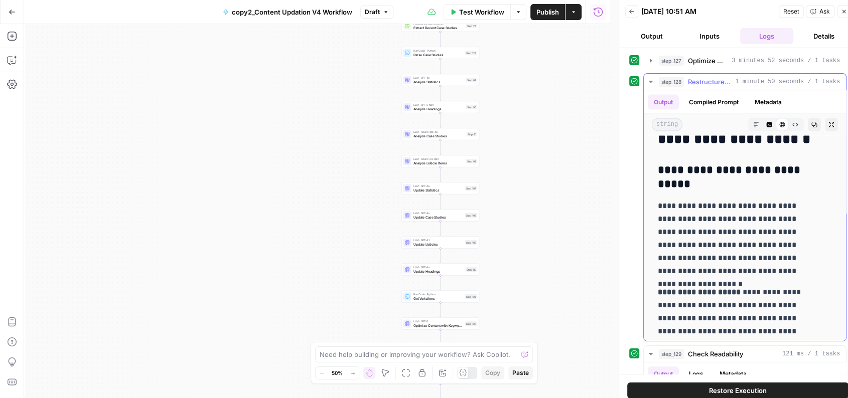
drag, startPoint x: 661, startPoint y: 171, endPoint x: 704, endPoint y: 200, distance: 51.4
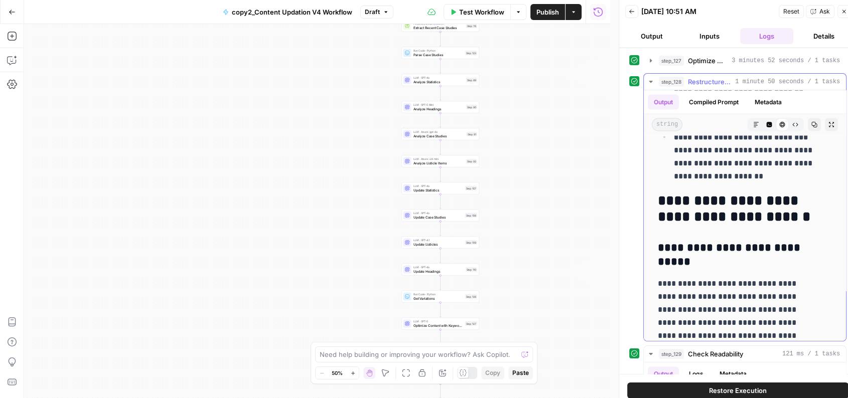
scroll to position [2086, 0]
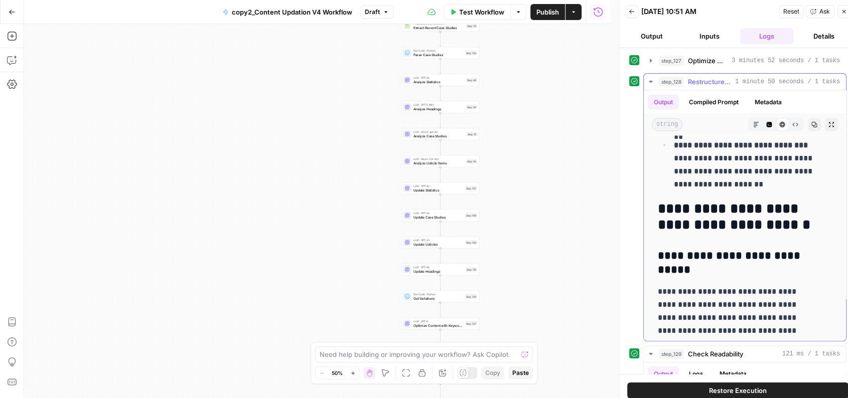
click at [683, 205] on h2 "**********" at bounding box center [737, 217] width 158 height 32
drag, startPoint x: 656, startPoint y: 205, endPoint x: 783, endPoint y: 215, distance: 127.4
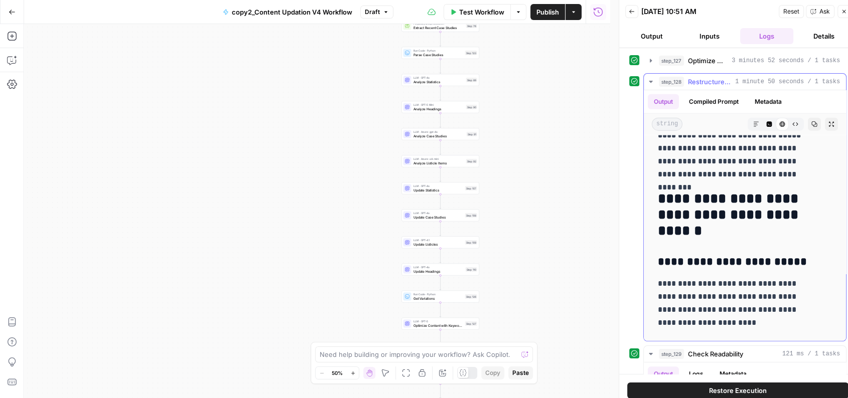
scroll to position [2493, 0]
drag, startPoint x: 657, startPoint y: 194, endPoint x: 740, endPoint y: 230, distance: 90.8
click at [770, 82] on span "1 minute 50 seconds / 1 tasks" at bounding box center [787, 81] width 105 height 9
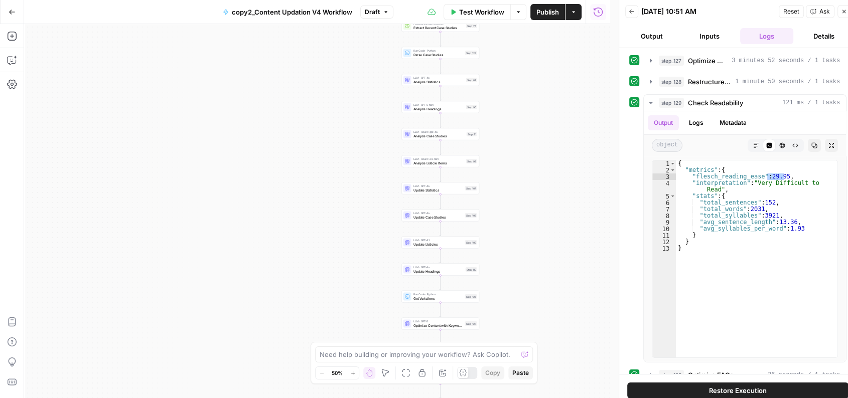
click at [518, 128] on div "Workflow Set Inputs Inputs Run Code · Python Normalize Keywords Step 1 LLM · GP…" at bounding box center [317, 211] width 586 height 374
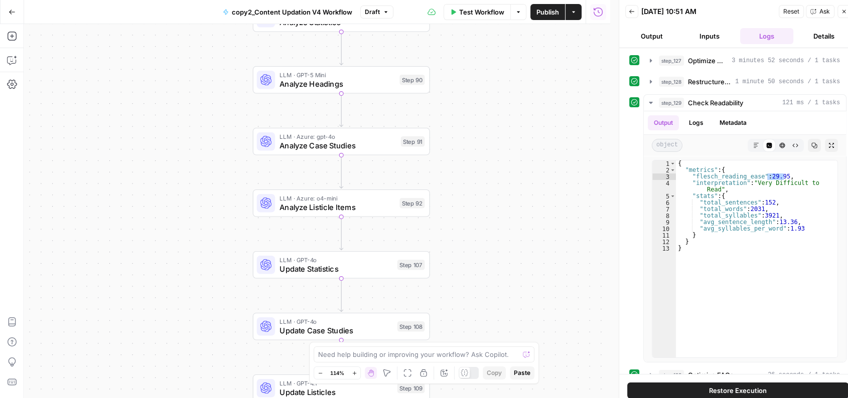
drag, startPoint x: 482, startPoint y: 287, endPoint x: 478, endPoint y: 21, distance: 265.5
click at [478, 21] on div "Go Back copy2_Content Updation V4 Workflow Draft Test Workflow Options Publish …" at bounding box center [305, 199] width 610 height 398
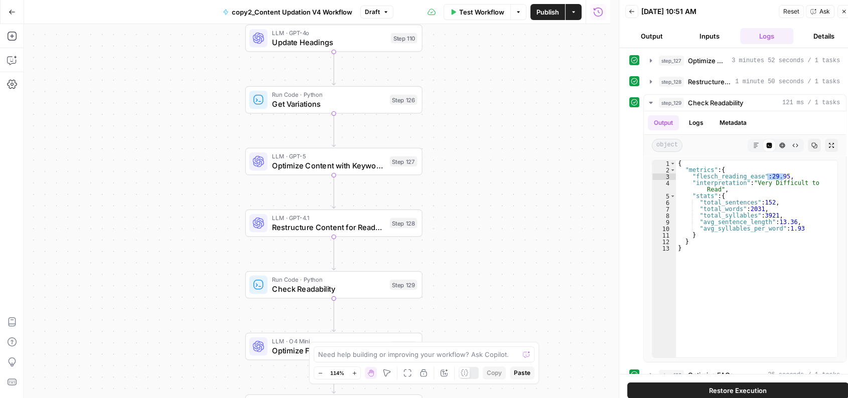
drag, startPoint x: 462, startPoint y: 288, endPoint x: 458, endPoint y: 141, distance: 147.1
click at [458, 141] on div "Workflow Set Inputs Inputs Run Code · Python Normalize Keywords Step 1 LLM · GP…" at bounding box center [317, 211] width 586 height 374
click at [342, 230] on span "Restructure Content for Readability" at bounding box center [328, 227] width 113 height 12
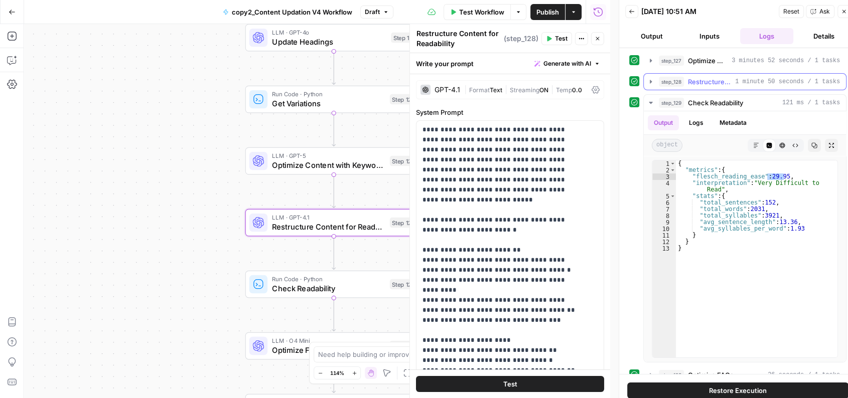
click at [741, 77] on span "1 minute 50 seconds / 1 tasks" at bounding box center [787, 81] width 105 height 9
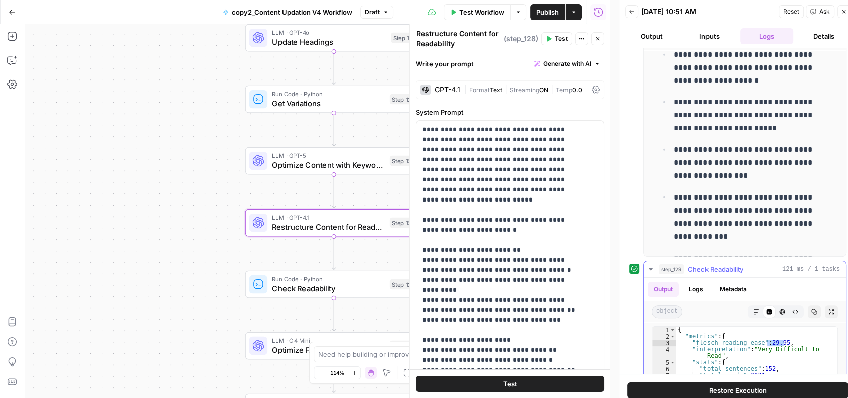
scroll to position [6982, 0]
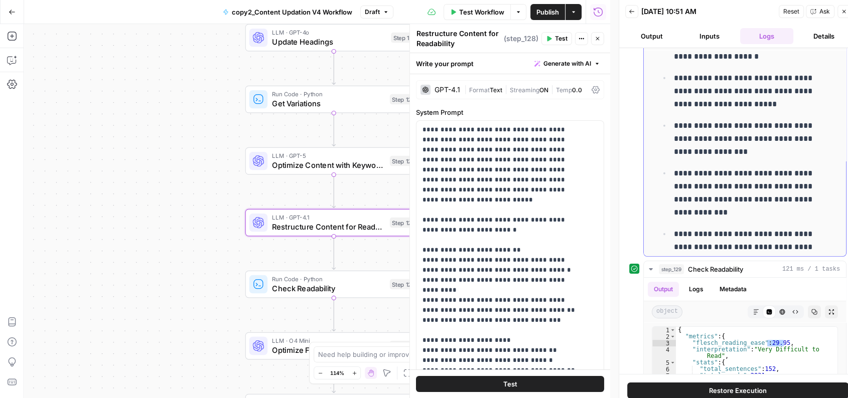
drag, startPoint x: 655, startPoint y: 146, endPoint x: 791, endPoint y: 235, distance: 162.7
copy div "**********"
click at [770, 236] on p "**********" at bounding box center [745, 247] width 142 height 39
click at [15, 34] on icon "button" at bounding box center [12, 36] width 10 height 10
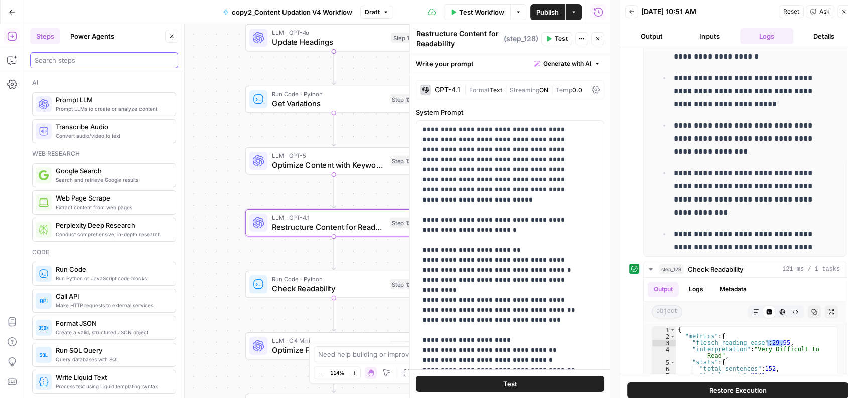
click at [96, 60] on input "search" at bounding box center [104, 60] width 139 height 10
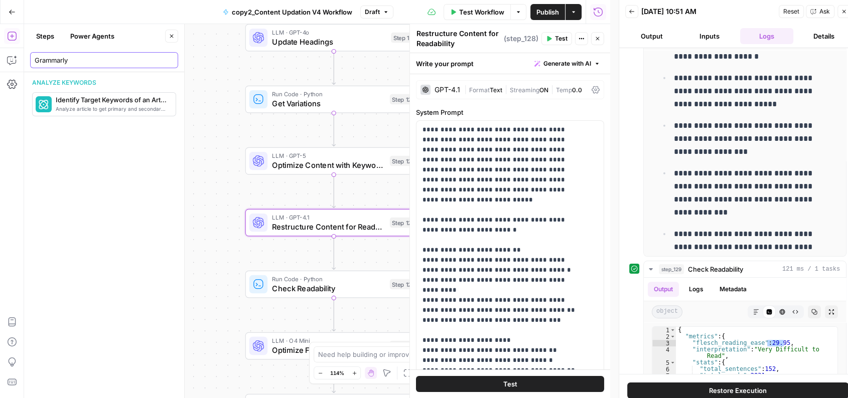
click at [81, 61] on input "Grammarly" at bounding box center [104, 60] width 139 height 10
type input "G"
type input "readability"
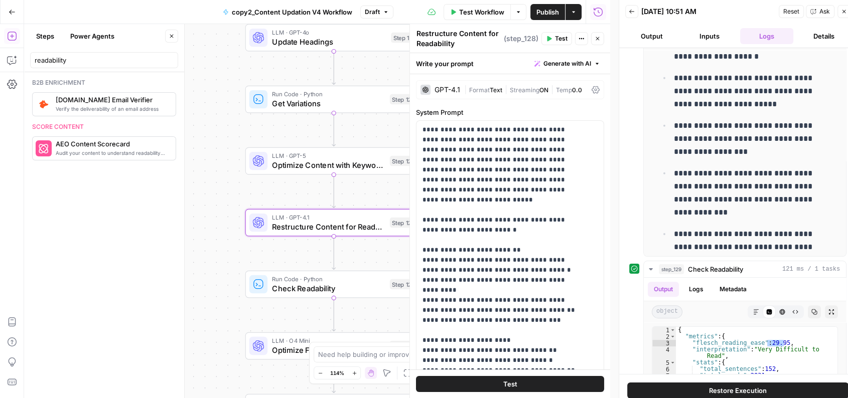
click at [84, 37] on button "Power Agents" at bounding box center [92, 36] width 56 height 16
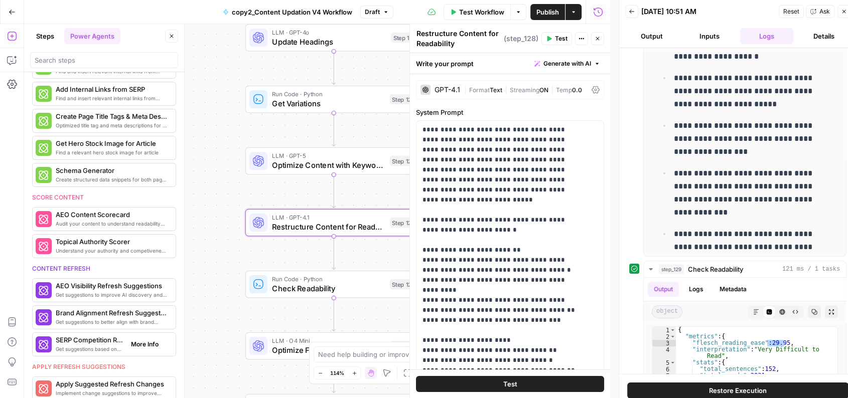
scroll to position [239, 0]
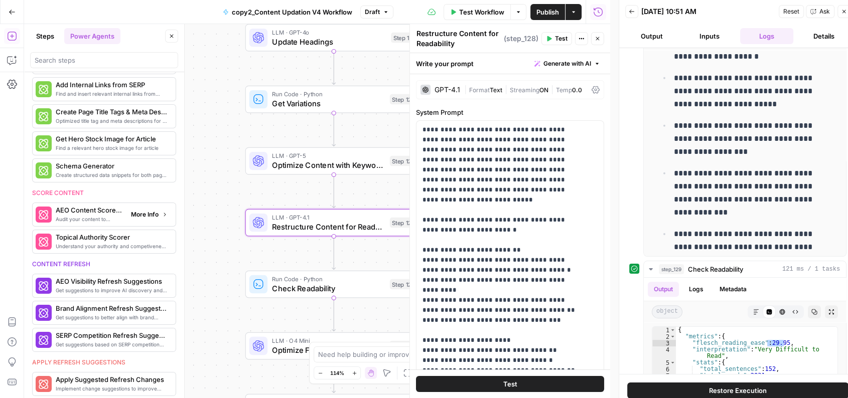
click at [151, 210] on button "More Info" at bounding box center [149, 214] width 45 height 13
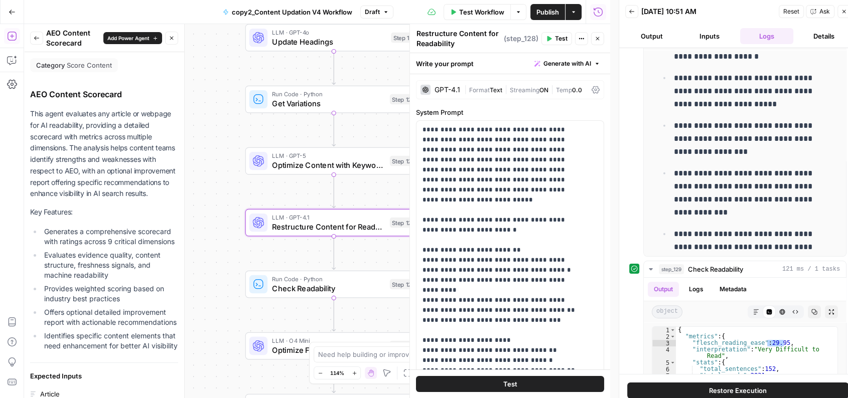
drag, startPoint x: 29, startPoint y: 110, endPoint x: 124, endPoint y: 204, distance: 133.8
click at [124, 204] on div "Category Score Content AEO Content Scorecard This agent evaluates any article o…" at bounding box center [104, 351] width 160 height 599
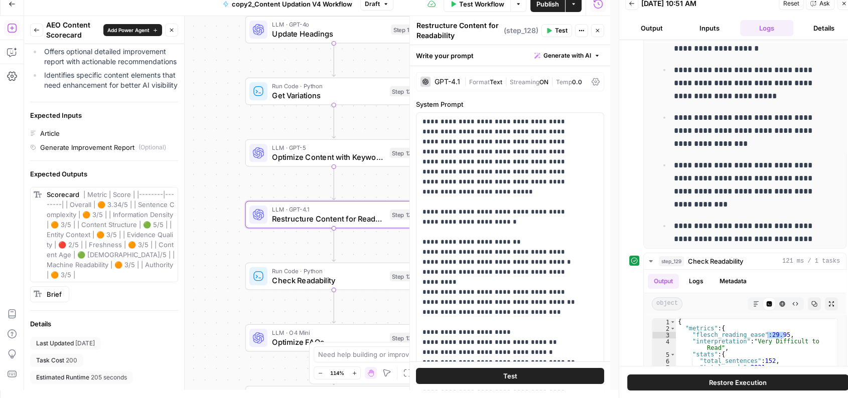
scroll to position [8, 8]
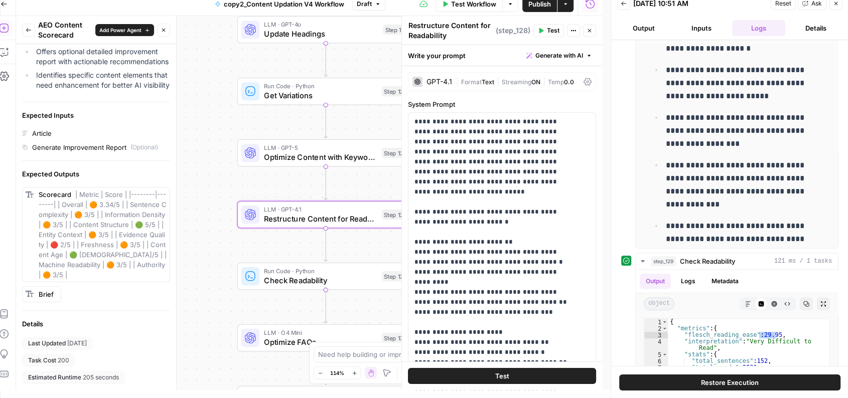
drag, startPoint x: 77, startPoint y: 195, endPoint x: 121, endPoint y: 278, distance: 94.3
click at [121, 278] on div "Scorecard | Metric | Score | |--------|--------| | Overall | 🟠 3.34/5 | | Sente…" at bounding box center [103, 235] width 128 height 90
click at [49, 295] on span "Brief" at bounding box center [46, 295] width 15 height 8
click at [27, 294] on rect at bounding box center [30, 294] width 8 height 8
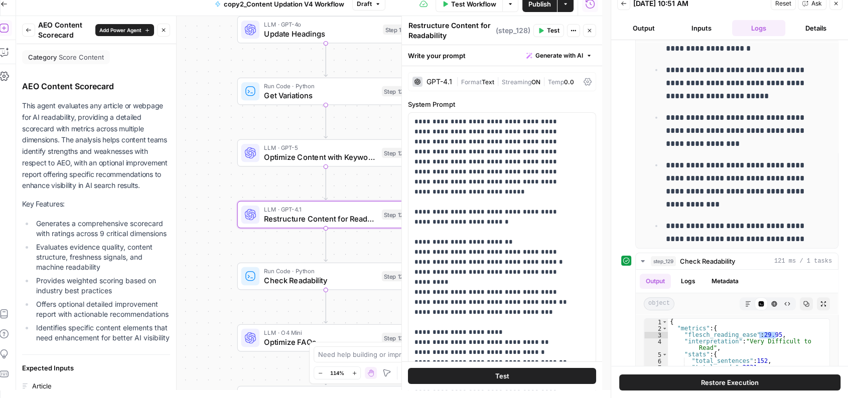
scroll to position [0, 8]
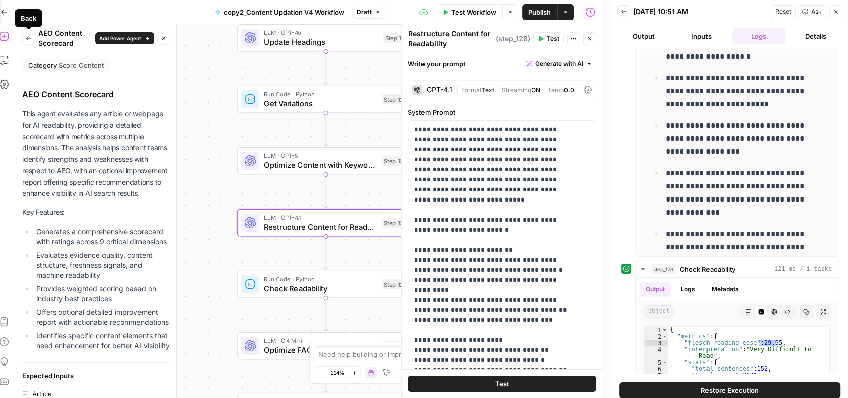
click at [29, 39] on icon "button" at bounding box center [29, 38] width 6 height 6
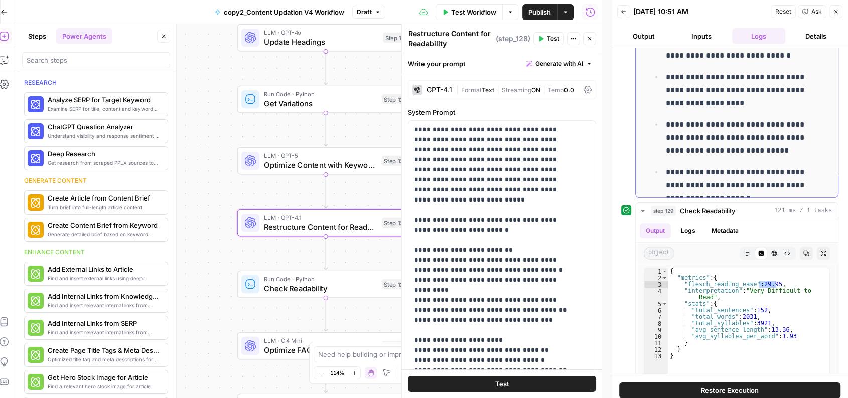
scroll to position [6779, 0]
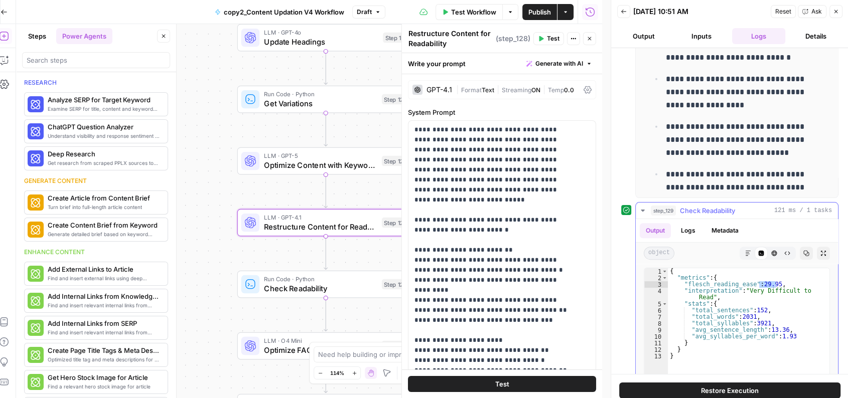
click at [764, 208] on div "step_129 Check Readability 121 ms / 1 tasks" at bounding box center [741, 211] width 181 height 10
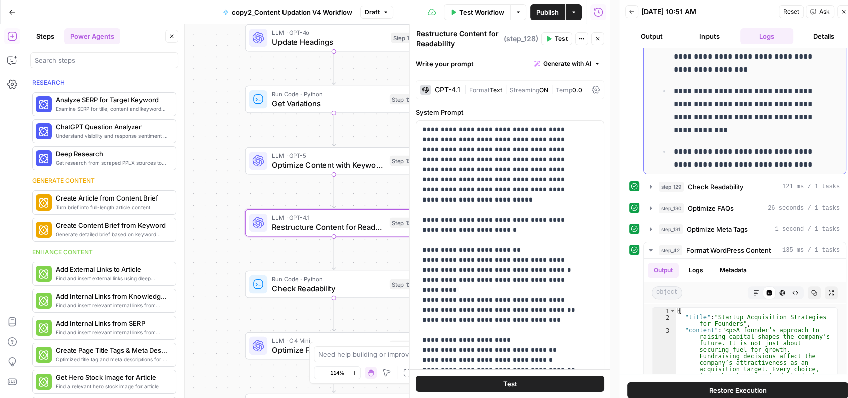
scroll to position [522, 0]
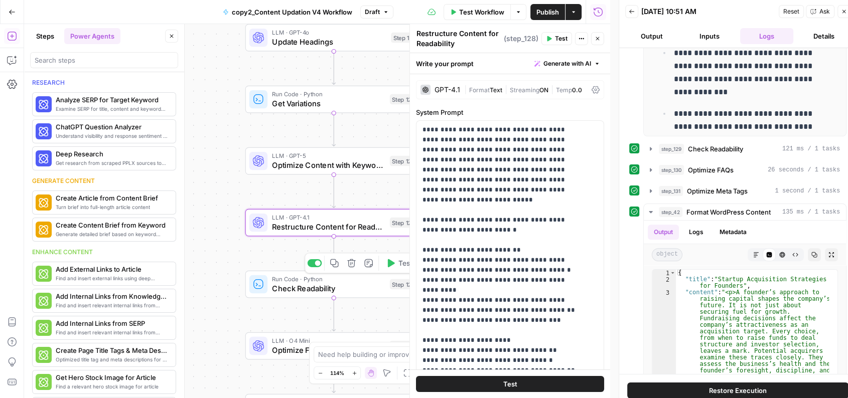
click at [326, 288] on span "Check Readability" at bounding box center [328, 289] width 113 height 12
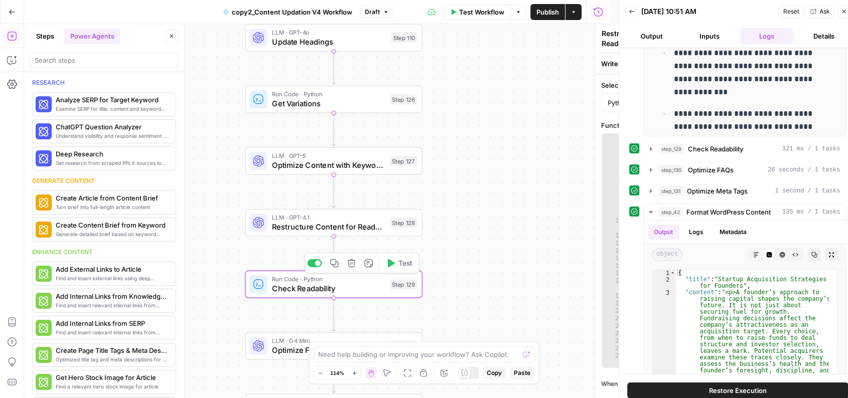
type textarea "Check Readability"
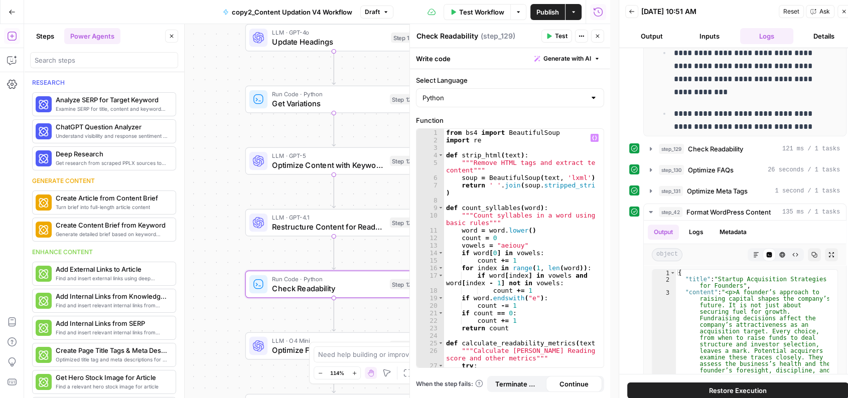
scroll to position [0, 0]
click at [721, 146] on span "Check Readability" at bounding box center [715, 149] width 55 height 10
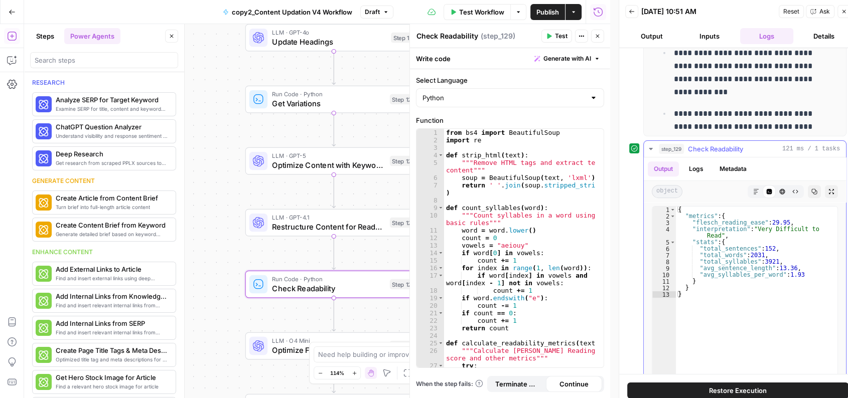
click at [699, 165] on button "Logs" at bounding box center [696, 169] width 27 height 15
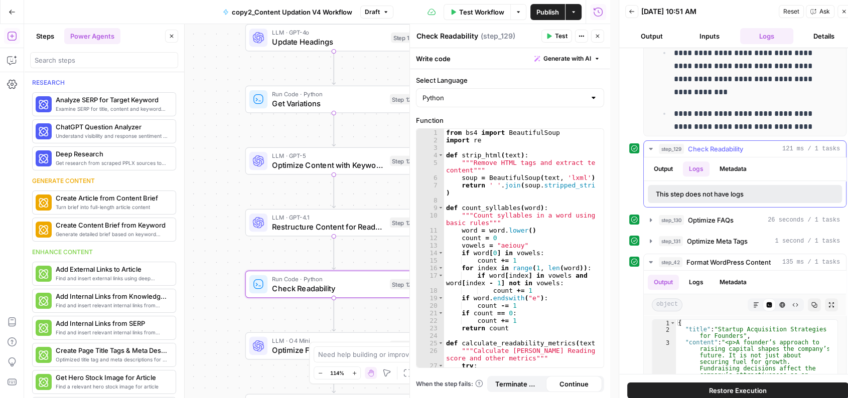
click at [660, 166] on button "Output" at bounding box center [663, 169] width 31 height 15
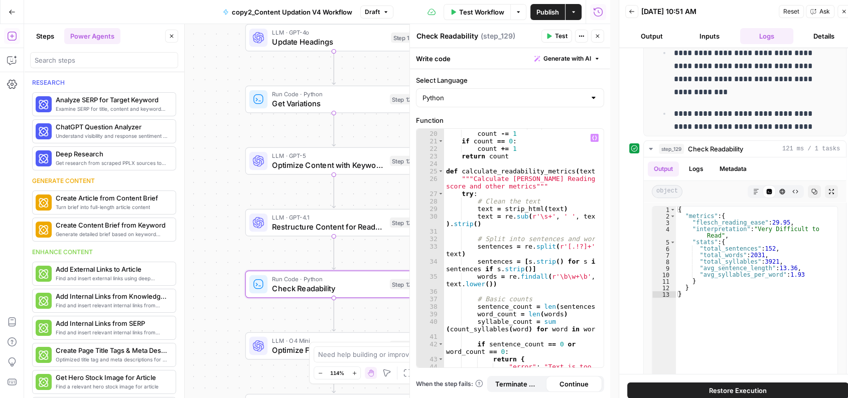
scroll to position [172, 0]
drag, startPoint x: 472, startPoint y: 178, endPoint x: 530, endPoint y: 186, distance: 59.2
click at [530, 186] on div "if word . endswith ( "e" ) : count -= 1 if count == 0 : count += 1 return count…" at bounding box center [519, 256] width 151 height 269
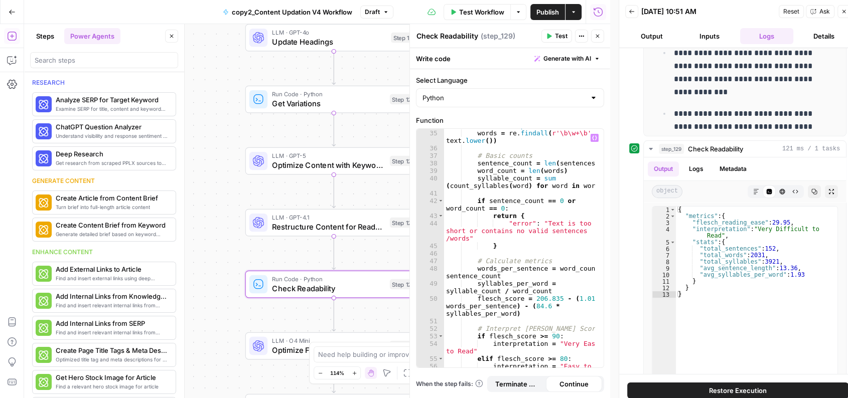
scroll to position [317, 0]
drag, startPoint x: 540, startPoint y: 221, endPoint x: 540, endPoint y: 233, distance: 12.1
click at [540, 233] on div "words = re . findall ( r'\b\w+\b' , text . lower ( )) # Basic counts sentence_c…" at bounding box center [519, 262] width 151 height 269
type textarea "**********"
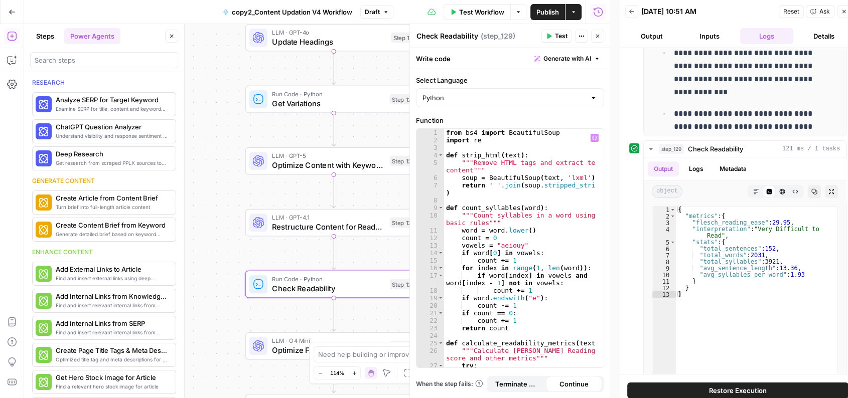
scroll to position [0, 0]
click at [707, 37] on button "Inputs" at bounding box center [708, 36] width 53 height 16
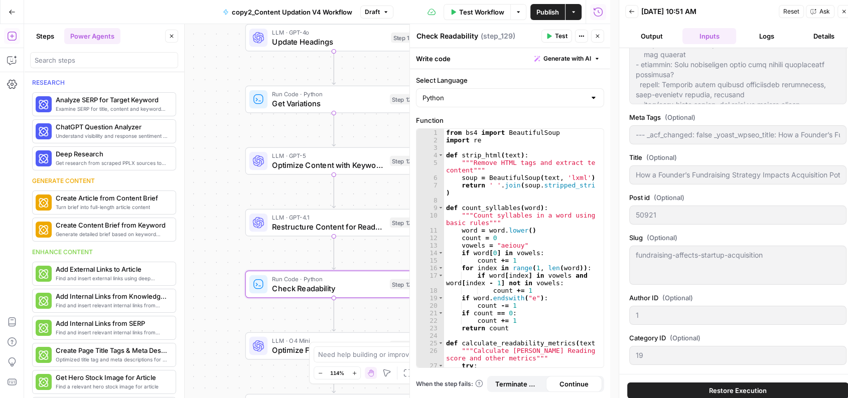
scroll to position [521, 0]
click at [747, 37] on button "Logs" at bounding box center [766, 36] width 53 height 16
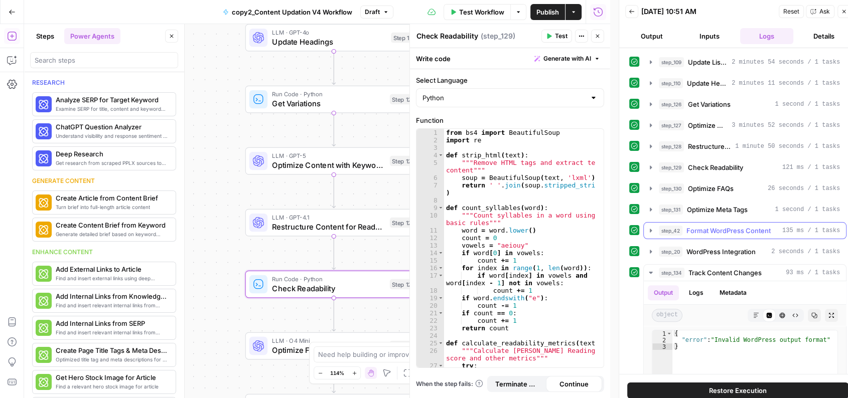
scroll to position [255, 0]
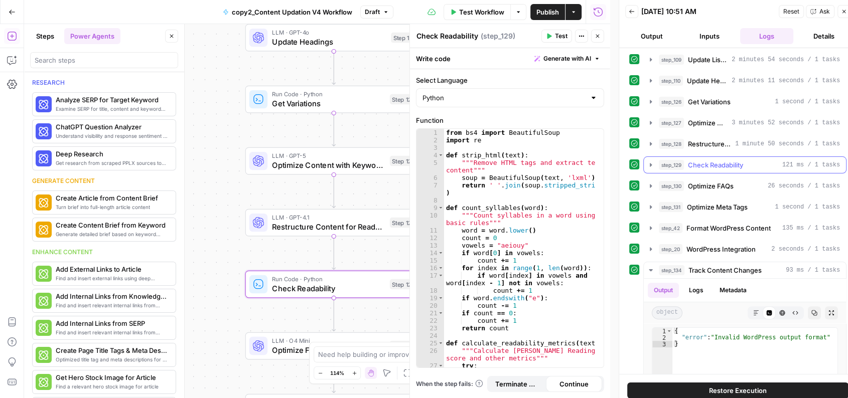
click at [738, 161] on span "Check Readability" at bounding box center [715, 165] width 55 height 10
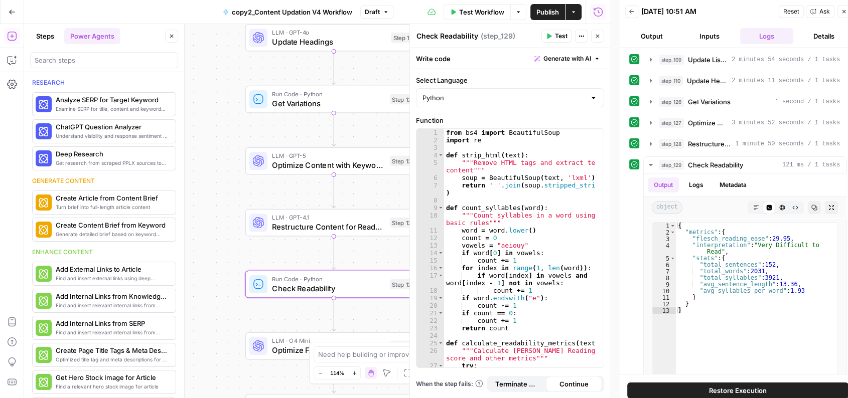
click at [630, 13] on icon "button" at bounding box center [631, 12] width 5 height 4
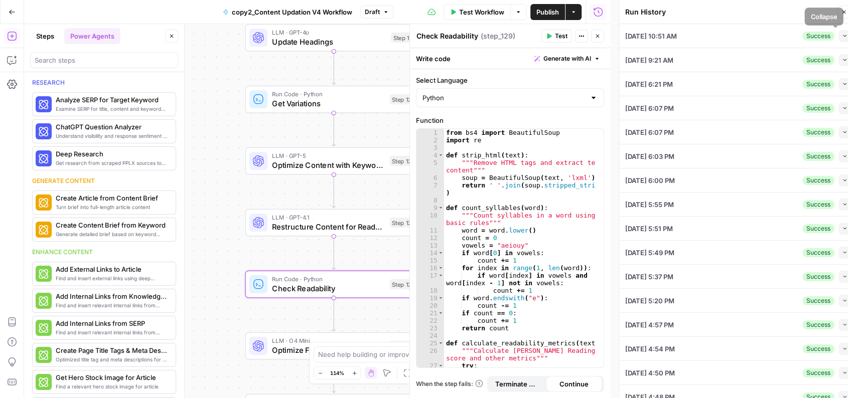
click at [770, 36] on button "Collapse" at bounding box center [845, 36] width 12 height 12
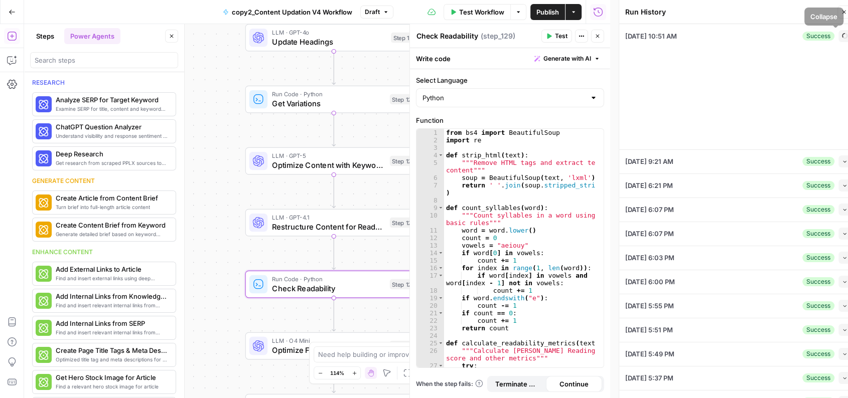
type textarea "startup acquisition, fundraising acquisition, acquisition in fundraising, acqui…"
type textarea "<l>I dolorsi’a consecte ad elitsed doeiusm tem’i utla etdol magnaali enim adm v…"
type textarea "--- lor: - ipsumdol: Sit amet consecte ad elitseddoe tem i utlabor et dol magn …"
type textarea "fundraising-affects-startup-acquisition"
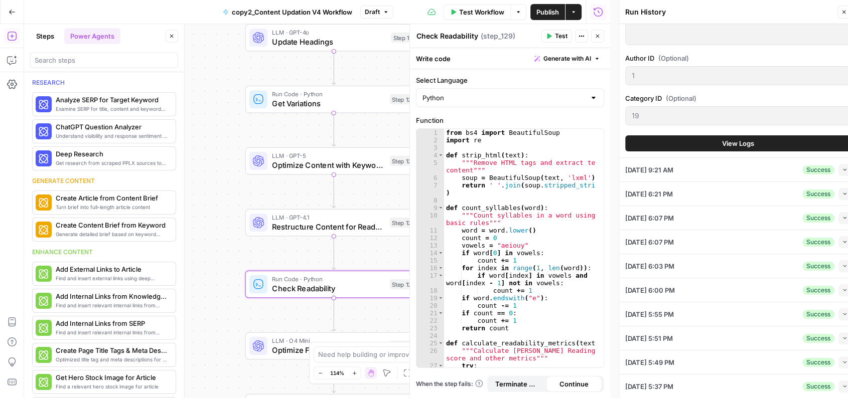
scroll to position [771, 0]
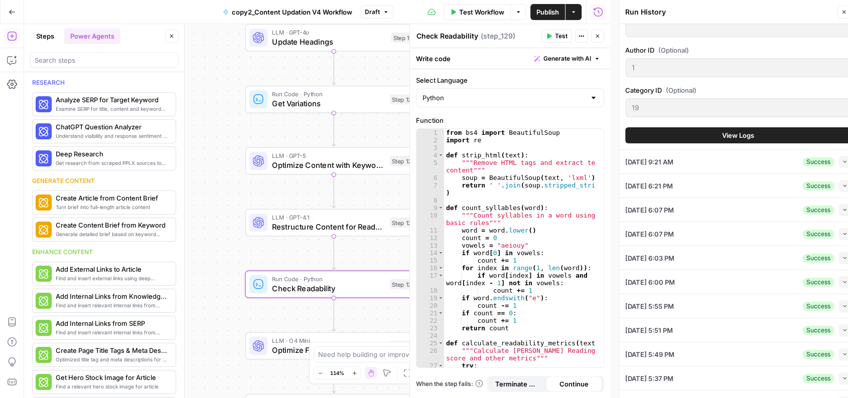
click at [731, 135] on span "View Logs" at bounding box center [738, 135] width 32 height 10
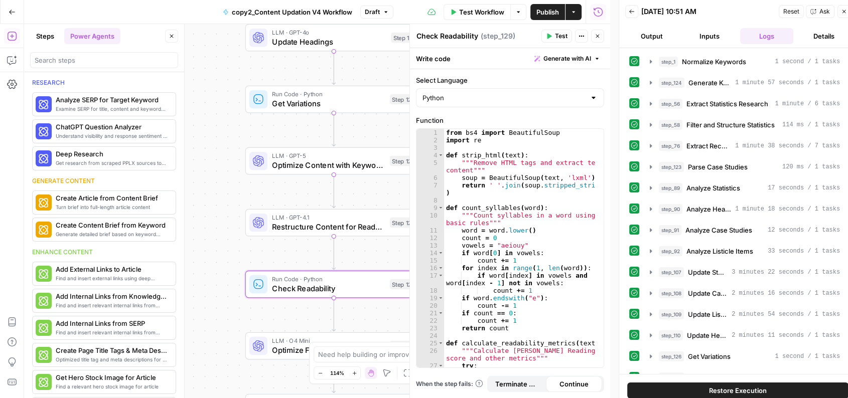
scroll to position [260, 0]
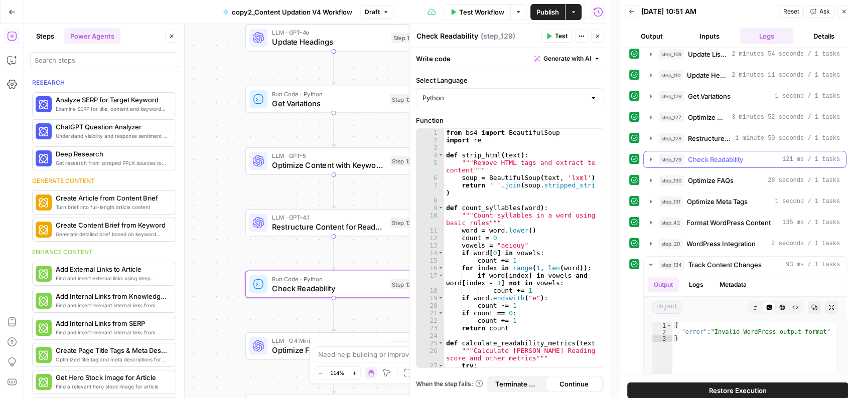
click at [735, 155] on span "Check Readability" at bounding box center [715, 160] width 55 height 10
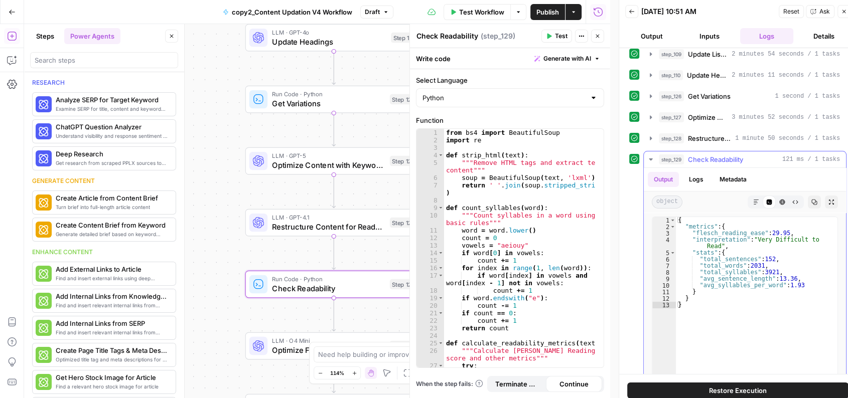
click at [699, 176] on button "Logs" at bounding box center [696, 179] width 27 height 15
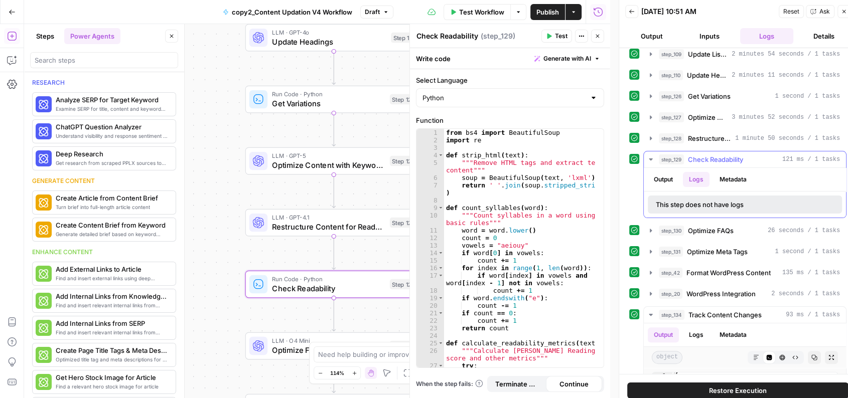
click at [742, 175] on button "Metadata" at bounding box center [733, 179] width 39 height 15
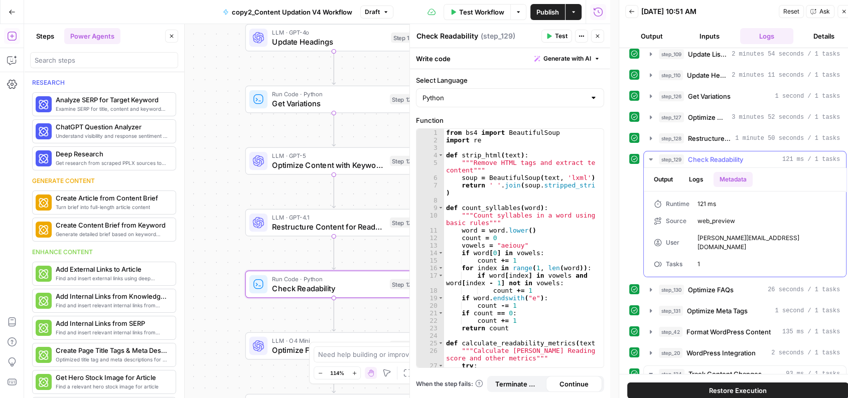
click at [695, 183] on button "Logs" at bounding box center [696, 179] width 27 height 15
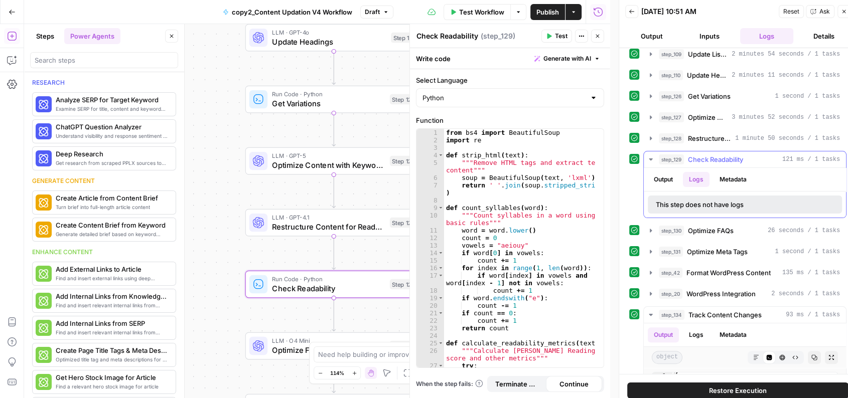
click at [667, 180] on button "Output" at bounding box center [663, 179] width 31 height 15
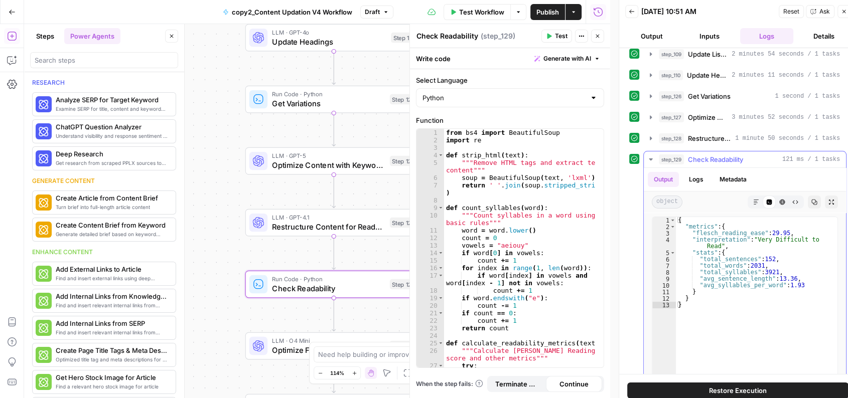
click at [699, 177] on button "Logs" at bounding box center [696, 179] width 27 height 15
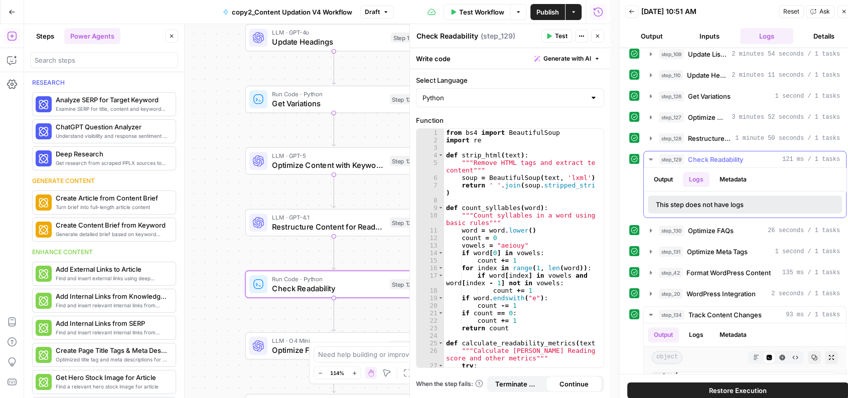
click at [729, 176] on button "Metadata" at bounding box center [733, 179] width 39 height 15
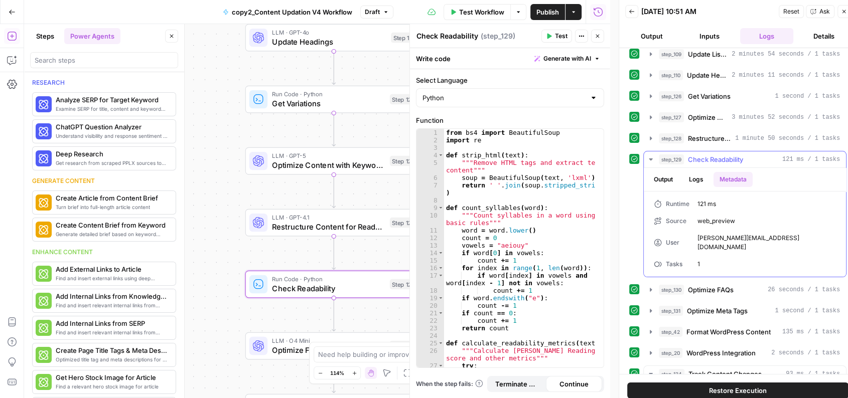
click at [692, 179] on button "Logs" at bounding box center [696, 179] width 27 height 15
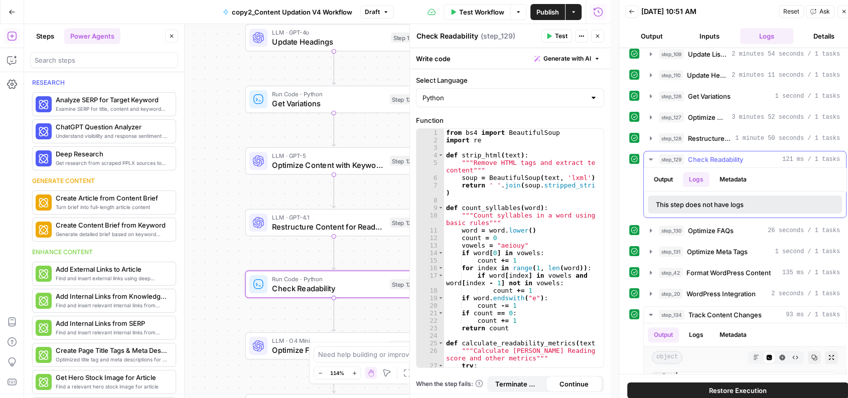
click at [659, 176] on button "Output" at bounding box center [663, 179] width 31 height 15
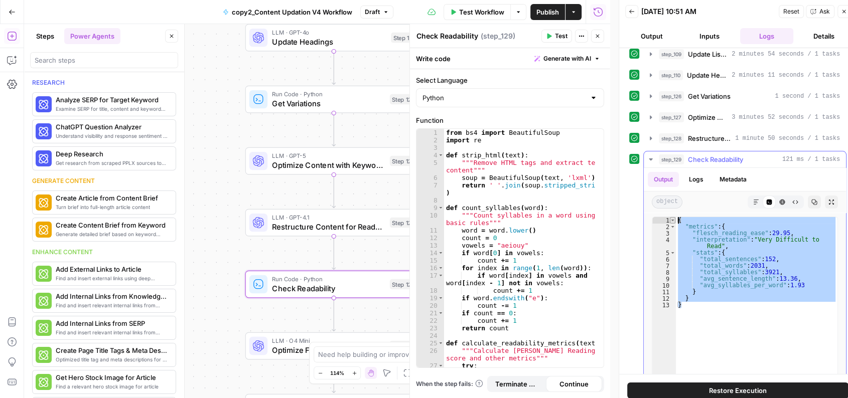
drag, startPoint x: 690, startPoint y: 308, endPoint x: 671, endPoint y: 217, distance: 92.7
click at [671, 217] on div "* 1 2 3 4 5 6 7 8 9 10 11 12 13 { "metrics" : { "flesch_reading_ease" : 29.95 ,…" at bounding box center [745, 316] width 186 height 198
type textarea "**********"
click at [770, 134] on span "1 minute 50 seconds / 1 tasks" at bounding box center [787, 138] width 105 height 9
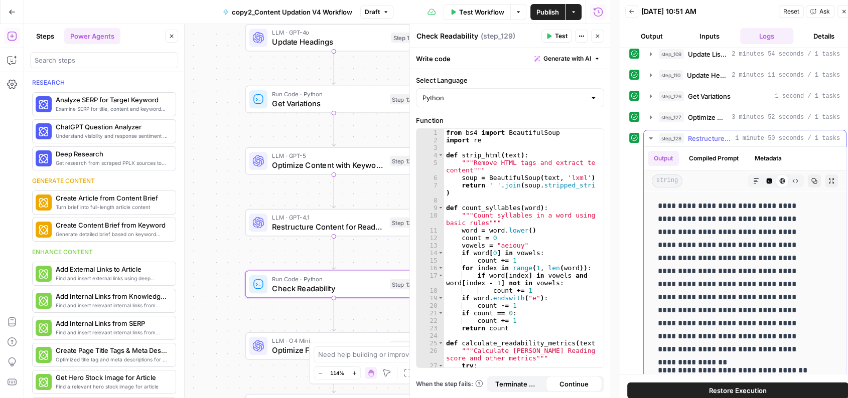
click at [715, 156] on button "Compiled Prompt" at bounding box center [714, 158] width 62 height 15
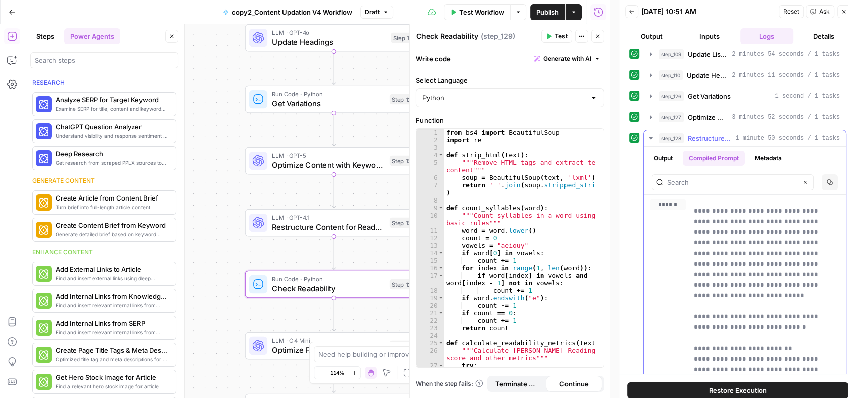
click at [669, 159] on button "Output" at bounding box center [663, 158] width 31 height 15
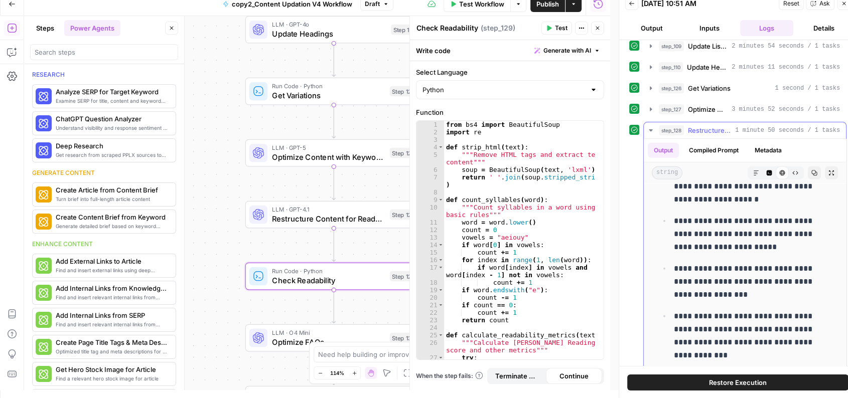
scroll to position [6982, 0]
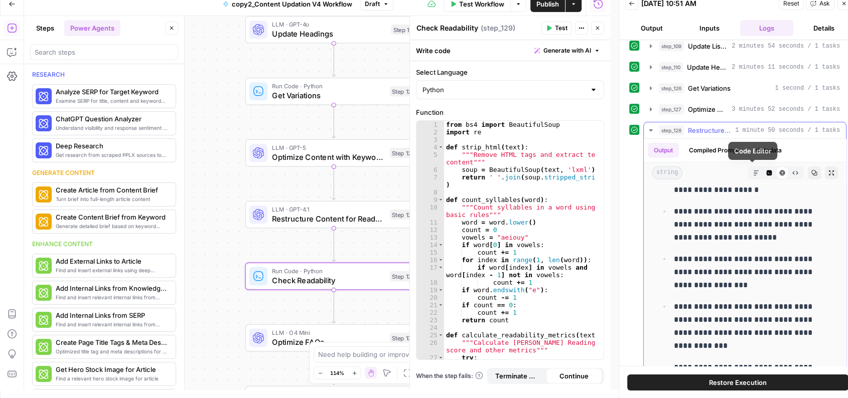
click at [763, 167] on button "Code Editor" at bounding box center [769, 173] width 13 height 13
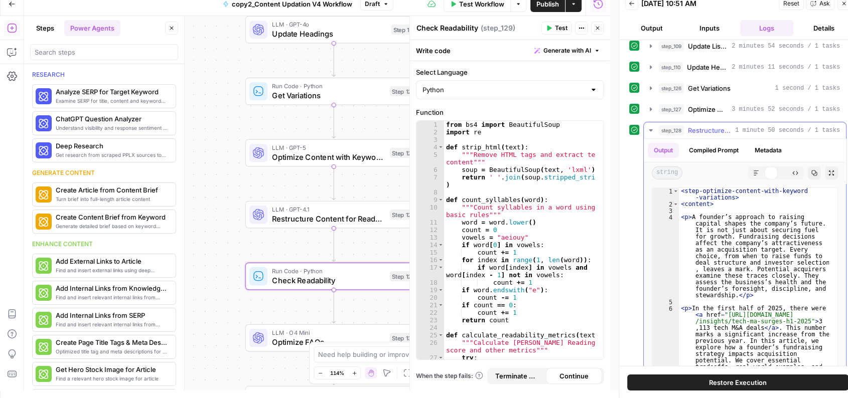
scroll to position [0, 0]
click at [736, 171] on div "string Markdown Code Editor HTML Viewer Raw Output Copy Expand Output" at bounding box center [745, 173] width 202 height 21
click at [754, 171] on icon "button" at bounding box center [756, 173] width 5 height 5
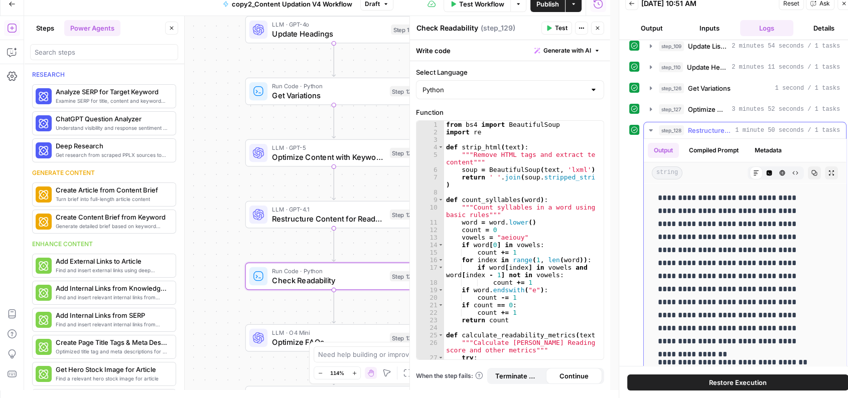
click at [767, 171] on icon "button" at bounding box center [770, 174] width 6 height 6
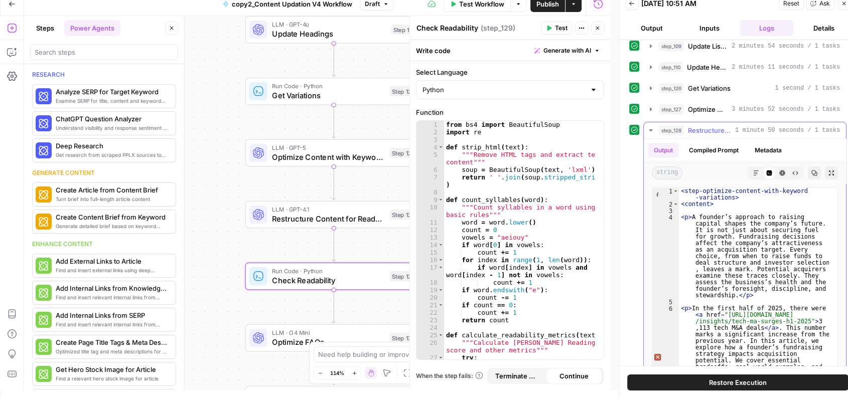
click at [770, 170] on button "HTML Viewer" at bounding box center [782, 173] width 13 height 13
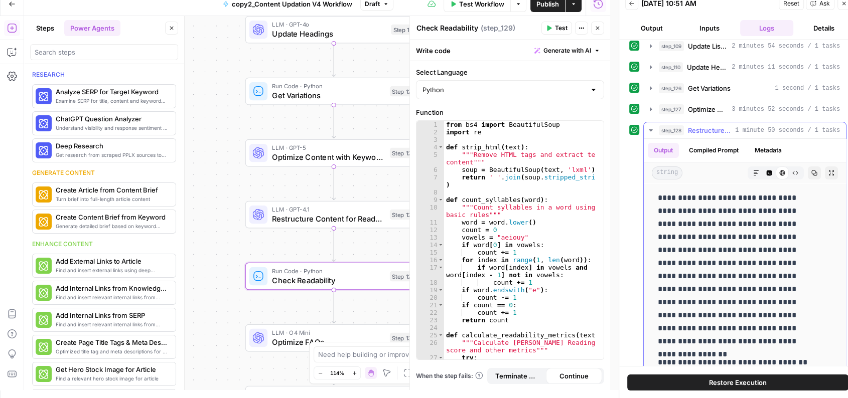
click at [770, 170] on icon "button" at bounding box center [795, 173] width 6 height 6
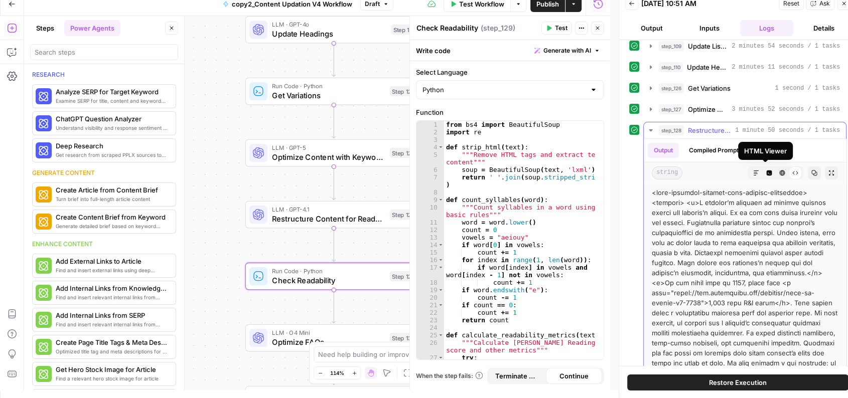
click at [770, 170] on icon "button" at bounding box center [782, 173] width 6 height 6
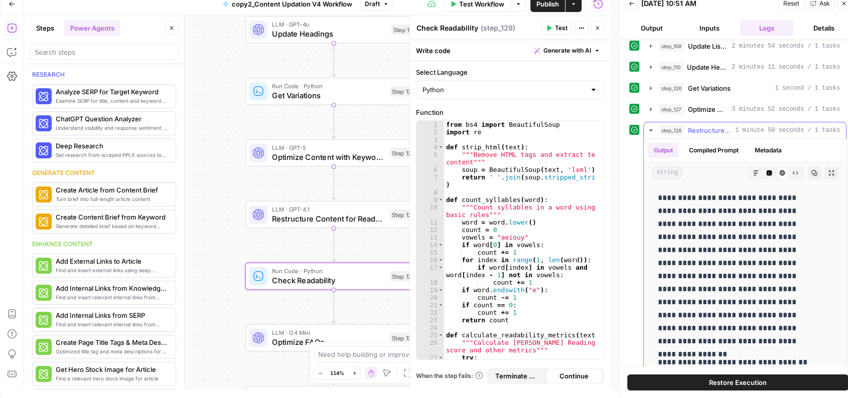
click at [767, 171] on icon "button" at bounding box center [770, 174] width 6 height 6
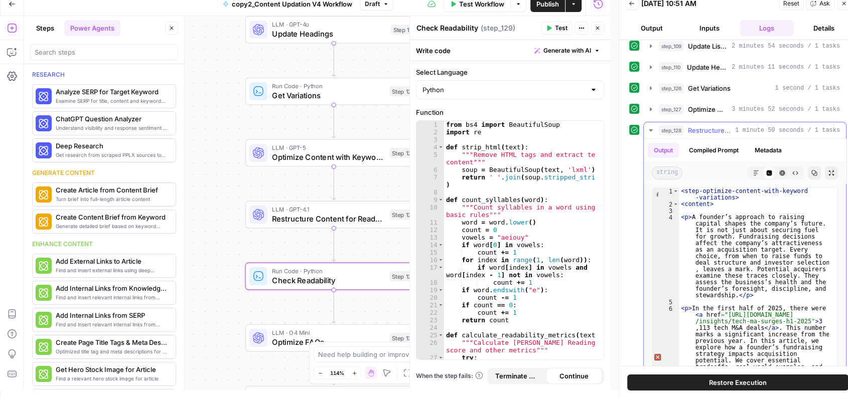
click at [748, 169] on div "Markdown Code Editor HTML Viewer Raw Output" at bounding box center [776, 173] width 56 height 13
click at [753, 170] on icon "button" at bounding box center [756, 173] width 6 height 6
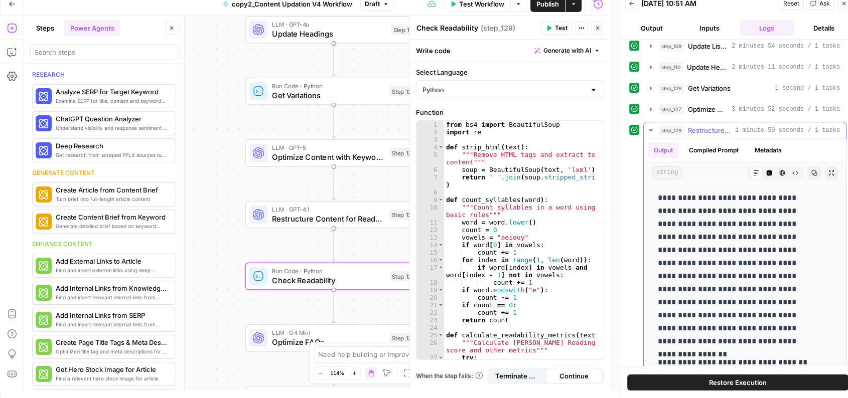
click at [755, 127] on span "1 minute 50 seconds / 1 tasks" at bounding box center [787, 130] width 105 height 9
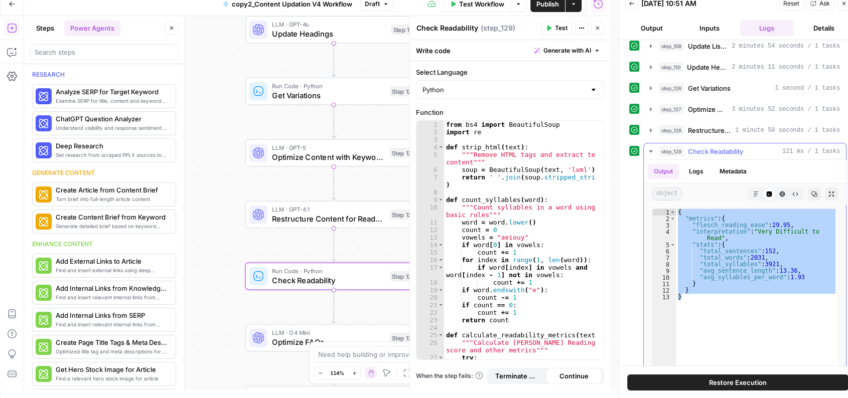
click at [716, 155] on button "step_129 Check Readability 121 ms / 1 tasks" at bounding box center [745, 152] width 202 height 16
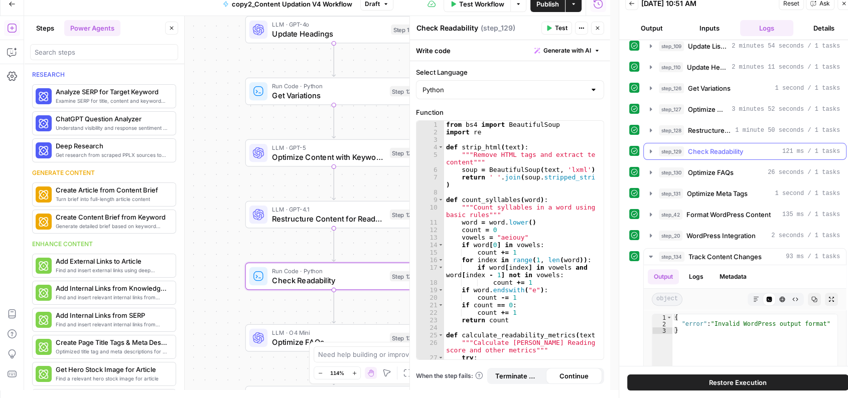
click at [711, 153] on span "Check Readability" at bounding box center [715, 152] width 55 height 10
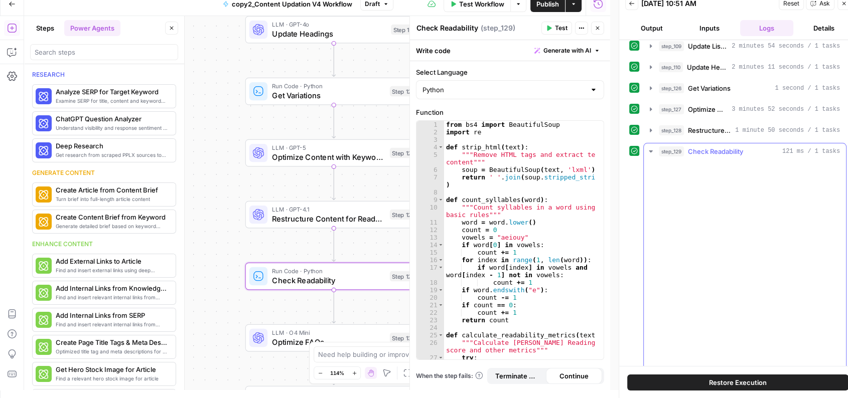
click at [711, 153] on span "Check Readability" at bounding box center [715, 152] width 55 height 10
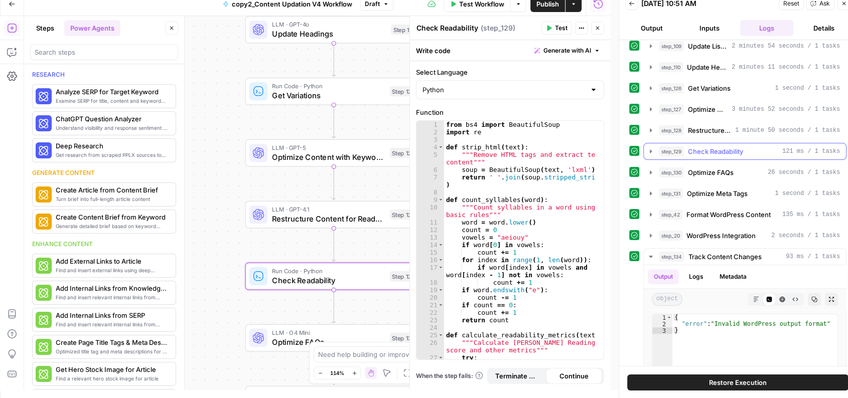
click at [743, 147] on span "Check Readability" at bounding box center [715, 152] width 55 height 10
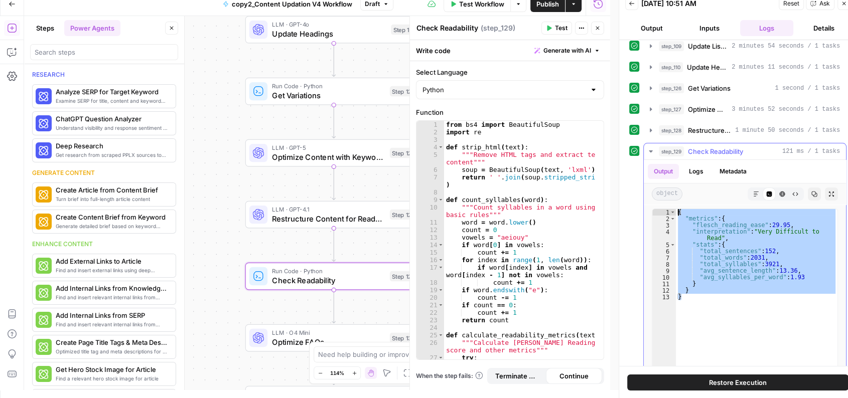
drag, startPoint x: 692, startPoint y: 306, endPoint x: 677, endPoint y: 209, distance: 97.9
click at [677, 209] on div "{ "metrics" : { "flesch_reading_ease" : 29.95 , "interpretation" : "Very Diffic…" at bounding box center [757, 314] width 162 height 210
type textarea "**********"
click at [474, 199] on div "from bs4 import BeautifulSoup import re def strip_html ( text ) : """Remove HTM…" at bounding box center [519, 248] width 151 height 254
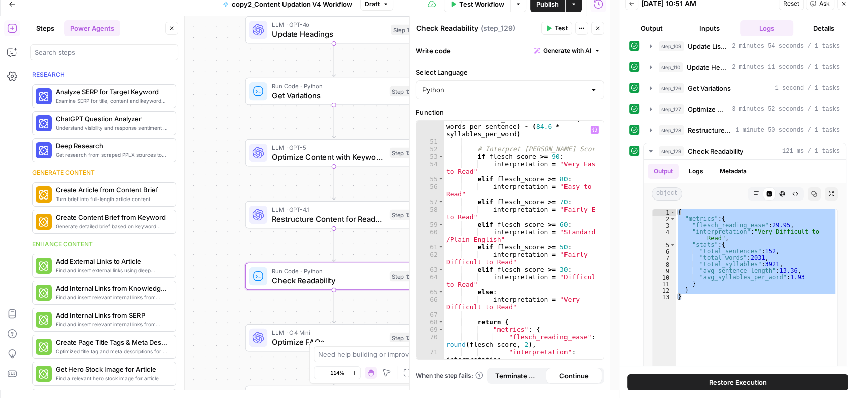
scroll to position [490, 0]
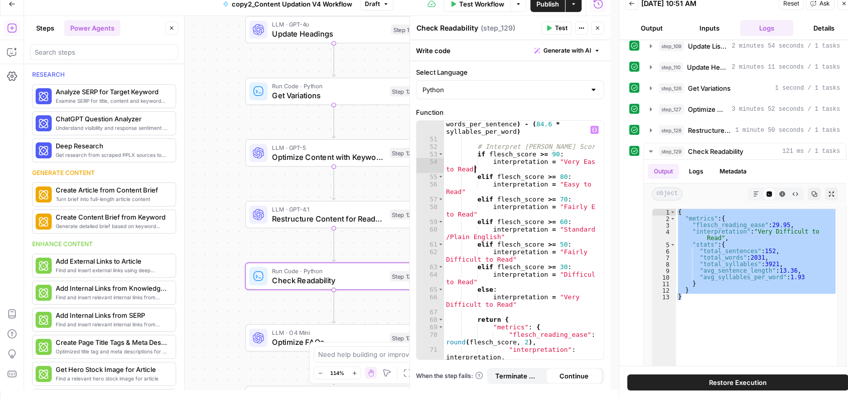
drag, startPoint x: 489, startPoint y: 165, endPoint x: 574, endPoint y: 170, distance: 85.0
click at [574, 170] on div "flesch_score = 206.835 - ( 1.015 * words_per_sentence ) - ( 84.6 * syllables_pe…" at bounding box center [519, 247] width 151 height 269
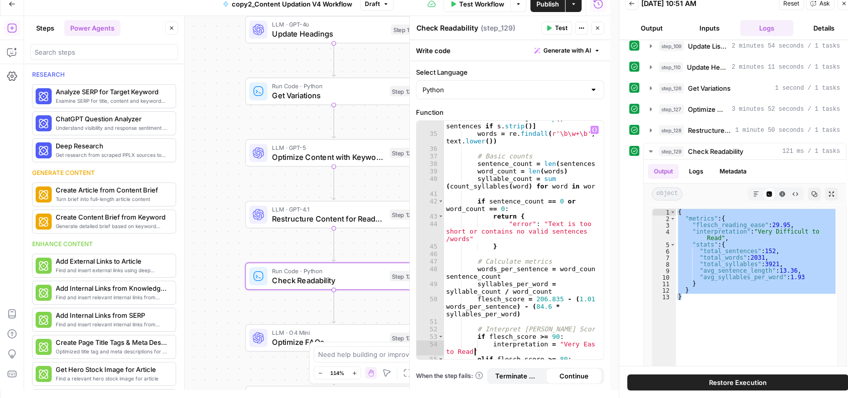
scroll to position [315, 0]
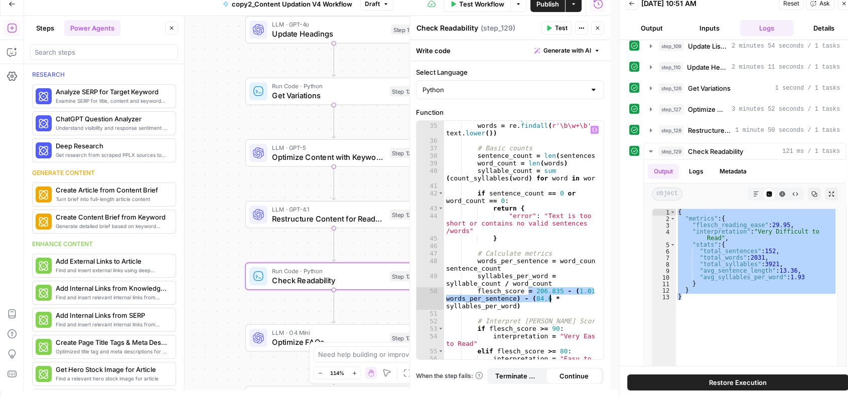
drag, startPoint x: 530, startPoint y: 291, endPoint x: 551, endPoint y: 302, distance: 23.6
click at [551, 302] on div "sentences = [ s . strip ( ) for s in sentences if s . strip ( )] words = re . f…" at bounding box center [519, 241] width 151 height 269
click at [541, 223] on div "sentences = [ s . strip ( ) for s in sentences if s . strip ( )] words = re . f…" at bounding box center [519, 241] width 151 height 269
type textarea "**********"
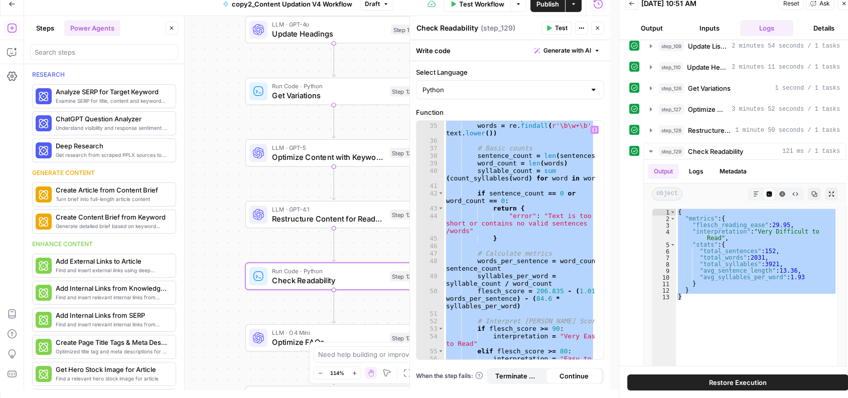
click at [599, 29] on icon "button" at bounding box center [598, 28] width 6 height 6
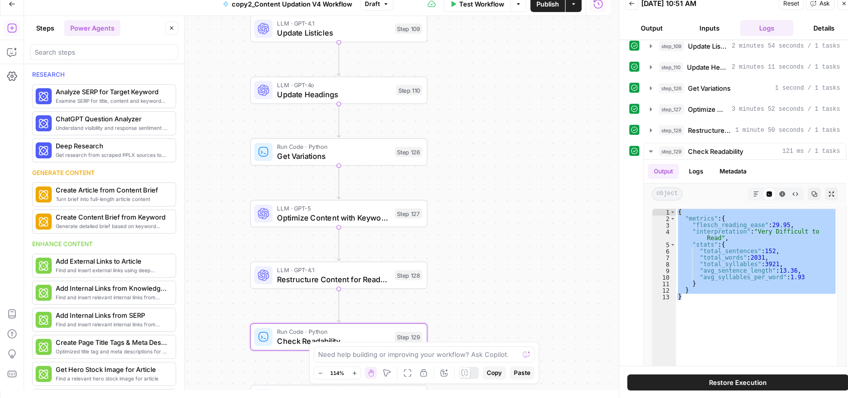
drag, startPoint x: 486, startPoint y: 125, endPoint x: 514, endPoint y: 299, distance: 176.3
click at [514, 299] on div "Workflow Set Inputs Inputs Run Code · Python Normalize Keywords Step 1 LLM · GP…" at bounding box center [317, 203] width 586 height 374
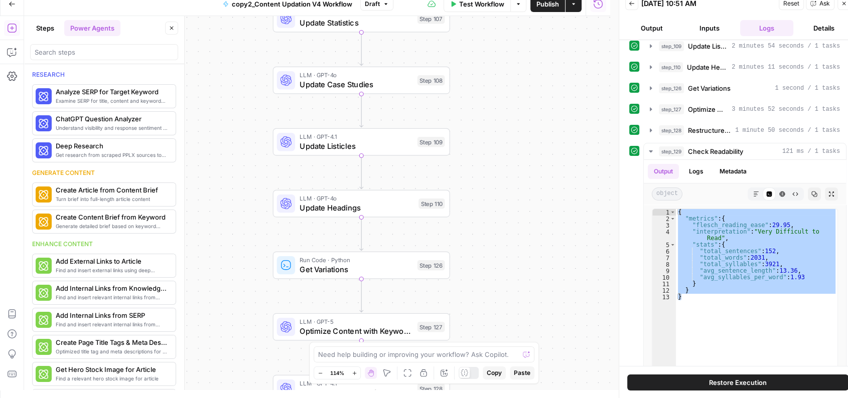
drag, startPoint x: 491, startPoint y: 93, endPoint x: 482, endPoint y: 281, distance: 188.4
click at [482, 281] on div "Workflow Set Inputs Inputs Run Code · Python Normalize Keywords Step 1 LLM · GP…" at bounding box center [317, 203] width 586 height 374
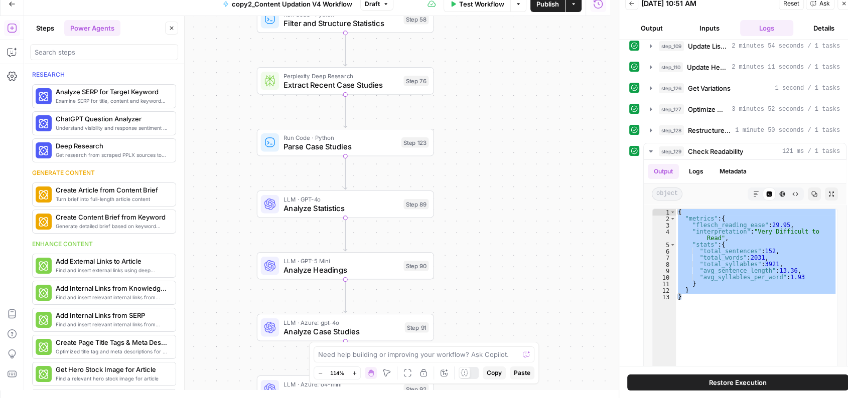
drag, startPoint x: 483, startPoint y: 102, endPoint x: 475, endPoint y: 354, distance: 252.1
click at [475, 354] on body "Qubit - SEO New Home Browse Your Data Usage Settings Recent Grids Live- 9-10 po…" at bounding box center [424, 191] width 848 height 398
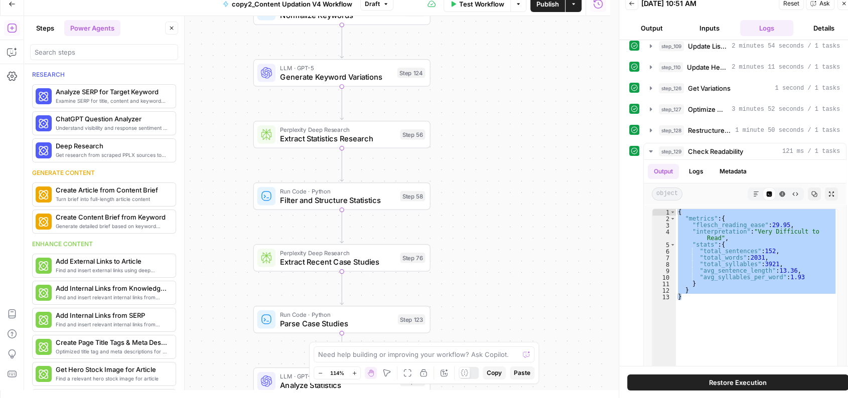
drag, startPoint x: 486, startPoint y: 102, endPoint x: 482, endPoint y: 286, distance: 183.2
click at [482, 286] on div "Workflow Set Inputs Inputs Run Code · Python Normalize Keywords Step 1 LLM · GP…" at bounding box center [317, 203] width 586 height 374
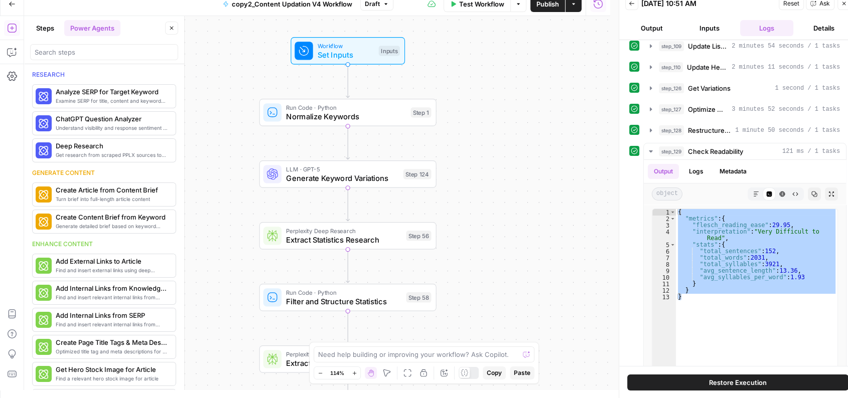
drag, startPoint x: 476, startPoint y: 132, endPoint x: 489, endPoint y: 278, distance: 146.1
click at [489, 278] on div "Workflow Set Inputs Inputs Run Code · Python Normalize Keywords Step 1 LLM · GP…" at bounding box center [317, 203] width 586 height 374
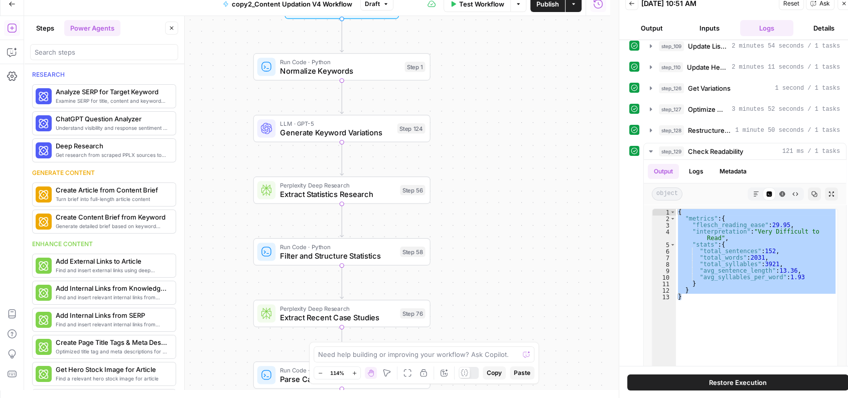
drag, startPoint x: 489, startPoint y: 193, endPoint x: 478, endPoint y: 89, distance: 105.0
click at [478, 89] on div "Workflow Set Inputs Inputs Run Code · Python Normalize Keywords Step 1 LLM · GP…" at bounding box center [317, 203] width 586 height 374
drag, startPoint x: 512, startPoint y: 177, endPoint x: 509, endPoint y: 286, distance: 108.9
click at [509, 286] on div "Workflow Set Inputs Inputs Run Code · Python Normalize Keywords Step 1 LLM · GP…" at bounding box center [317, 203] width 586 height 374
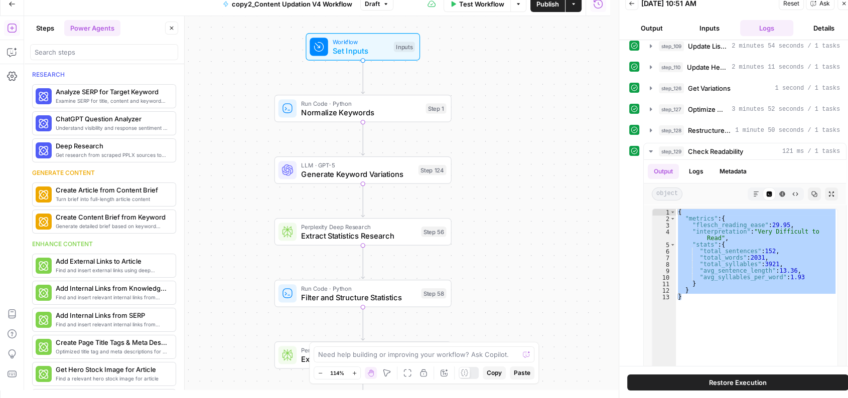
drag, startPoint x: 500, startPoint y: 160, endPoint x: 524, endPoint y: 93, distance: 70.5
click at [524, 93] on div "Workflow Set Inputs Inputs Run Code · Python Normalize Keywords Step 1 LLM · GP…" at bounding box center [317, 203] width 586 height 374
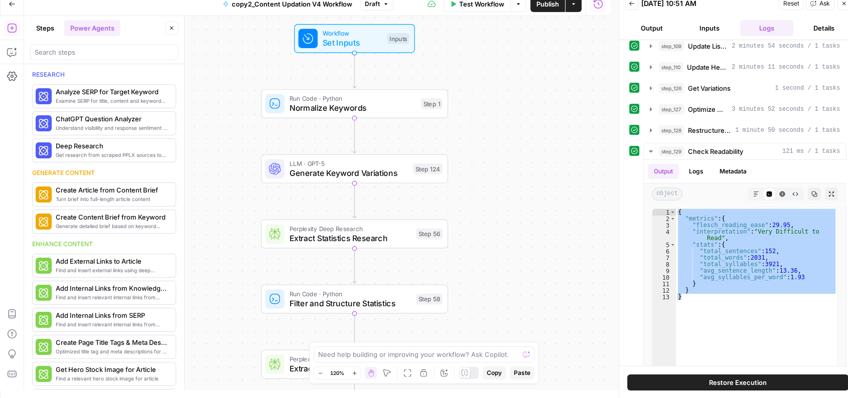
click at [727, 32] on button "Inputs" at bounding box center [708, 28] width 53 height 16
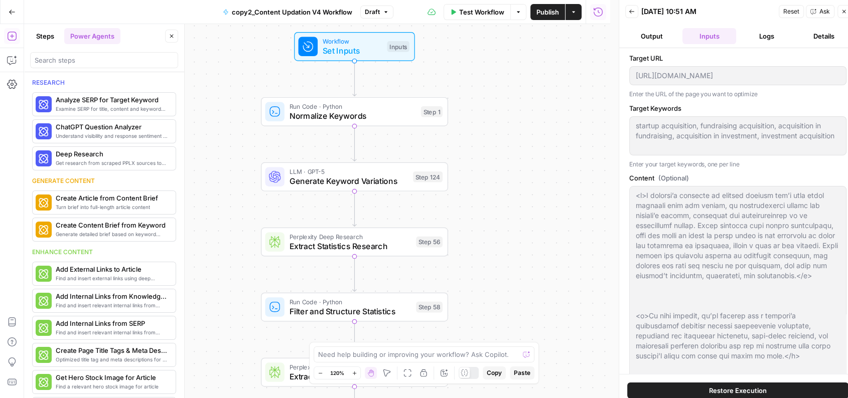
scroll to position [0, 0]
click at [681, 150] on div "Target URL [URL][DOMAIN_NAME] Enter the URL of the page you want to optimize Ta…" at bounding box center [737, 211] width 237 height 326
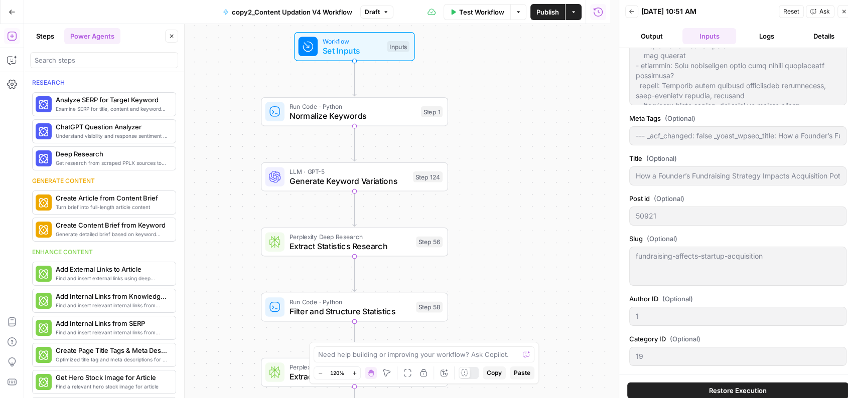
scroll to position [8, 0]
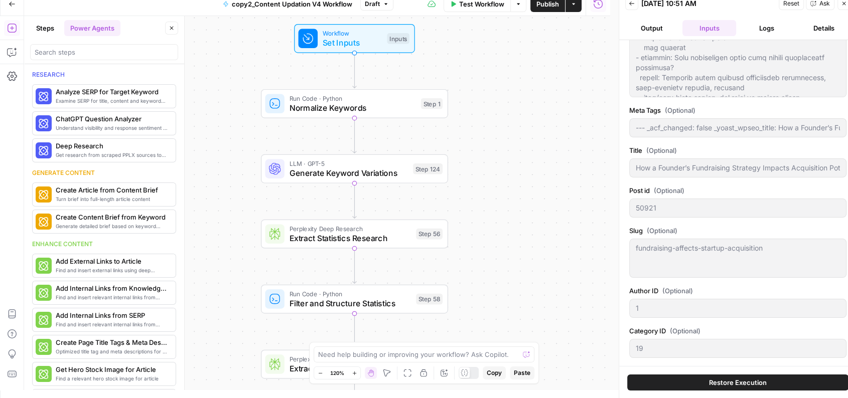
click at [711, 366] on span "Restore Execution" at bounding box center [738, 383] width 58 height 10
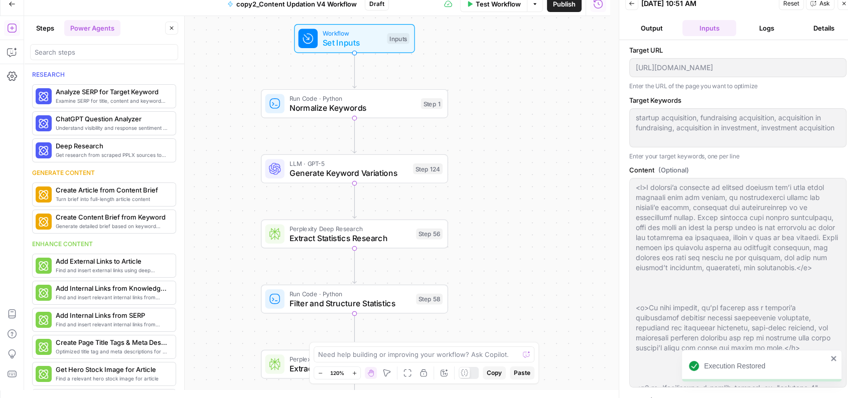
scroll to position [0, 0]
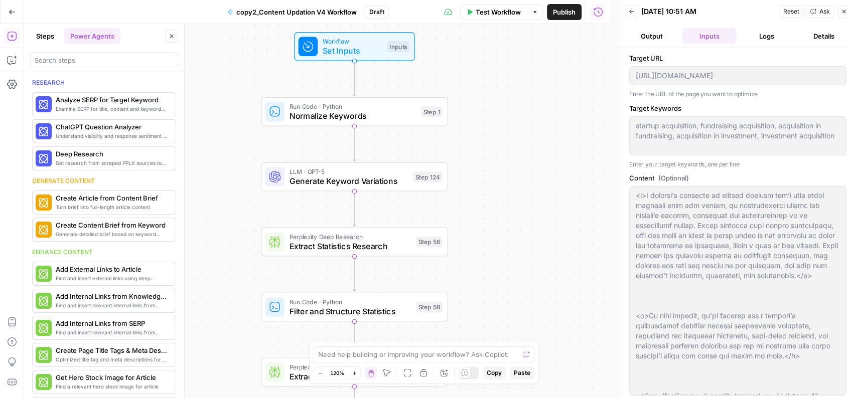
drag, startPoint x: 634, startPoint y: 125, endPoint x: 680, endPoint y: 151, distance: 52.5
click at [680, 151] on div "startup acquisition, fundraising acquisition, acquisition in fundraising, acqui…" at bounding box center [737, 135] width 217 height 39
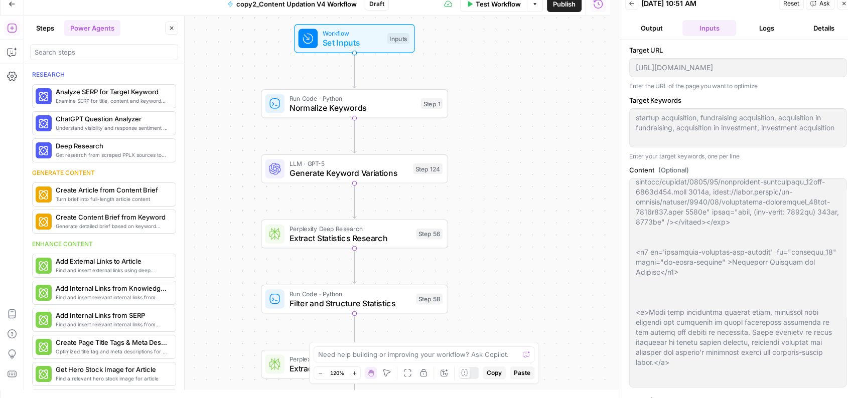
scroll to position [3916, 0]
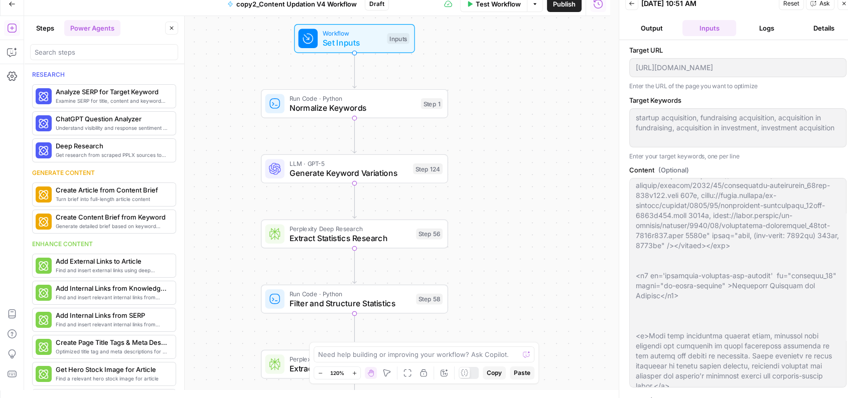
click at [650, 20] on button "Output" at bounding box center [651, 28] width 53 height 16
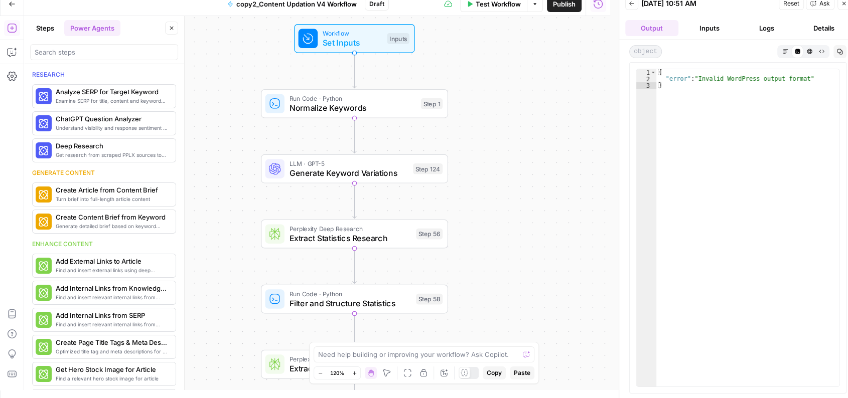
scroll to position [0, 0]
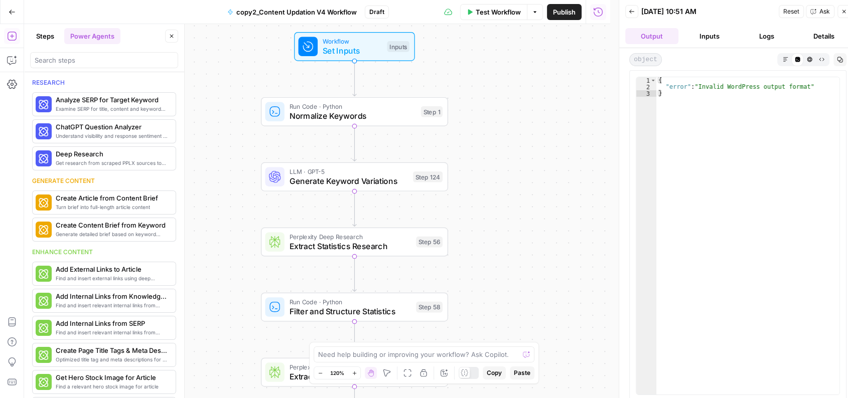
click at [711, 37] on button "Inputs" at bounding box center [708, 36] width 53 height 16
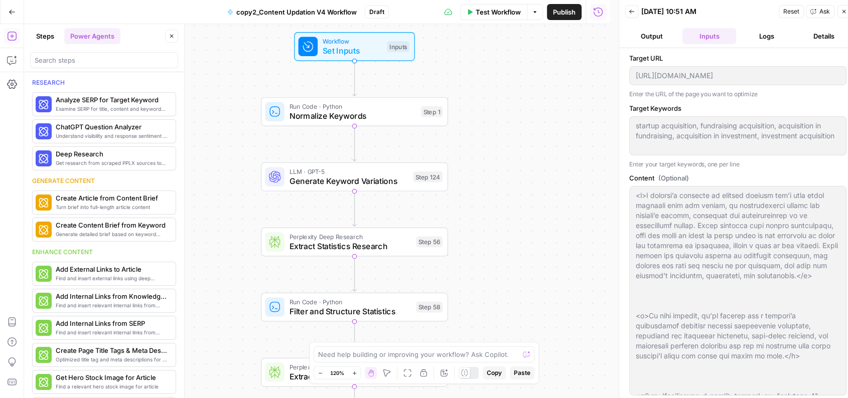
click at [768, 39] on button "Logs" at bounding box center [766, 36] width 53 height 16
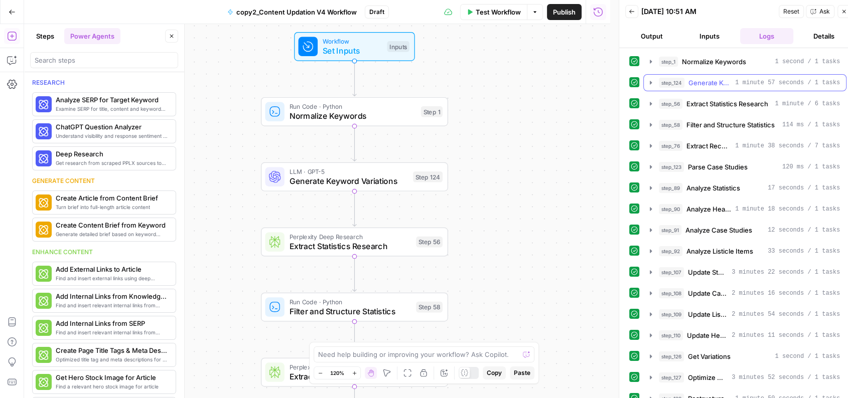
click at [750, 85] on span "1 minute 57 seconds / 1 tasks" at bounding box center [787, 82] width 105 height 9
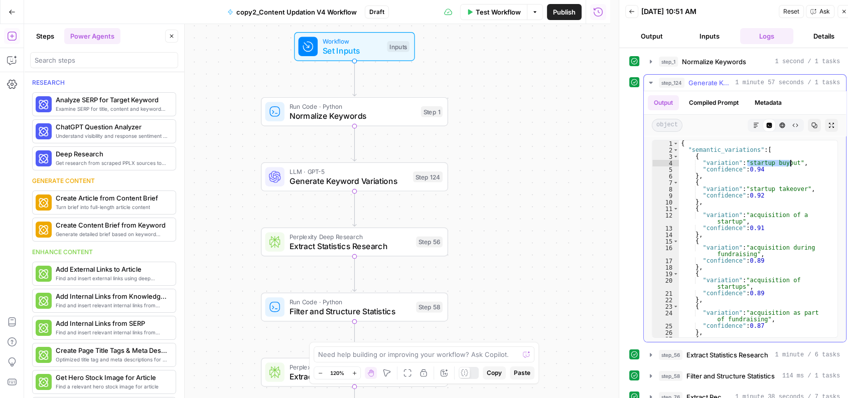
drag, startPoint x: 747, startPoint y: 165, endPoint x: 797, endPoint y: 164, distance: 49.7
click at [770, 164] on div "{ "semantic_variations" : [ { "variation" : "startup buyout" , "confidence" : 0…" at bounding box center [754, 249] width 150 height 217
drag, startPoint x: 748, startPoint y: 188, endPoint x: 796, endPoint y: 192, distance: 48.3
click at [770, 192] on div "{ "semantic_variations" : [ { "variation" : "startup buyout" , "confidence" : 0…" at bounding box center [754, 249] width 150 height 217
drag, startPoint x: 750, startPoint y: 216, endPoint x: 768, endPoint y: 230, distance: 23.0
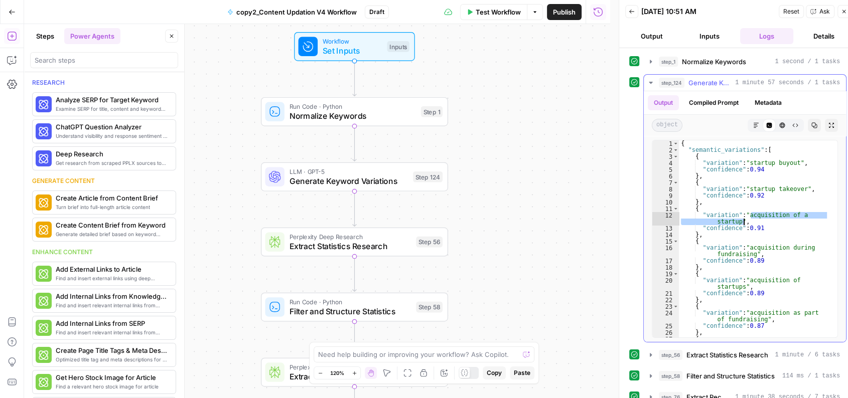
click at [768, 230] on div "{ "semantic_variations" : [ { "variation" : "startup buyout" , "confidence" : 0…" at bounding box center [754, 249] width 150 height 217
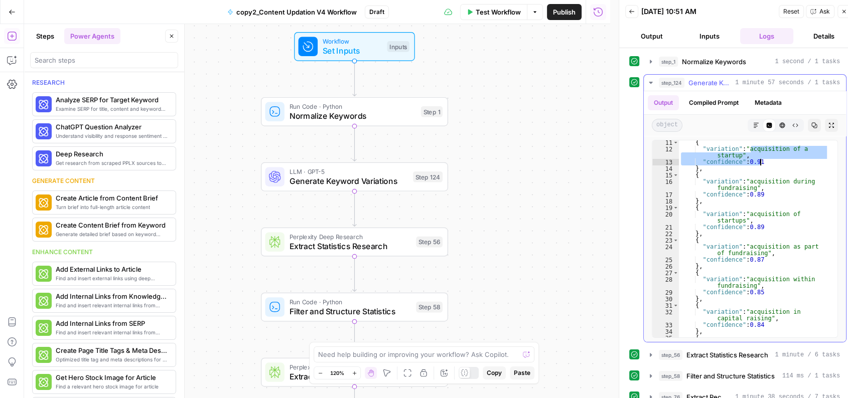
scroll to position [66, 0]
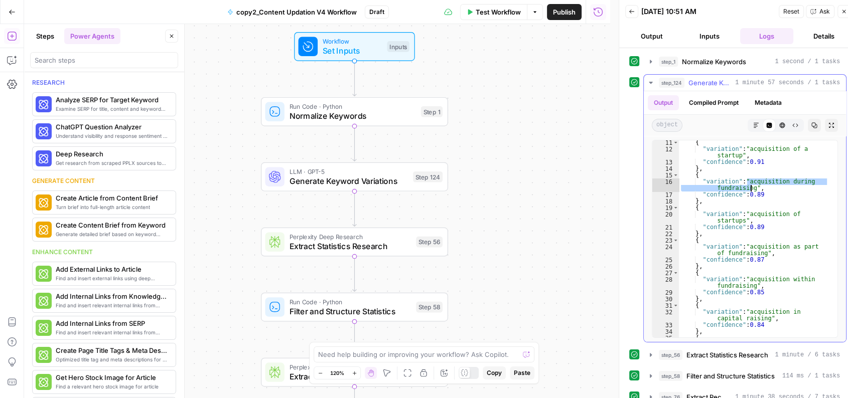
drag, startPoint x: 748, startPoint y: 182, endPoint x: 754, endPoint y: 191, distance: 11.1
click at [754, 191] on div "{ "variation" : "acquisition of a startup" , "confidence" : 0.91 } , { "variati…" at bounding box center [754, 248] width 150 height 217
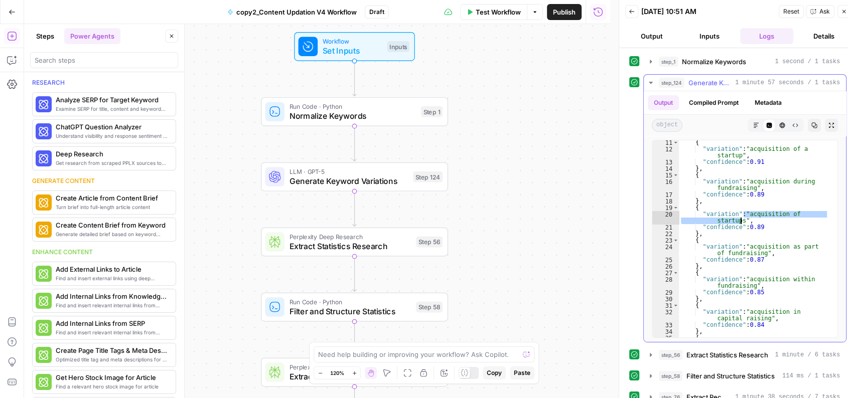
drag, startPoint x: 744, startPoint y: 216, endPoint x: 738, endPoint y: 223, distance: 10.0
click at [738, 223] on div "{ "variation" : "acquisition of a startup" , "confidence" : 0.91 } , { "variati…" at bounding box center [754, 248] width 150 height 217
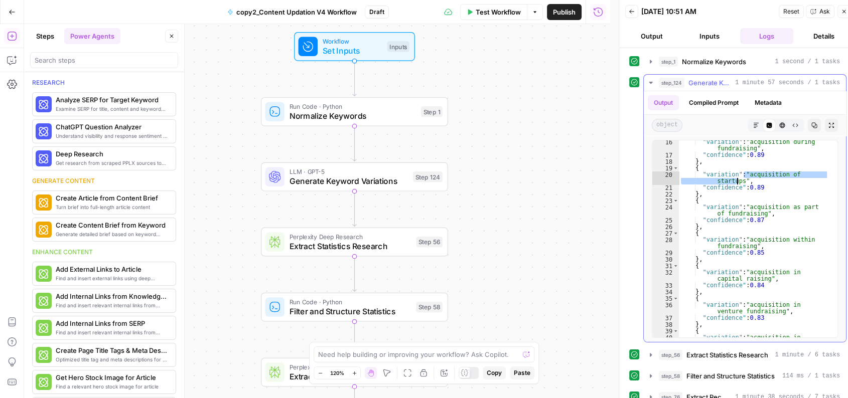
scroll to position [110, 0]
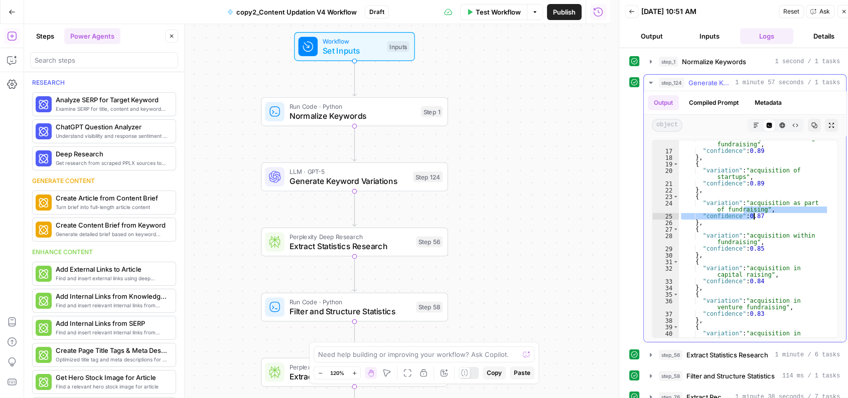
drag, startPoint x: 743, startPoint y: 209, endPoint x: 754, endPoint y: 216, distance: 13.0
click at [754, 216] on div ""variation" : "acquisition during fundraising" , "confidence" : 0.89 } , { "var…" at bounding box center [754, 246] width 150 height 223
type textarea "**********"
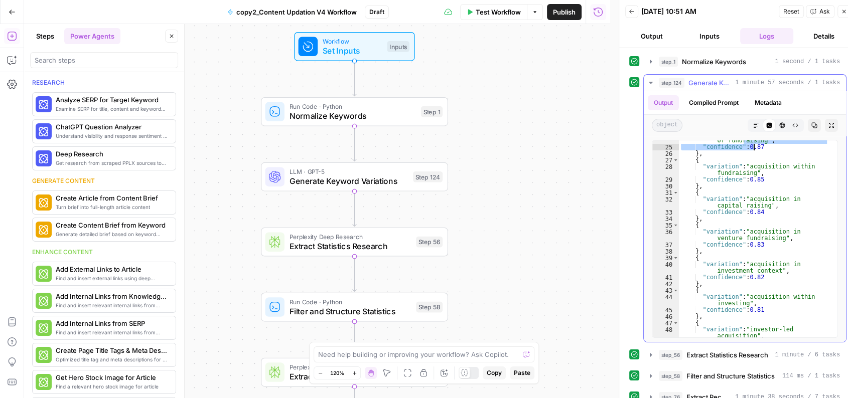
scroll to position [179, 0]
click at [699, 81] on span "Generate Keyword Variations" at bounding box center [710, 83] width 43 height 10
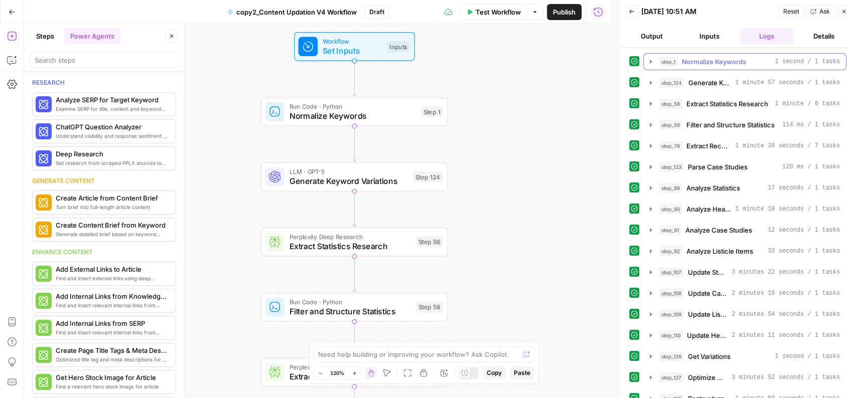
click at [721, 63] on span "Normalize Keywords" at bounding box center [714, 62] width 64 height 10
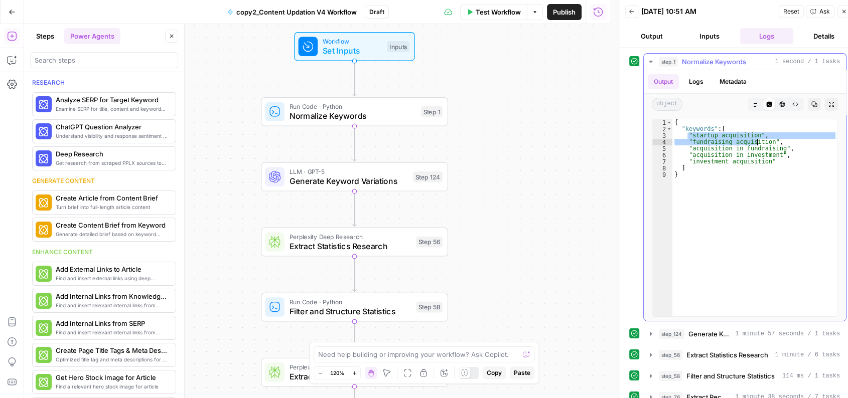
drag, startPoint x: 686, startPoint y: 138, endPoint x: 767, endPoint y: 142, distance: 80.9
click at [767, 142] on div "{ "keywords" : [ "startup acquisition" , "fundraising acquisition" , "acquisiti…" at bounding box center [754, 224] width 165 height 210
click at [693, 159] on div "{ "keywords" : [ "startup acquisition" , "fundraising acquisition" , "acquisiti…" at bounding box center [754, 224] width 165 height 210
type textarea "**********"
drag, startPoint x: 693, startPoint y: 159, endPoint x: 758, endPoint y: 162, distance: 65.3
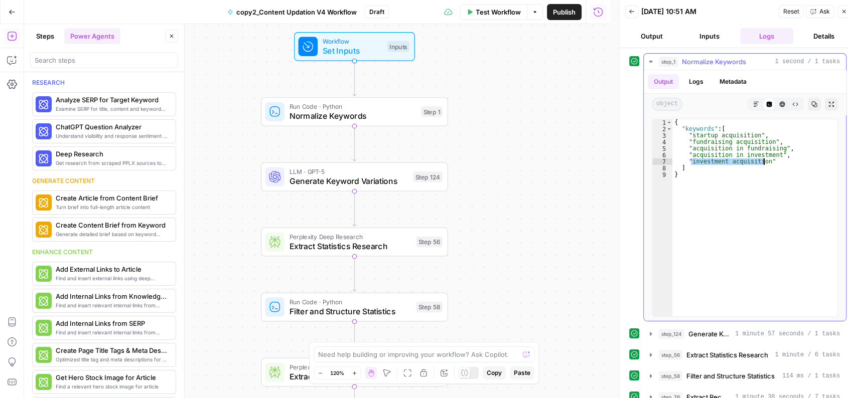
click at [758, 162] on div "{ "keywords" : [ "startup acquisition" , "fundraising acquisition" , "acquisiti…" at bounding box center [754, 224] width 165 height 210
click at [761, 58] on div "step_1 Normalize Keywords 1 second / 1 tasks" at bounding box center [749, 62] width 181 height 10
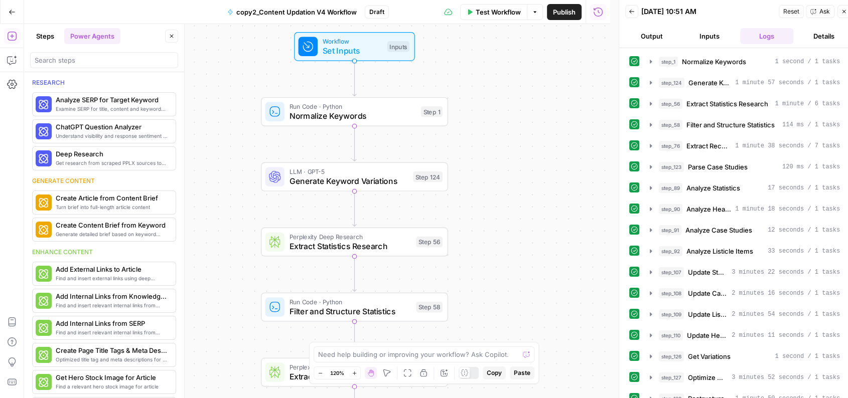
drag, startPoint x: 550, startPoint y: 200, endPoint x: 530, endPoint y: -16, distance: 216.6
click at [530, 0] on html "Qubit - SEO New Home Browse Your Data Usage Settings Recent Grids Live- 9-10 po…" at bounding box center [424, 199] width 848 height 398
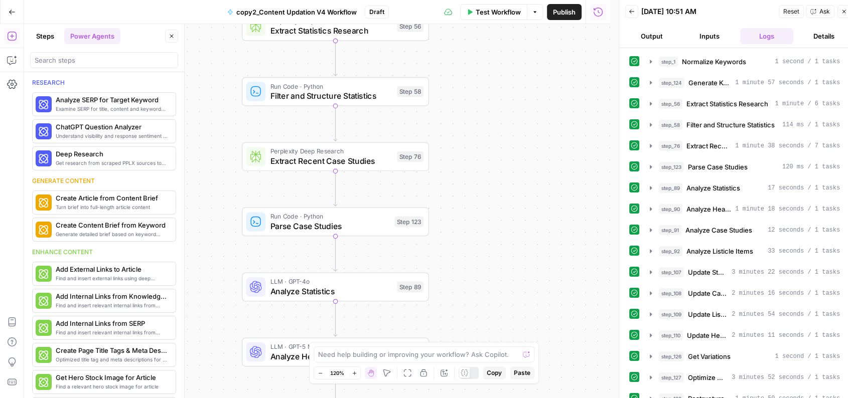
drag, startPoint x: 480, startPoint y: 290, endPoint x: 498, endPoint y: 111, distance: 180.0
click at [498, 111] on div "Workflow Set Inputs Inputs Run Code · Python Normalize Keywords Step 1 LLM · GP…" at bounding box center [317, 211] width 586 height 374
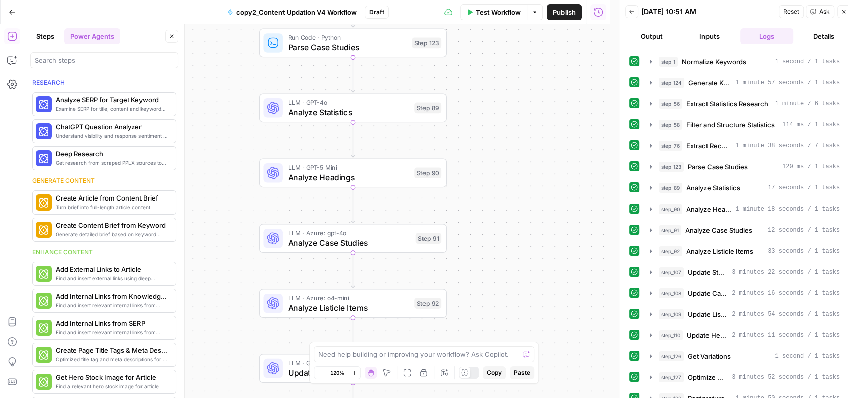
drag, startPoint x: 482, startPoint y: 259, endPoint x: 476, endPoint y: 115, distance: 144.1
click at [476, 115] on div "Workflow Set Inputs Inputs Run Code · Python Normalize Keywords Step 1 LLM · GP…" at bounding box center [317, 211] width 586 height 374
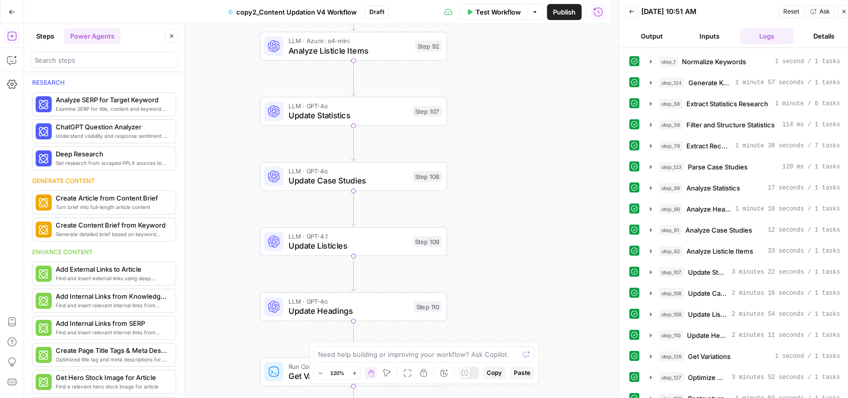
drag, startPoint x: 467, startPoint y: 250, endPoint x: 473, endPoint y: 136, distance: 114.1
click at [473, 136] on div "Workflow Set Inputs Inputs Run Code · Python Normalize Keywords Step 1 LLM · GP…" at bounding box center [317, 211] width 586 height 374
drag, startPoint x: 467, startPoint y: 203, endPoint x: 468, endPoint y: 96, distance: 106.9
click at [468, 96] on div "Workflow Set Inputs Inputs Run Code · Python Normalize Keywords Step 1 LLM · GP…" at bounding box center [317, 211] width 586 height 374
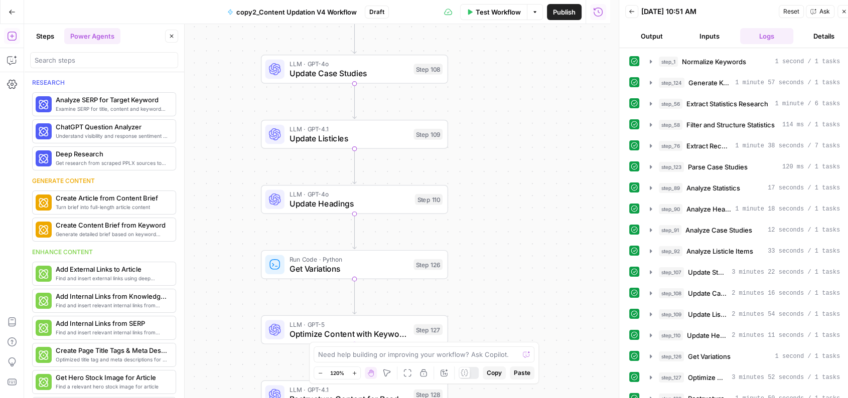
drag, startPoint x: 460, startPoint y: 263, endPoint x: 461, endPoint y: 146, distance: 117.4
click at [461, 146] on div "Workflow Set Inputs Inputs Run Code · Python Normalize Keywords Step 1 LLM · GP…" at bounding box center [317, 211] width 586 height 374
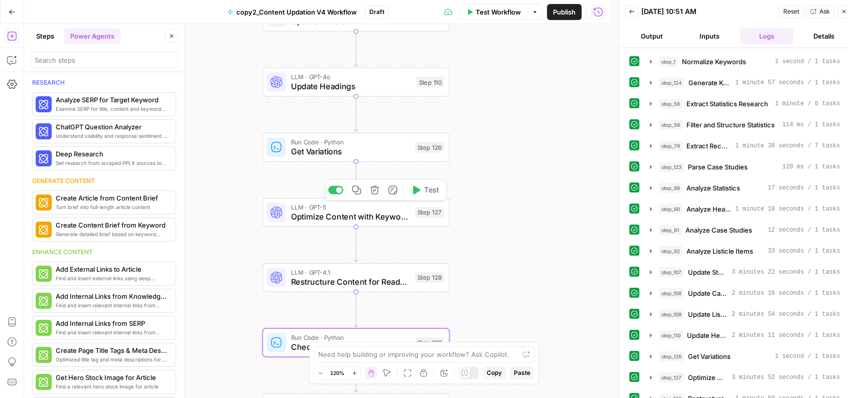
click at [390, 218] on span "Optimize Content with Keyword Variations" at bounding box center [350, 217] width 119 height 12
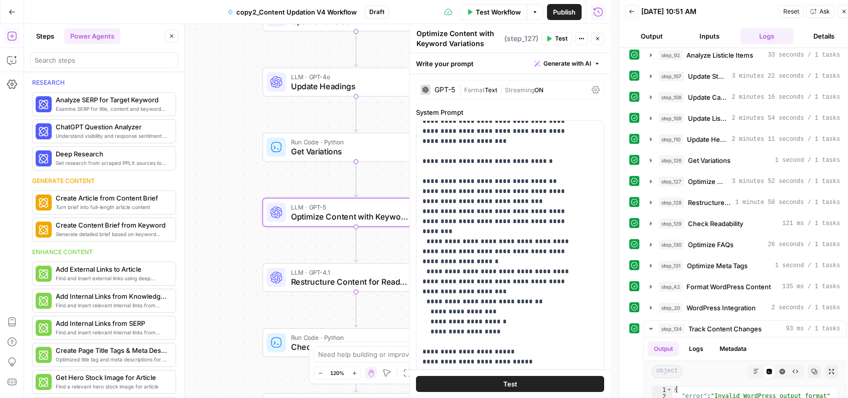
scroll to position [200, 0]
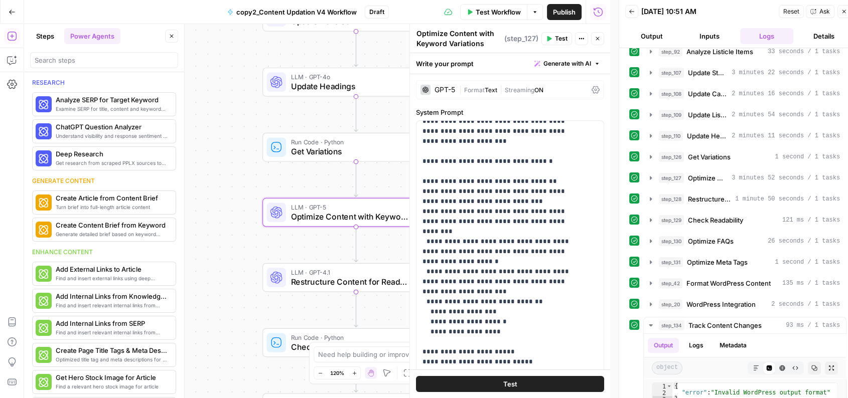
click at [733, 164] on div "step_1 Normalize Keywords 1 second / 1 tasks step_124 Generate Keyword Variatio…" at bounding box center [737, 219] width 217 height 732
click at [748, 159] on div "step_126 Get Variations 1 second / 1 tasks" at bounding box center [749, 157] width 181 height 10
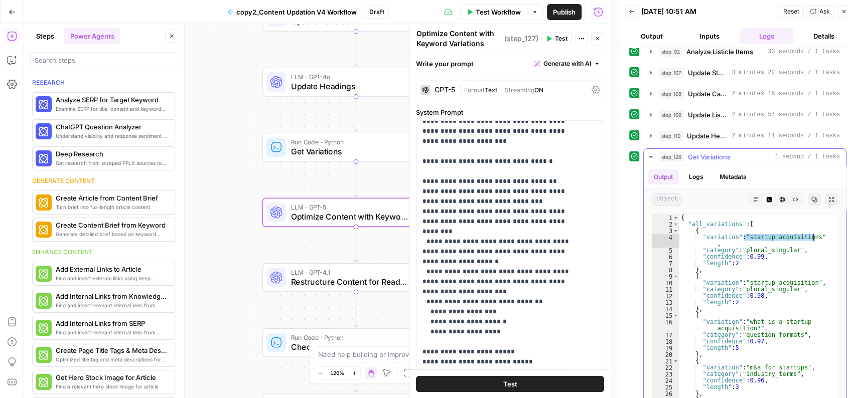
drag, startPoint x: 745, startPoint y: 234, endPoint x: 819, endPoint y: 235, distance: 73.8
click at [770, 235] on div "**********" at bounding box center [745, 313] width 186 height 198
drag, startPoint x: 745, startPoint y: 250, endPoint x: 807, endPoint y: 250, distance: 62.7
click at [770, 250] on div "{ "all_variations" : [ { "variation" : "startup acquisitions" , "category" : "p…" at bounding box center [754, 320] width 150 height 210
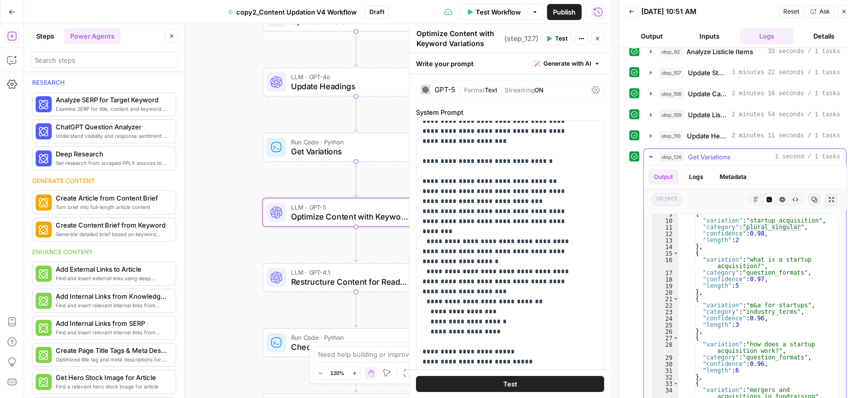
scroll to position [83, 0]
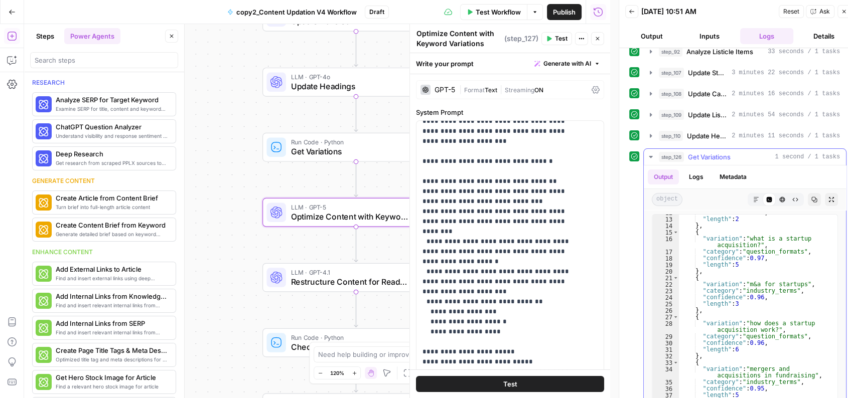
click at [745, 258] on div ""confidence" : 0.98 , "length" : 2 } , { "variation" : "what is a startup acqui…" at bounding box center [754, 315] width 150 height 210
type textarea "**********"
drag, startPoint x: 748, startPoint y: 258, endPoint x: 759, endPoint y: 256, distance: 11.6
click at [759, 256] on div ""confidence" : 0.98 , "length" : 2 } , { "variation" : "what is a startup acqui…" at bounding box center [754, 315] width 150 height 210
click at [762, 161] on button "step_126 Get Variations 1 second / 1 tasks" at bounding box center [745, 157] width 202 height 16
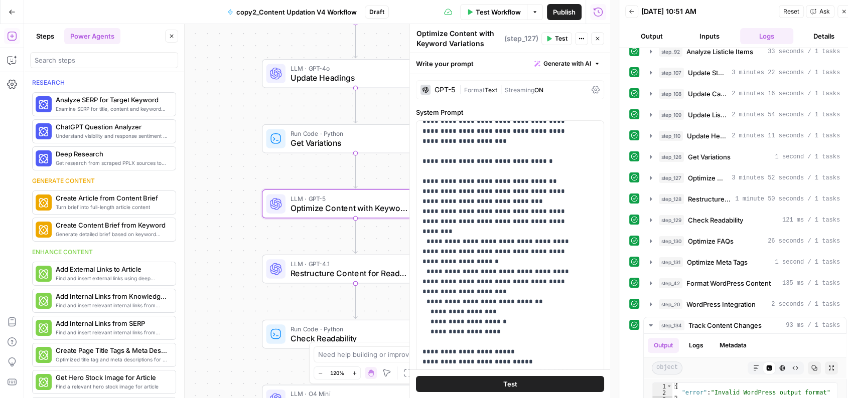
drag, startPoint x: 235, startPoint y: 196, endPoint x: 221, endPoint y: 94, distance: 102.8
click at [221, 94] on div "Workflow Set Inputs Inputs Run Code · Python Normalize Keywords Step 1 LLM · GP…" at bounding box center [317, 211] width 586 height 374
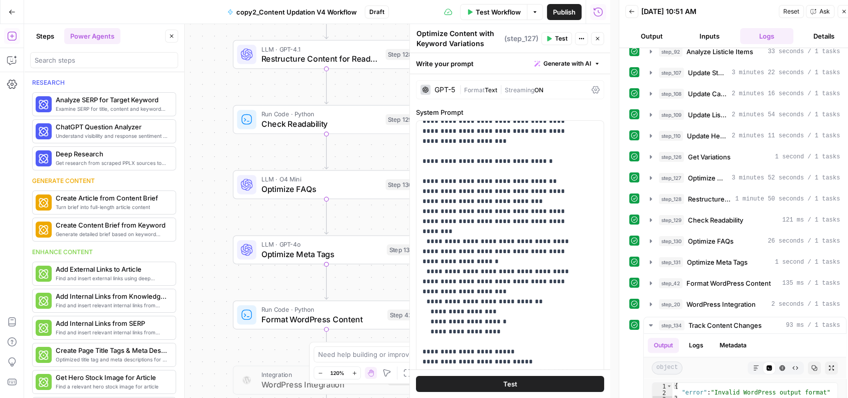
drag, startPoint x: 228, startPoint y: 201, endPoint x: 213, endPoint y: 80, distance: 122.4
click at [213, 80] on div "Workflow Set Inputs Inputs Run Code · Python Normalize Keywords Step 1 LLM · GP…" at bounding box center [317, 211] width 586 height 374
drag, startPoint x: 212, startPoint y: 113, endPoint x: 201, endPoint y: 213, distance: 100.5
click at [201, 213] on div "Workflow Set Inputs Inputs Run Code · Python Normalize Keywords Step 1 LLM · GP…" at bounding box center [317, 211] width 586 height 374
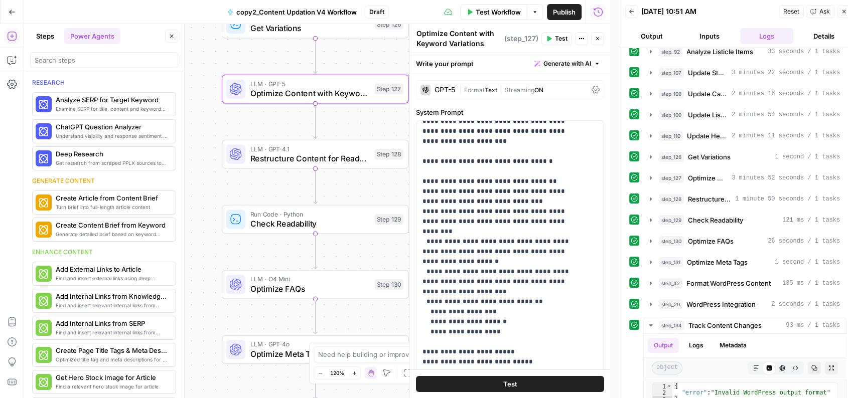
click at [598, 44] on button "Close" at bounding box center [597, 38] width 13 height 13
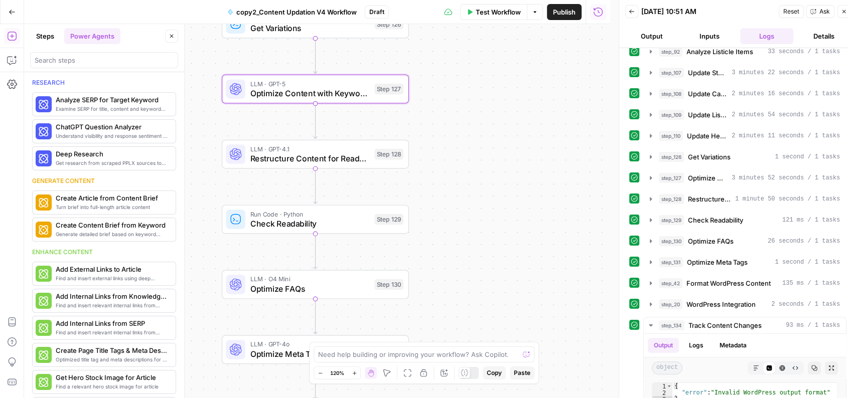
drag, startPoint x: 486, startPoint y: 163, endPoint x: 498, endPoint y: 360, distance: 197.6
click at [498, 360] on body "Qubit - SEO New Home Browse Your Data Usage Settings Recent Grids Live- 9-10 po…" at bounding box center [424, 199] width 848 height 398
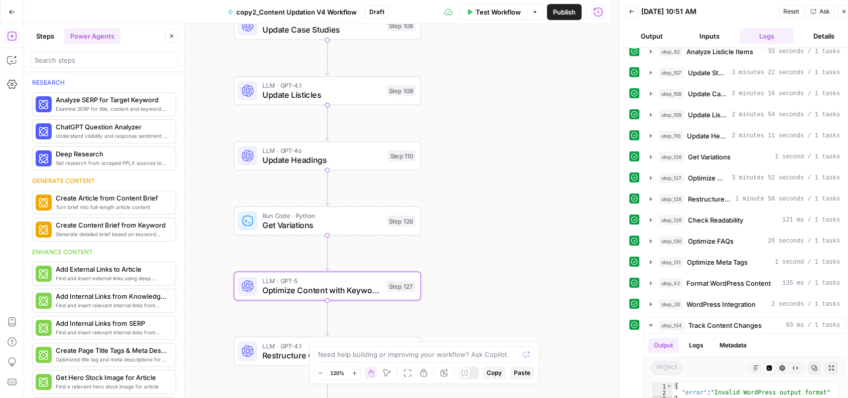
drag, startPoint x: 493, startPoint y: 135, endPoint x: 504, endPoint y: 268, distance: 133.4
click at [504, 268] on div "Workflow Set Inputs Inputs Run Code · Python Normalize Keywords Step 1 LLM · GP…" at bounding box center [317, 211] width 586 height 374
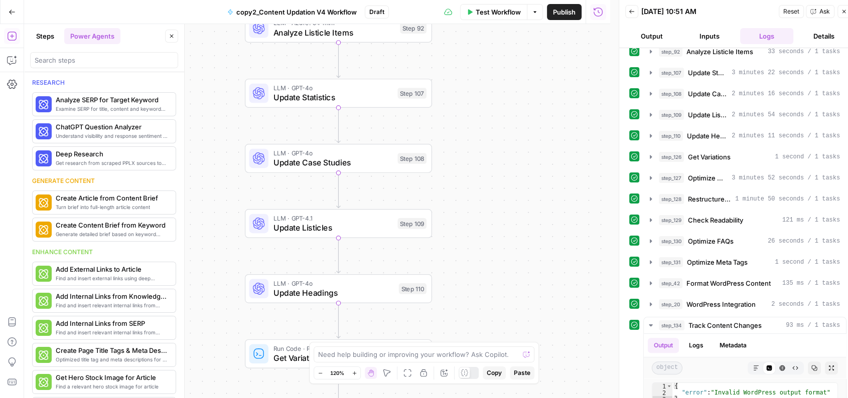
drag, startPoint x: 501, startPoint y: 142, endPoint x: 502, endPoint y: 301, distance: 159.1
click at [502, 301] on div "Workflow Set Inputs Inputs Run Code · Python Normalize Keywords Step 1 LLM · GP…" at bounding box center [317, 211] width 586 height 374
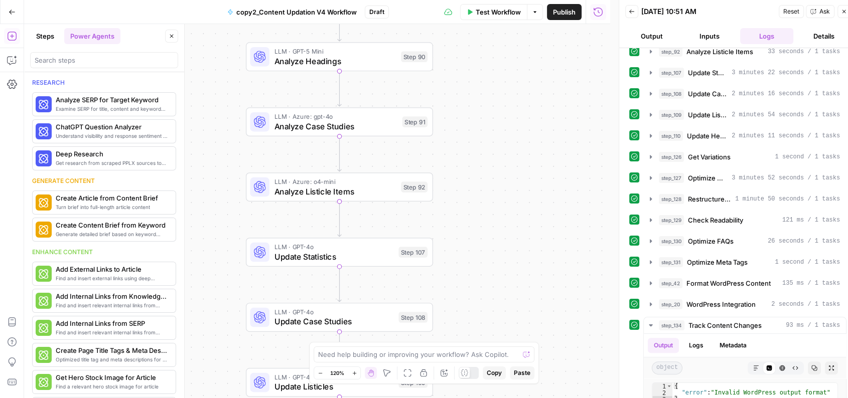
drag, startPoint x: 498, startPoint y: 202, endPoint x: 506, endPoint y: 296, distance: 94.2
click at [506, 296] on div "Workflow Set Inputs Inputs Run Code · Python Normalize Keywords Step 1 LLM · GP…" at bounding box center [317, 211] width 586 height 374
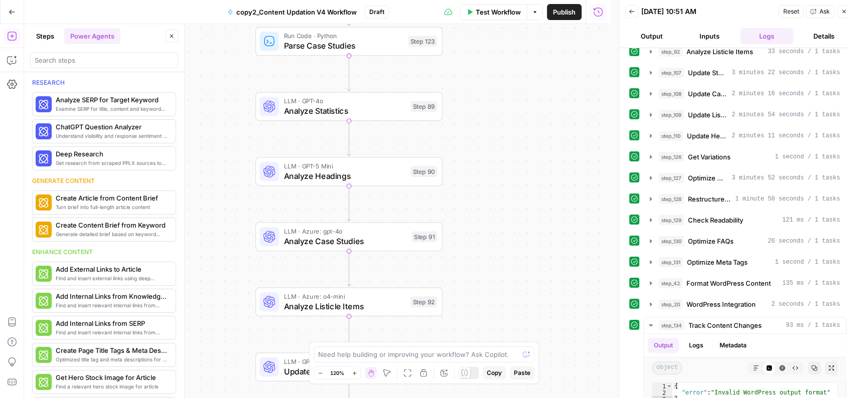
drag, startPoint x: 499, startPoint y: 228, endPoint x: 500, endPoint y: 249, distance: 21.6
click at [500, 249] on div "Workflow Set Inputs Inputs Run Code · Python Normalize Keywords Step 1 LLM · GP…" at bounding box center [317, 211] width 586 height 374
drag, startPoint x: 468, startPoint y: 158, endPoint x: 467, endPoint y: 212, distance: 54.7
click at [467, 212] on div "Workflow Set Inputs Inputs Run Code · Python Normalize Keywords Step 1 LLM · GP…" at bounding box center [317, 211] width 586 height 374
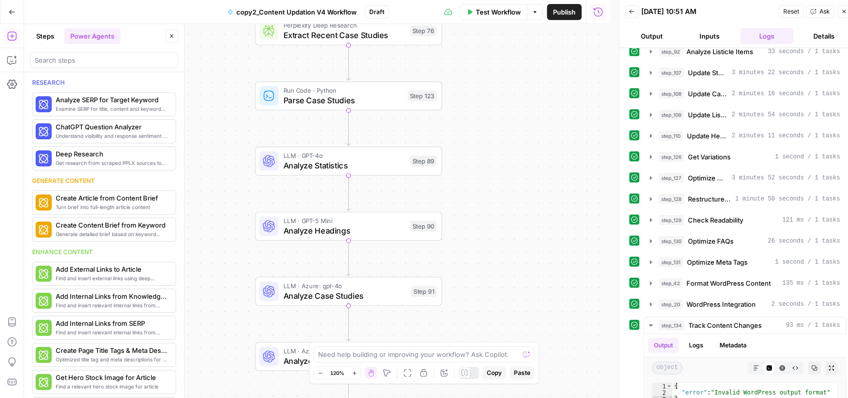
drag, startPoint x: 522, startPoint y: 163, endPoint x: 529, endPoint y: 97, distance: 66.2
click at [529, 97] on div "Workflow Set Inputs Inputs Run Code · Python Normalize Keywords Step 1 LLM · GP…" at bounding box center [317, 211] width 586 height 374
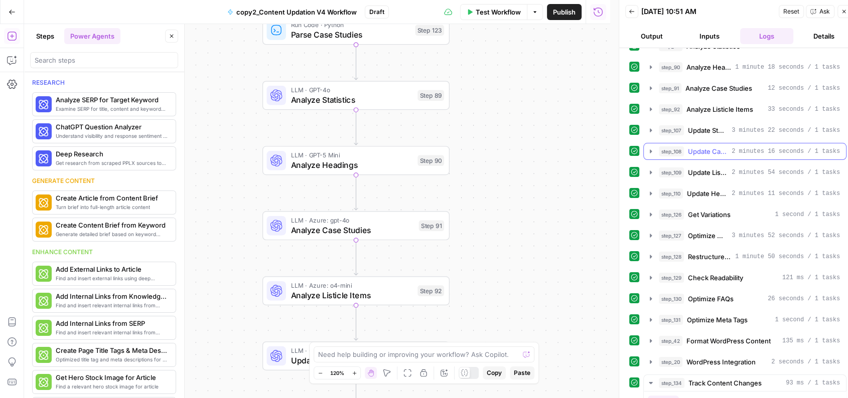
scroll to position [142, 0]
click at [752, 126] on span "3 minutes 22 seconds / 1 tasks" at bounding box center [786, 130] width 108 height 9
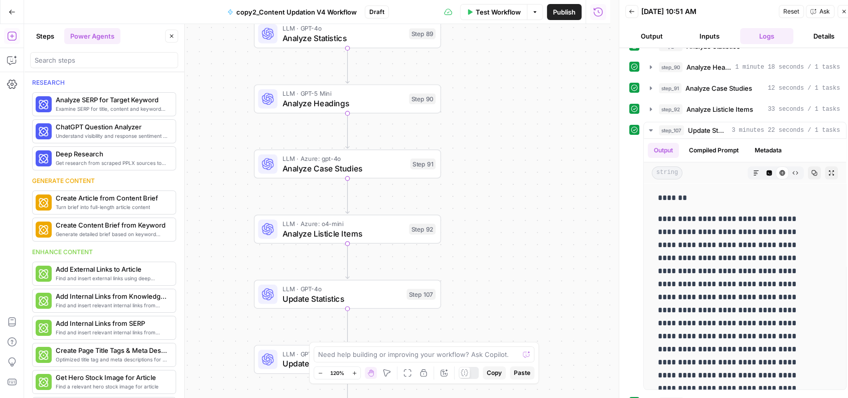
drag, startPoint x: 521, startPoint y: 222, endPoint x: 512, endPoint y: 158, distance: 64.9
click at [512, 158] on div "Workflow Set Inputs Inputs Run Code · Python Normalize Keywords Step 1 LLM · GP…" at bounding box center [317, 211] width 586 height 374
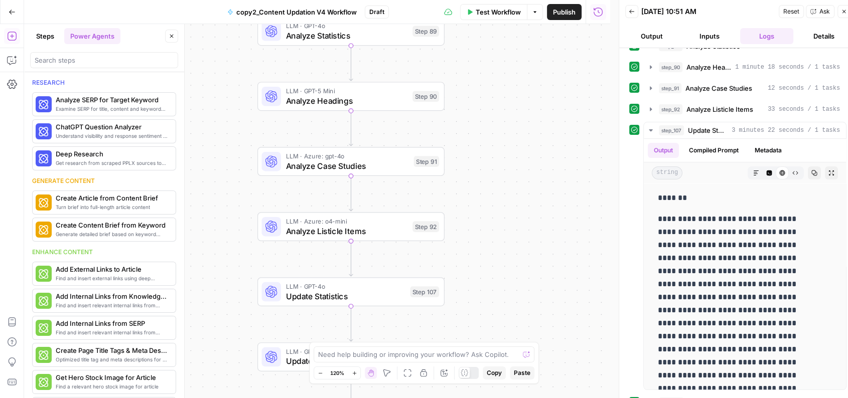
drag, startPoint x: 525, startPoint y: 163, endPoint x: 560, endPoint y: 219, distance: 66.4
click at [560, 219] on div "Workflow Set Inputs Inputs Run Code · Python Normalize Keywords Step 1 LLM · GP…" at bounding box center [317, 211] width 586 height 374
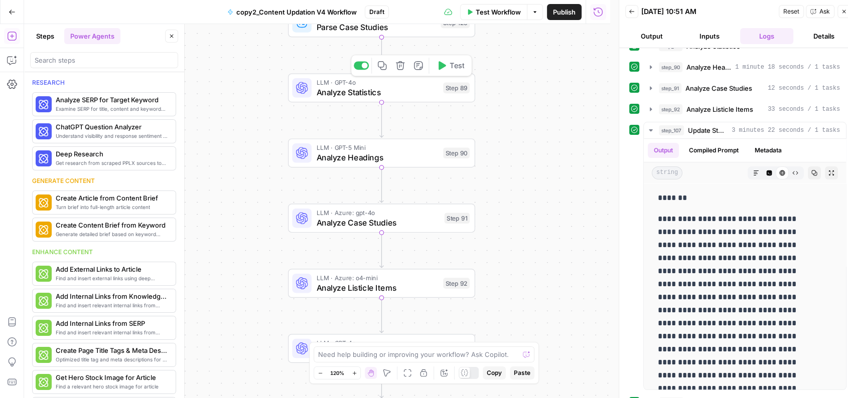
click at [417, 85] on span "LLM · GPT-4o" at bounding box center [377, 83] width 122 height 10
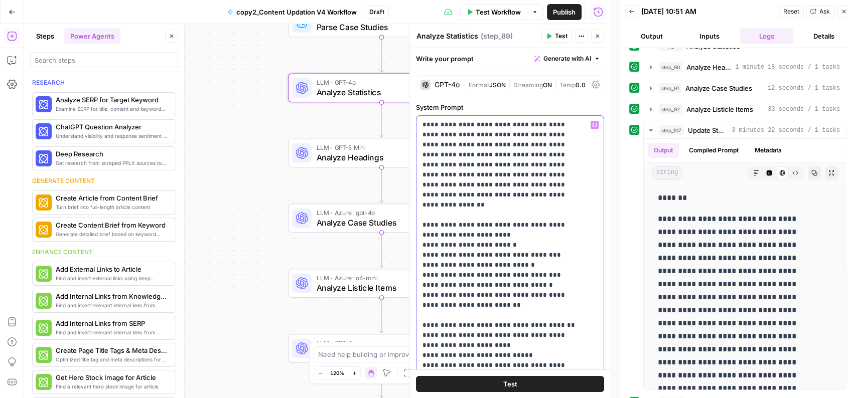
drag, startPoint x: 458, startPoint y: 226, endPoint x: 542, endPoint y: 236, distance: 85.3
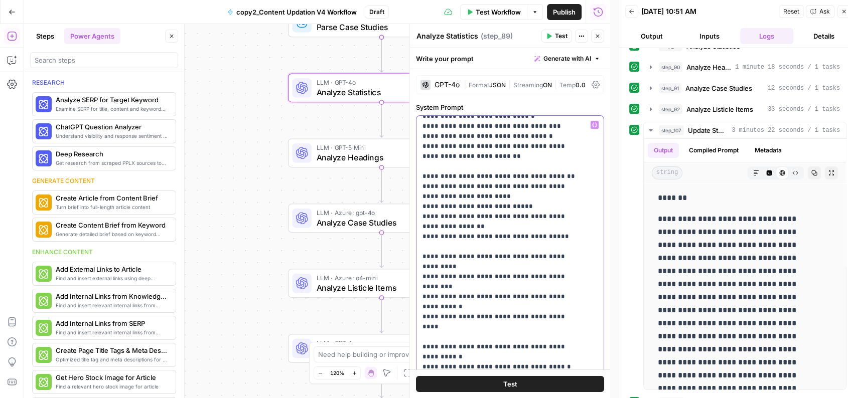
scroll to position [383, 0]
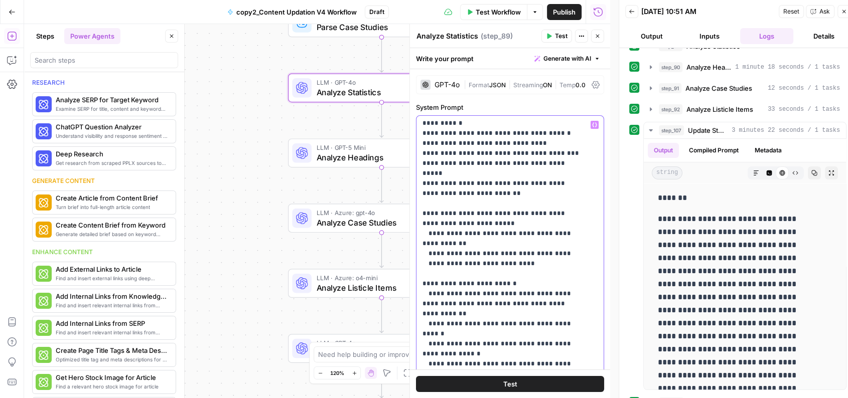
drag, startPoint x: 484, startPoint y: 183, endPoint x: 522, endPoint y: 181, distance: 37.7
drag, startPoint x: 522, startPoint y: 181, endPoint x: 485, endPoint y: 185, distance: 36.8
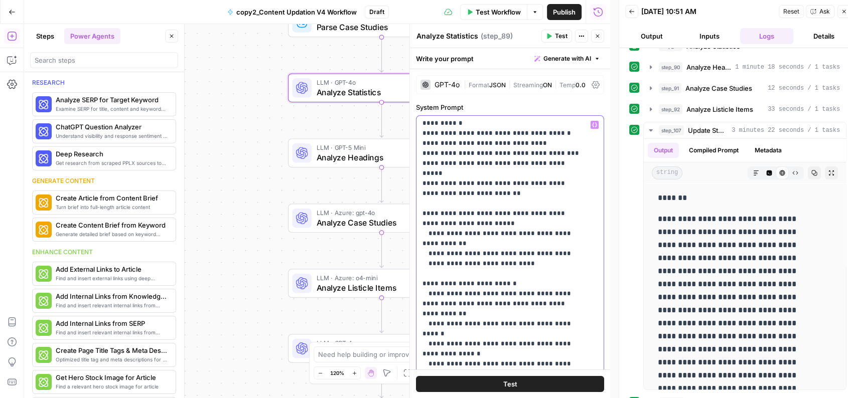
drag, startPoint x: 488, startPoint y: 185, endPoint x: 522, endPoint y: 184, distance: 34.1
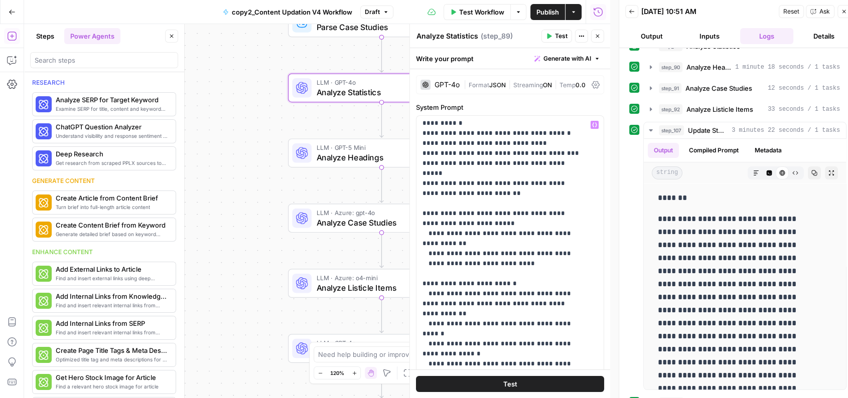
click at [598, 33] on icon "button" at bounding box center [598, 36] width 6 height 6
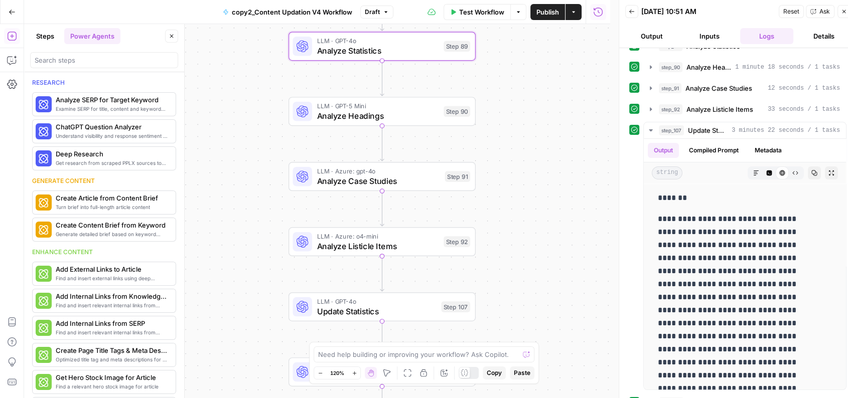
drag, startPoint x: 498, startPoint y: 194, endPoint x: 498, endPoint y: 151, distance: 42.7
click at [498, 151] on div "Workflow Set Inputs Inputs Run Code · Python Normalize Keywords Step 1 LLM · GP…" at bounding box center [317, 211] width 586 height 374
click at [394, 170] on span "LLM · Azure: gpt-4o" at bounding box center [378, 171] width 123 height 10
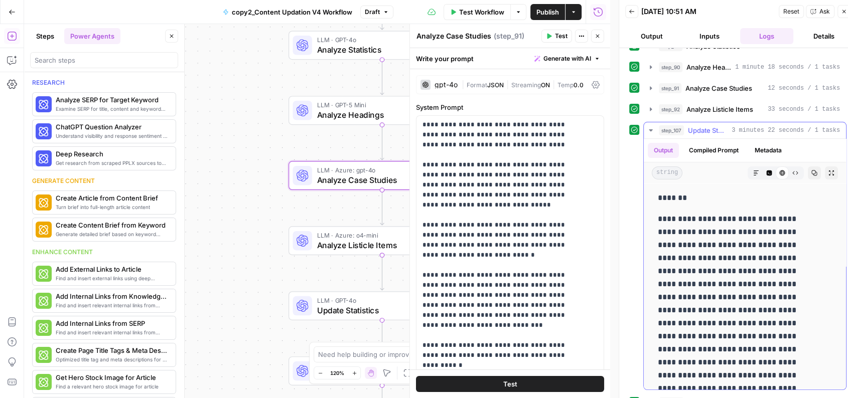
click at [709, 132] on span "Update Statistics" at bounding box center [708, 130] width 40 height 10
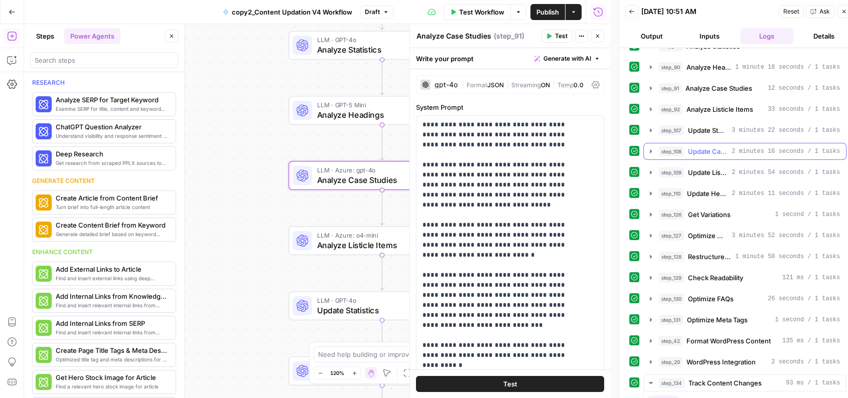
click at [735, 148] on span "2 minutes 16 seconds / 1 tasks" at bounding box center [786, 151] width 108 height 9
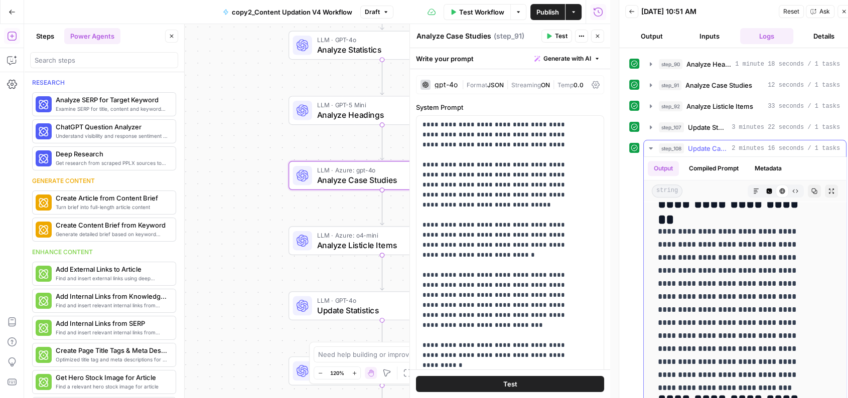
scroll to position [1005, 0]
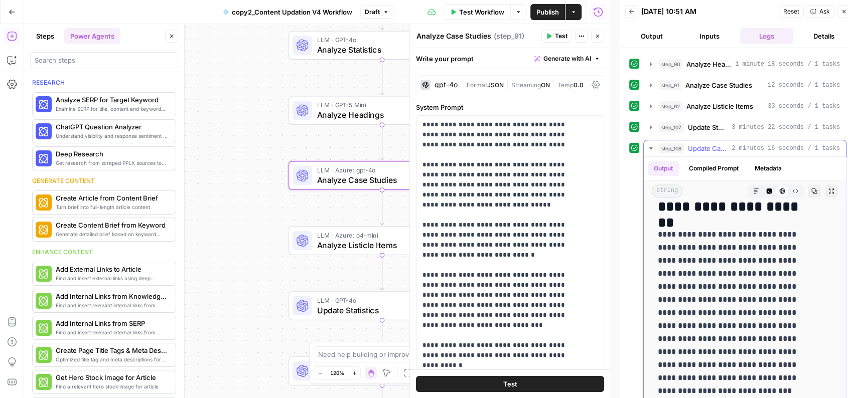
drag, startPoint x: 694, startPoint y: 258, endPoint x: 783, endPoint y: 330, distance: 114.6
click at [770, 330] on p "**********" at bounding box center [737, 306] width 158 height 157
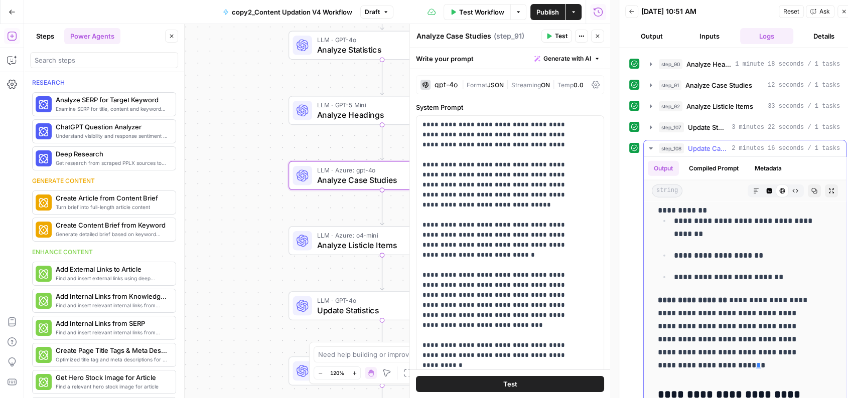
scroll to position [2449, 0]
drag, startPoint x: 728, startPoint y: 300, endPoint x: 764, endPoint y: 357, distance: 67.7
click at [764, 357] on p "**********" at bounding box center [737, 334] width 158 height 78
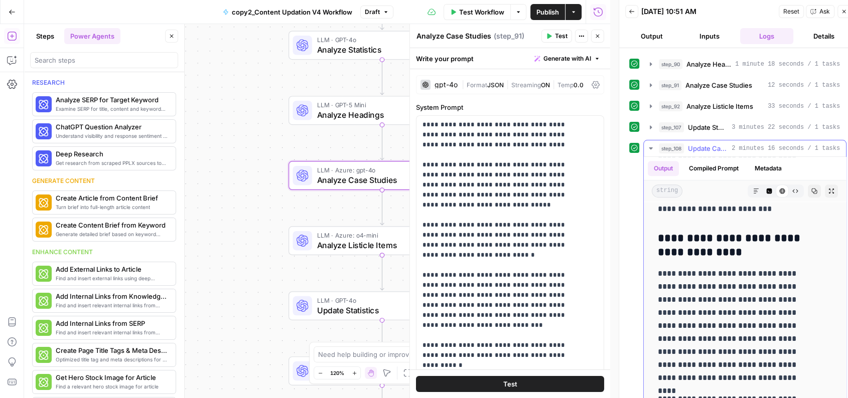
scroll to position [4687, 0]
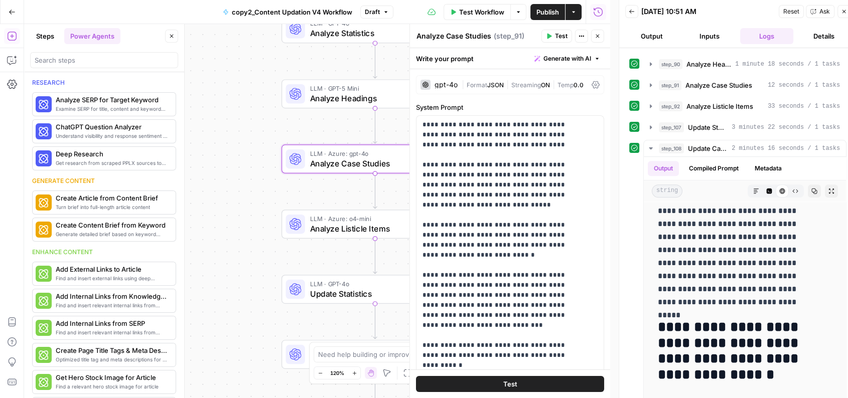
drag, startPoint x: 248, startPoint y: 190, endPoint x: 214, endPoint y: 103, distance: 93.6
click at [214, 103] on div "Workflow Set Inputs Inputs Run Code · Python Normalize Keywords Step 1 LLM · GP…" at bounding box center [317, 211] width 586 height 374
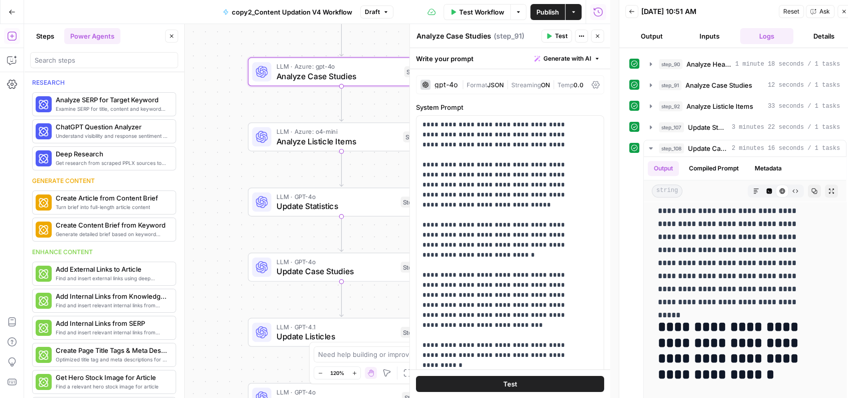
drag, startPoint x: 220, startPoint y: 171, endPoint x: 204, endPoint y: 49, distance: 122.9
click at [204, 49] on div "Workflow Set Inputs Inputs Run Code · Python Normalize Keywords Step 1 LLM · GP…" at bounding box center [317, 211] width 586 height 374
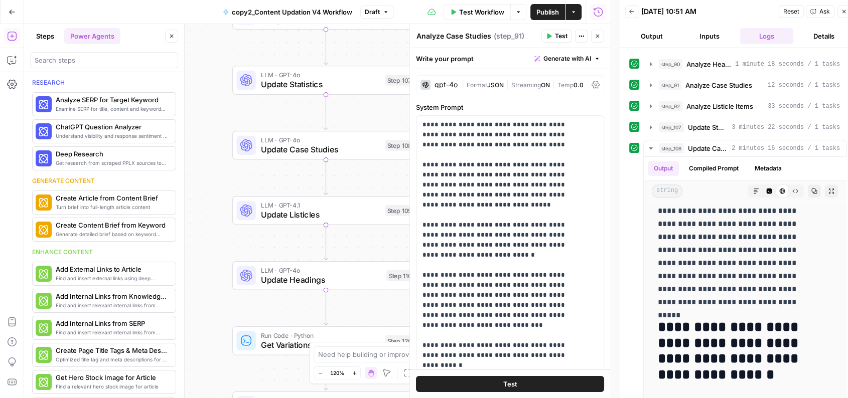
drag, startPoint x: 218, startPoint y: 190, endPoint x: 213, endPoint y: 125, distance: 64.9
click at [213, 125] on div "Workflow Set Inputs Inputs Run Code · Python Normalize Keywords Step 1 LLM · GP…" at bounding box center [317, 211] width 586 height 374
drag, startPoint x: 220, startPoint y: 181, endPoint x: 211, endPoint y: 100, distance: 81.7
click at [211, 100] on div "Workflow Set Inputs Inputs Run Code · Python Normalize Keywords Step 1 LLM · GP…" at bounding box center [317, 211] width 586 height 374
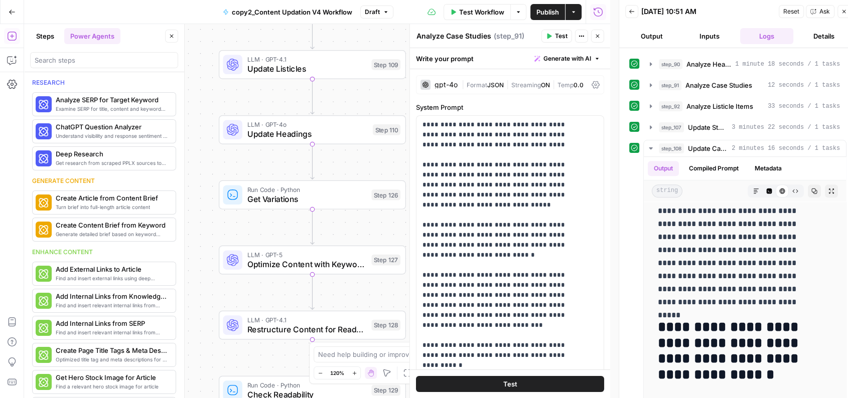
drag, startPoint x: 211, startPoint y: 179, endPoint x: 217, endPoint y: 159, distance: 21.0
click at [217, 159] on div "Workflow Set Inputs Inputs Run Code · Python Normalize Keywords Step 1 LLM · GP…" at bounding box center [317, 211] width 586 height 374
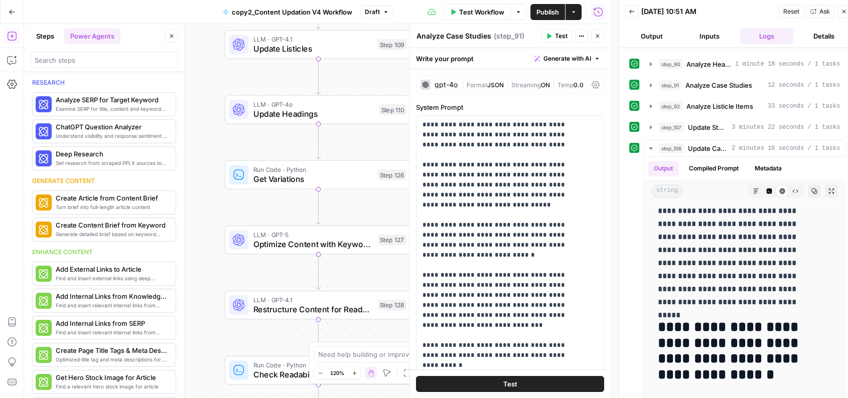
drag, startPoint x: 213, startPoint y: 212, endPoint x: 213, endPoint y: 104, distance: 107.4
click at [213, 104] on div "Workflow Set Inputs Inputs Run Code · Python Normalize Keywords Step 1 LLM · GP…" at bounding box center [317, 211] width 586 height 374
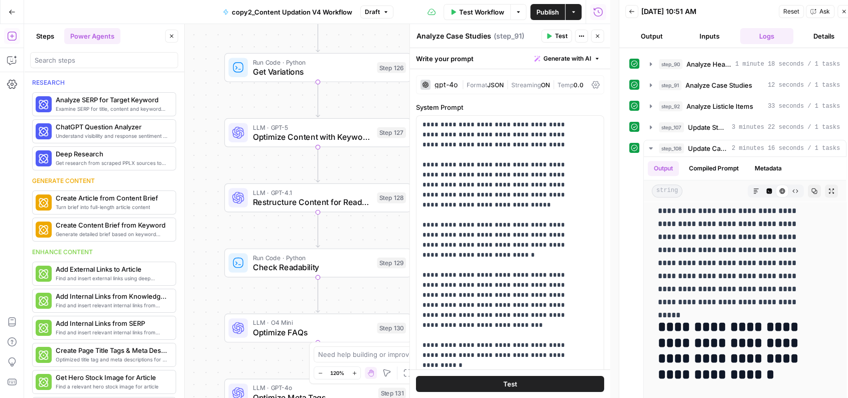
drag, startPoint x: 213, startPoint y: 177, endPoint x: 213, endPoint y: 152, distance: 25.1
click at [213, 152] on div "Workflow Set Inputs Inputs Run Code · Python Normalize Keywords Step 1 LLM · GP…" at bounding box center [317, 211] width 586 height 374
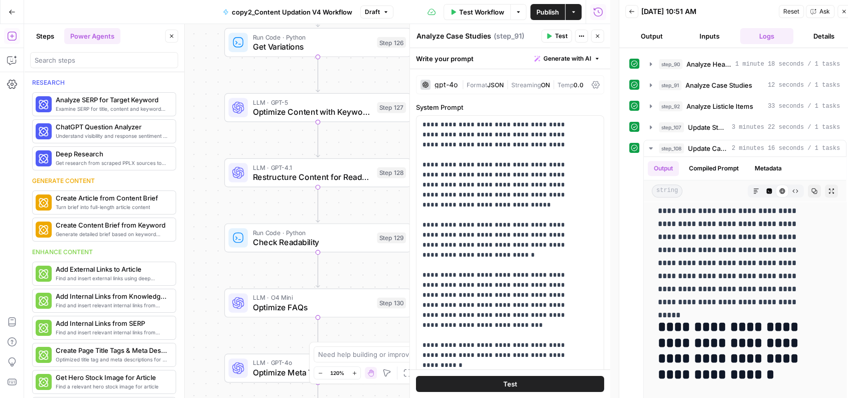
click at [597, 37] on icon "button" at bounding box center [598, 36] width 6 height 6
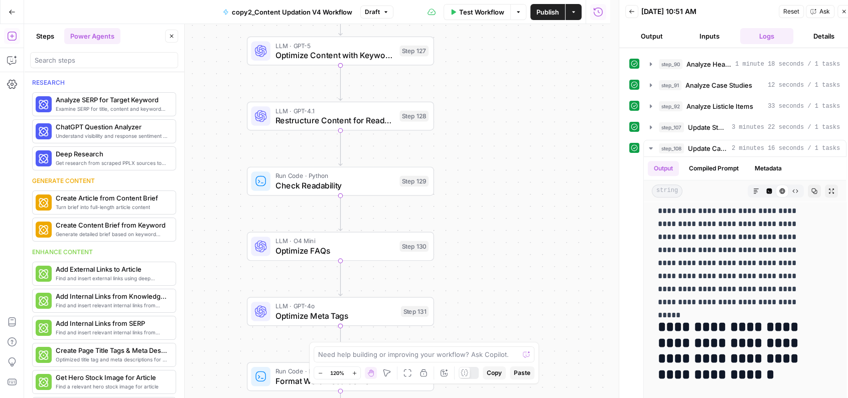
drag, startPoint x: 447, startPoint y: 173, endPoint x: 474, endPoint y: 101, distance: 76.1
click at [474, 101] on div "Workflow Set Inputs Inputs Run Code · Python Normalize Keywords Step 1 LLM · GP…" at bounding box center [317, 211] width 586 height 374
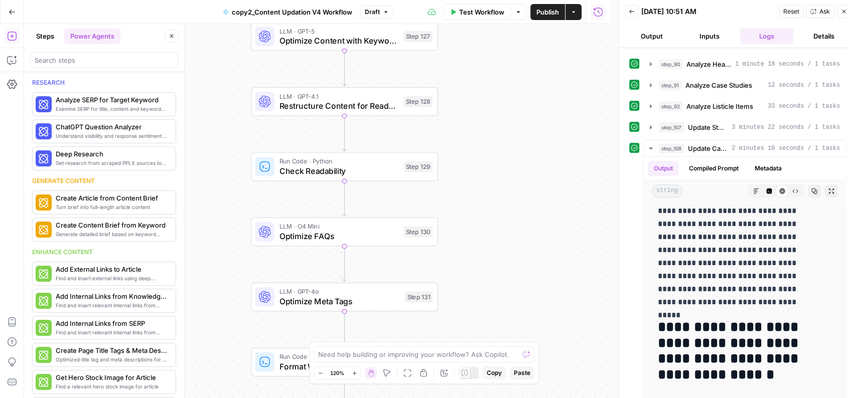
drag, startPoint x: 471, startPoint y: 161, endPoint x: 472, endPoint y: 152, distance: 9.2
click at [472, 152] on div "Workflow Set Inputs Inputs Run Code · Python Normalize Keywords Step 1 LLM · GP…" at bounding box center [317, 211] width 586 height 374
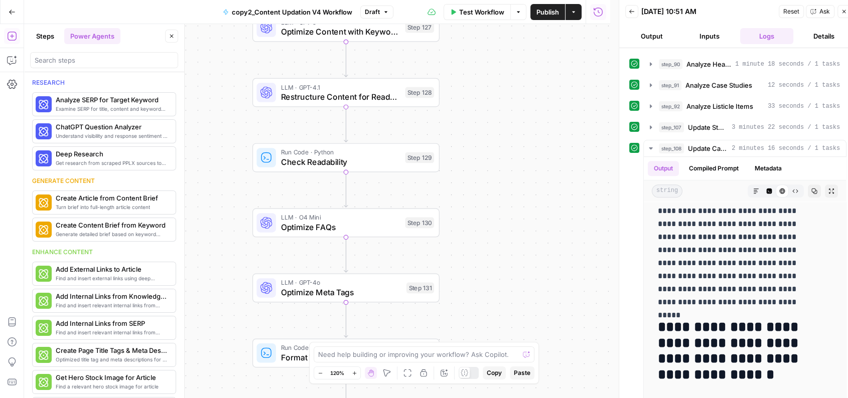
drag, startPoint x: 459, startPoint y: 146, endPoint x: 458, endPoint y: 135, distance: 10.6
click at [458, 135] on div "Workflow Set Inputs Inputs Run Code · Python Normalize Keywords Step 1 LLM · GP…" at bounding box center [317, 211] width 586 height 374
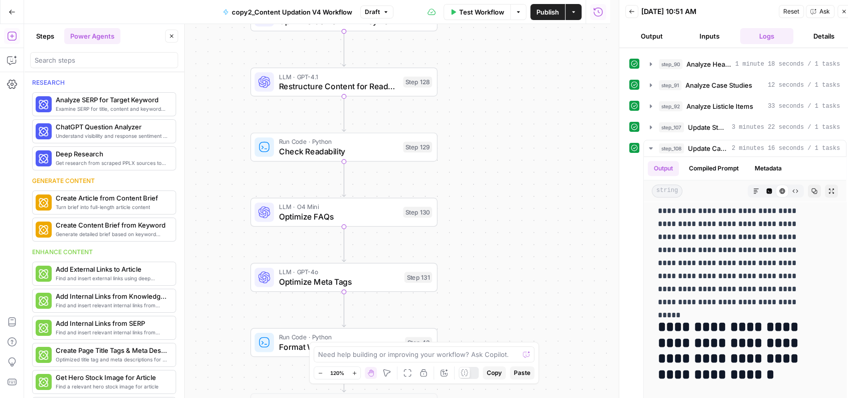
drag, startPoint x: 471, startPoint y: 151, endPoint x: 467, endPoint y: 89, distance: 61.9
click at [467, 89] on div "Workflow Set Inputs Inputs Run Code · Python Normalize Keywords Step 1 LLM · GP…" at bounding box center [317, 211] width 586 height 374
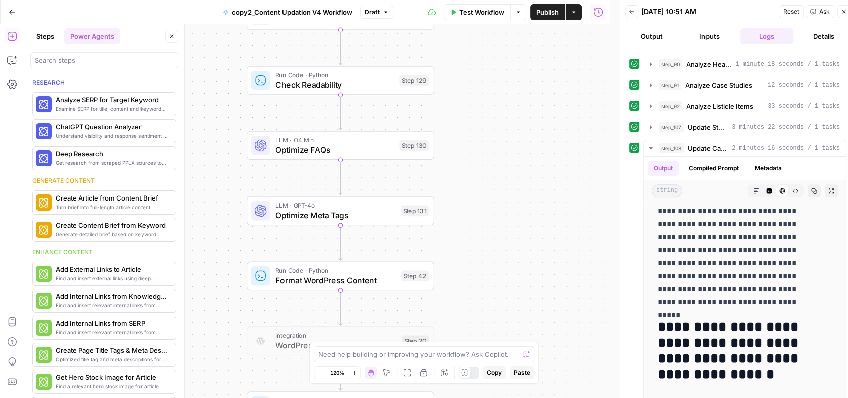
drag, startPoint x: 469, startPoint y: 125, endPoint x: 470, endPoint y: 119, distance: 5.6
click at [470, 119] on div "Workflow Set Inputs Inputs Run Code · Python Normalize Keywords Step 1 LLM · GP…" at bounding box center [317, 211] width 586 height 374
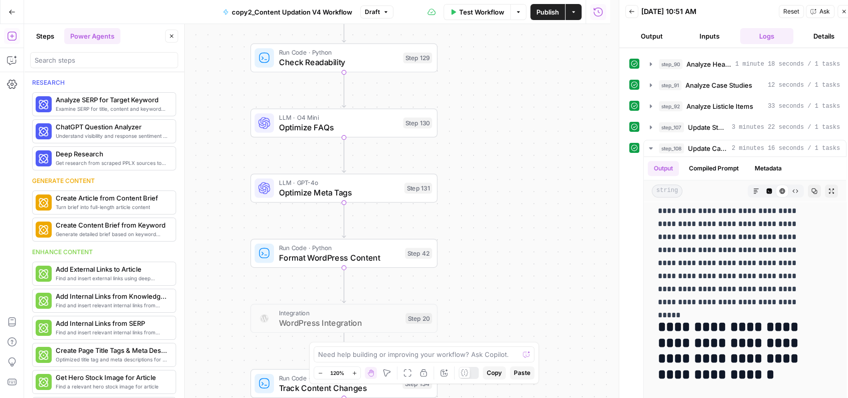
drag, startPoint x: 460, startPoint y: 187, endPoint x: 463, endPoint y: 165, distance: 22.4
click at [463, 165] on div "Workflow Set Inputs Inputs Run Code · Python Normalize Keywords Step 1 LLM · GP…" at bounding box center [317, 211] width 586 height 374
drag, startPoint x: 468, startPoint y: 181, endPoint x: 477, endPoint y: 91, distance: 90.8
click at [477, 91] on div "Workflow Set Inputs Inputs Run Code · Python Normalize Keywords Step 1 LLM · GP…" at bounding box center [317, 211] width 586 height 374
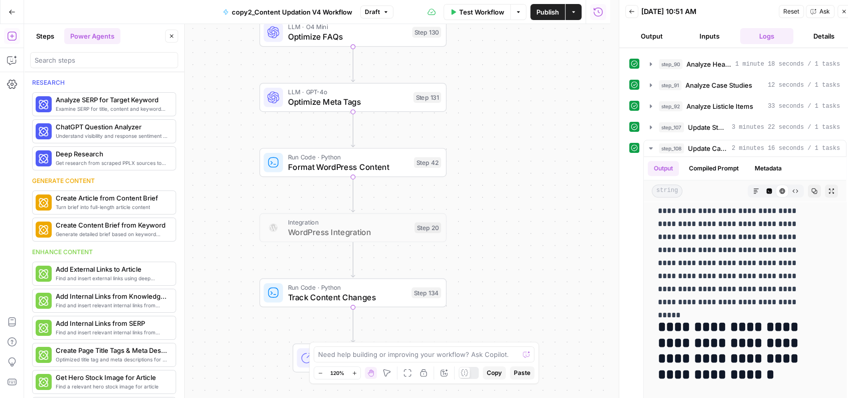
drag, startPoint x: 474, startPoint y: 159, endPoint x: 461, endPoint y: 279, distance: 120.7
click at [461, 279] on div "Workflow Set Inputs Inputs Run Code · Python Normalize Keywords Step 1 LLM · GP…" at bounding box center [317, 211] width 586 height 374
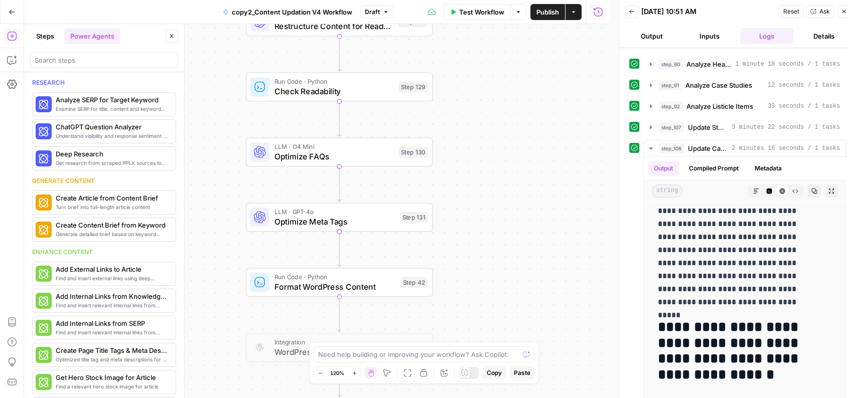
drag, startPoint x: 461, startPoint y: 161, endPoint x: 461, endPoint y: 248, distance: 87.3
click at [461, 248] on div "Workflow Set Inputs Inputs Run Code · Python Normalize Keywords Step 1 LLM · GP…" at bounding box center [317, 211] width 586 height 374
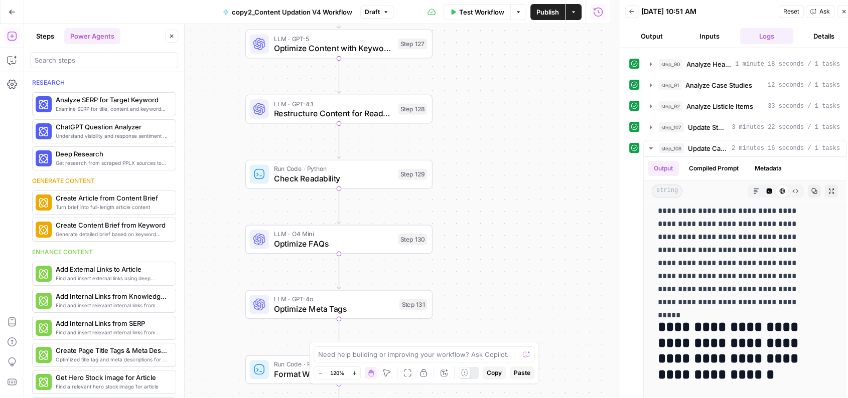
drag, startPoint x: 481, startPoint y: 110, endPoint x: 485, endPoint y: 172, distance: 61.8
click at [485, 172] on div "Workflow Set Inputs Inputs Run Code · Python Normalize Keywords Step 1 LLM · GP…" at bounding box center [317, 211] width 586 height 374
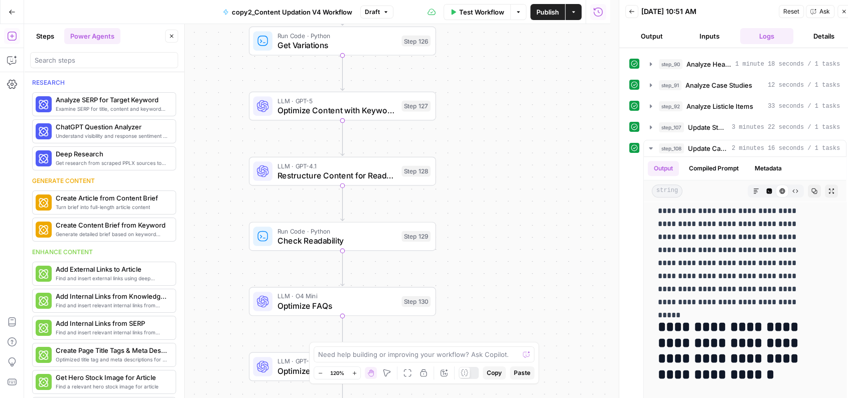
click at [335, 179] on span "Restructure Content for Readability" at bounding box center [336, 176] width 119 height 12
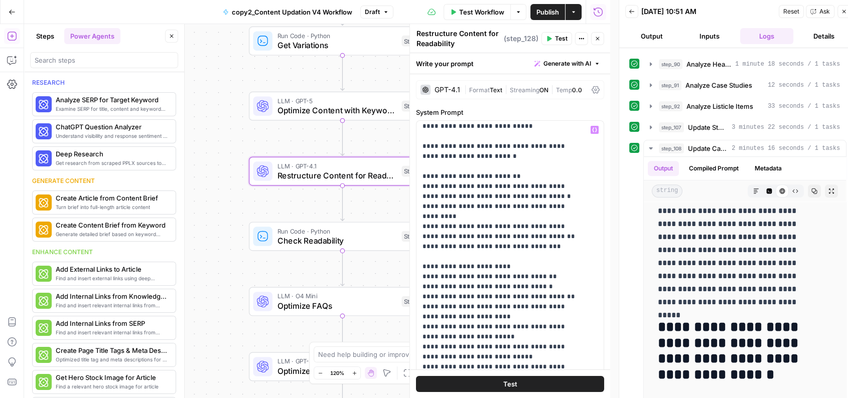
scroll to position [189, 0]
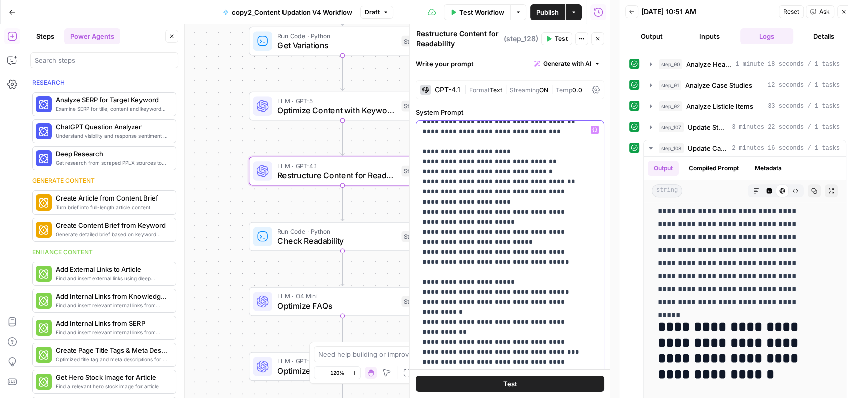
drag, startPoint x: 425, startPoint y: 152, endPoint x: 551, endPoint y: 153, distance: 126.0
drag, startPoint x: 425, startPoint y: 158, endPoint x: 553, endPoint y: 166, distance: 127.7
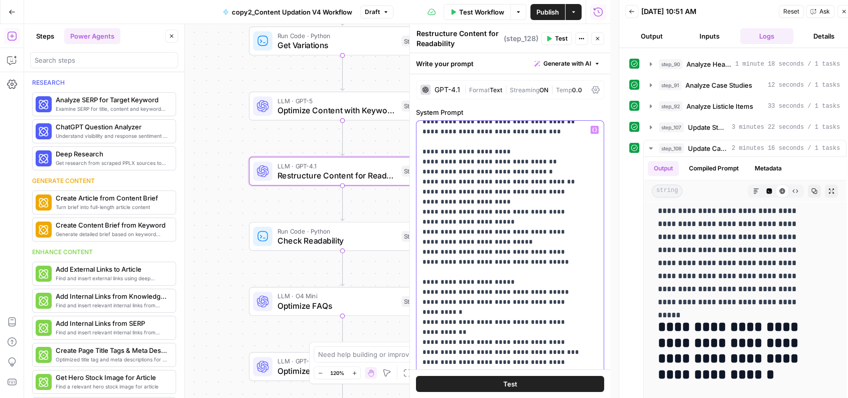
drag, startPoint x: 426, startPoint y: 171, endPoint x: 570, endPoint y: 178, distance: 144.7
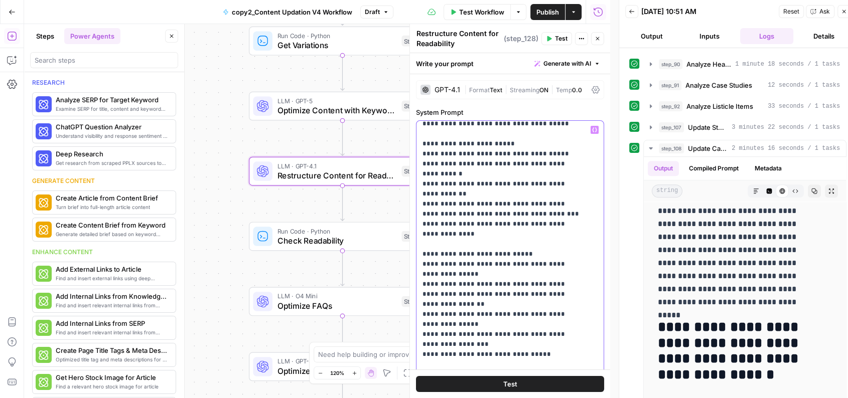
drag, startPoint x: 427, startPoint y: 144, endPoint x: 548, endPoint y: 141, distance: 121.5
click at [548, 141] on p "**********" at bounding box center [502, 295] width 159 height 994
click at [222, 141] on div "Workflow Set Inputs Inputs Run Code · Python Normalize Keywords Step 1 LLM · GP…" at bounding box center [317, 211] width 586 height 374
click at [745, 144] on span "2 minutes 16 seconds / 1 tasks" at bounding box center [786, 148] width 108 height 9
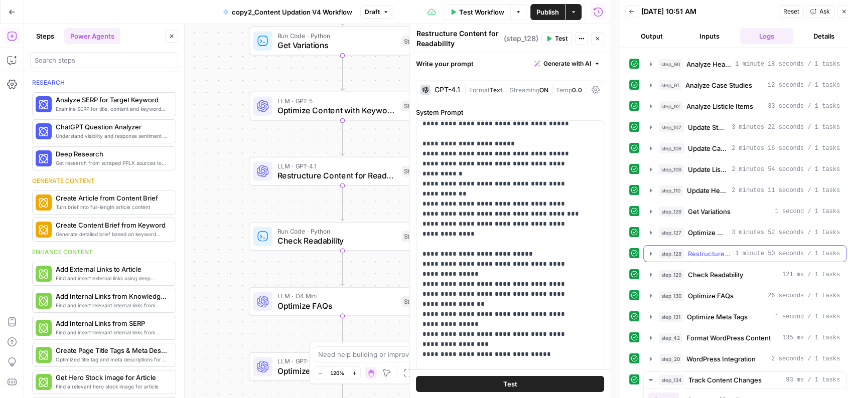
click at [745, 251] on span "1 minute 50 seconds / 1 tasks" at bounding box center [787, 253] width 105 height 9
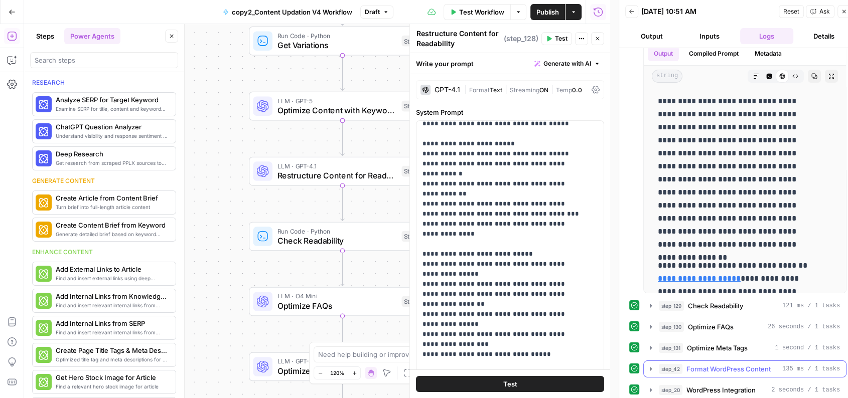
scroll to position [364, 0]
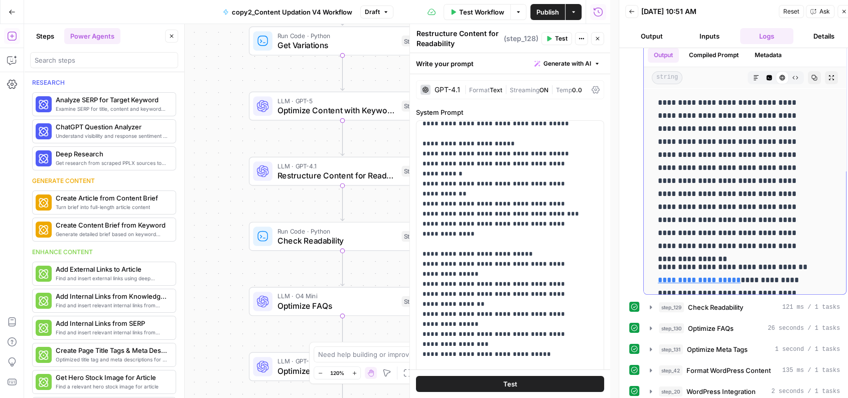
click at [658, 101] on p "**********" at bounding box center [737, 174] width 158 height 157
drag, startPoint x: 658, startPoint y: 101, endPoint x: 761, endPoint y: 113, distance: 104.1
click at [761, 113] on p "**********" at bounding box center [737, 174] width 158 height 157
drag, startPoint x: 768, startPoint y: 113, endPoint x: 773, endPoint y: 125, distance: 13.0
click at [770, 125] on p "**********" at bounding box center [737, 174] width 158 height 157
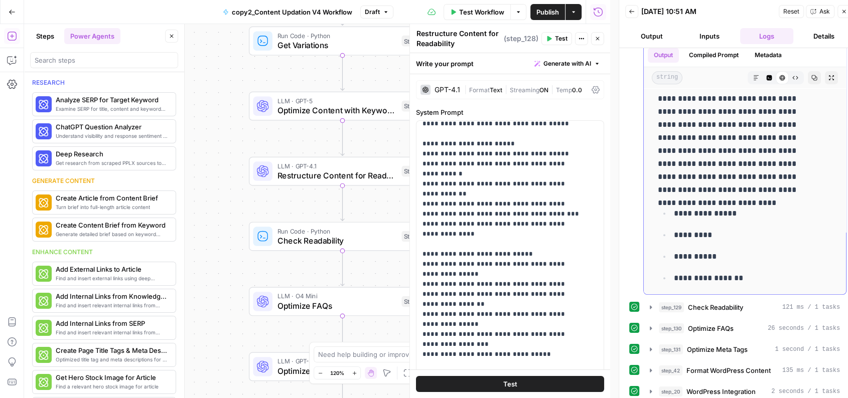
scroll to position [486, 0]
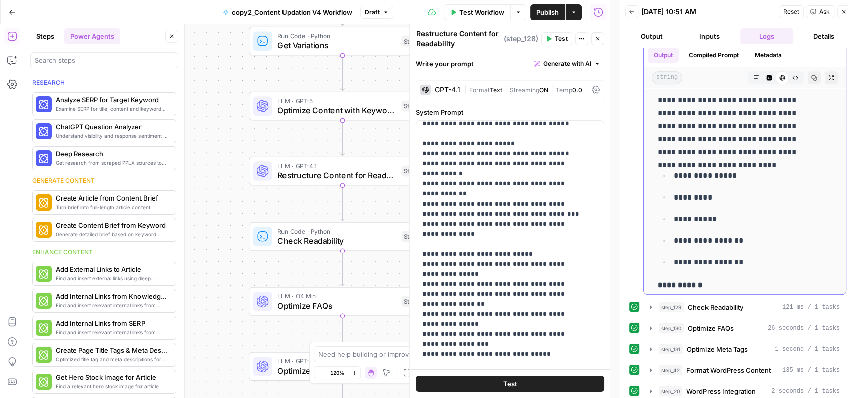
drag, startPoint x: 749, startPoint y: 135, endPoint x: 759, endPoint y: 147, distance: 15.6
click at [759, 147] on p "**********" at bounding box center [737, 107] width 158 height 104
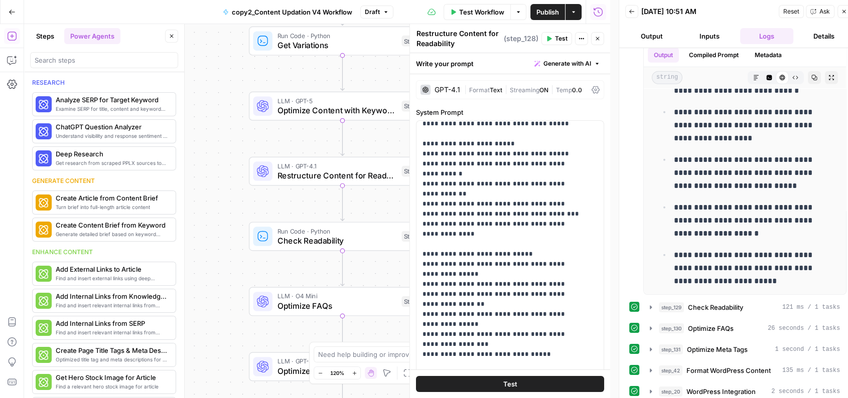
scroll to position [274, 0]
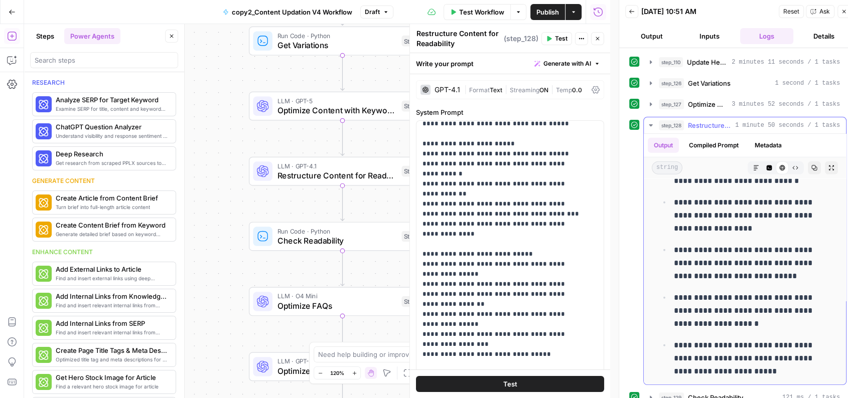
click at [708, 123] on span "Restructure Content for Readability" at bounding box center [709, 125] width 43 height 10
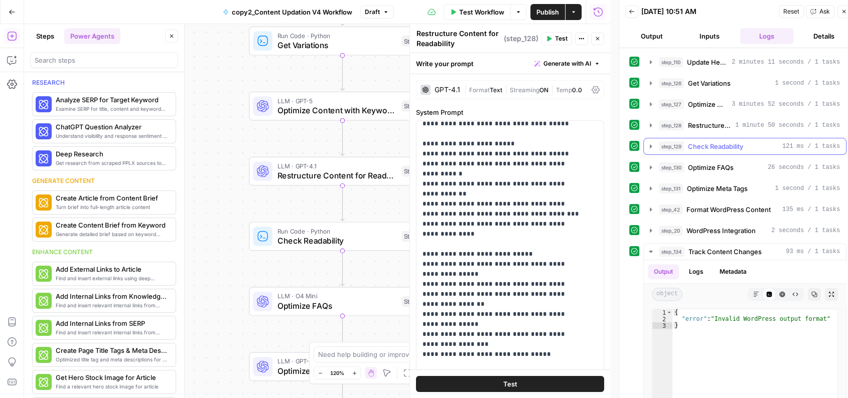
click at [736, 143] on span "Check Readability" at bounding box center [715, 147] width 55 height 10
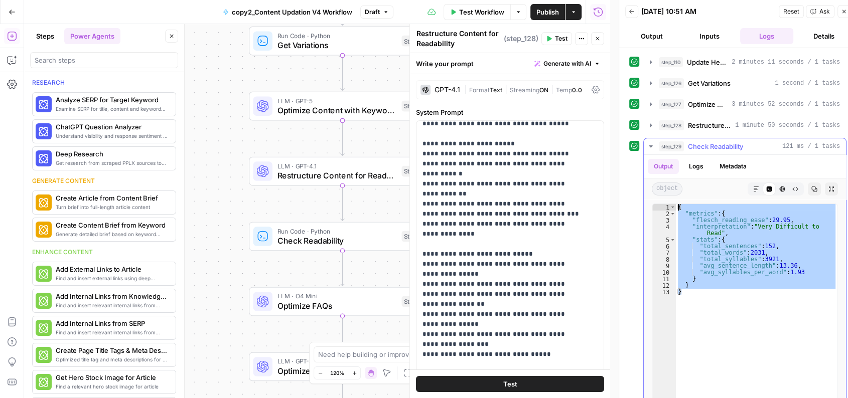
drag, startPoint x: 691, startPoint y: 301, endPoint x: 676, endPoint y: 200, distance: 101.9
click at [676, 200] on div "* 1 2 3 4 5 6 7 8 9 10 11 12 13 { "metrics" : { "flesch_reading_ease" : 29.95 ,…" at bounding box center [745, 303] width 202 height 206
click at [766, 222] on div "{ "metrics" : { "flesch_reading_ease" : 29.95 , "interpretation" : "Very Diffic…" at bounding box center [757, 302] width 162 height 197
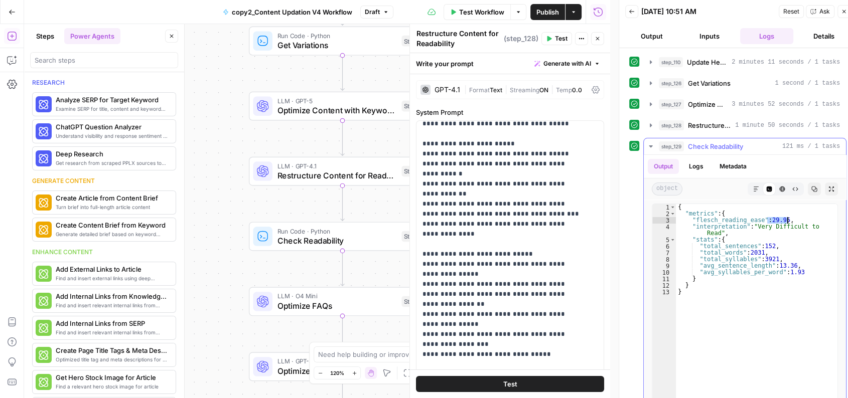
drag, startPoint x: 767, startPoint y: 219, endPoint x: 786, endPoint y: 218, distance: 19.6
click at [770, 218] on div "{ "metrics" : { "flesch_reading_ease" : 29.95 , "interpretation" : "Very Diffic…" at bounding box center [757, 309] width 162 height 210
click at [770, 218] on div "{ "metrics" : { "flesch_reading_ease" : 29.95 , "interpretation" : "Very Diffic…" at bounding box center [757, 302] width 162 height 197
click at [770, 218] on div "{ "metrics" : { "flesch_reading_ease" : 29.95 , "interpretation" : "Very Diffic…" at bounding box center [757, 309] width 162 height 210
click at [770, 216] on div "{ "metrics" : { "flesch_reading_ease" : 29.95 , "interpretation" : "Very Diffic…" at bounding box center [757, 309] width 162 height 210
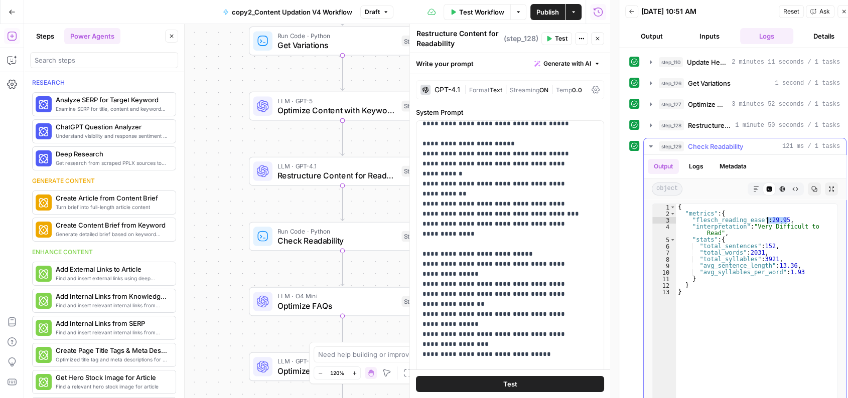
drag, startPoint x: 789, startPoint y: 216, endPoint x: 766, endPoint y: 216, distance: 23.1
click at [766, 216] on div "{ "metrics" : { "flesch_reading_ease" : 29.95 , "interpretation" : "Very Diffic…" at bounding box center [757, 309] width 162 height 210
click at [729, 301] on div "{ "metrics" : { "flesch_reading_ease" : 29.95 , "interpretation" : "Very Diffic…" at bounding box center [757, 309] width 162 height 210
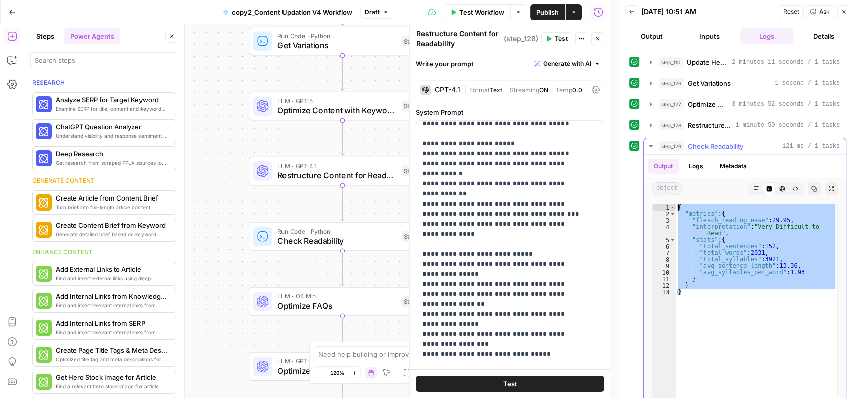
drag, startPoint x: 730, startPoint y: 301, endPoint x: 692, endPoint y: 218, distance: 91.6
click at [692, 218] on div "{ "metrics" : { "flesch_reading_ease" : 29.95 , "interpretation" : "Very Diffic…" at bounding box center [757, 309] width 162 height 210
click at [692, 218] on div "{ "metrics" : { "flesch_reading_ease" : 29.95 , "interpretation" : "Very Diffic…" at bounding box center [757, 302] width 162 height 197
drag, startPoint x: 696, startPoint y: 312, endPoint x: 679, endPoint y: 200, distance: 112.6
click at [679, 200] on div "**********" at bounding box center [745, 303] width 202 height 206
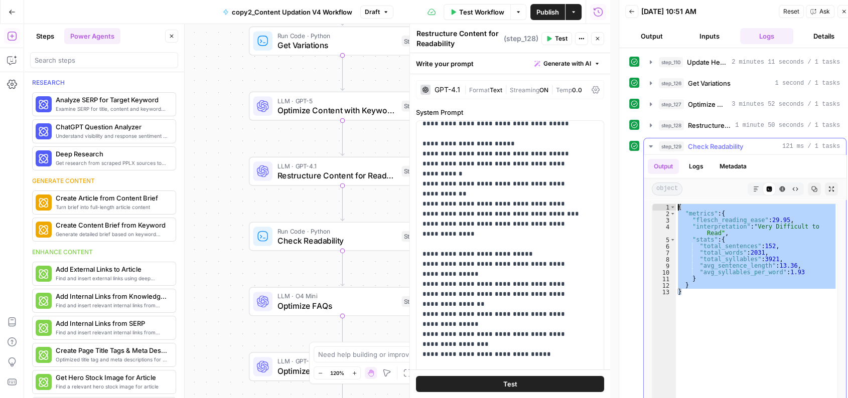
click at [713, 341] on div "{ "metrics" : { "flesch_reading_ease" : 29.95 , "interpretation" : "Very Diffic…" at bounding box center [757, 302] width 162 height 197
drag, startPoint x: 713, startPoint y: 341, endPoint x: 674, endPoint y: 199, distance: 146.7
click at [674, 200] on div "* 1 2 3 4 5 6 7 8 9 10 11 12 13 { "metrics" : { "flesch_reading_ease" : 29.95 ,…" at bounding box center [745, 303] width 202 height 206
type textarea "**********"
click at [8, 65] on button "Copilot" at bounding box center [12, 60] width 16 height 16
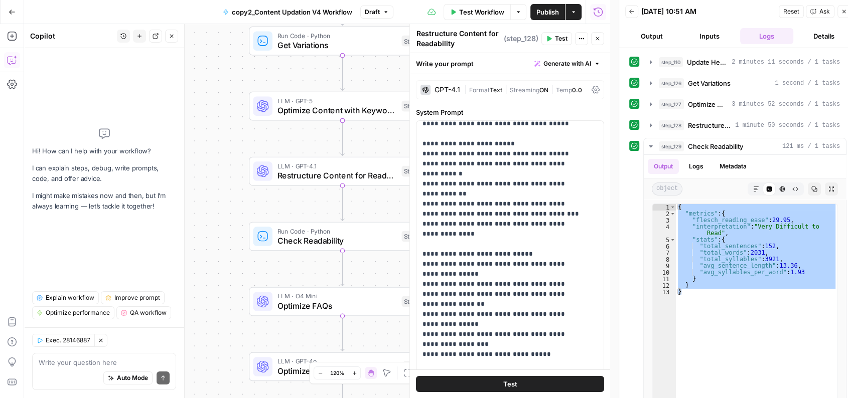
click at [80, 366] on div "Auto Mode Send" at bounding box center [104, 379] width 131 height 22
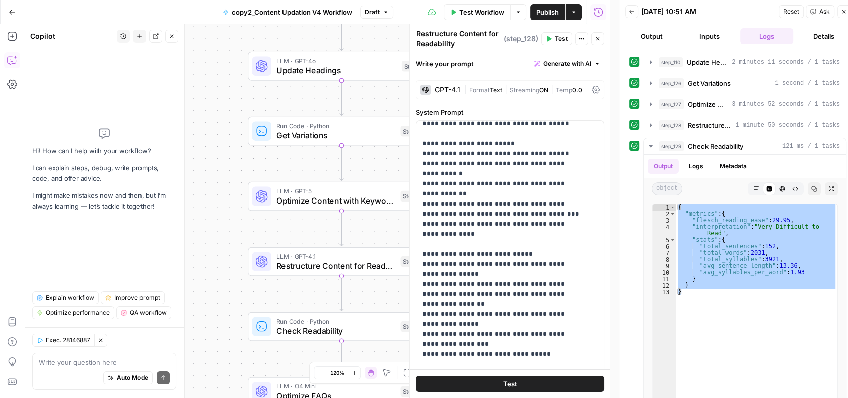
drag, startPoint x: 221, startPoint y: 132, endPoint x: 218, endPoint y: 234, distance: 101.4
click at [218, 234] on div "Workflow Set Inputs Inputs Run Code · Python Normalize Keywords Step 1 LLM · GP…" at bounding box center [317, 211] width 586 height 374
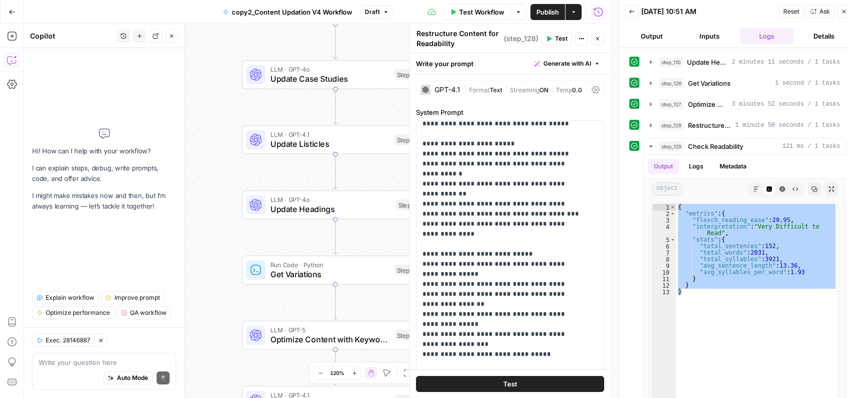
drag, startPoint x: 217, startPoint y: 138, endPoint x: 213, endPoint y: 274, distance: 136.0
click at [213, 274] on div "Workflow Set Inputs Inputs Run Code · Python Normalize Keywords Step 1 LLM · GP…" at bounding box center [317, 211] width 586 height 374
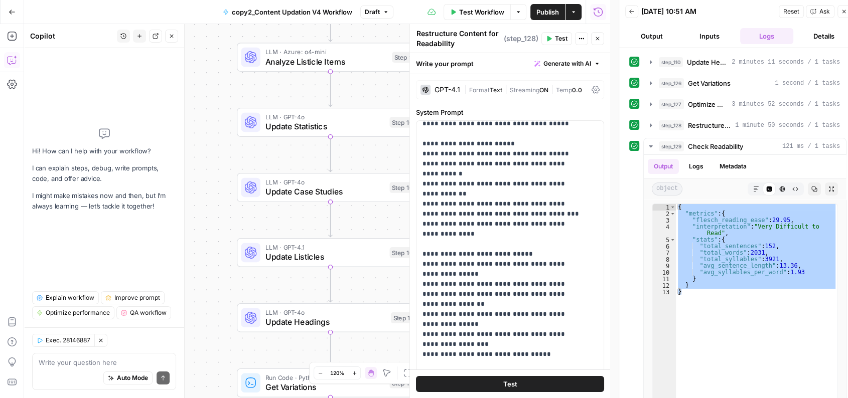
drag, startPoint x: 217, startPoint y: 182, endPoint x: 209, endPoint y: 325, distance: 143.2
click at [209, 325] on div "Workflow Set Inputs Inputs Run Code · Python Normalize Keywords Step 1 LLM · GP…" at bounding box center [317, 211] width 586 height 374
drag, startPoint x: 215, startPoint y: 191, endPoint x: 218, endPoint y: 242, distance: 51.8
click at [218, 242] on div "Workflow Set Inputs Inputs Run Code · Python Normalize Keywords Step 1 LLM · GP…" at bounding box center [317, 211] width 586 height 374
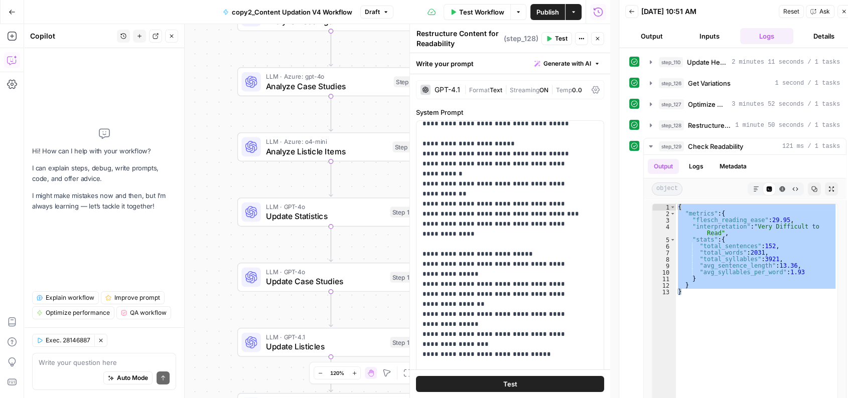
click at [597, 40] on icon "button" at bounding box center [598, 39] width 6 height 6
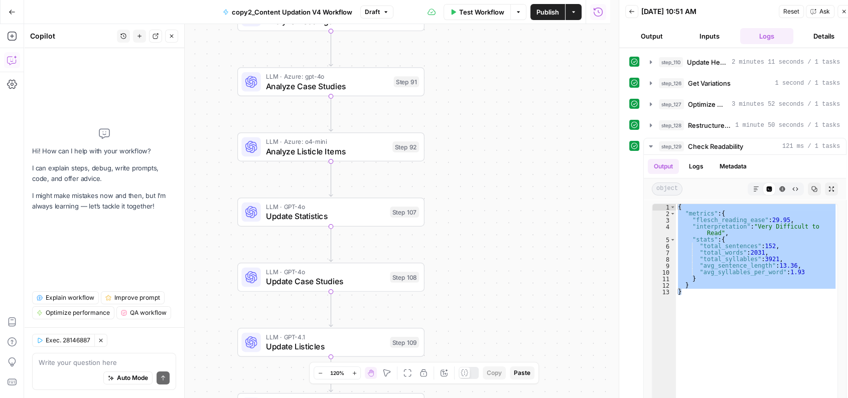
click at [488, 133] on div "Workflow Set Inputs Inputs Run Code · Python Normalize Keywords Step 1 LLM · GP…" at bounding box center [317, 211] width 586 height 374
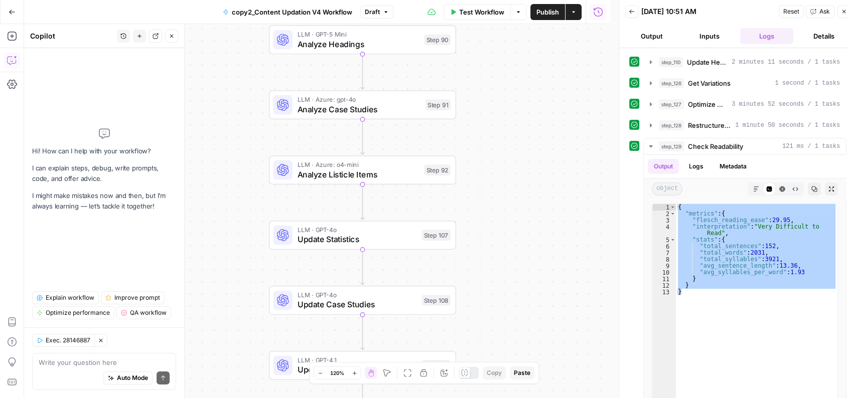
drag, startPoint x: 482, startPoint y: 119, endPoint x: 515, endPoint y: 144, distance: 41.7
click at [515, 144] on div "Workflow Set Inputs Inputs Run Code · Python Normalize Keywords Step 1 LLM · GP…" at bounding box center [317, 211] width 586 height 374
click at [532, 74] on div "Workflow Set Inputs Inputs Run Code · Python Normalize Keywords Step 1 LLM · GP…" at bounding box center [317, 211] width 586 height 374
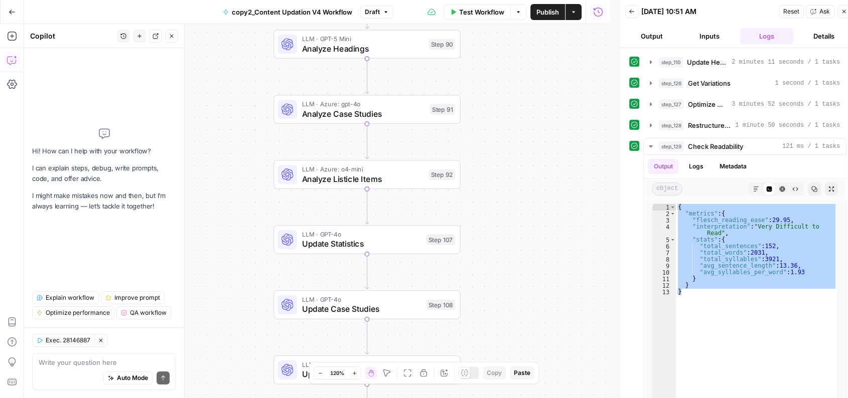
drag, startPoint x: 525, startPoint y: 150, endPoint x: 508, endPoint y: 294, distance: 145.6
click at [508, 294] on div "Workflow Set Inputs Inputs Run Code · Python Normalize Keywords Step 1 LLM · GP…" at bounding box center [317, 211] width 586 height 374
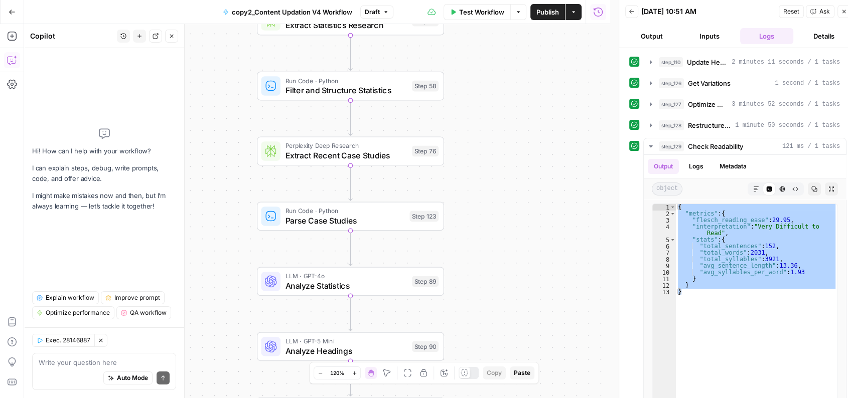
drag, startPoint x: 508, startPoint y: 121, endPoint x: 508, endPoint y: 299, distance: 177.7
click at [508, 299] on div "Workflow Set Inputs Inputs Run Code · Python Normalize Keywords Step 1 LLM · GP…" at bounding box center [317, 211] width 586 height 374
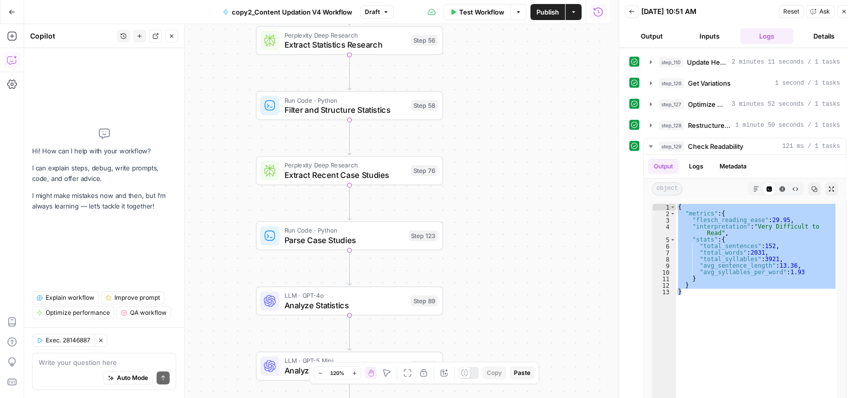
drag, startPoint x: 517, startPoint y: 109, endPoint x: 517, endPoint y: 250, distance: 141.0
click at [517, 250] on div "Workflow Set Inputs Inputs Run Code · Python Normalize Keywords Step 1 LLM · GP…" at bounding box center [317, 211] width 586 height 374
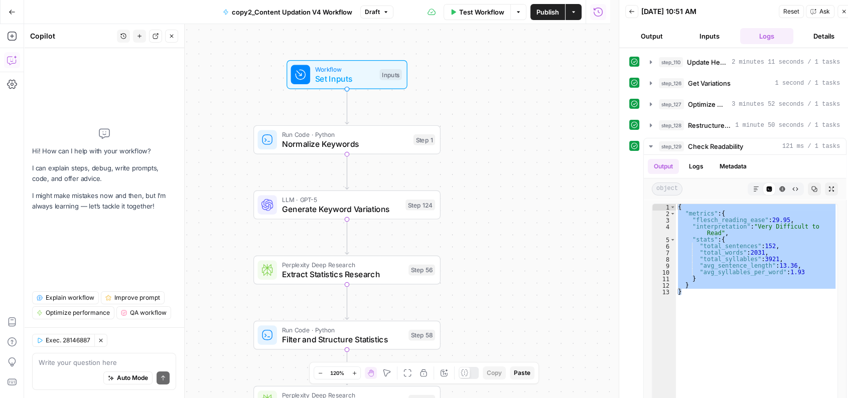
drag, startPoint x: 511, startPoint y: 117, endPoint x: 508, endPoint y: 242, distance: 125.0
click at [508, 242] on div "Workflow Set Inputs Inputs Run Code · Python Normalize Keywords Step 1 LLM · GP…" at bounding box center [317, 211] width 586 height 374
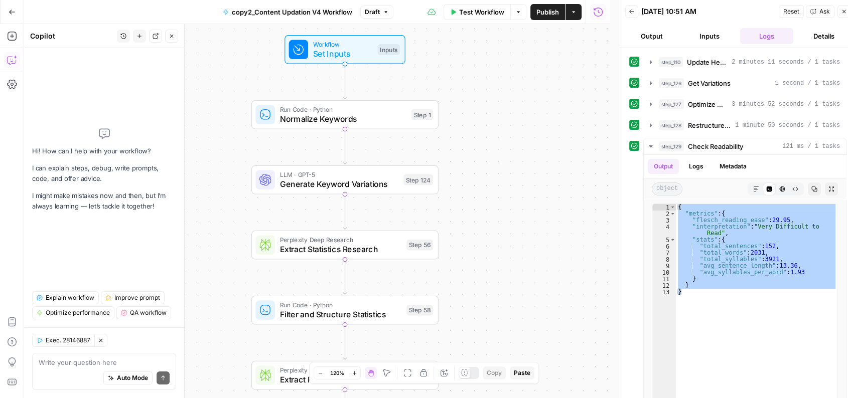
drag, startPoint x: 508, startPoint y: 131, endPoint x: 507, endPoint y: 69, distance: 61.7
click at [507, 69] on div "Workflow Set Inputs Inputs Run Code · Python Normalize Keywords Step 1 LLM · GP…" at bounding box center [317, 211] width 586 height 374
drag, startPoint x: 476, startPoint y: 170, endPoint x: 479, endPoint y: 98, distance: 71.3
click at [479, 98] on div "Workflow Set Inputs Inputs Run Code · Python Normalize Keywords Step 1 LLM · GP…" at bounding box center [317, 211] width 586 height 374
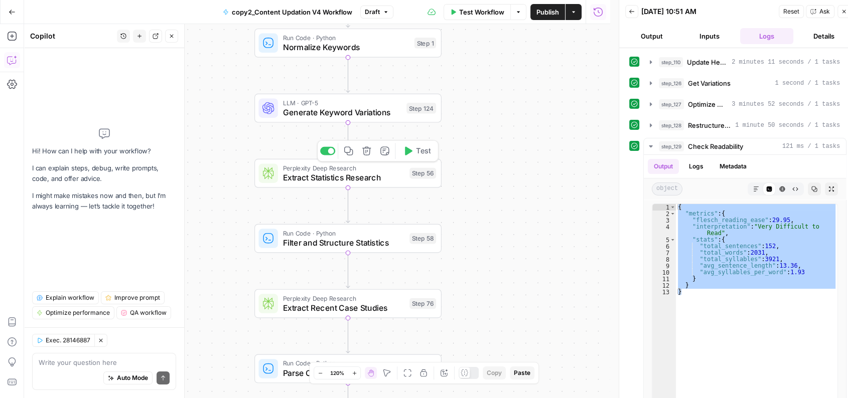
drag, startPoint x: 486, startPoint y: 186, endPoint x: 503, endPoint y: 65, distance: 121.6
click at [503, 65] on div "Workflow Set Inputs Inputs Run Code · Python Normalize Keywords Step 1 LLM · GP…" at bounding box center [317, 211] width 586 height 374
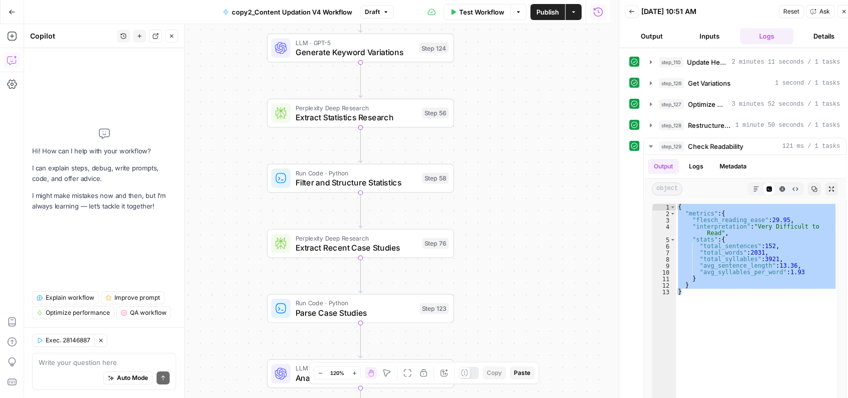
drag, startPoint x: 511, startPoint y: 147, endPoint x: 501, endPoint y: 239, distance: 93.3
click at [501, 239] on div "Workflow Set Inputs Inputs Run Code · Python Normalize Keywords Step 1 LLM · GP…" at bounding box center [317, 211] width 586 height 374
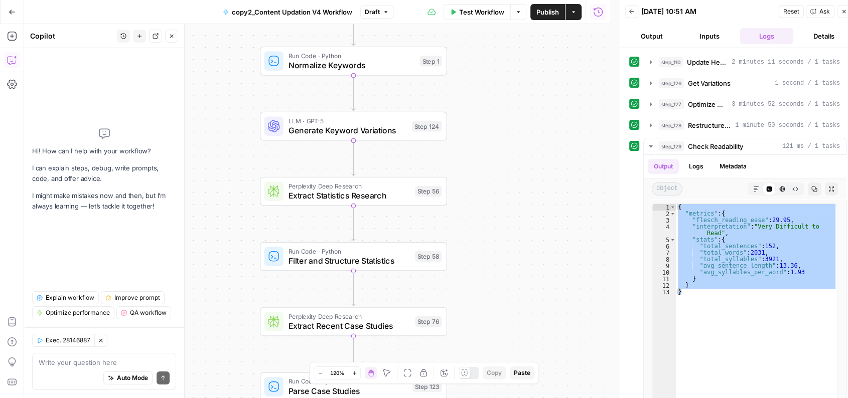
drag, startPoint x: 501, startPoint y: 140, endPoint x: 499, endPoint y: 189, distance: 49.2
click at [499, 189] on div "Workflow Set Inputs Inputs Run Code · Python Normalize Keywords Step 1 LLM · GP…" at bounding box center [317, 211] width 586 height 374
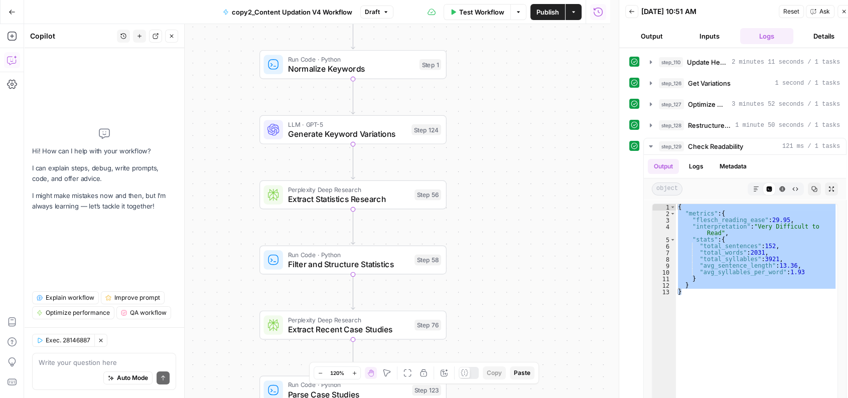
drag, startPoint x: 499, startPoint y: 189, endPoint x: 492, endPoint y: 244, distance: 56.1
click at [492, 244] on div "Workflow Set Inputs Inputs Run Code · Python Normalize Keywords Step 1 LLM · GP…" at bounding box center [317, 211] width 586 height 374
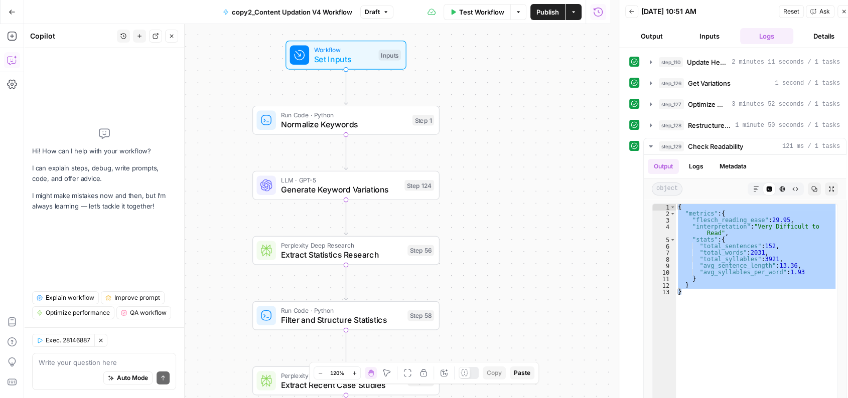
click at [486, 127] on div "Workflow Set Inputs Inputs Run Code · Python Normalize Keywords Step 1 LLM · GP…" at bounding box center [317, 211] width 586 height 374
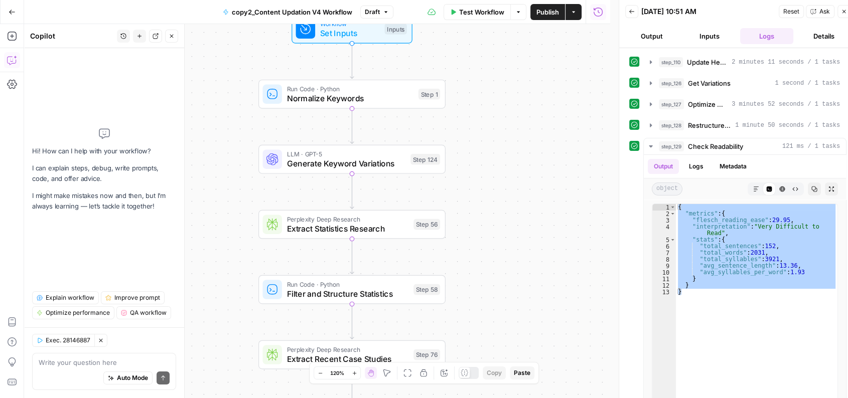
drag, startPoint x: 544, startPoint y: 242, endPoint x: 563, endPoint y: 154, distance: 90.8
click at [563, 154] on div "Workflow Set Inputs Inputs Run Code · Python Normalize Keywords Step 1 LLM · GP…" at bounding box center [317, 211] width 586 height 374
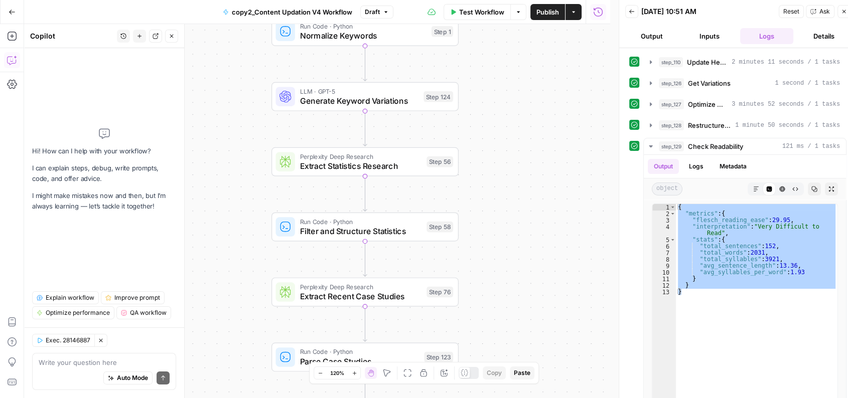
drag, startPoint x: 536, startPoint y: 211, endPoint x: 530, endPoint y: 164, distance: 47.6
click at [530, 164] on div "Workflow Set Inputs Inputs Run Code · Python Normalize Keywords Step 1 LLM · GP…" at bounding box center [317, 211] width 586 height 374
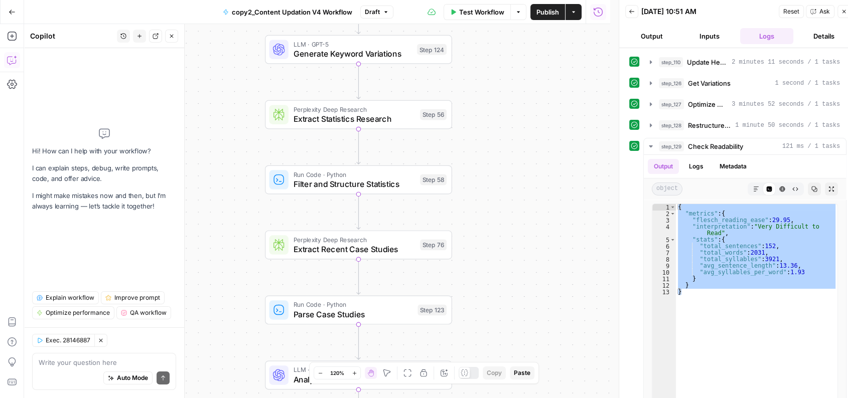
drag, startPoint x: 549, startPoint y: 187, endPoint x: 540, endPoint y: 255, distance: 68.8
click at [540, 255] on div "Workflow Set Inputs Inputs Run Code · Python Normalize Keywords Step 1 LLM · GP…" at bounding box center [317, 211] width 586 height 374
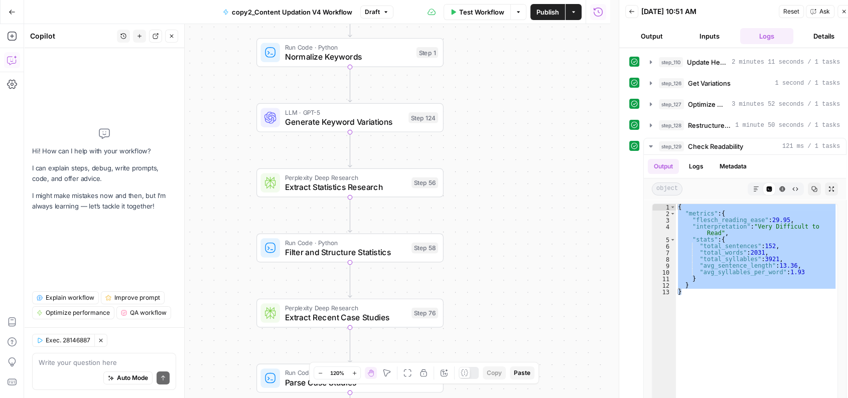
drag, startPoint x: 535, startPoint y: 133, endPoint x: 530, endPoint y: 195, distance: 62.4
click at [530, 195] on div "Workflow Set Inputs Inputs Run Code · Python Normalize Keywords Step 1 LLM · GP…" at bounding box center [317, 211] width 586 height 374
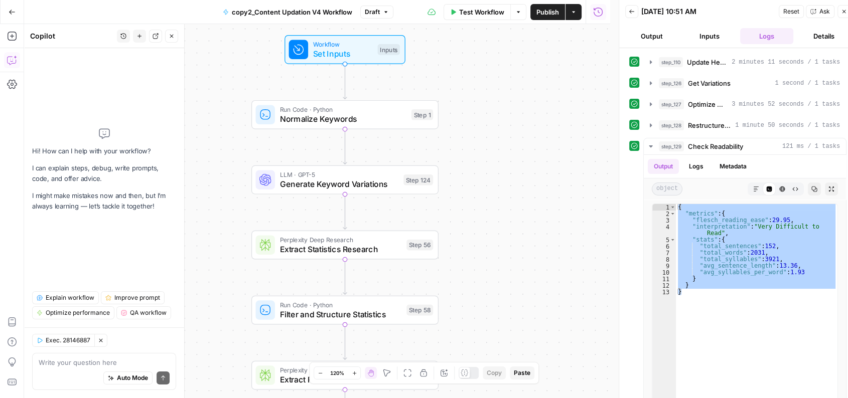
drag, startPoint x: 530, startPoint y: 195, endPoint x: 527, endPoint y: 213, distance: 18.2
click at [527, 213] on div "Workflow Set Inputs Inputs Run Code · Python Normalize Keywords Step 1 LLM · GP…" at bounding box center [317, 211] width 586 height 374
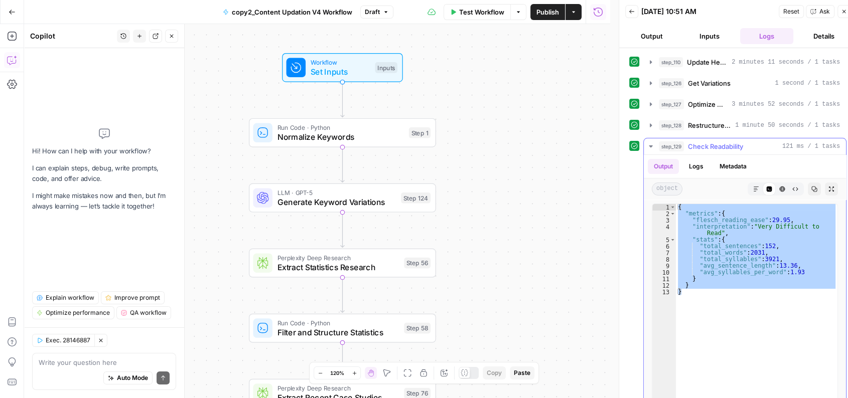
click at [718, 142] on span "Check Readability" at bounding box center [715, 147] width 55 height 10
